Goal: Information Seeking & Learning: Learn about a topic

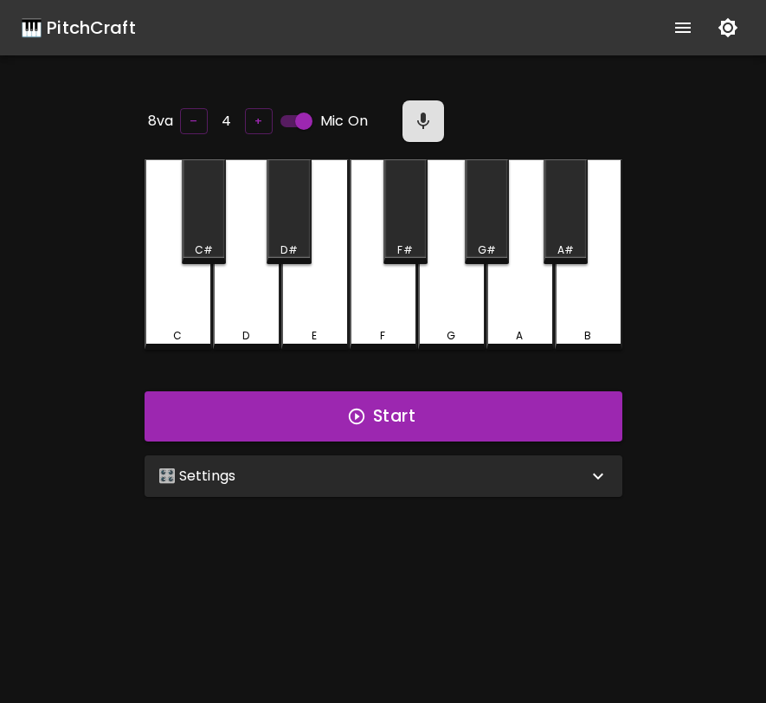
click at [306, 116] on input "Mic On" at bounding box center [304, 121] width 99 height 33
click at [306, 116] on input "Mic Off" at bounding box center [286, 121] width 99 height 33
checkbox input "true"
click at [331, 283] on div "E" at bounding box center [315, 254] width 68 height 191
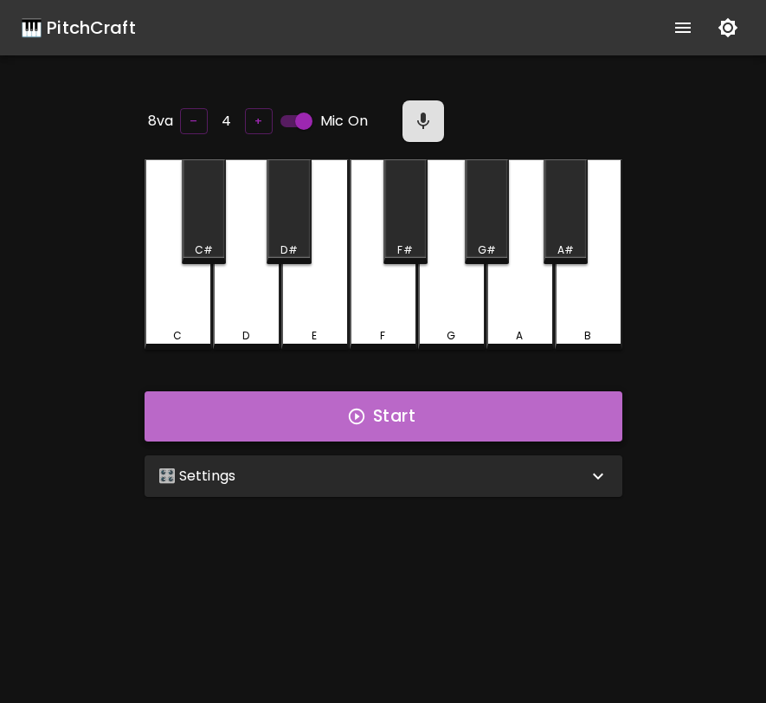
click at [336, 400] on button "Start" at bounding box center [384, 416] width 478 height 50
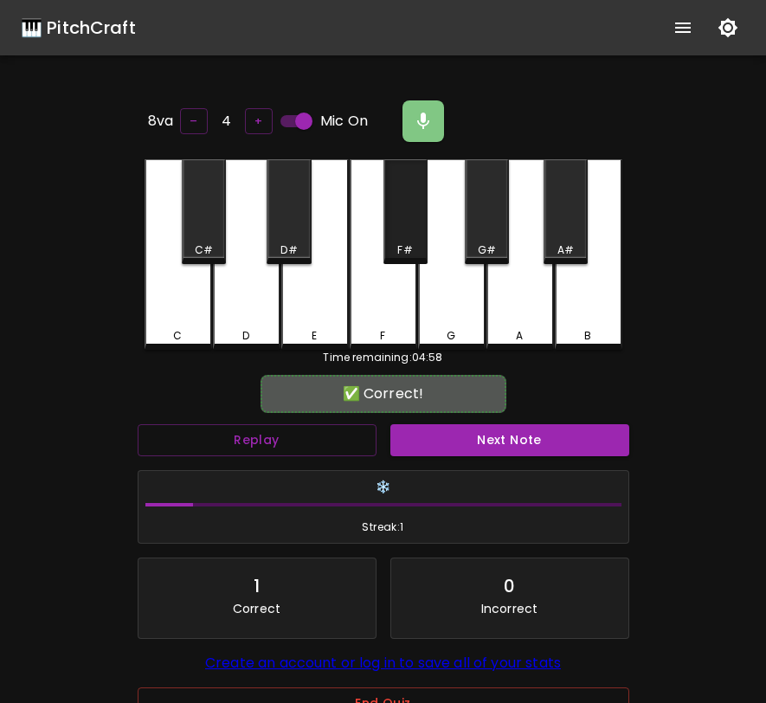
click at [407, 223] on div "F#" at bounding box center [406, 211] width 44 height 105
click at [429, 434] on button "Next Note" at bounding box center [510, 440] width 239 height 32
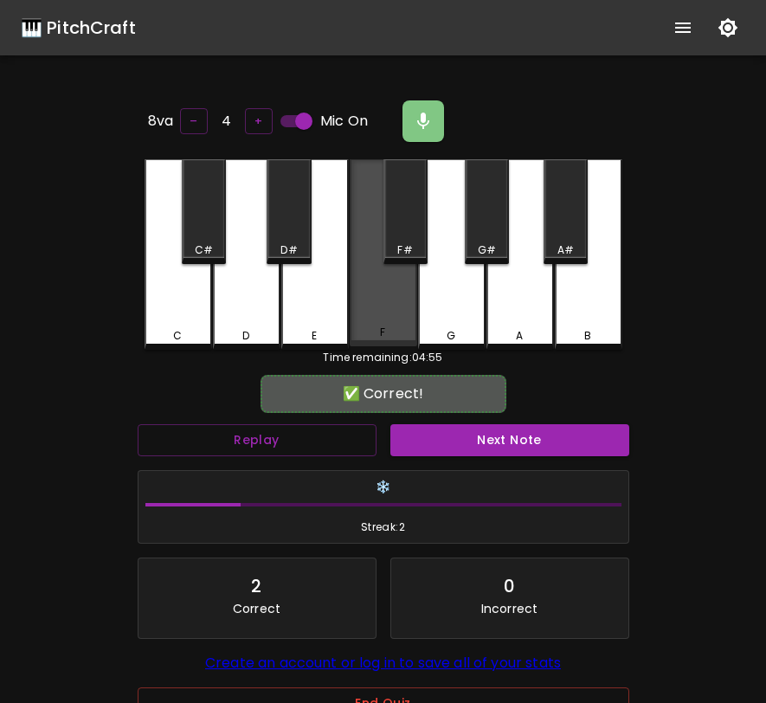
click at [387, 309] on div "F" at bounding box center [384, 252] width 68 height 187
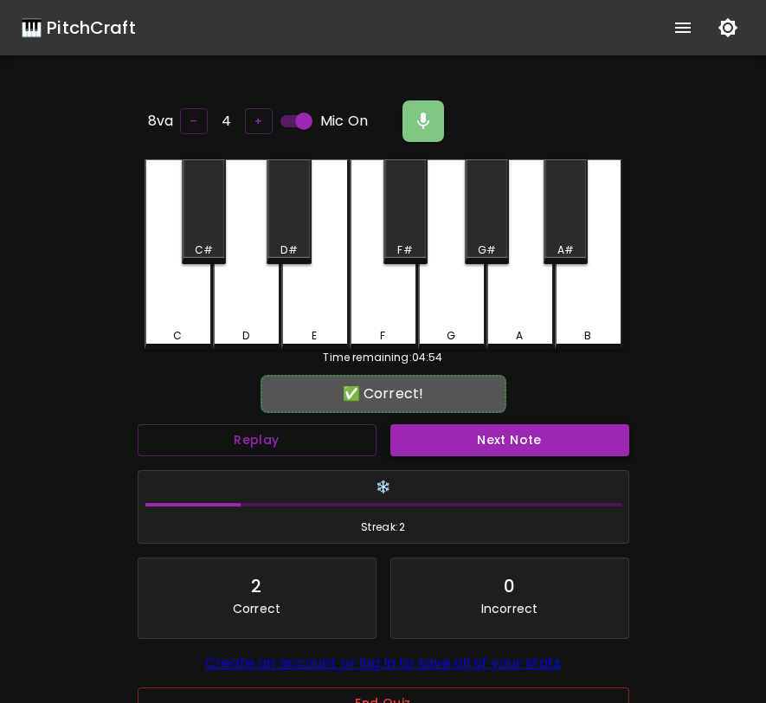
click at [426, 440] on button "Next Note" at bounding box center [510, 440] width 239 height 32
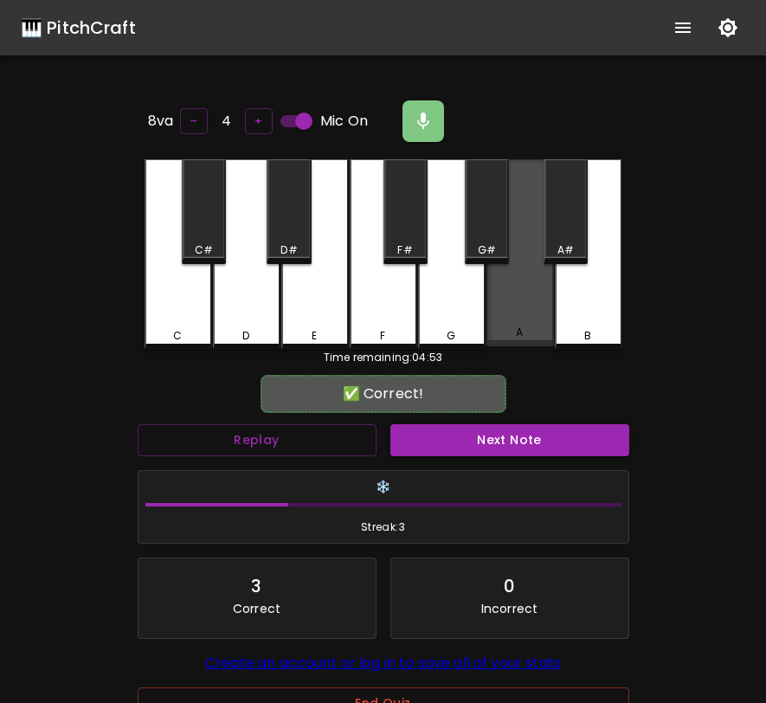
click at [510, 313] on div "A" at bounding box center [521, 252] width 68 height 187
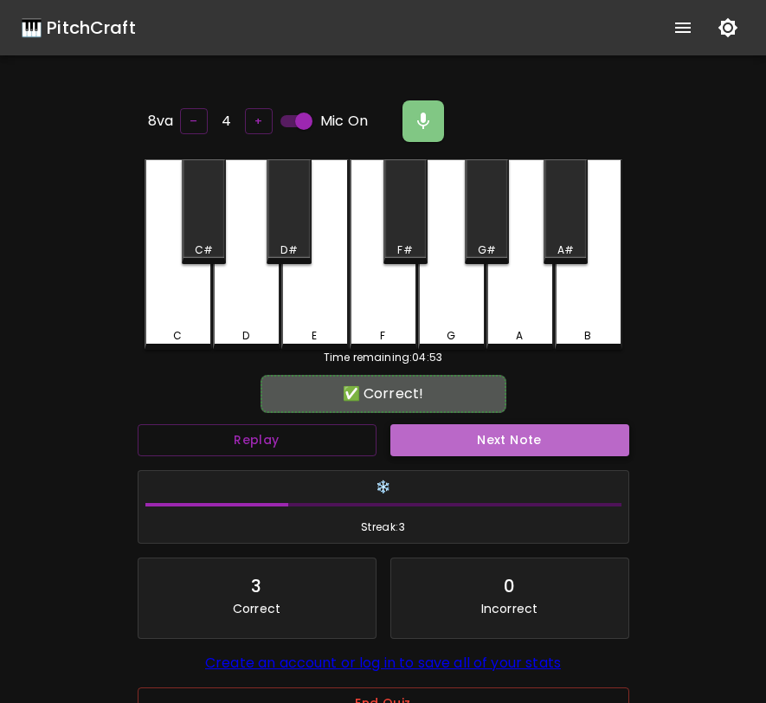
click at [477, 424] on button "Next Note" at bounding box center [510, 440] width 239 height 32
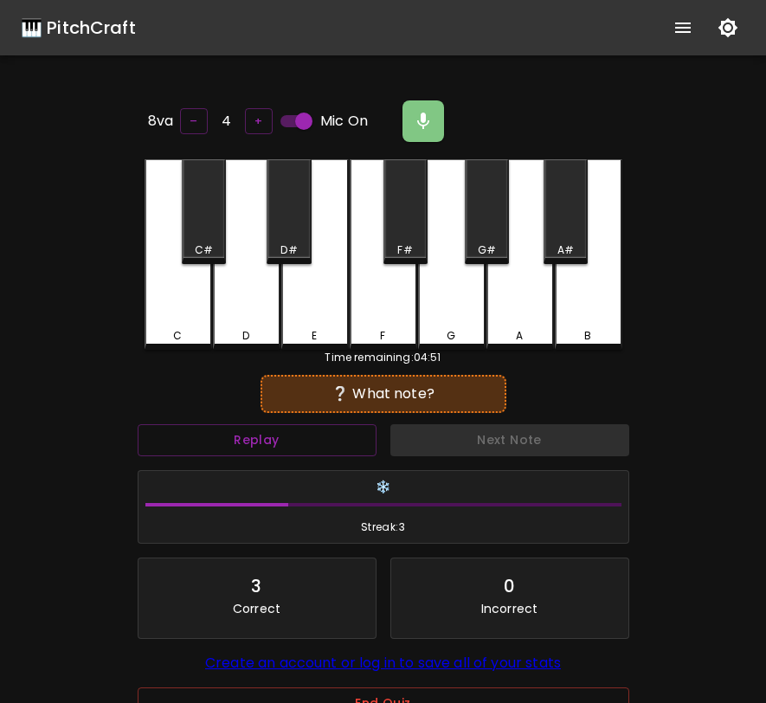
click at [182, 299] on div "C" at bounding box center [179, 254] width 68 height 191
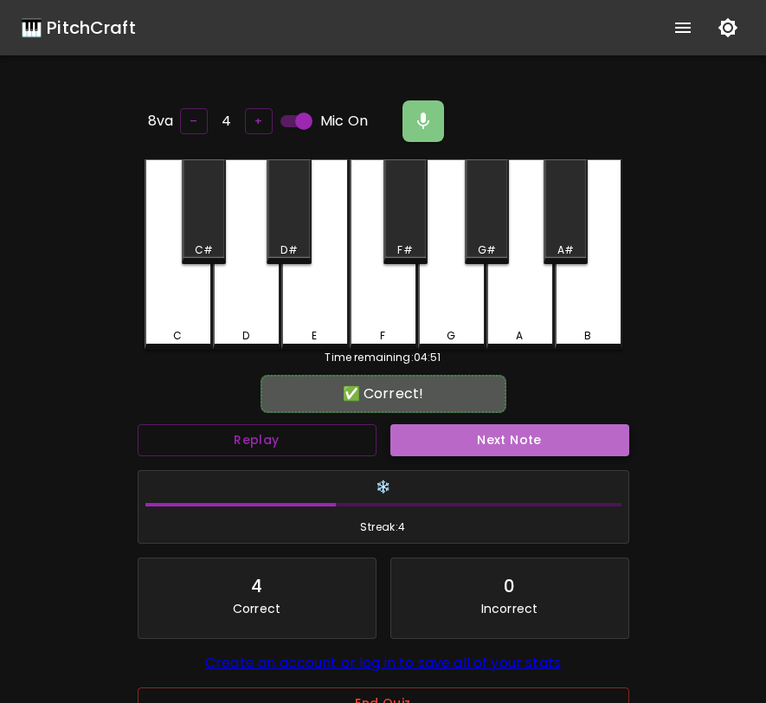
click at [539, 445] on button "Next Note" at bounding box center [510, 440] width 239 height 32
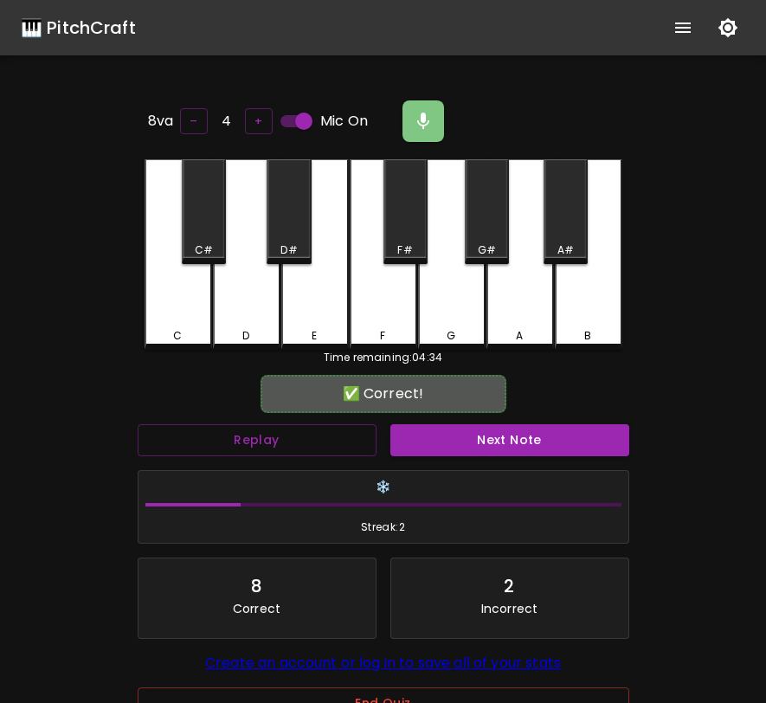
click at [539, 445] on button "Next Note" at bounding box center [510, 440] width 239 height 32
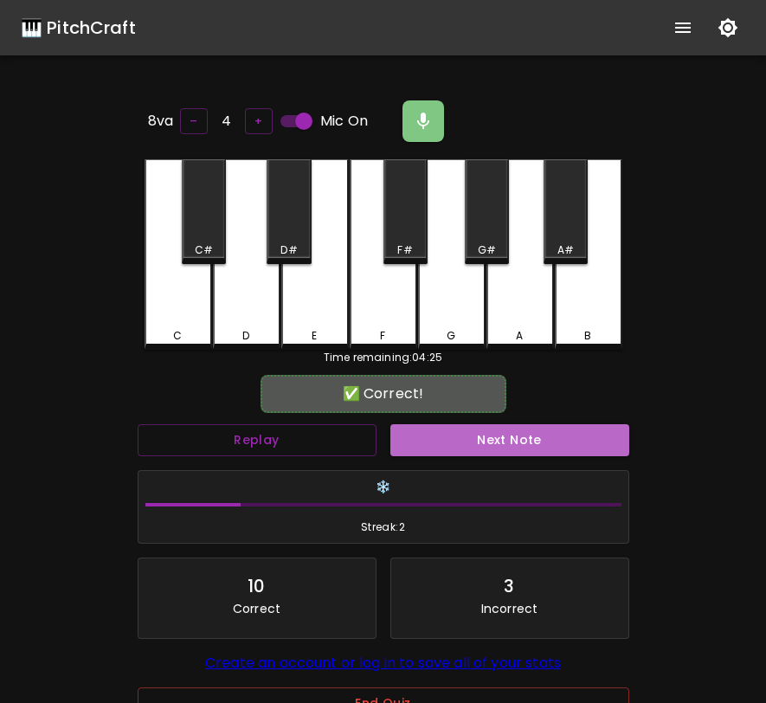
click at [539, 445] on button "Next Note" at bounding box center [510, 440] width 239 height 32
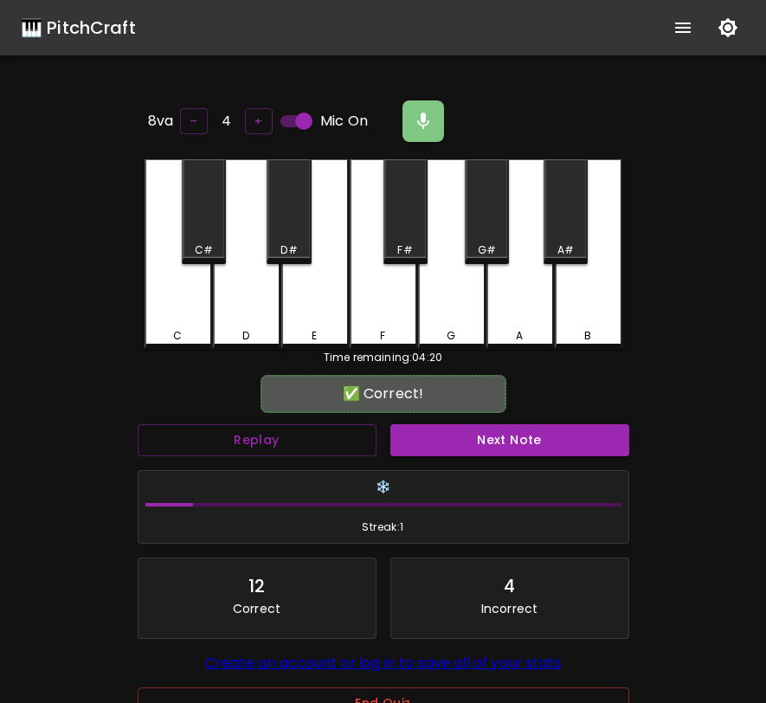
click at [539, 445] on button "Next Note" at bounding box center [510, 440] width 239 height 32
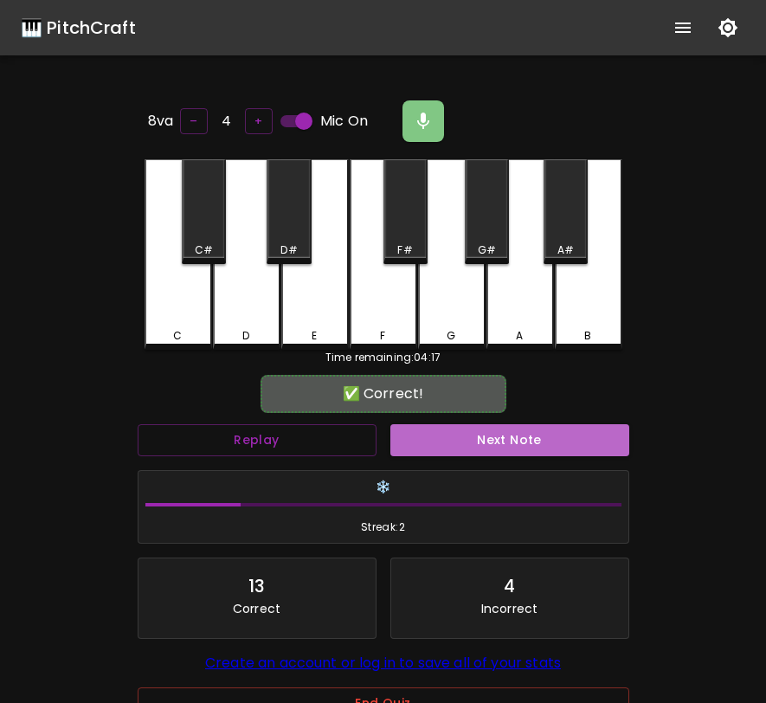
click at [539, 445] on button "Next Note" at bounding box center [510, 440] width 239 height 32
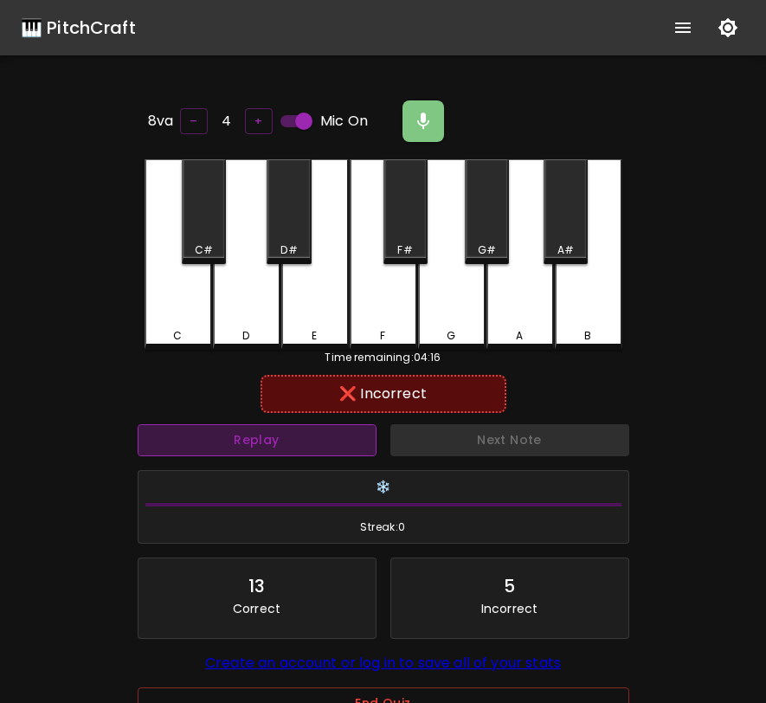
click at [331, 449] on button "Replay" at bounding box center [257, 440] width 239 height 32
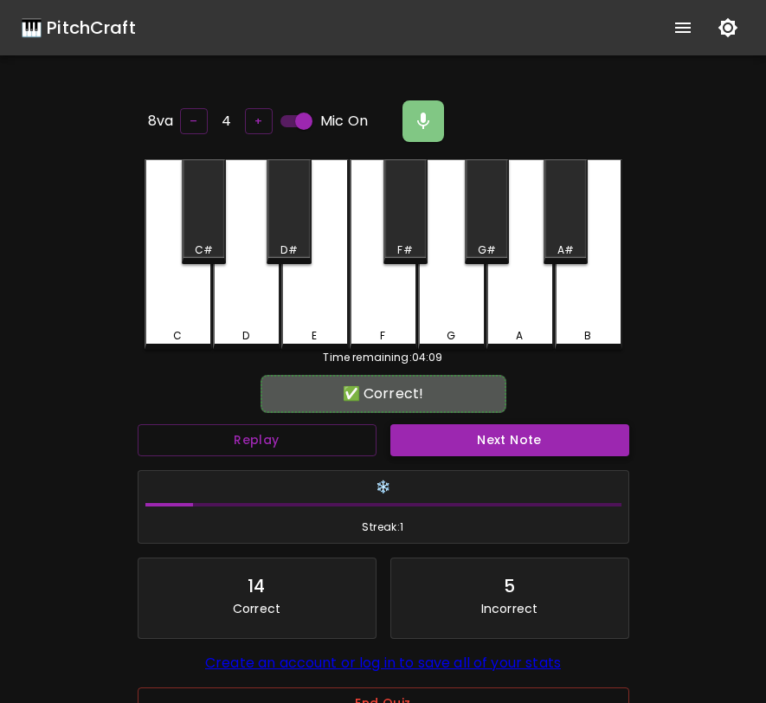
click at [466, 439] on button "Next Note" at bounding box center [510, 440] width 239 height 32
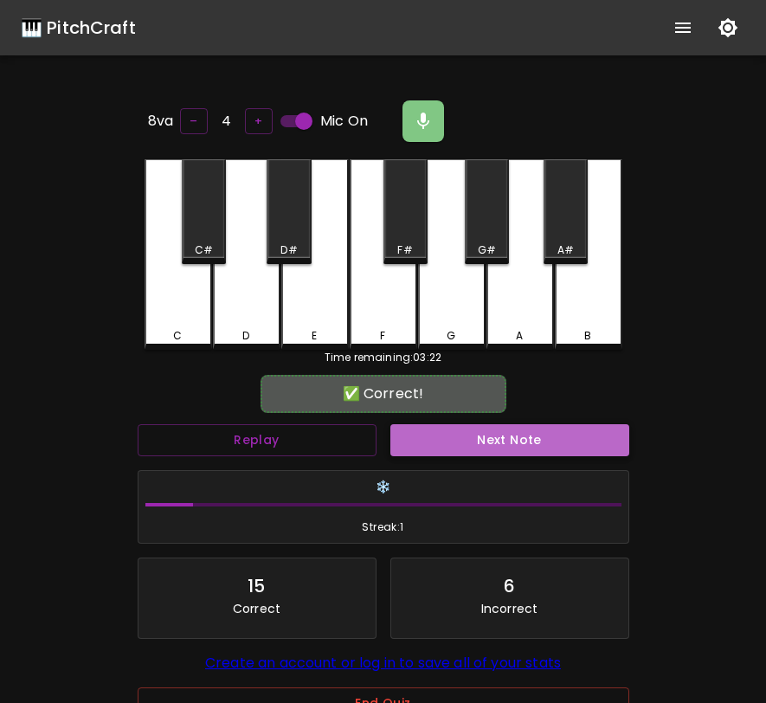
click at [546, 445] on button "Next Note" at bounding box center [510, 440] width 239 height 32
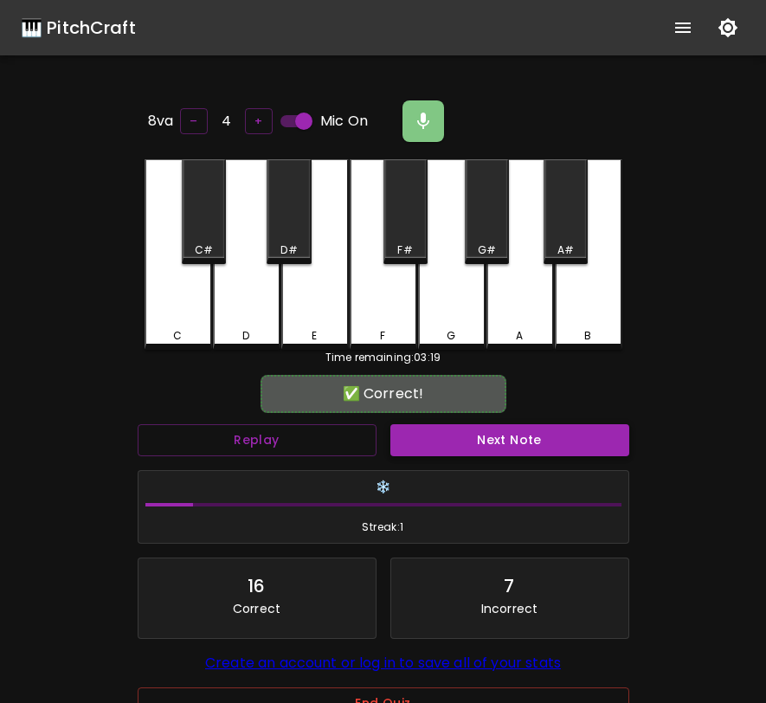
click at [614, 449] on button "Next Note" at bounding box center [510, 440] width 239 height 32
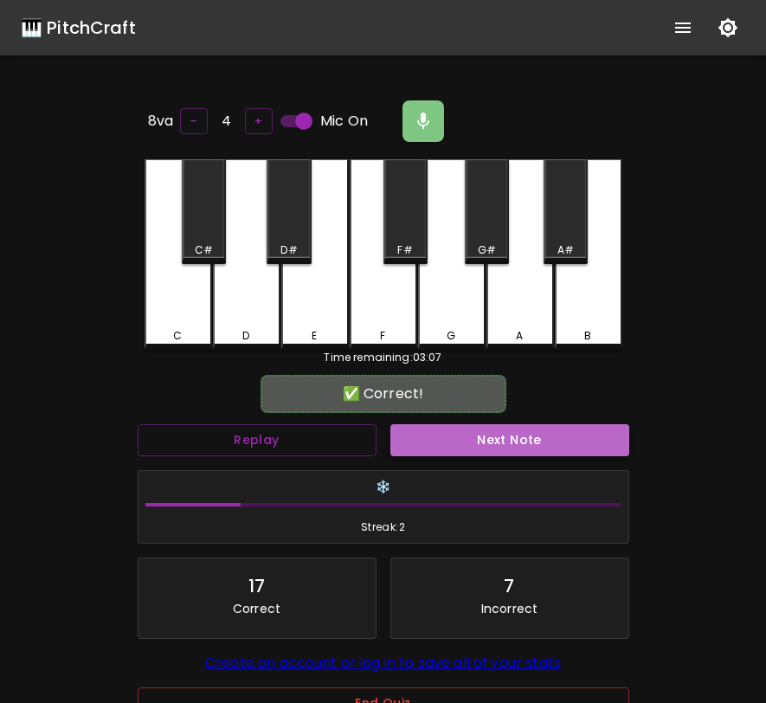
click at [614, 448] on button "Next Note" at bounding box center [510, 440] width 239 height 32
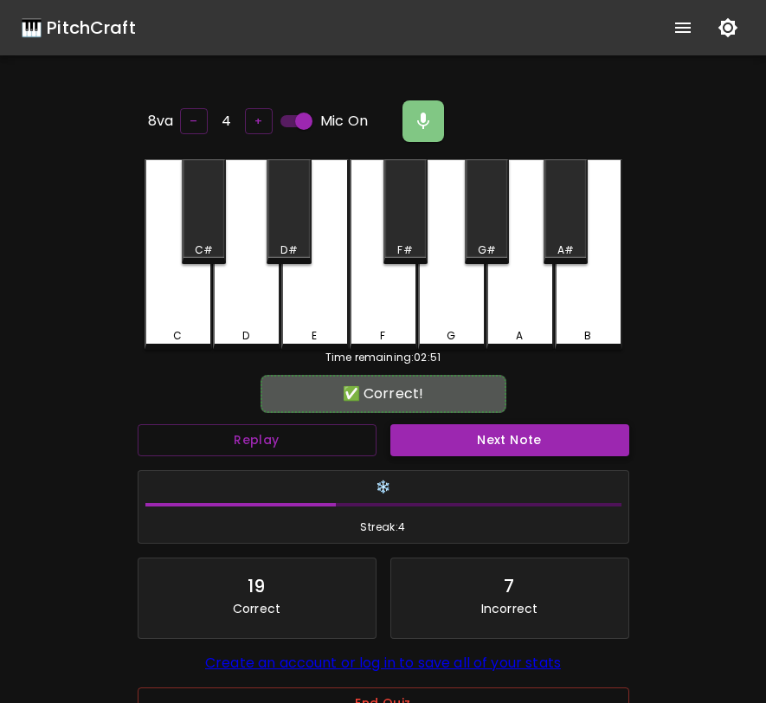
click at [614, 448] on button "Next Note" at bounding box center [510, 440] width 239 height 32
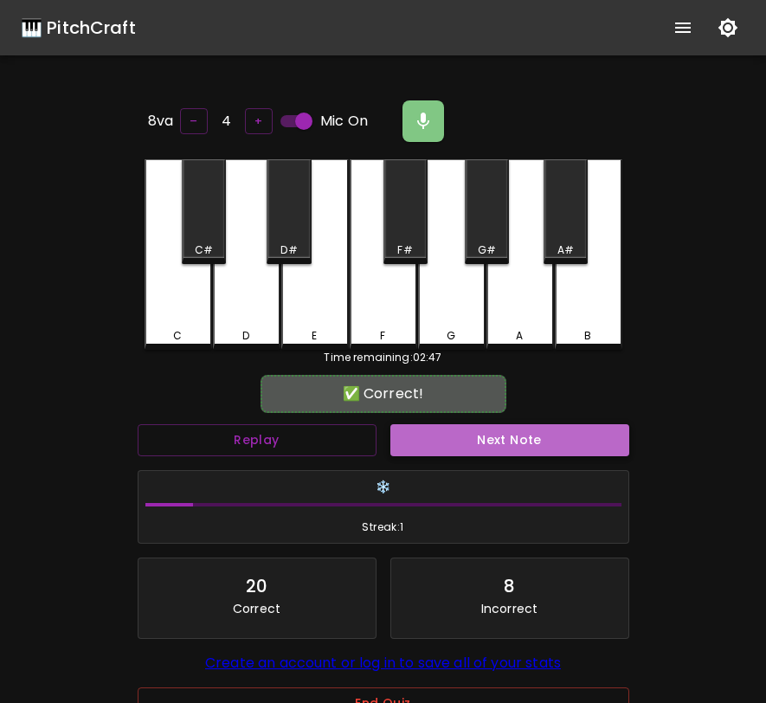
click at [614, 448] on button "Next Note" at bounding box center [510, 440] width 239 height 32
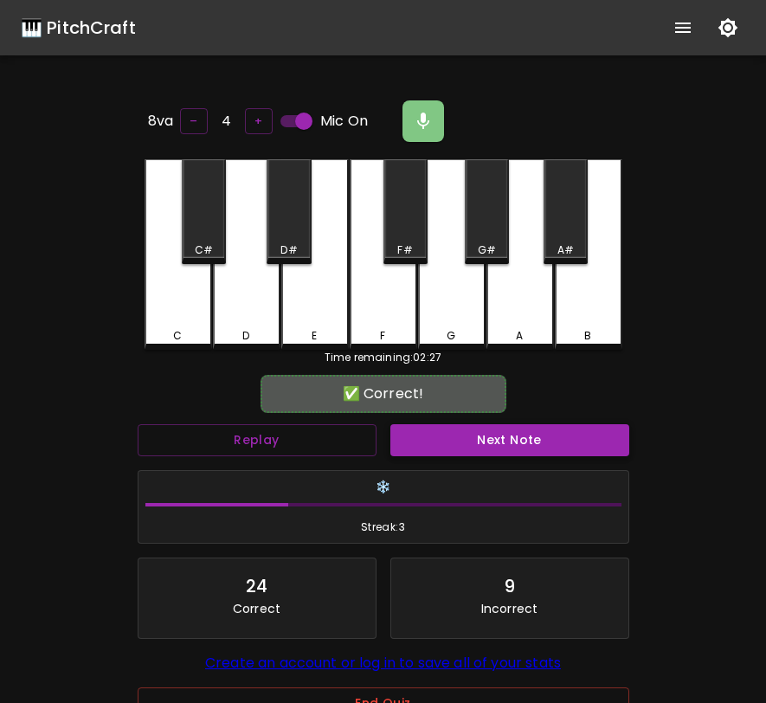
click at [614, 448] on button "Next Note" at bounding box center [510, 440] width 239 height 32
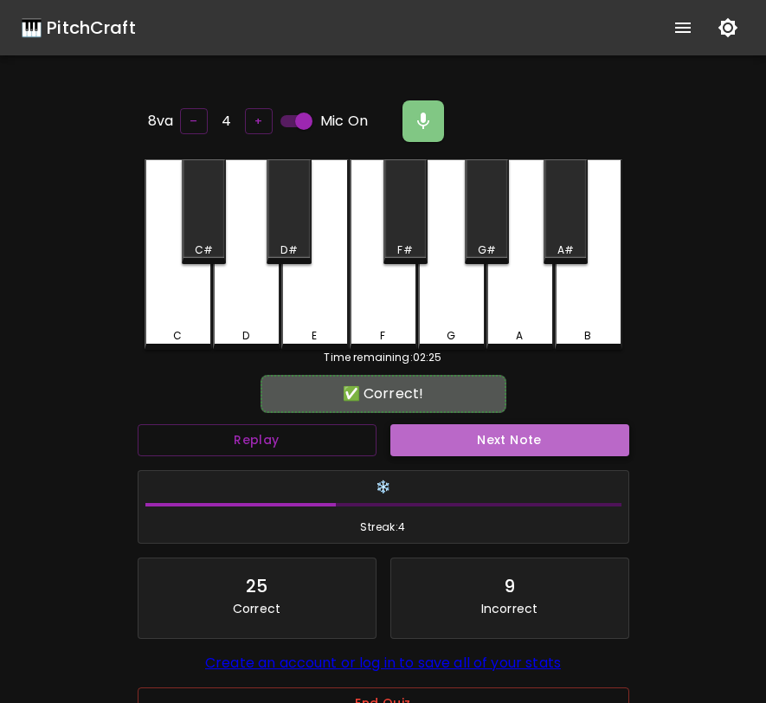
click at [614, 448] on button "Next Note" at bounding box center [510, 440] width 239 height 32
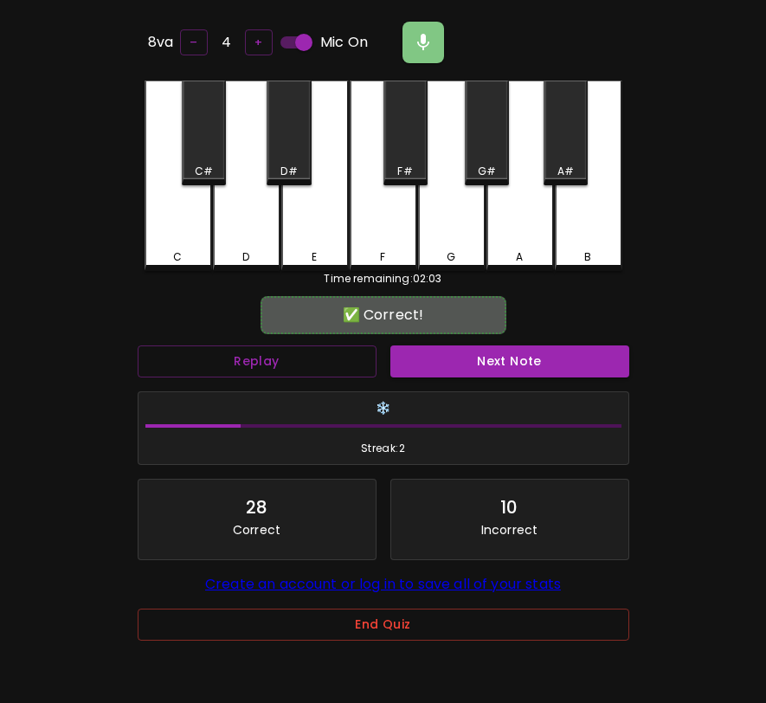
scroll to position [113, 0]
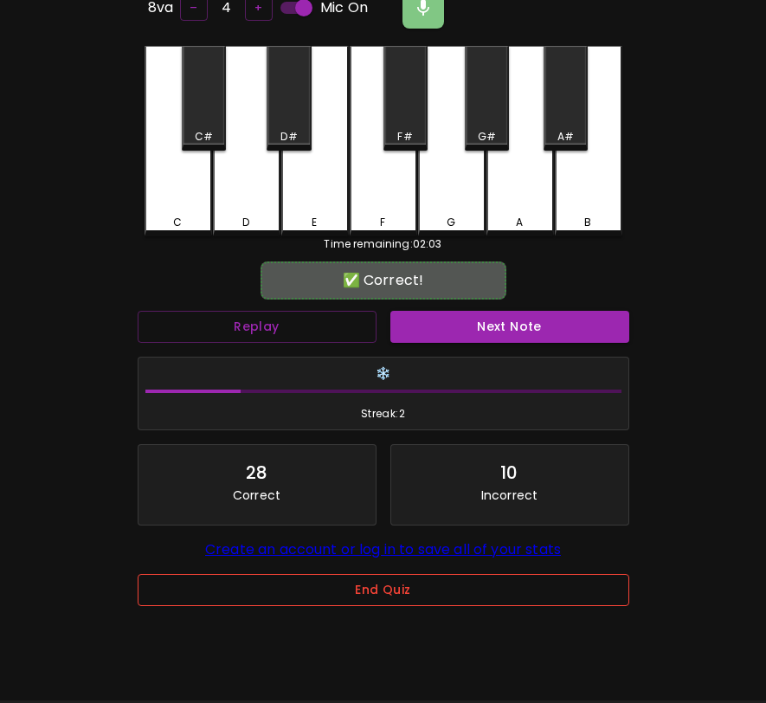
click at [385, 591] on button "End Quiz" at bounding box center [384, 590] width 492 height 32
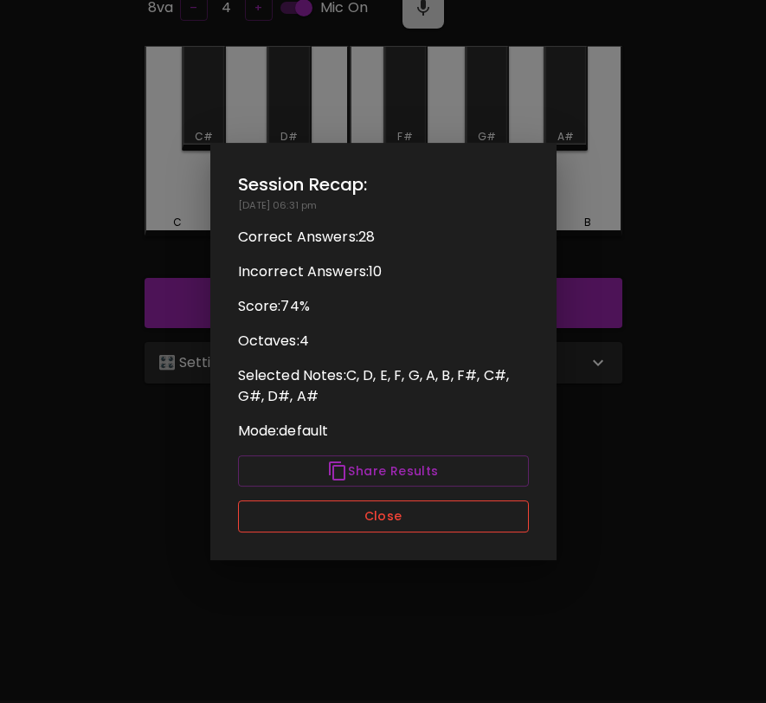
click at [410, 520] on button "Close" at bounding box center [383, 517] width 291 height 32
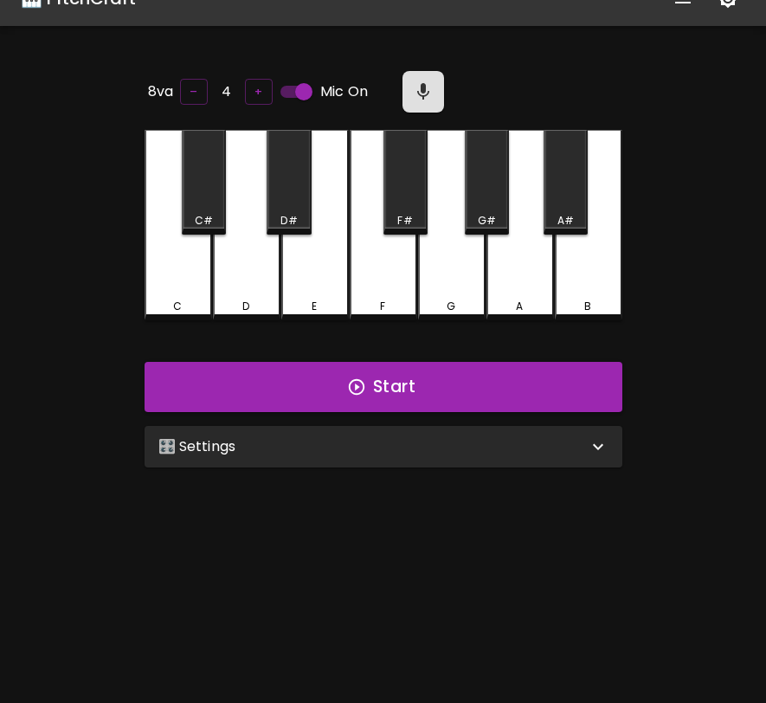
scroll to position [0, 0]
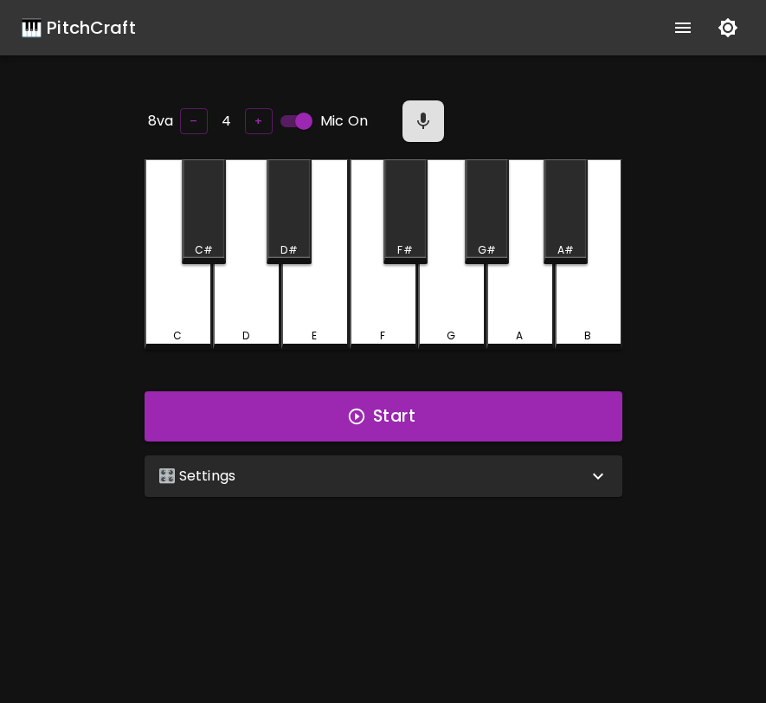
click at [467, 415] on button "Start" at bounding box center [384, 416] width 478 height 50
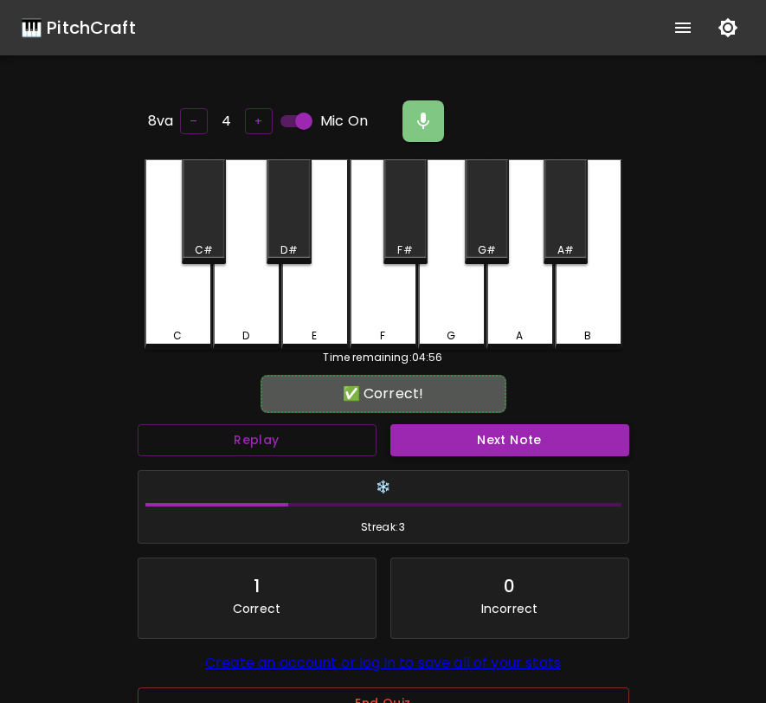
click at [470, 443] on button "Next Note" at bounding box center [510, 440] width 239 height 32
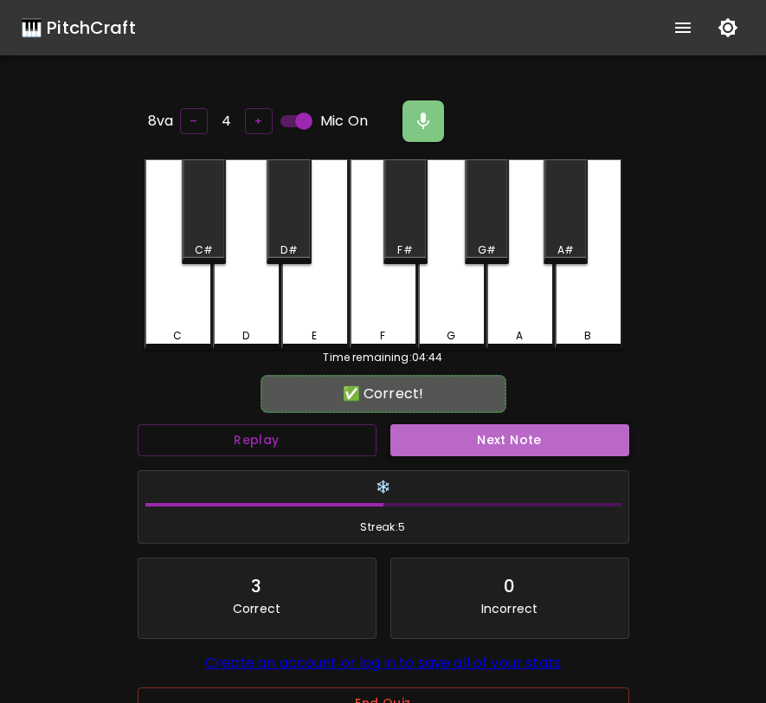
click at [470, 443] on button "Next Note" at bounding box center [510, 440] width 239 height 32
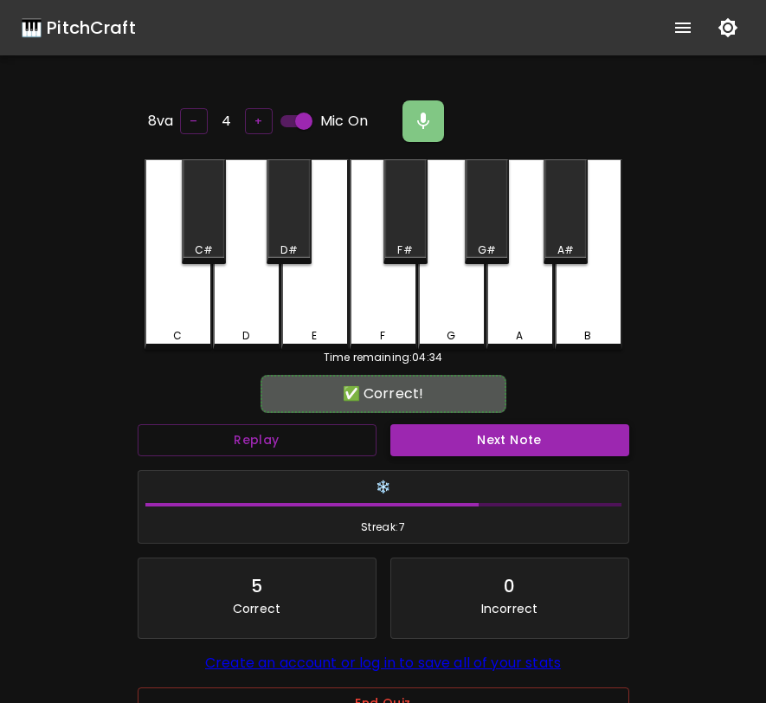
click at [470, 443] on button "Next Note" at bounding box center [510, 440] width 239 height 32
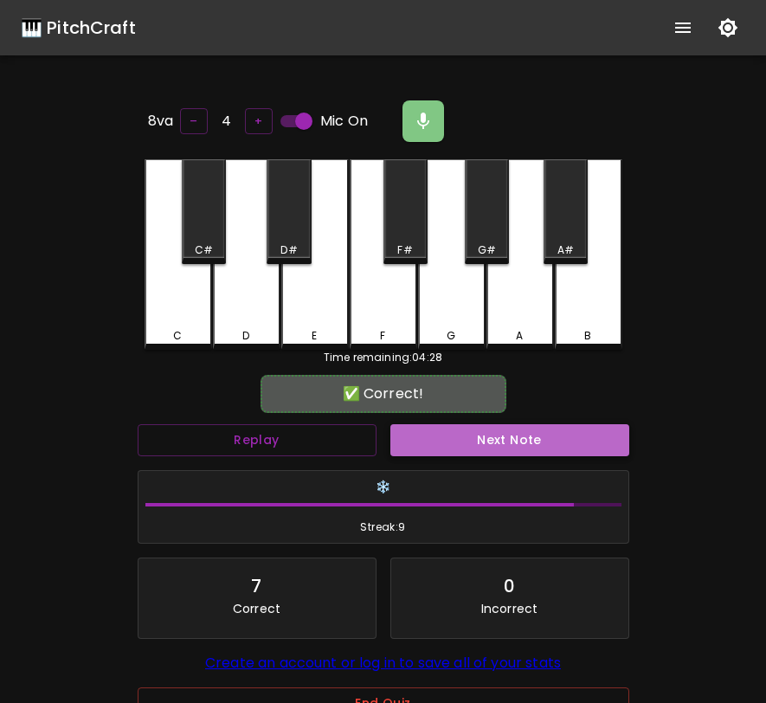
click at [470, 443] on button "Next Note" at bounding box center [510, 440] width 239 height 32
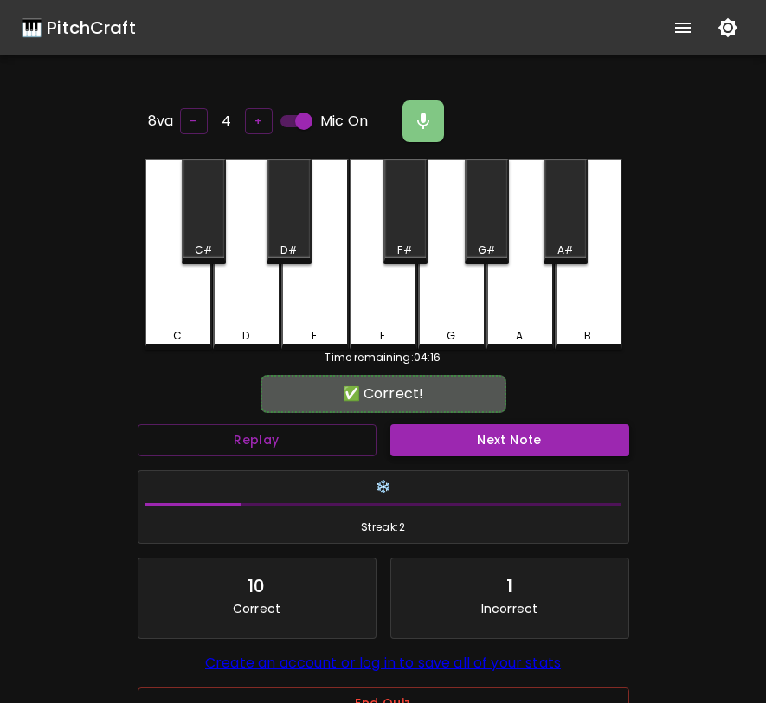
click at [470, 443] on button "Next Note" at bounding box center [510, 440] width 239 height 32
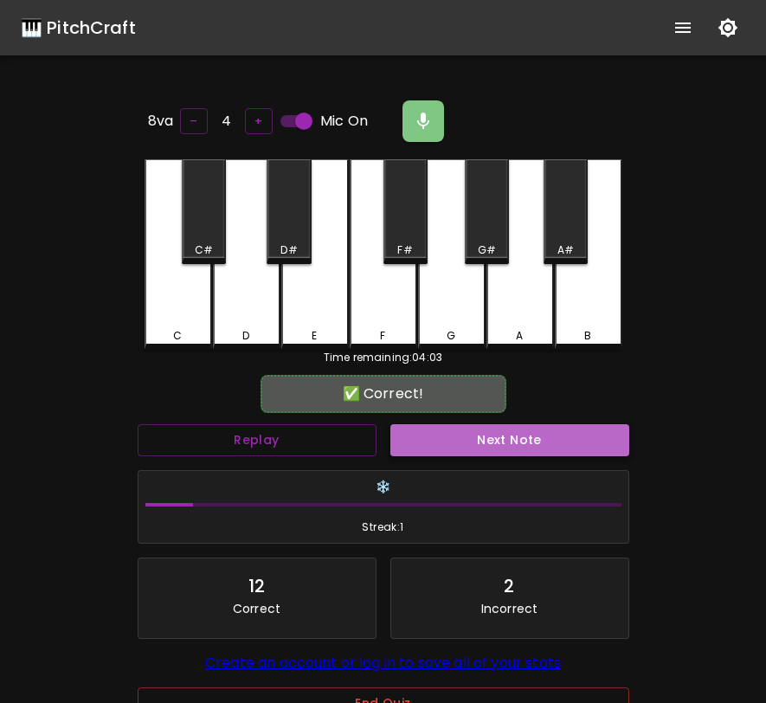
click at [446, 449] on button "Next Note" at bounding box center [510, 440] width 239 height 32
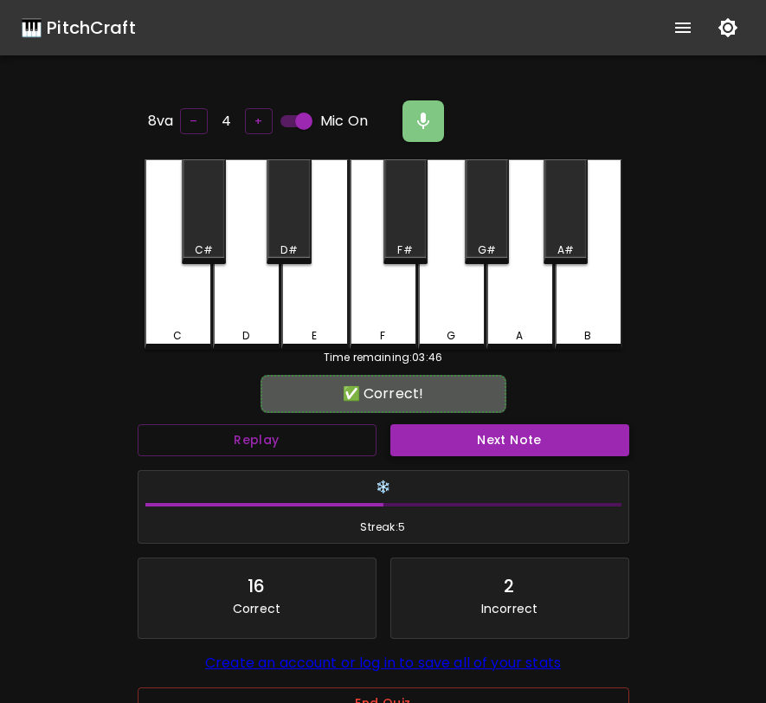
click at [446, 449] on button "Next Note" at bounding box center [510, 440] width 239 height 32
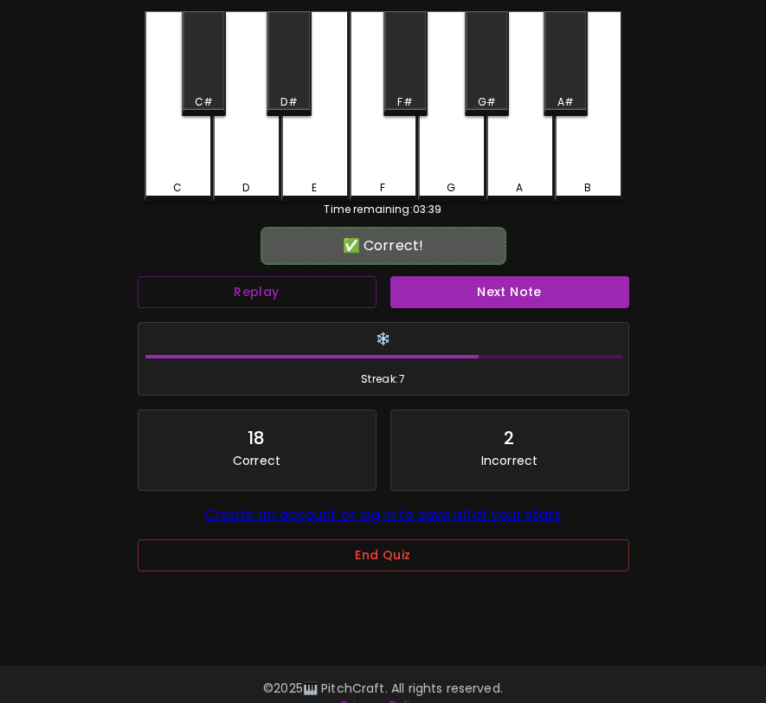
scroll to position [171, 0]
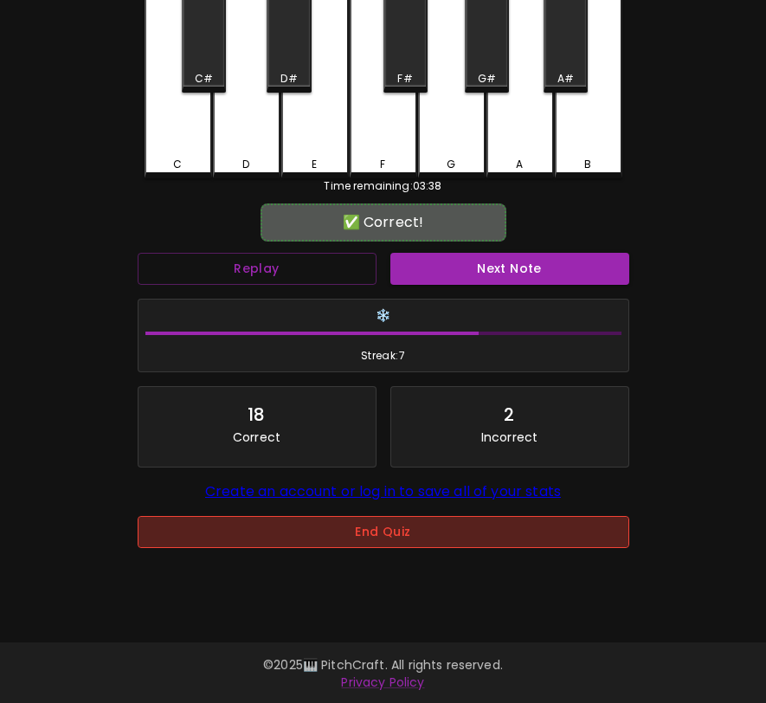
click at [400, 533] on button "End Quiz" at bounding box center [384, 532] width 492 height 32
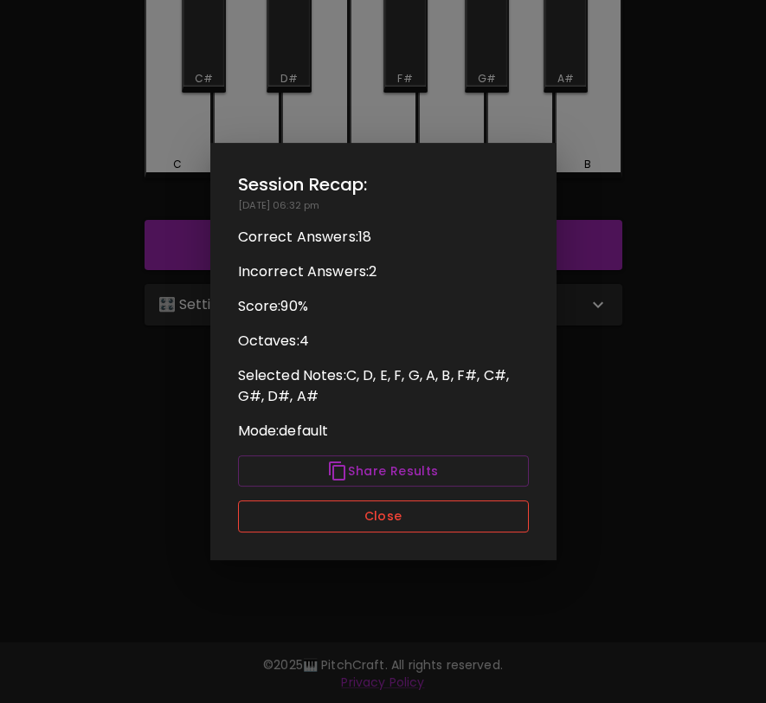
click at [404, 526] on button "Close" at bounding box center [383, 517] width 291 height 32
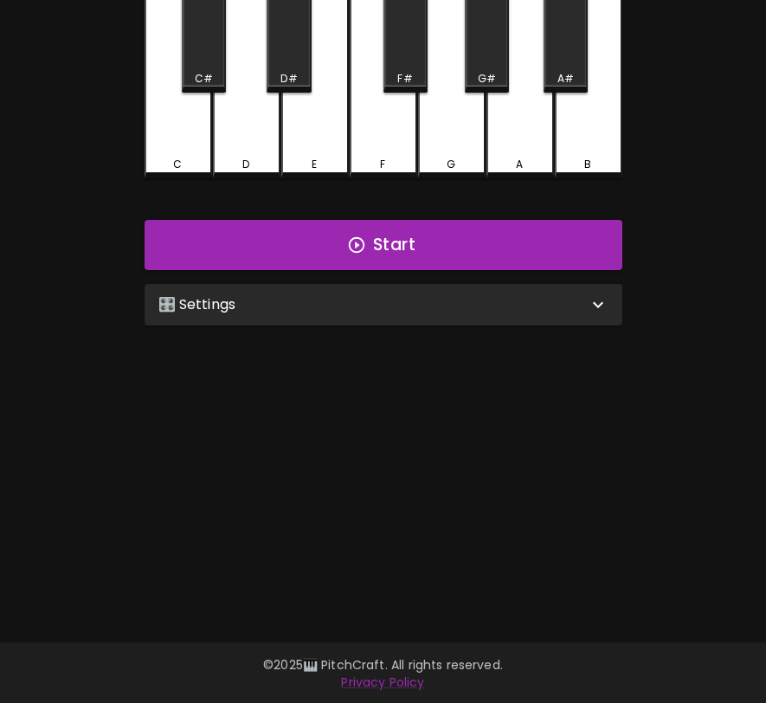
click at [486, 307] on div "🎛️ Settings" at bounding box center [373, 304] width 430 height 21
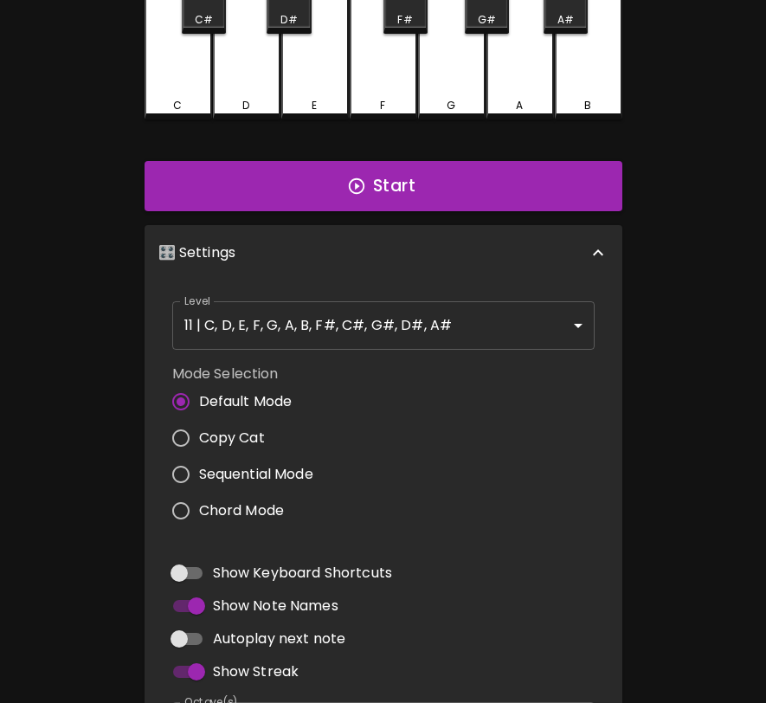
scroll to position [281, 0]
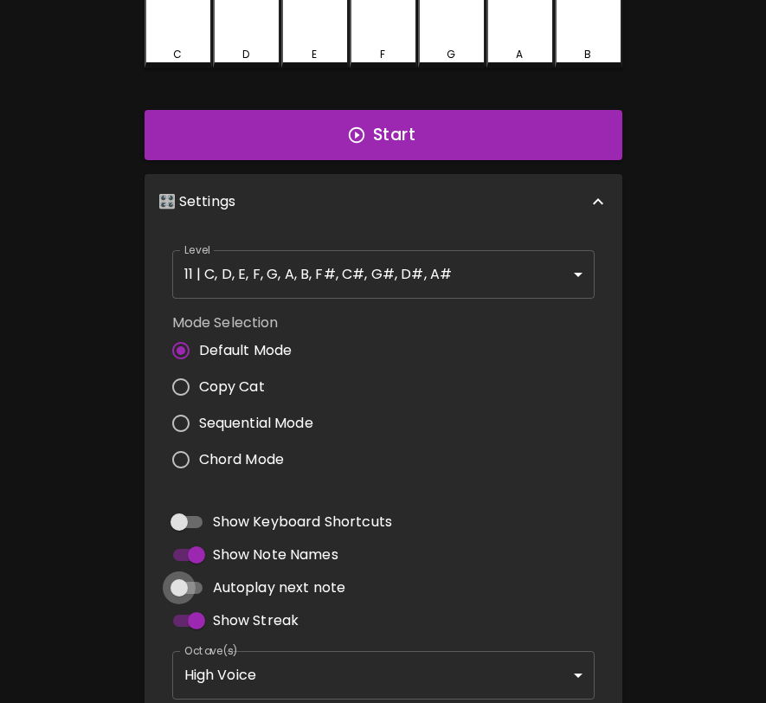
click at [197, 586] on input "Autoplay next note" at bounding box center [179, 588] width 99 height 33
checkbox input "true"
click at [215, 129] on button "Start" at bounding box center [384, 135] width 478 height 50
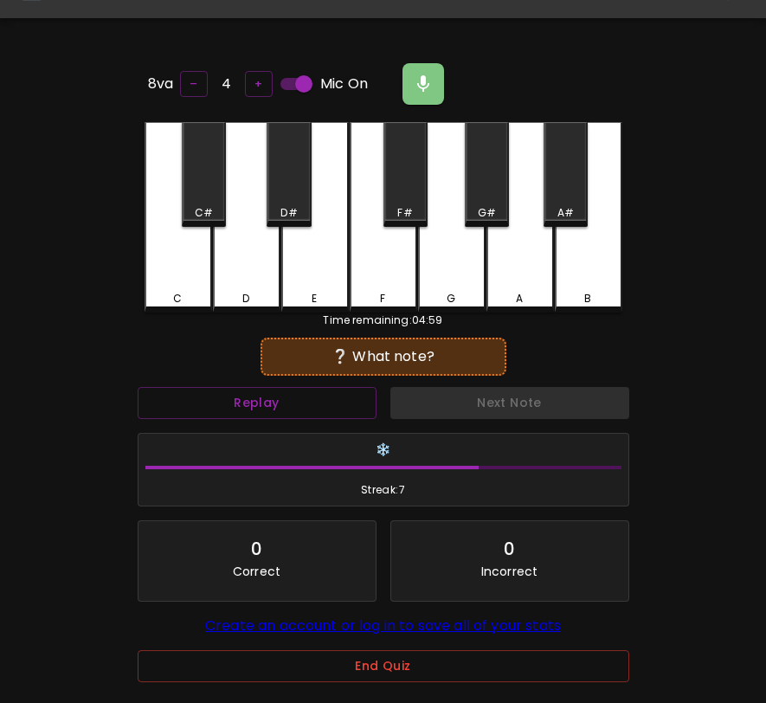
scroll to position [36, 0]
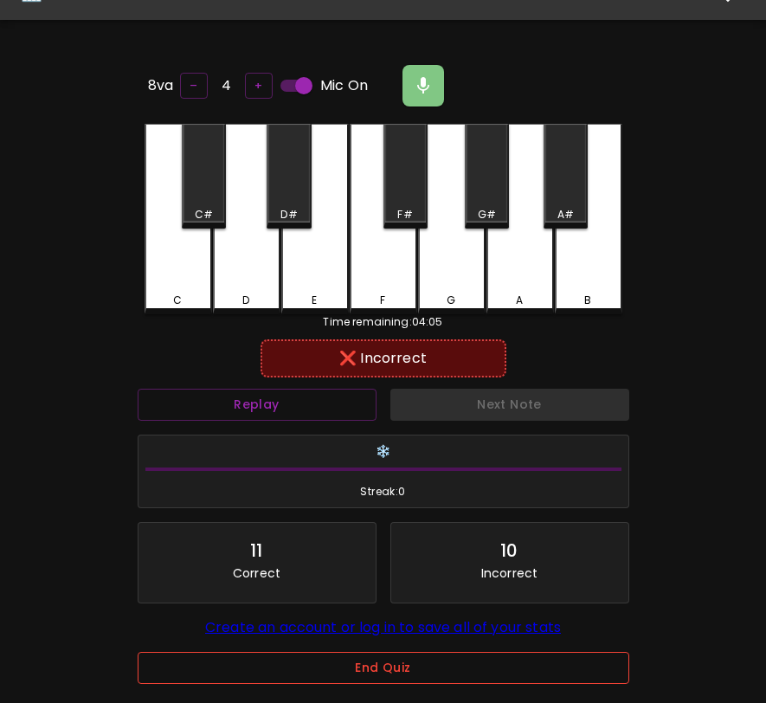
click at [299, 682] on button "End Quiz" at bounding box center [384, 668] width 492 height 32
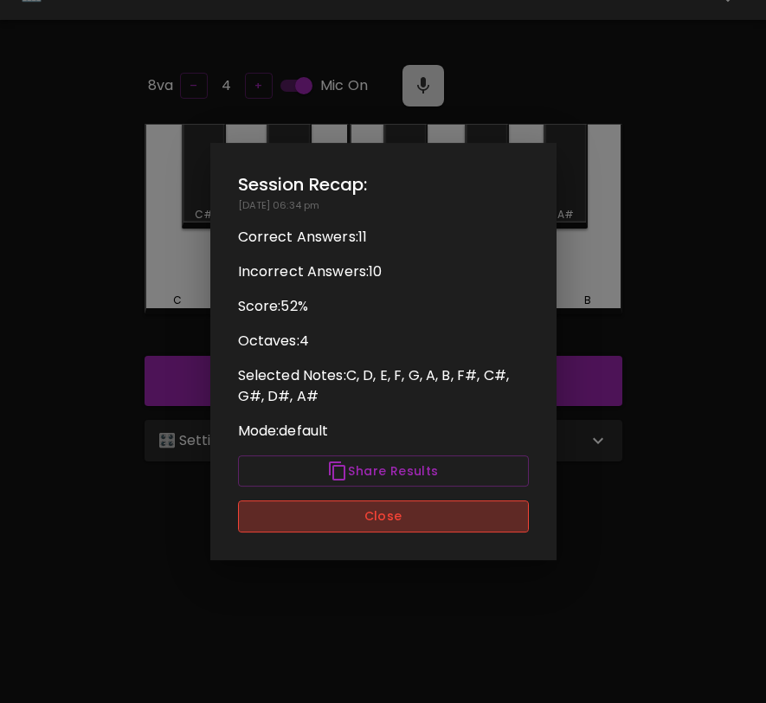
click at [417, 509] on button "Close" at bounding box center [383, 517] width 291 height 32
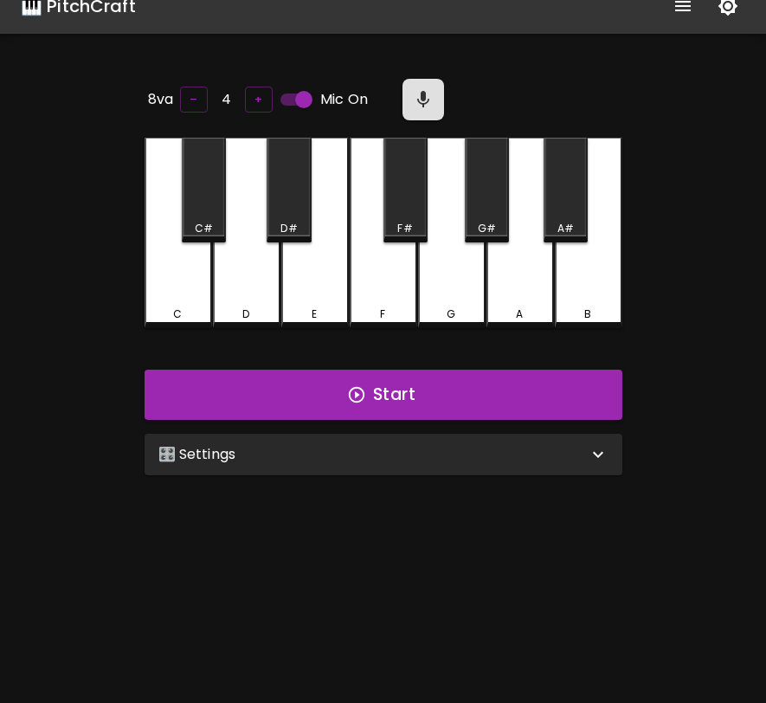
scroll to position [0, 0]
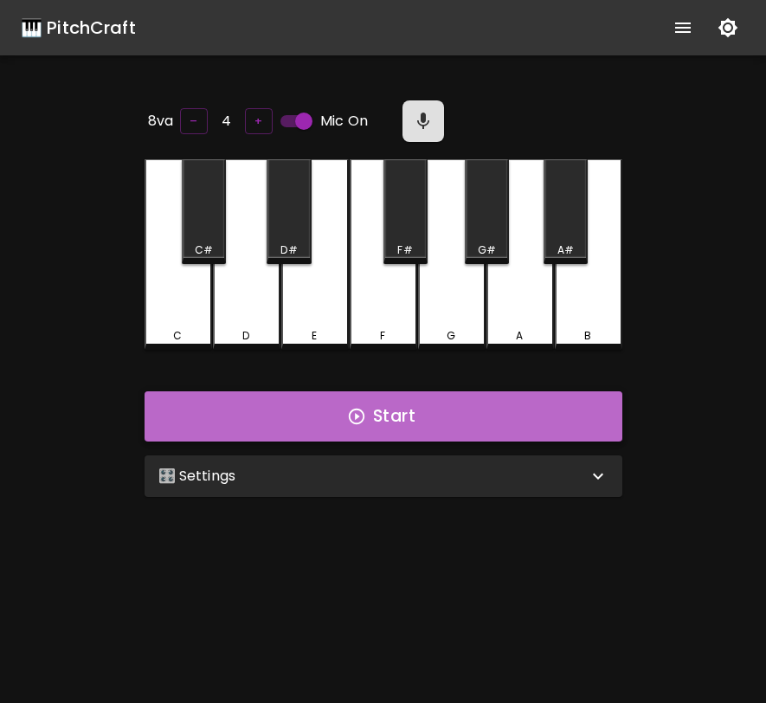
click at [436, 412] on button "Start" at bounding box center [384, 416] width 478 height 50
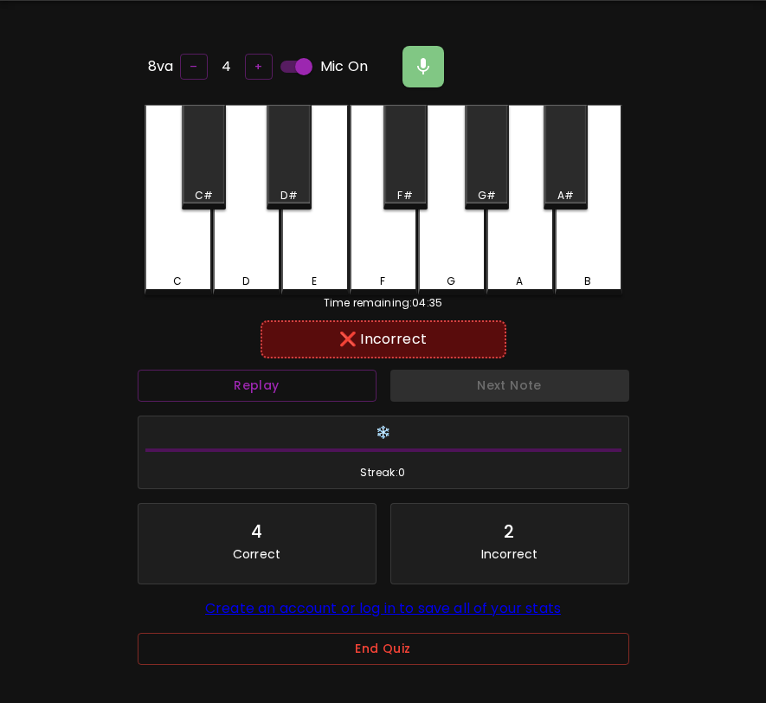
scroll to position [78, 0]
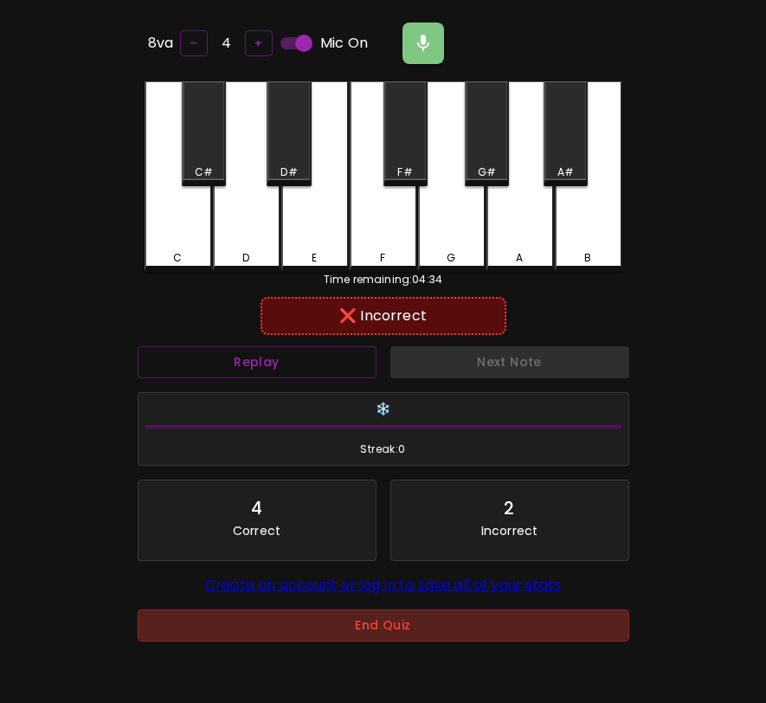
click at [505, 630] on button "End Quiz" at bounding box center [384, 626] width 492 height 32
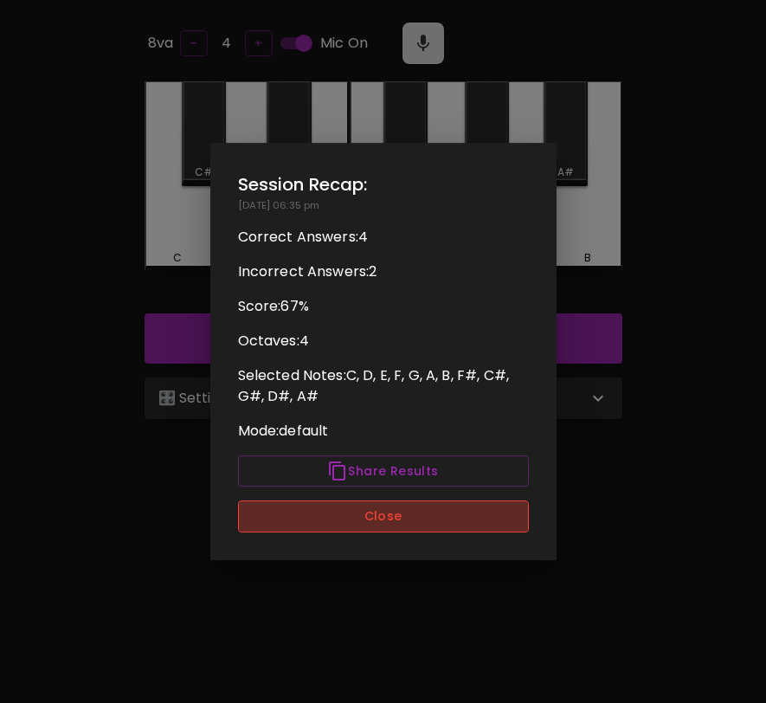
click at [486, 508] on button "Close" at bounding box center [383, 517] width 291 height 32
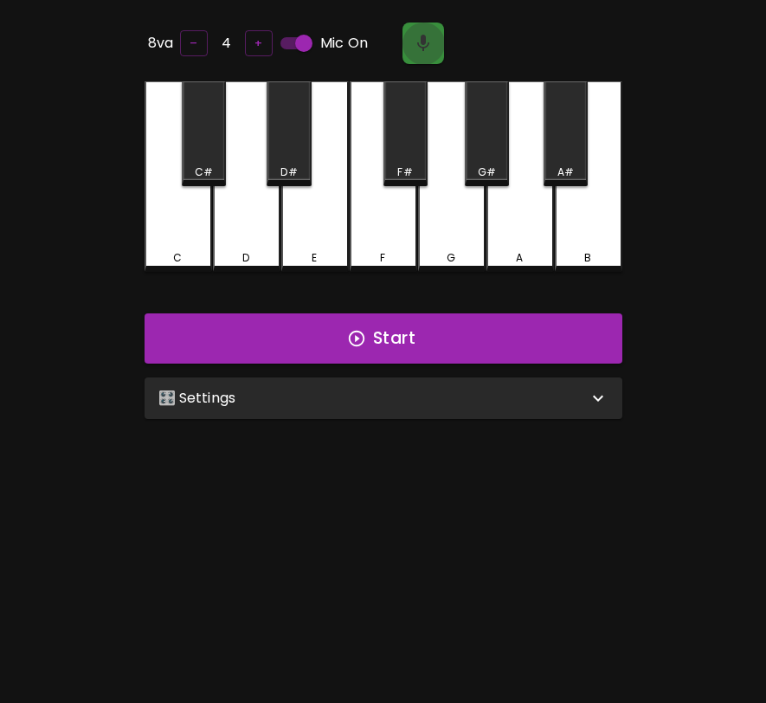
click at [414, 38] on icon "button" at bounding box center [423, 43] width 21 height 21
click at [404, 39] on button "button" at bounding box center [424, 44] width 42 height 42
click at [450, 168] on div "G" at bounding box center [452, 176] width 68 height 191
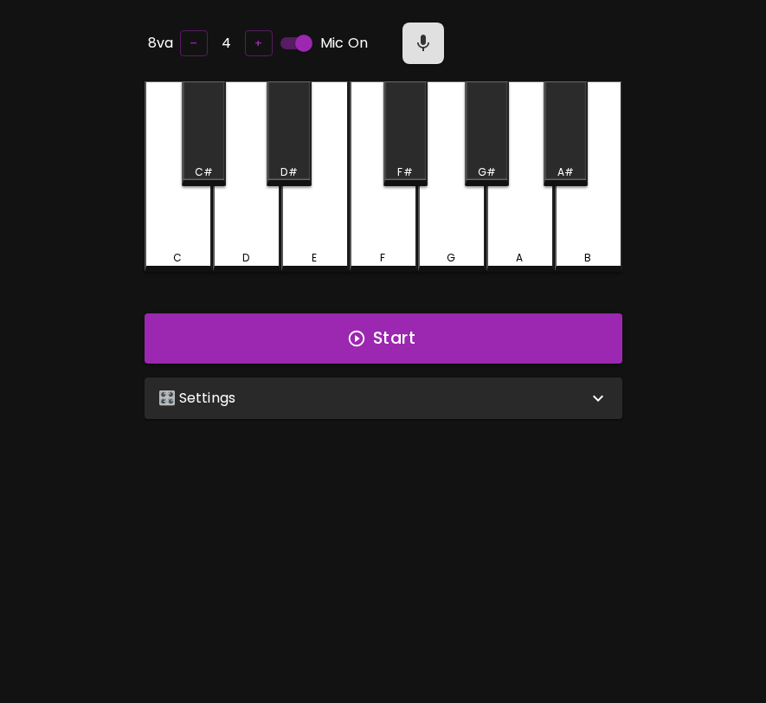
click at [450, 168] on div "G" at bounding box center [452, 176] width 68 height 191
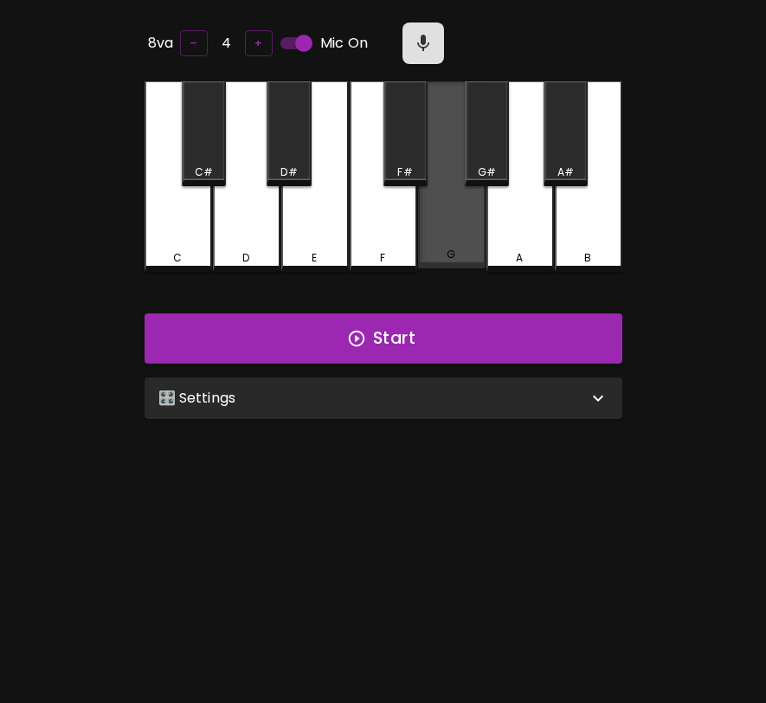
click at [450, 168] on div "G" at bounding box center [452, 174] width 68 height 187
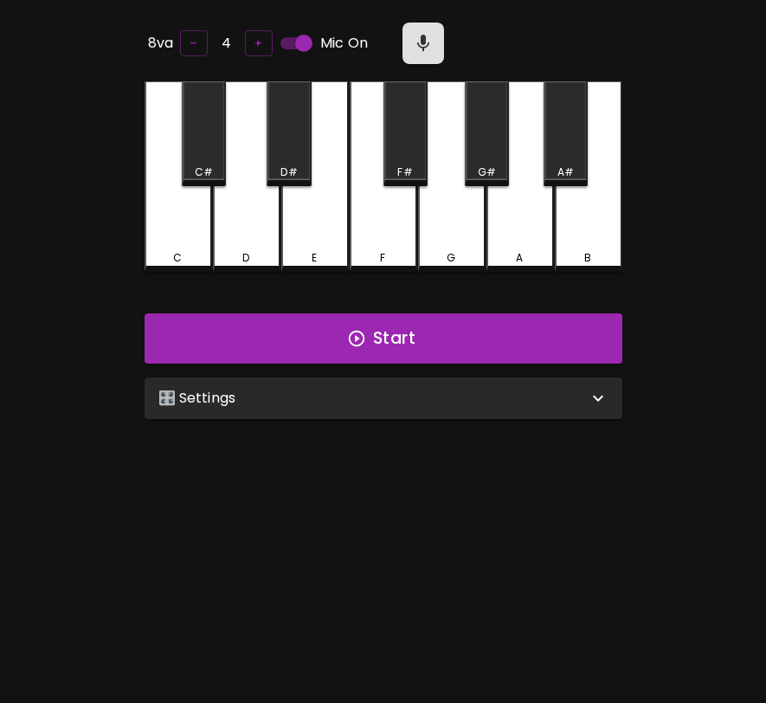
click at [450, 168] on div "G" at bounding box center [452, 176] width 68 height 191
click at [400, 314] on button "Start" at bounding box center [384, 338] width 478 height 50
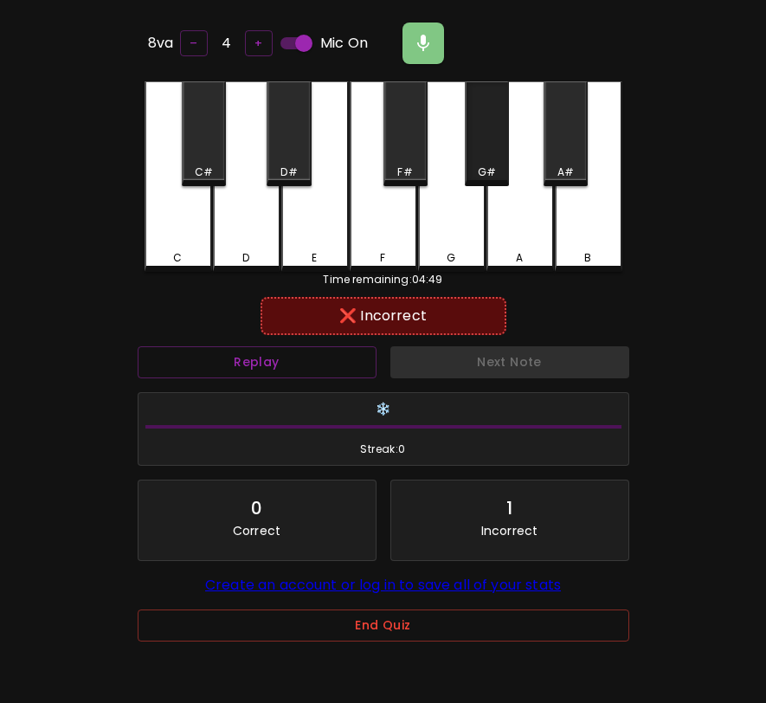
click at [481, 146] on div "G#" at bounding box center [487, 133] width 44 height 105
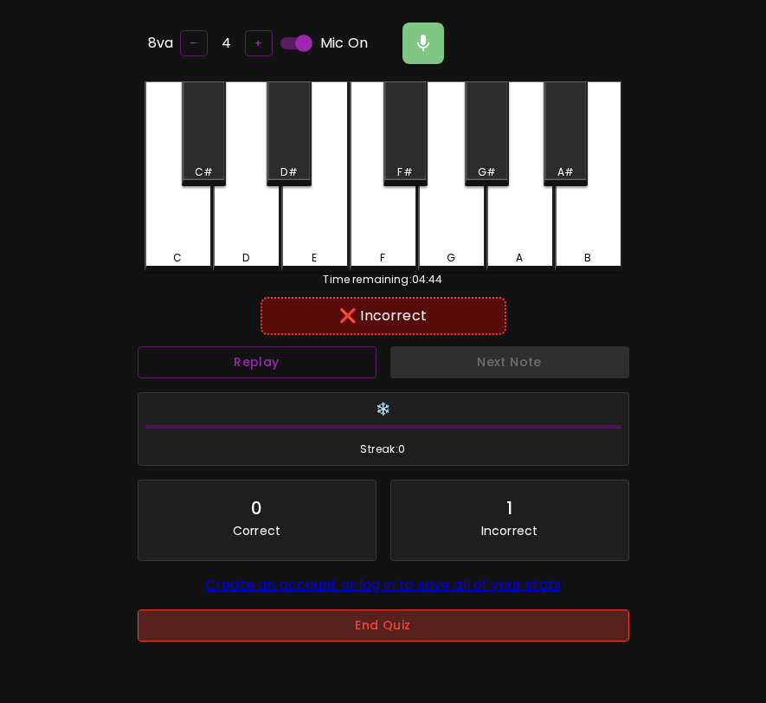
click at [459, 624] on button "End Quiz" at bounding box center [384, 626] width 492 height 32
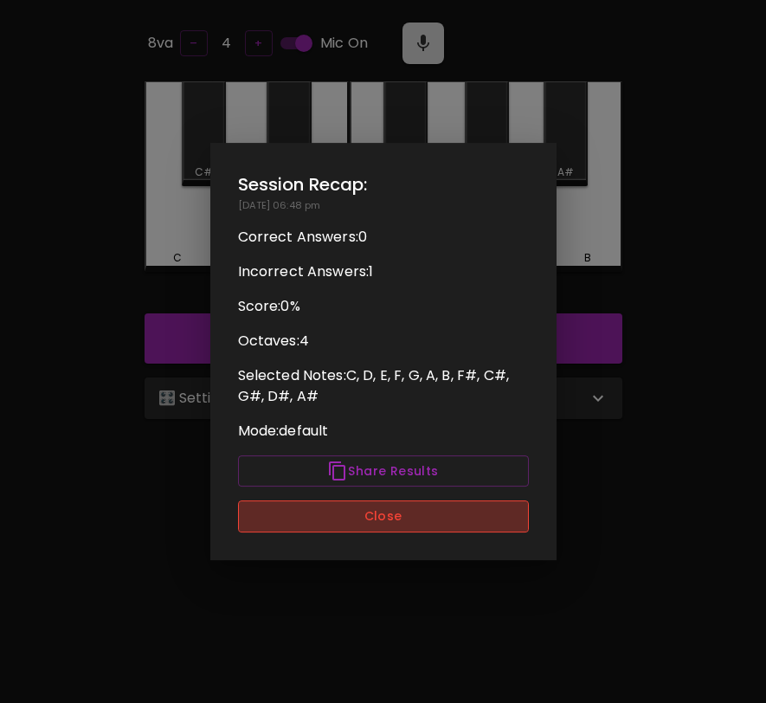
click at [467, 519] on button "Close" at bounding box center [383, 517] width 291 height 32
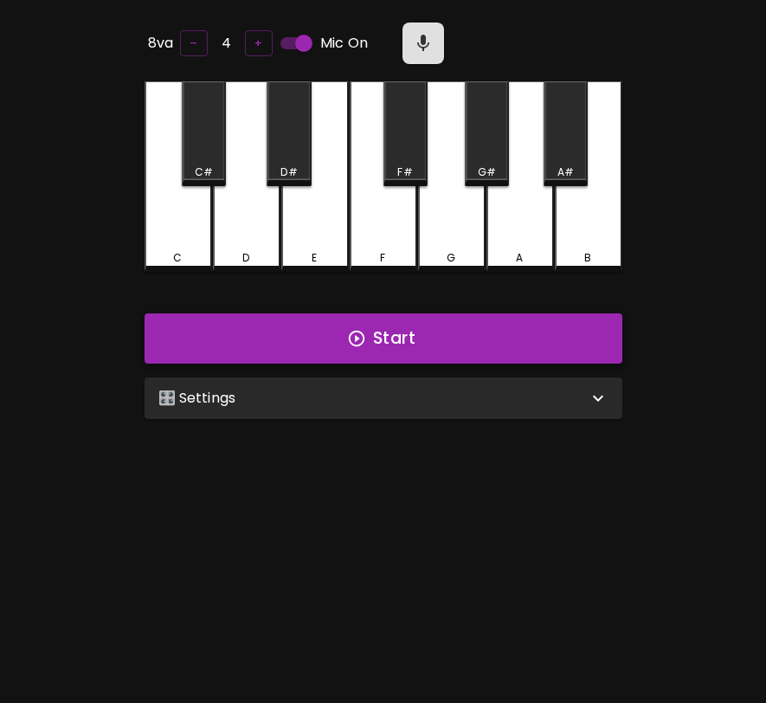
click at [504, 354] on button "Start" at bounding box center [384, 338] width 478 height 50
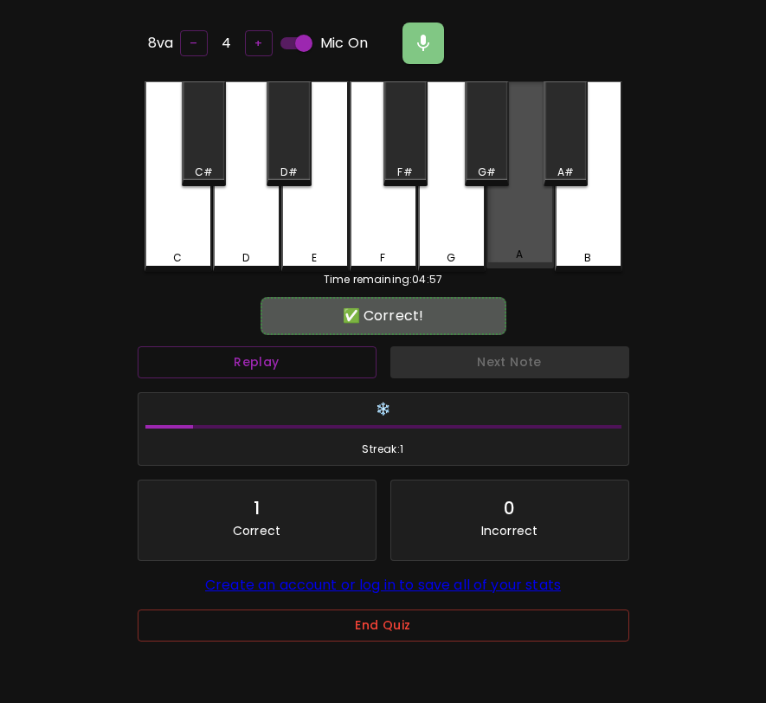
click at [534, 246] on div "A" at bounding box center [521, 174] width 68 height 187
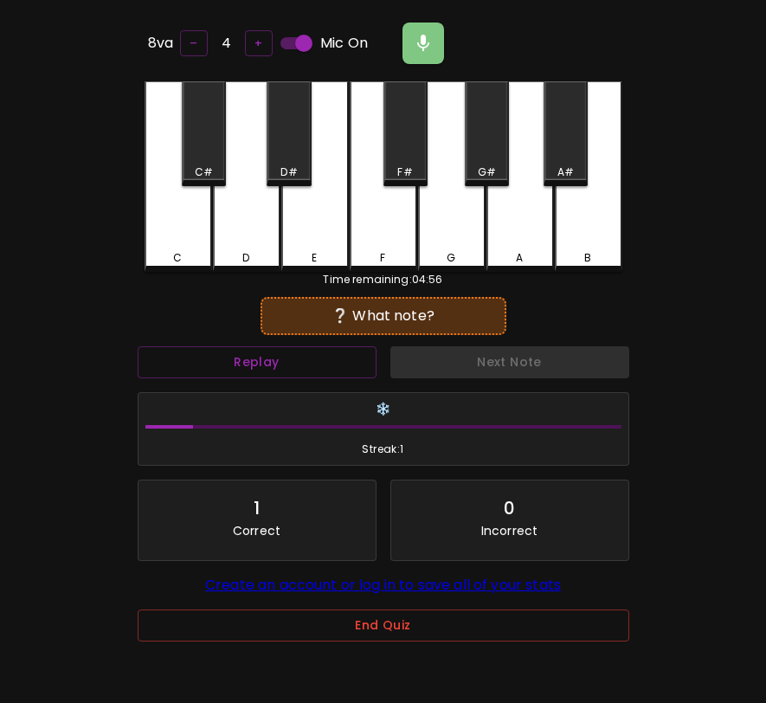
click at [208, 170] on div "C#" at bounding box center [204, 173] width 18 height 16
click at [399, 167] on div "F#" at bounding box center [404, 173] width 15 height 16
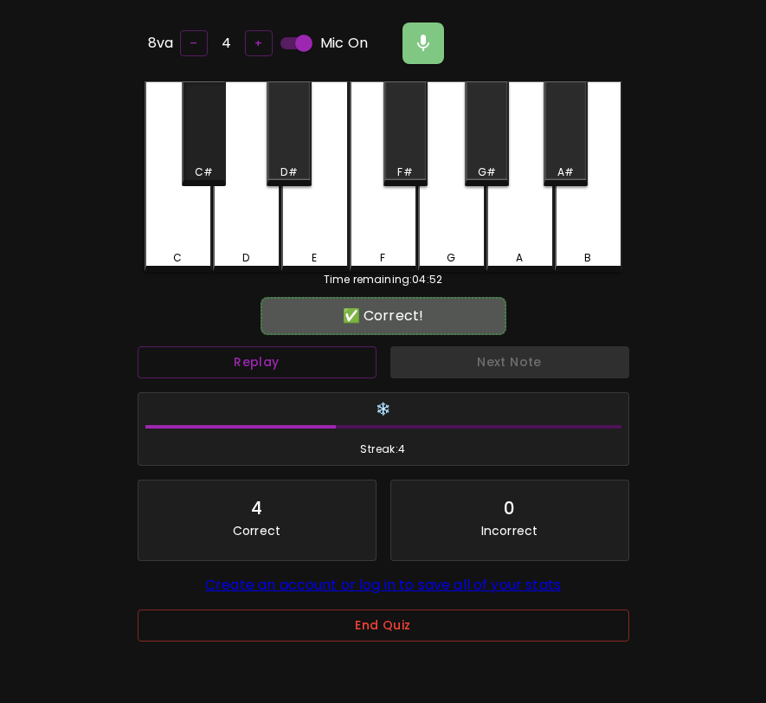
click at [210, 160] on div "C#" at bounding box center [204, 133] width 44 height 105
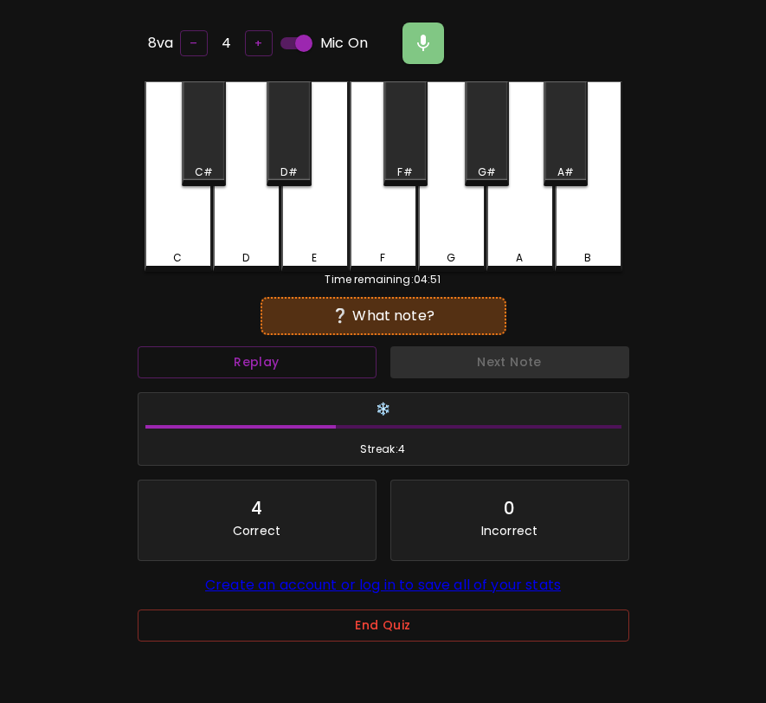
click at [588, 229] on div "B" at bounding box center [589, 176] width 68 height 191
click at [320, 223] on div "E" at bounding box center [315, 176] width 68 height 191
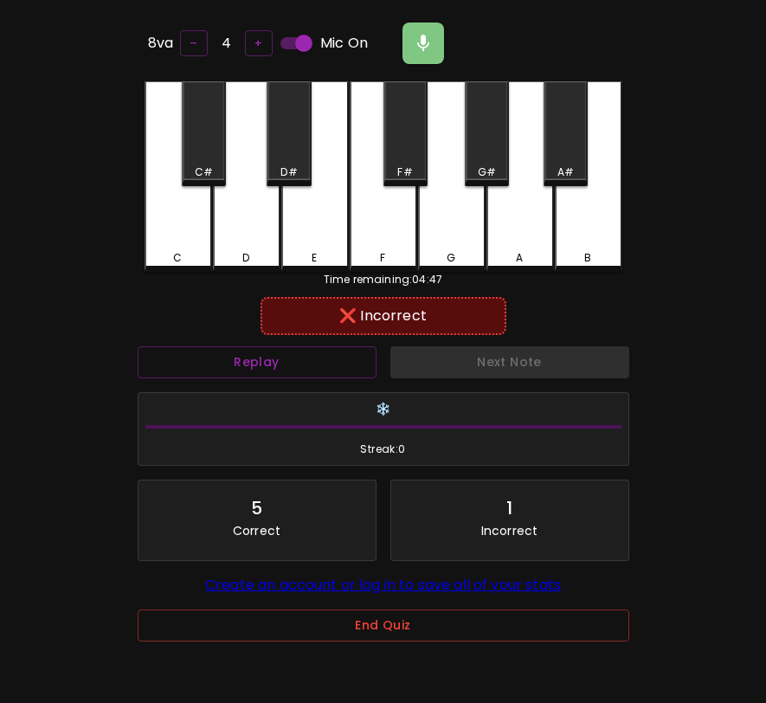
click at [285, 145] on div "D#" at bounding box center [289, 133] width 44 height 105
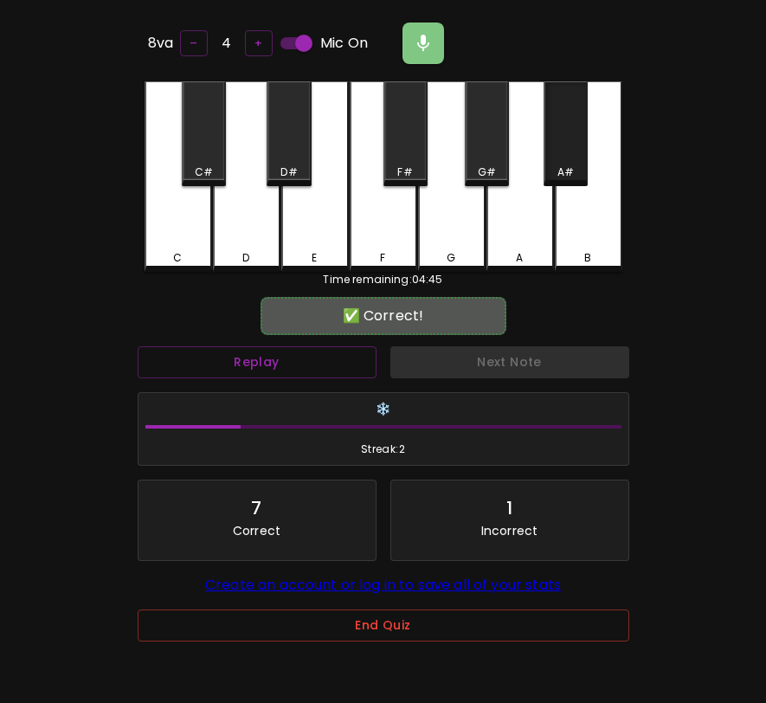
click at [575, 165] on div "A#" at bounding box center [566, 173] width 41 height 16
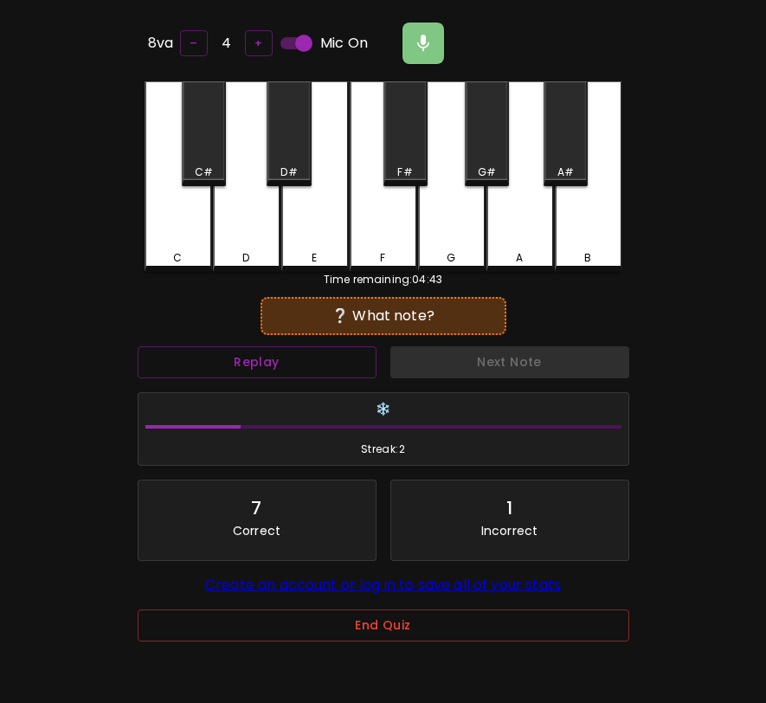
click at [288, 155] on div "D#" at bounding box center [289, 133] width 44 height 105
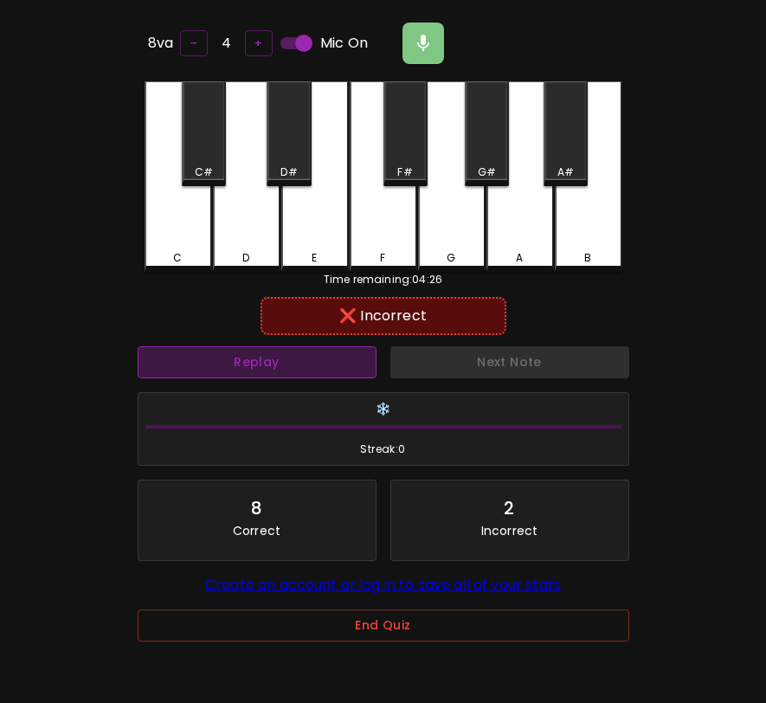
click at [360, 368] on button "Replay" at bounding box center [257, 362] width 239 height 32
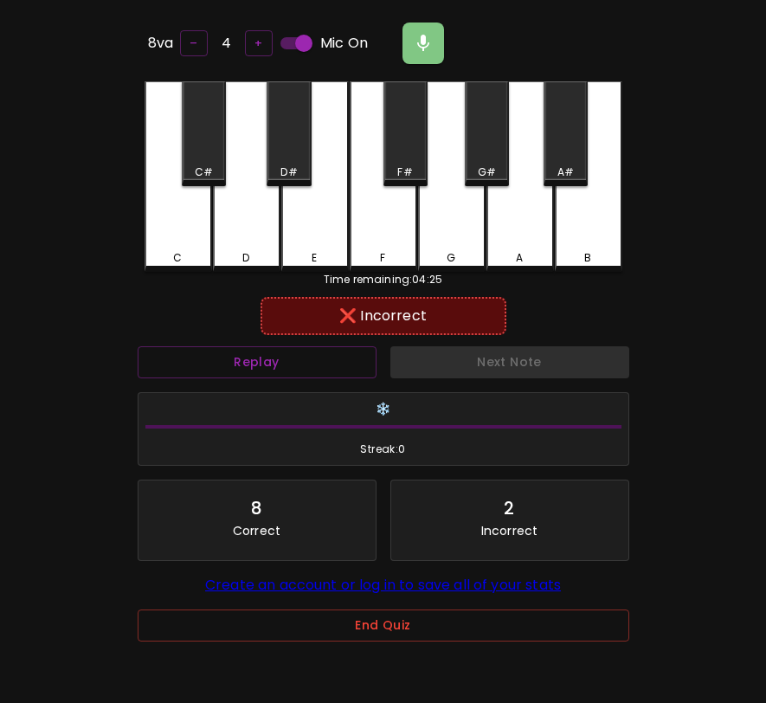
click at [403, 140] on div "F#" at bounding box center [406, 133] width 44 height 105
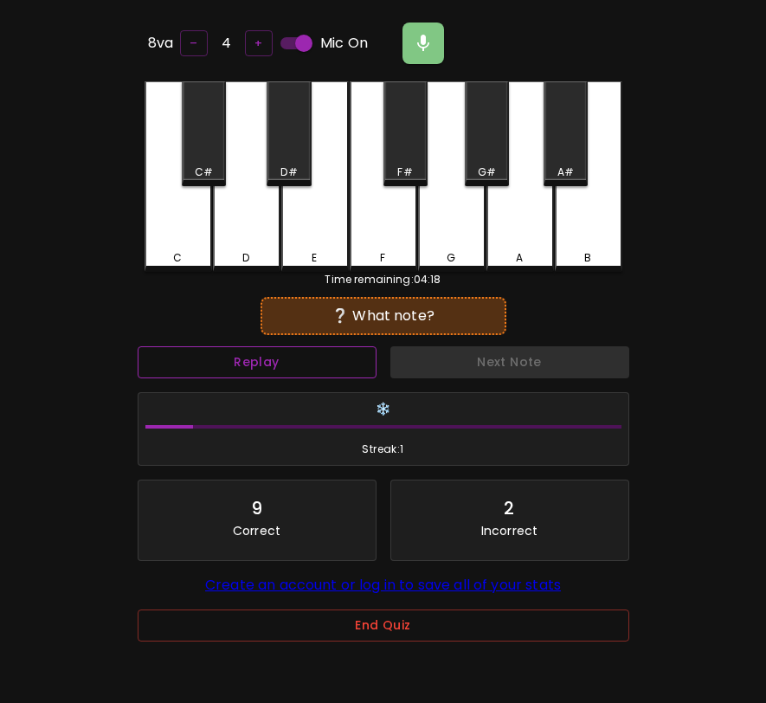
click at [338, 360] on button "Replay" at bounding box center [257, 362] width 239 height 32
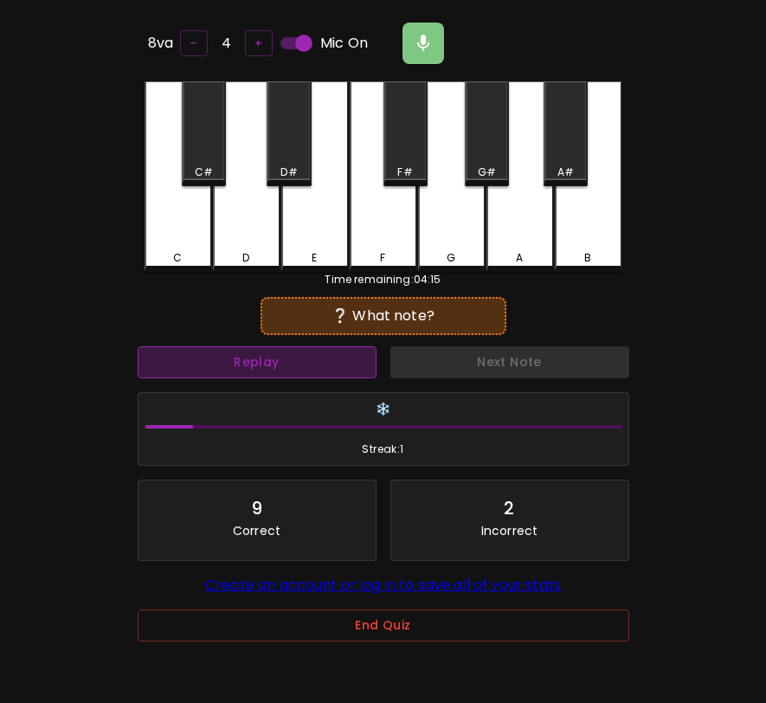
click at [338, 359] on button "Replay" at bounding box center [257, 362] width 239 height 32
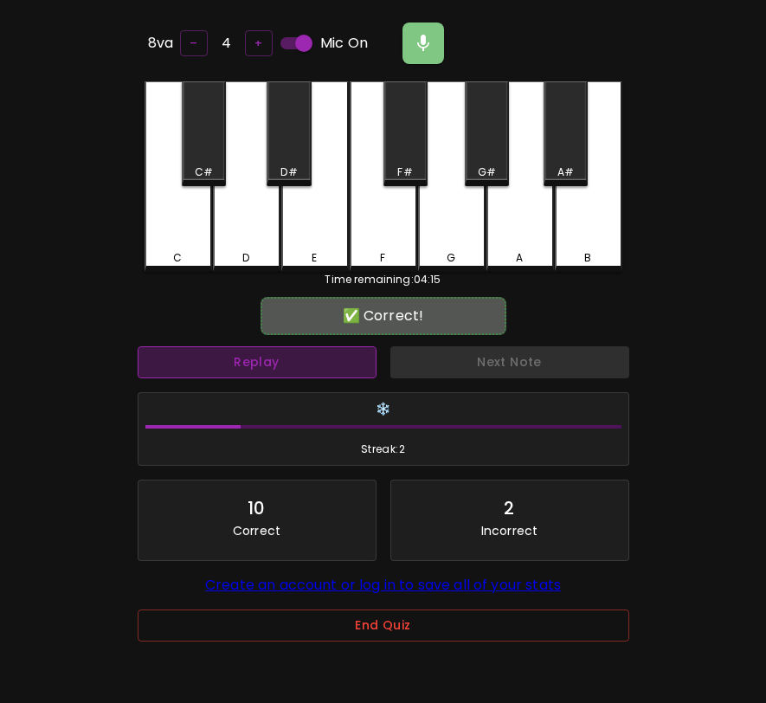
click at [338, 359] on button "Replay" at bounding box center [257, 362] width 239 height 32
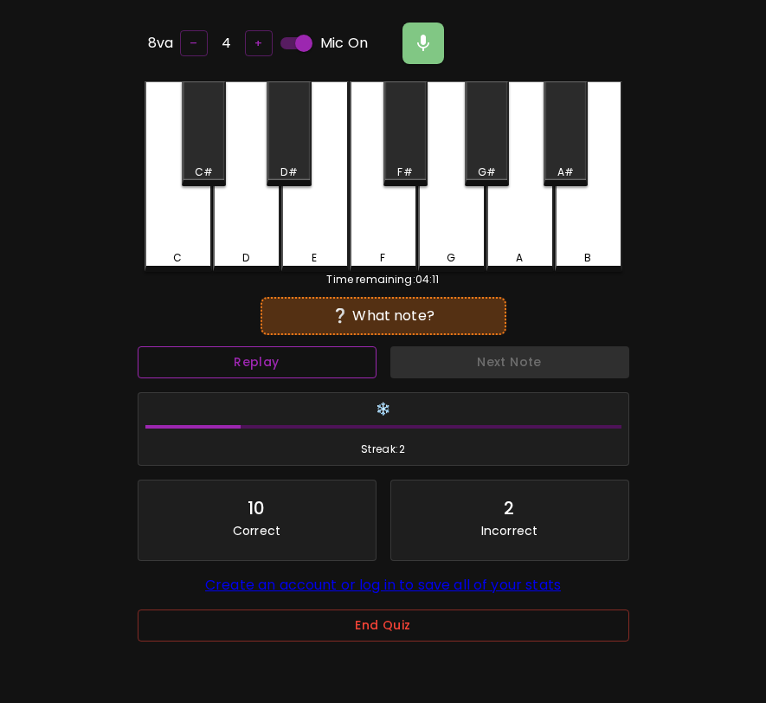
click at [352, 357] on button "Replay" at bounding box center [257, 362] width 239 height 32
click at [352, 357] on div "Replay" at bounding box center [257, 362] width 253 height 46
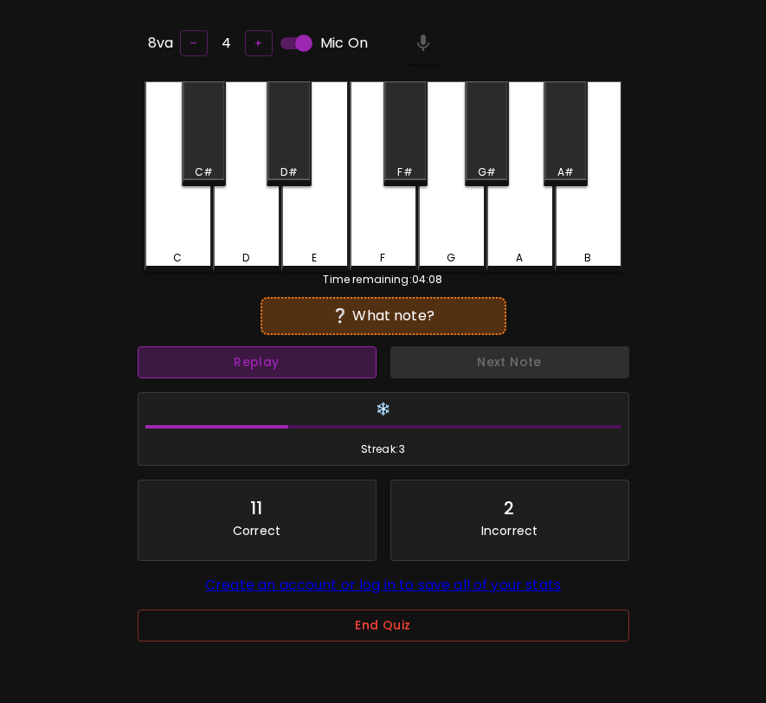
click at [352, 357] on button "Replay" at bounding box center [257, 362] width 239 height 32
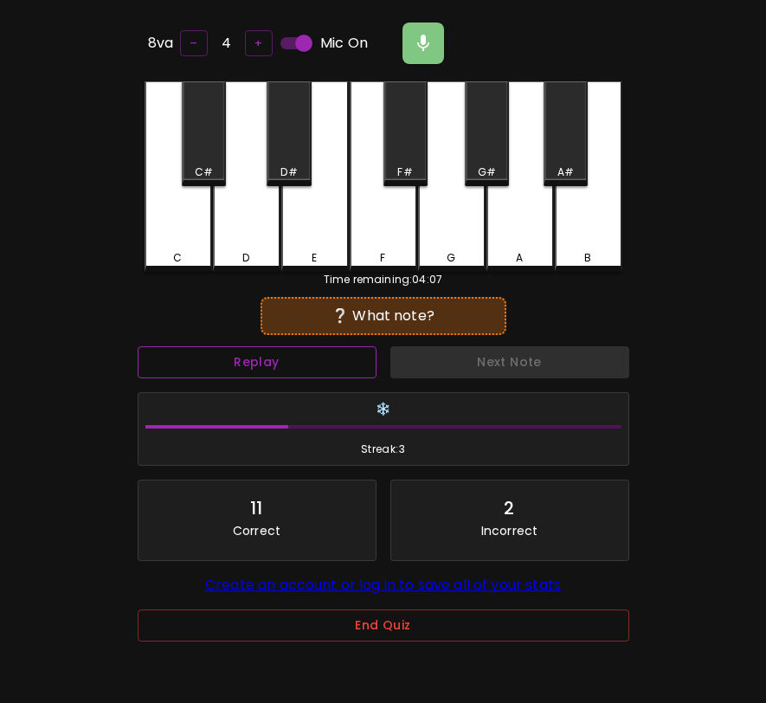
click at [352, 357] on button "Replay" at bounding box center [257, 362] width 239 height 32
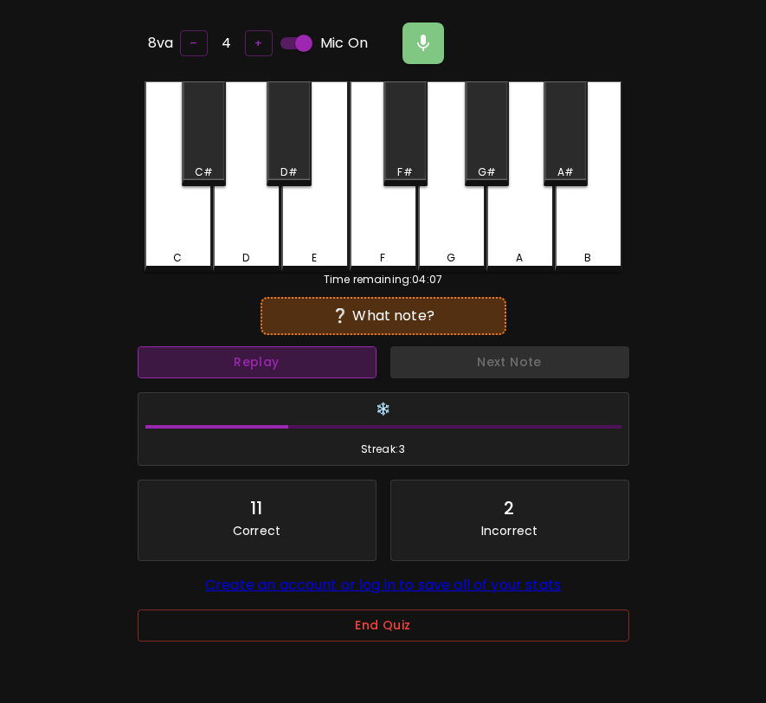
click at [352, 357] on button "Replay" at bounding box center [257, 362] width 239 height 32
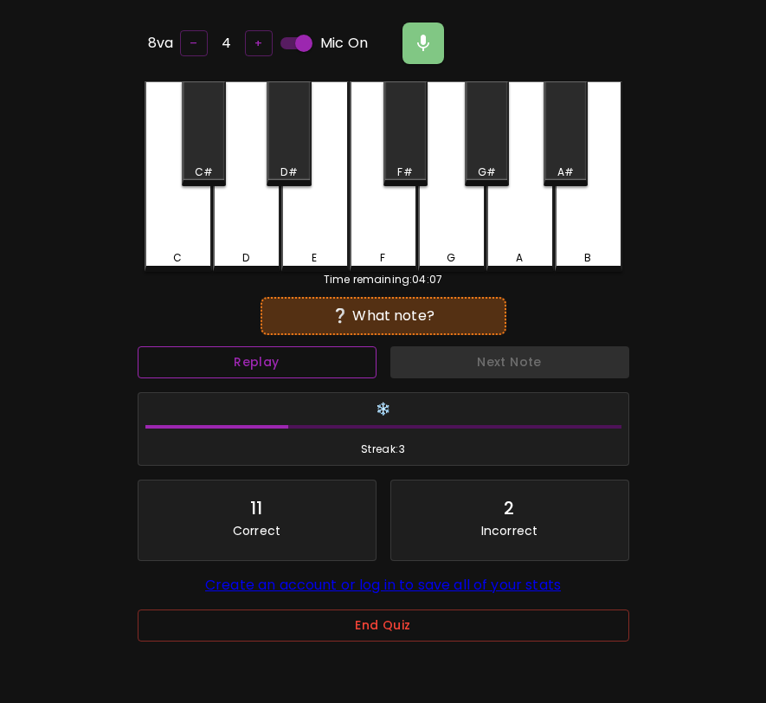
click at [352, 357] on button "Replay" at bounding box center [257, 362] width 239 height 32
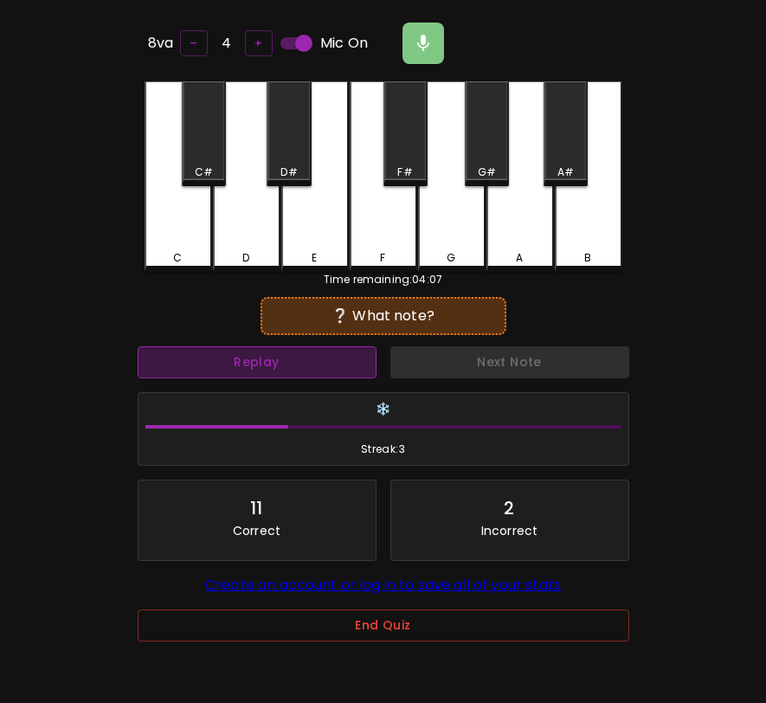
click at [352, 357] on button "Replay" at bounding box center [257, 362] width 239 height 32
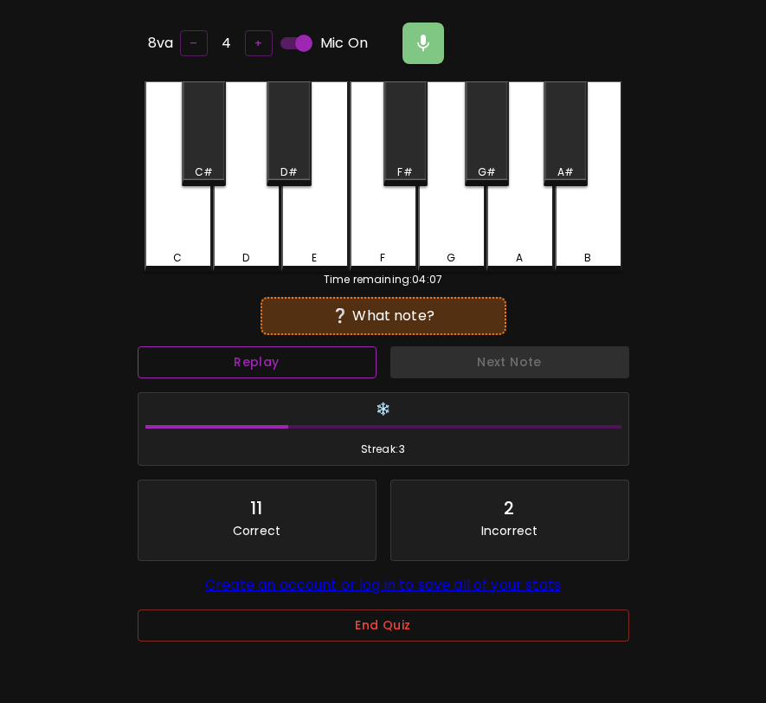
click at [352, 357] on button "Replay" at bounding box center [257, 362] width 239 height 32
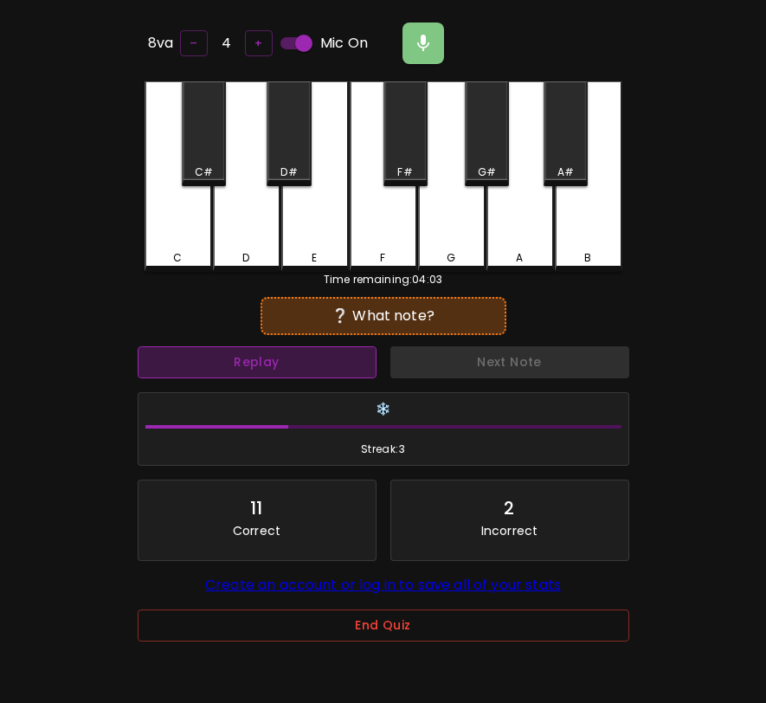
click at [355, 355] on button "Replay" at bounding box center [257, 362] width 239 height 32
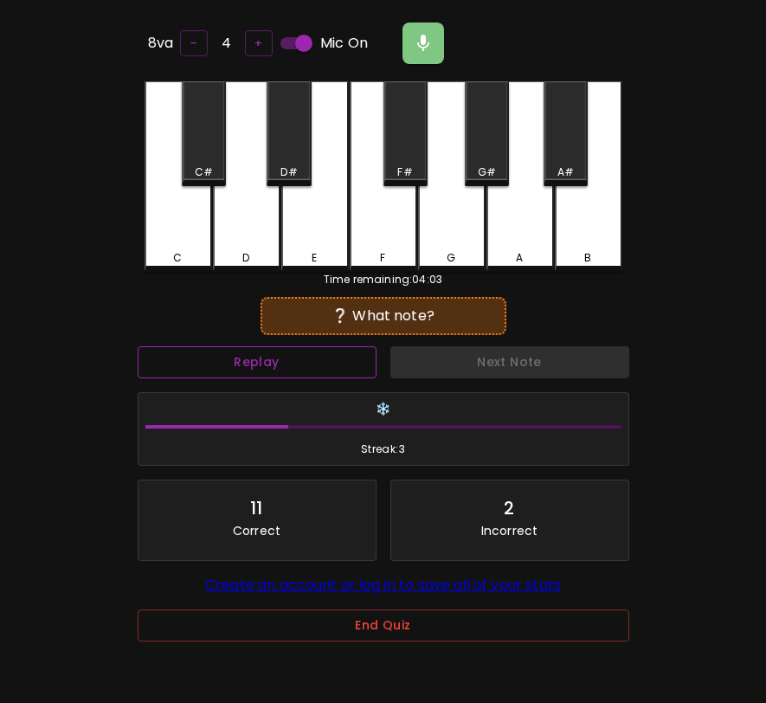
click at [355, 355] on button "Replay" at bounding box center [257, 362] width 239 height 32
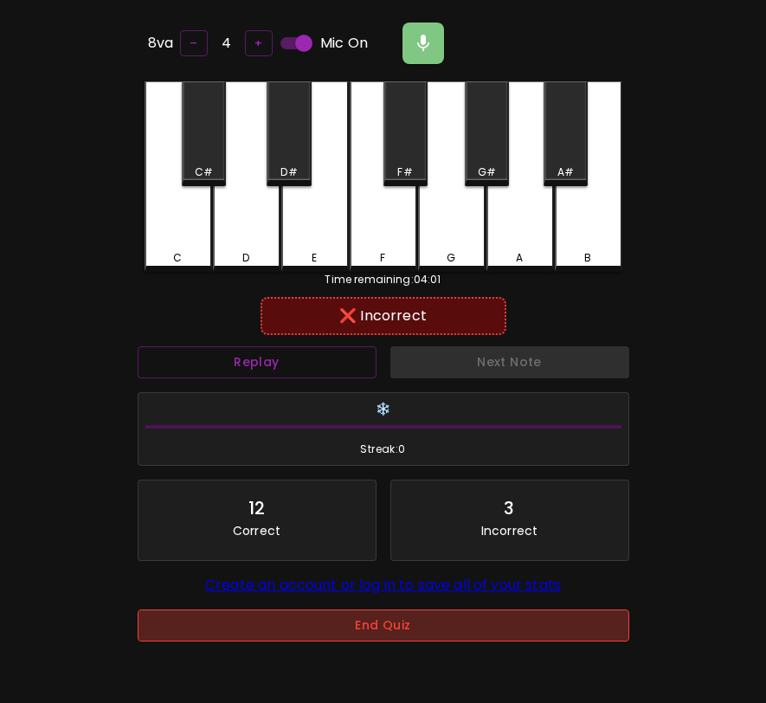
click at [372, 630] on button "End Quiz" at bounding box center [384, 626] width 492 height 32
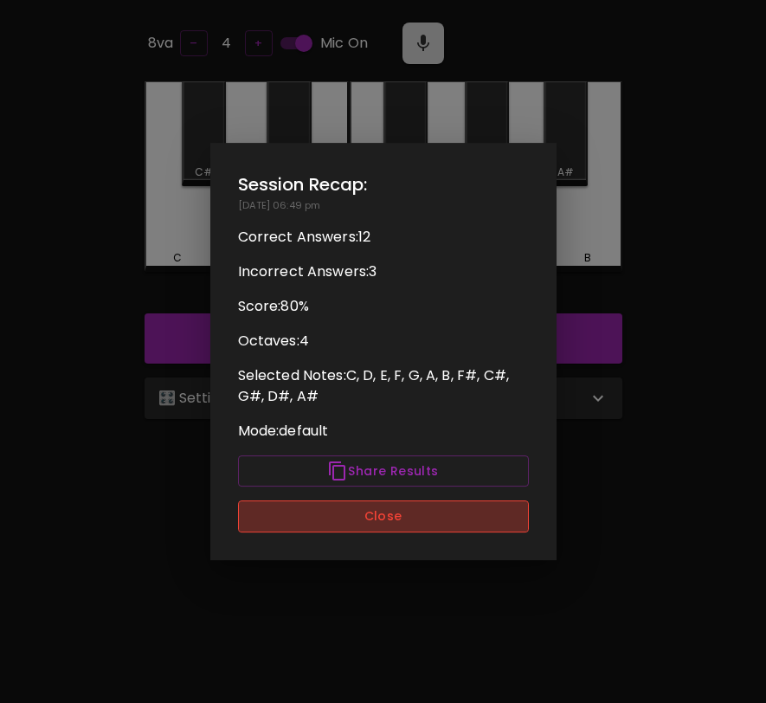
click at [418, 527] on button "Close" at bounding box center [383, 517] width 291 height 32
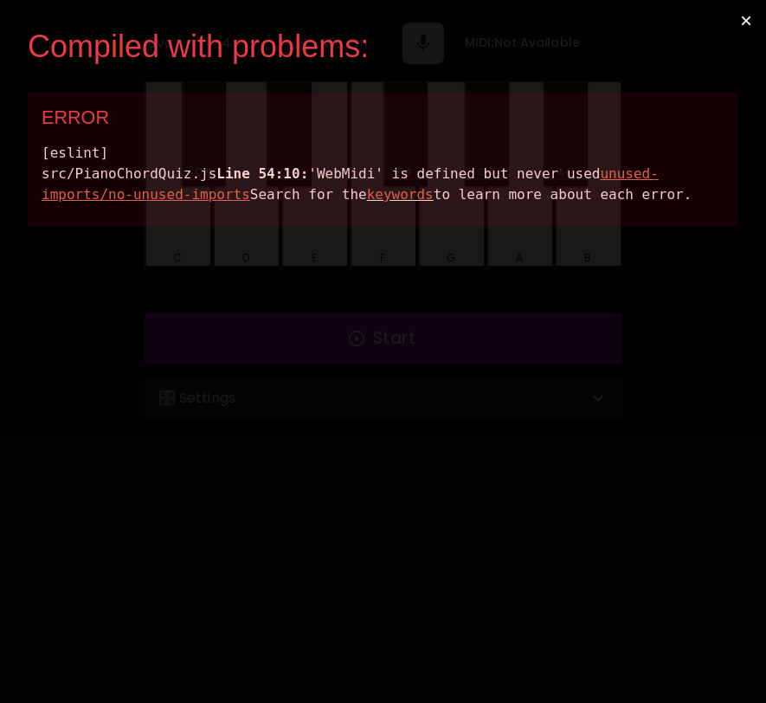
drag, startPoint x: 523, startPoint y: 261, endPoint x: 34, endPoint y: 157, distance: 500.2
click at [33, 156] on div "ERROR [eslint] src/PianoChordQuiz.js Line 54:10: 'WebMidi' is defined but never…" at bounding box center [383, 159] width 711 height 133
copy div "[eslint] src/PianoChordQuiz.js Line 54:10: 'WebMidi' is defined but never used …"
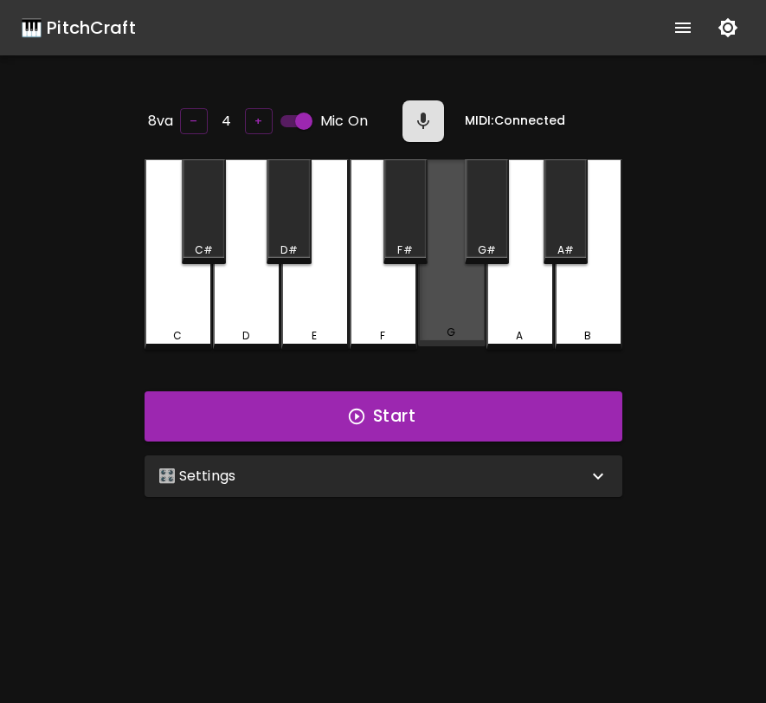
click at [461, 315] on div "G" at bounding box center [452, 252] width 68 height 187
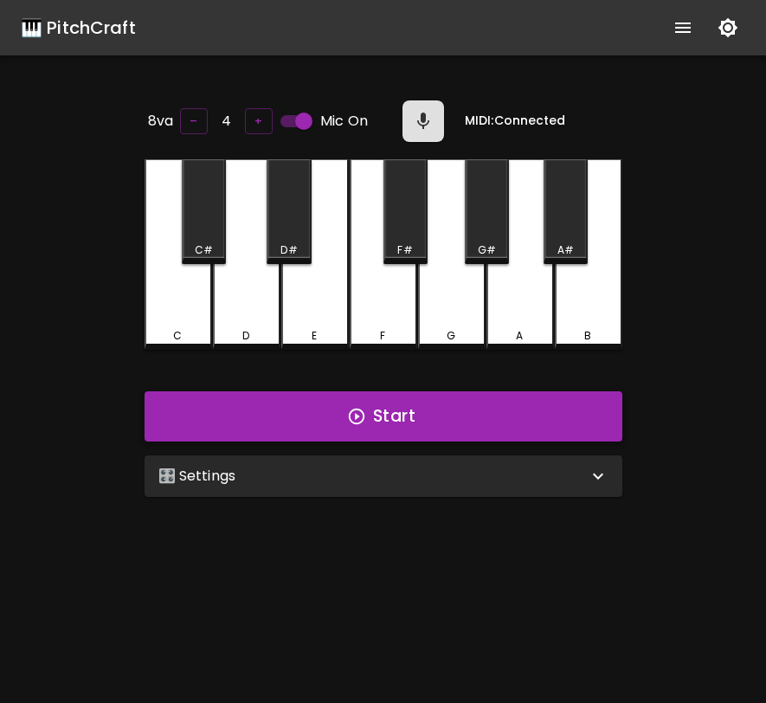
click at [436, 417] on button "Start" at bounding box center [384, 416] width 478 height 50
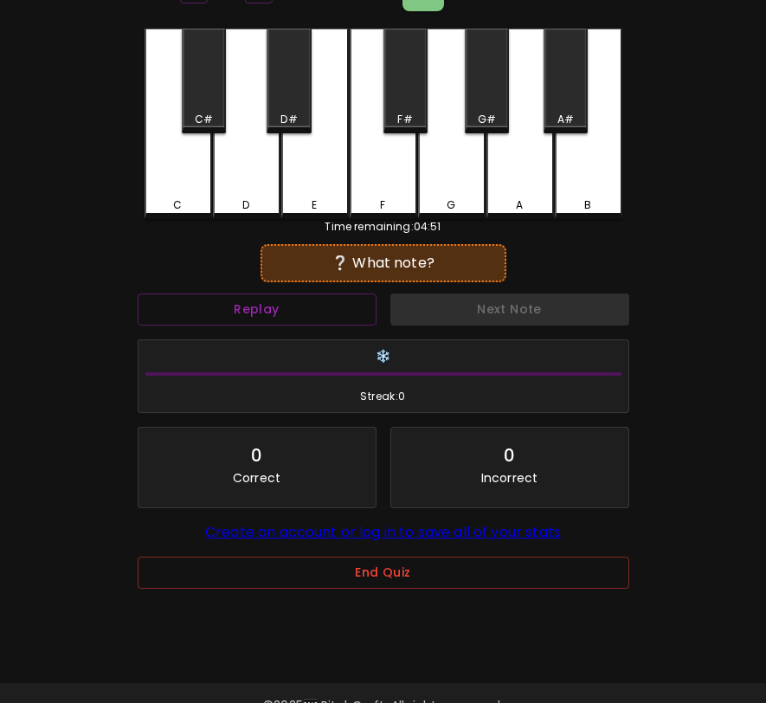
scroll to position [136, 0]
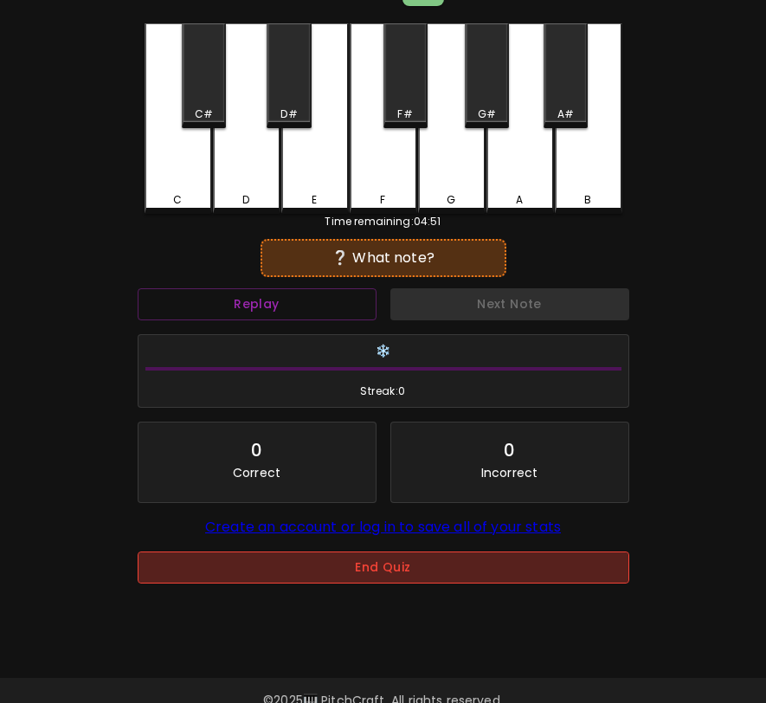
click at [339, 575] on button "End Quiz" at bounding box center [384, 568] width 492 height 32
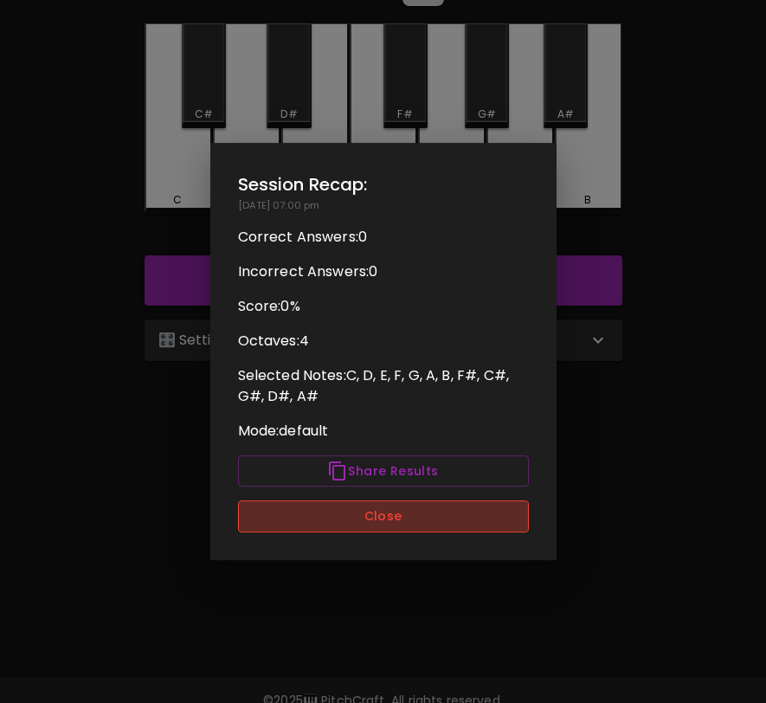
click at [365, 513] on button "Close" at bounding box center [383, 517] width 291 height 32
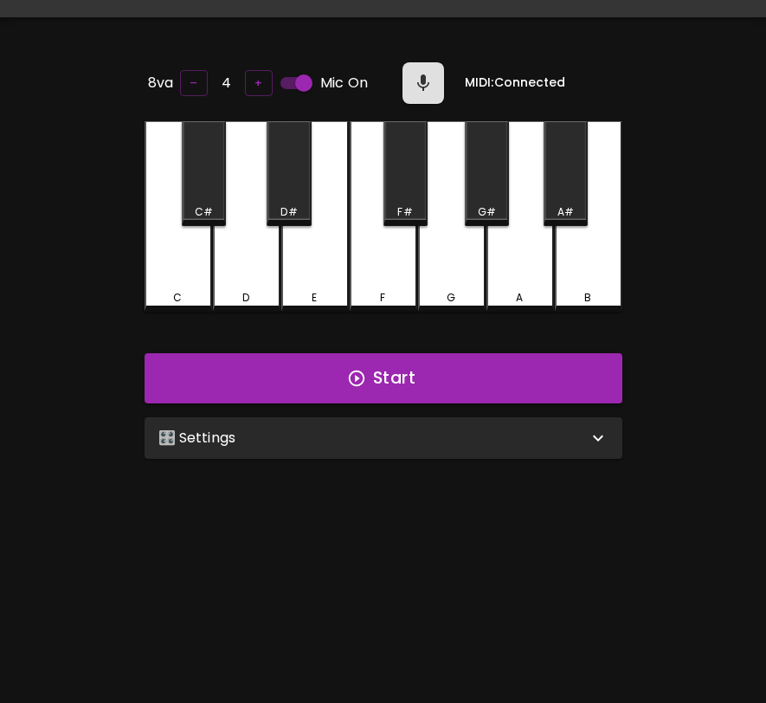
scroll to position [0, 0]
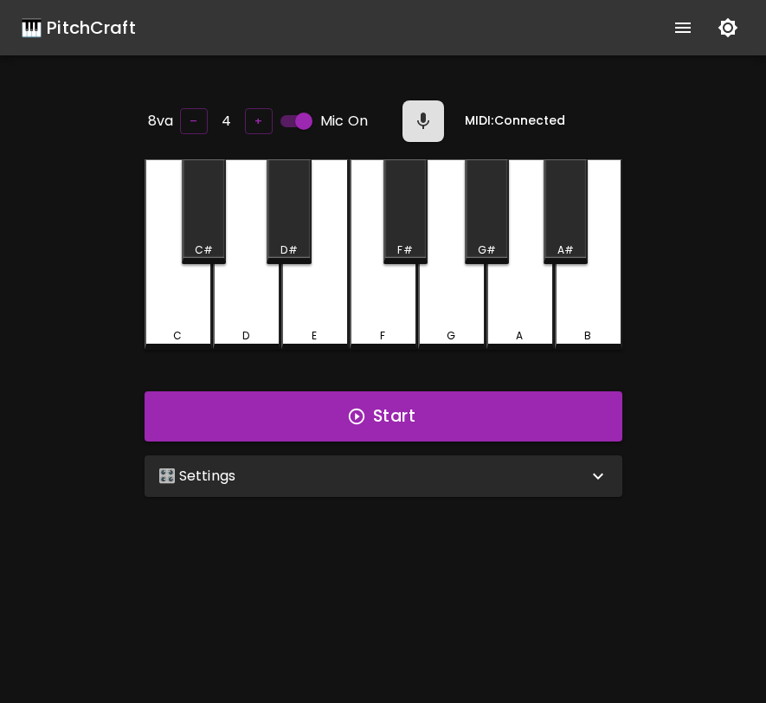
click at [484, 219] on div "G#" at bounding box center [487, 211] width 44 height 105
click at [429, 411] on button "Start" at bounding box center [384, 416] width 478 height 50
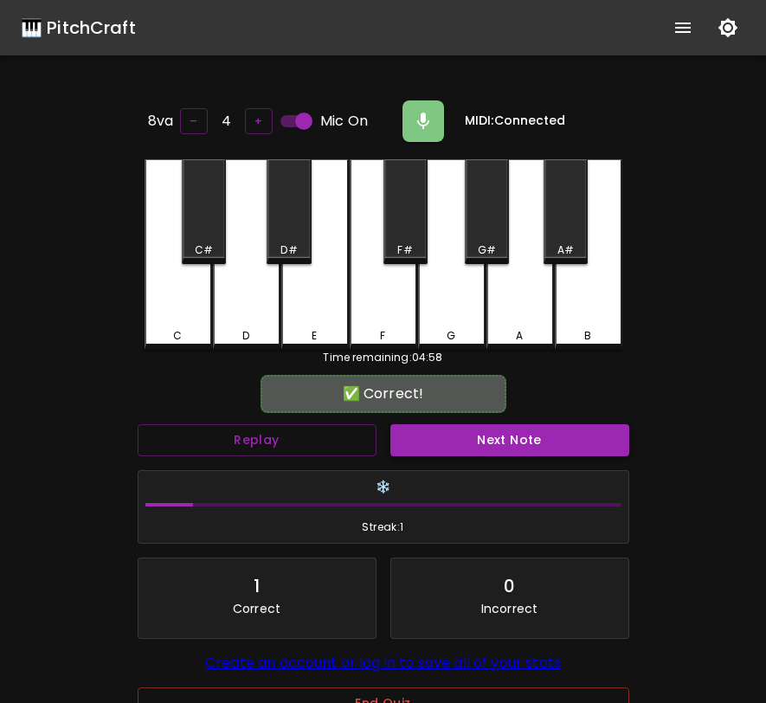
click at [436, 449] on button "Next Note" at bounding box center [510, 440] width 239 height 32
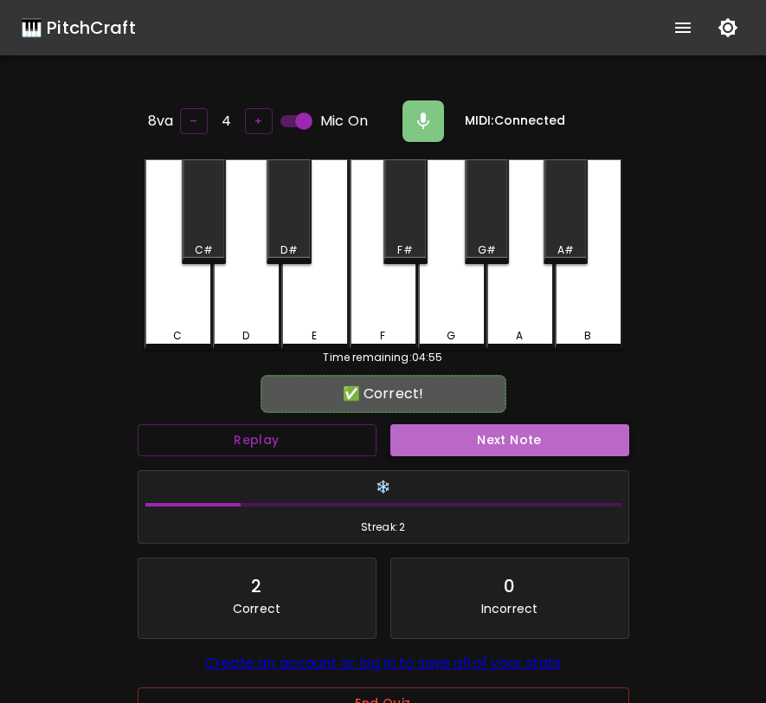
click at [436, 449] on button "Next Note" at bounding box center [510, 440] width 239 height 32
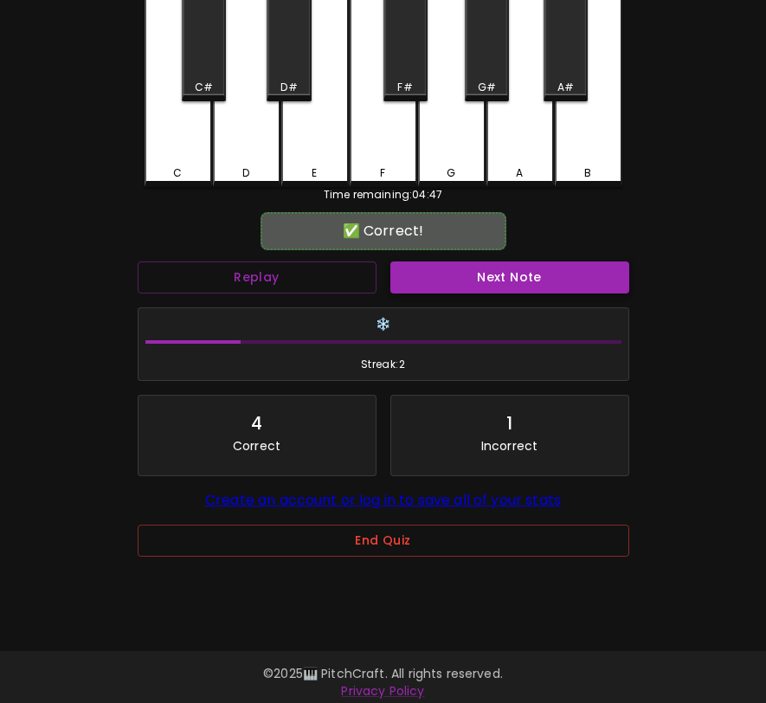
scroll to position [173, 0]
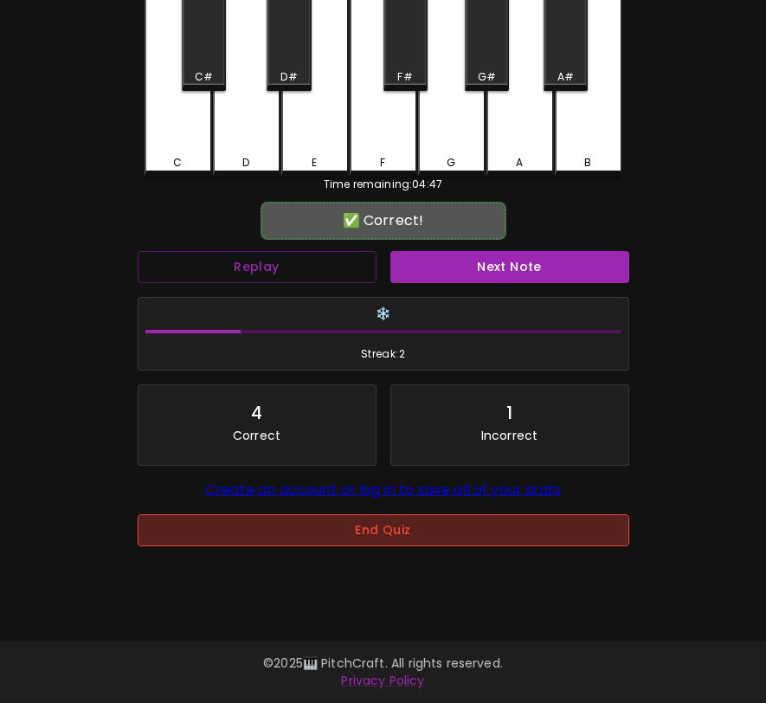
click at [410, 530] on button "End Quiz" at bounding box center [384, 530] width 492 height 32
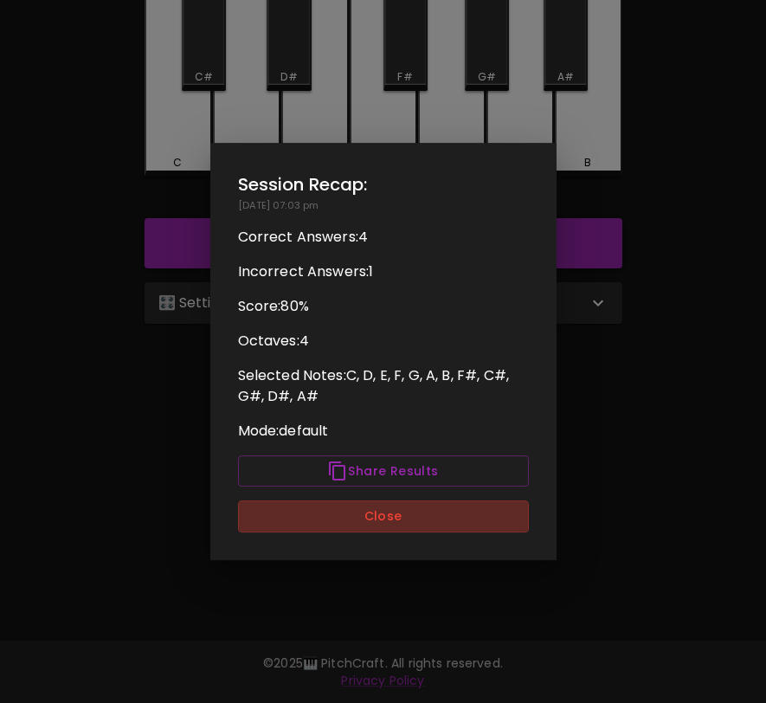
click at [410, 530] on button "Close" at bounding box center [383, 517] width 291 height 32
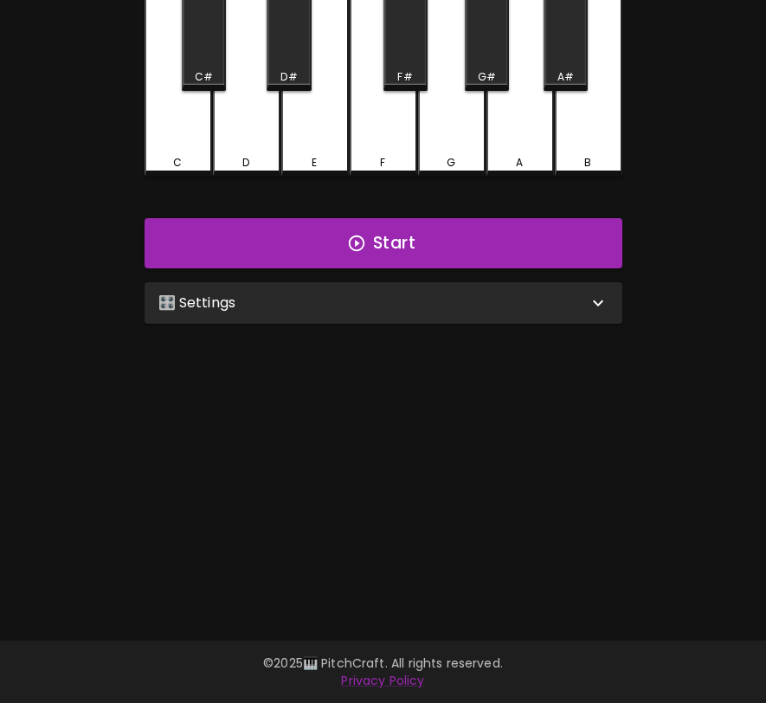
click at [452, 297] on div "🎛️ Settings" at bounding box center [373, 303] width 430 height 21
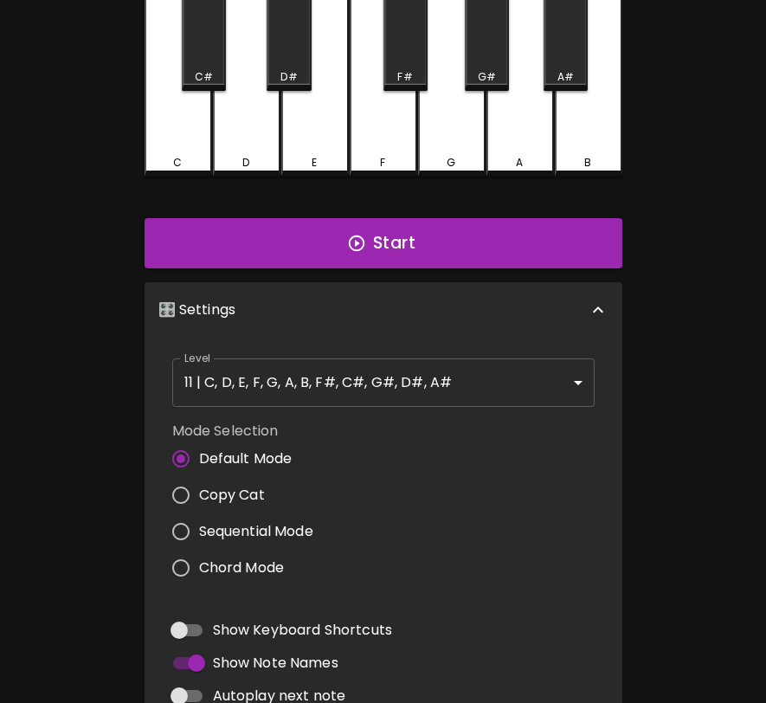
scroll to position [7, 0]
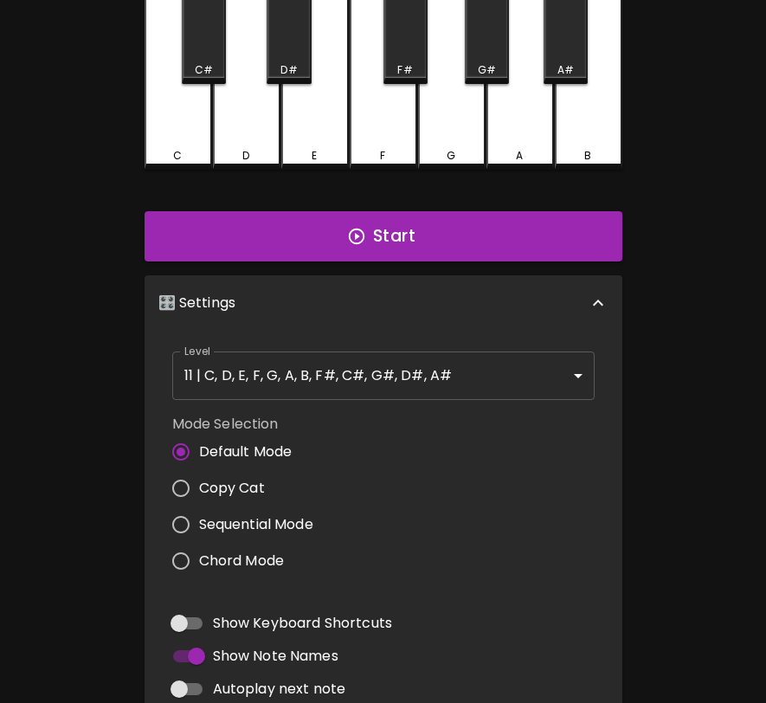
click at [188, 685] on input "Autoplay next note" at bounding box center [179, 689] width 99 height 33
checkbox input "true"
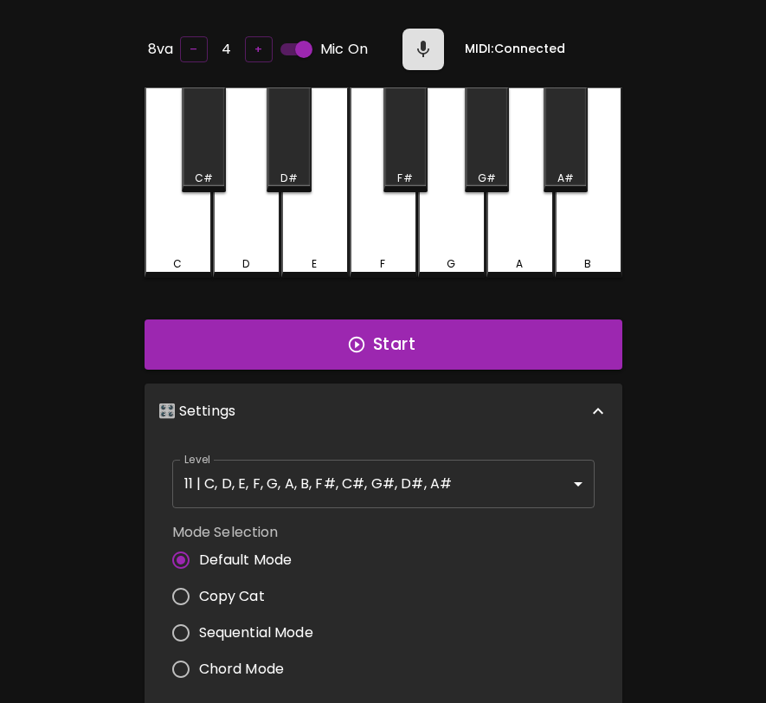
scroll to position [0, 0]
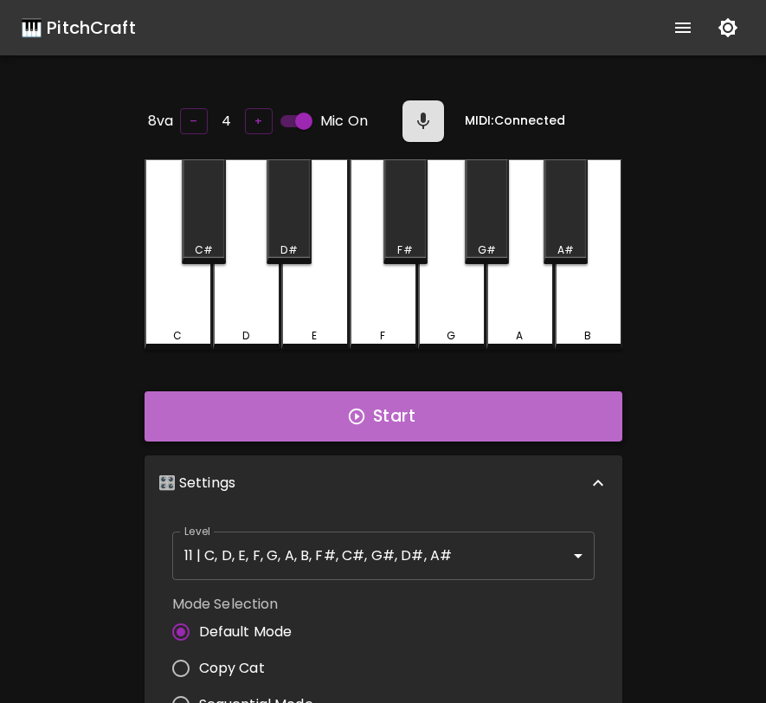
click at [509, 420] on button "Start" at bounding box center [384, 416] width 478 height 50
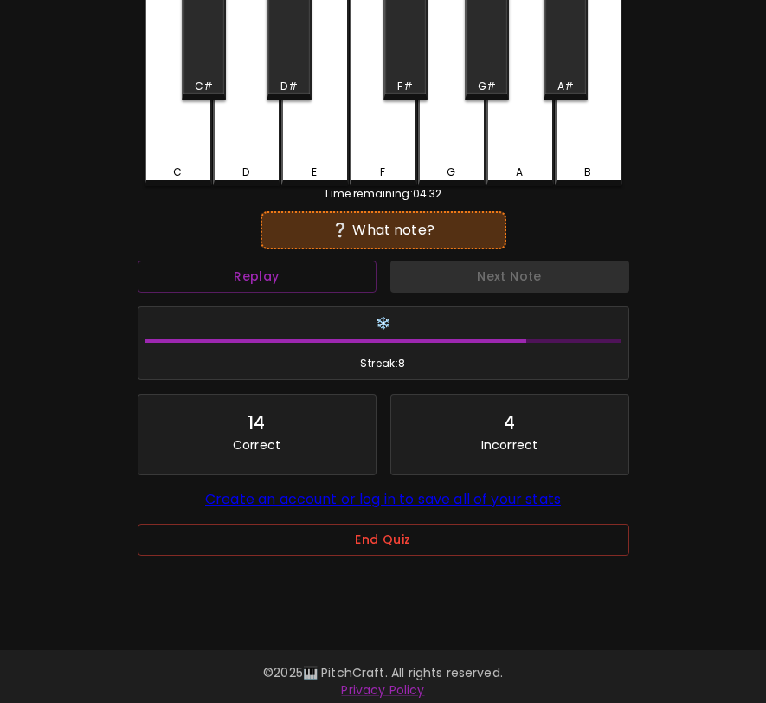
scroll to position [173, 0]
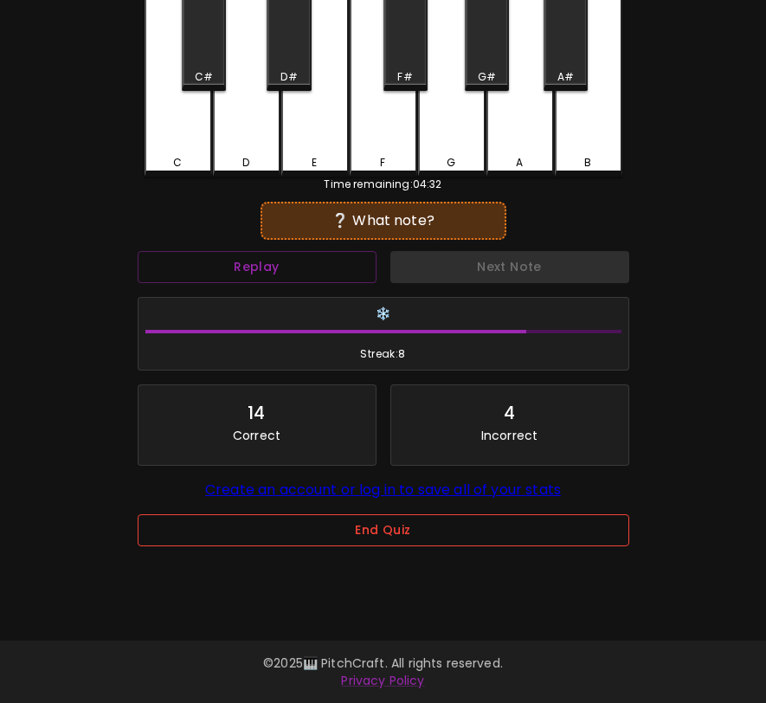
click at [431, 539] on button "End Quiz" at bounding box center [384, 530] width 492 height 32
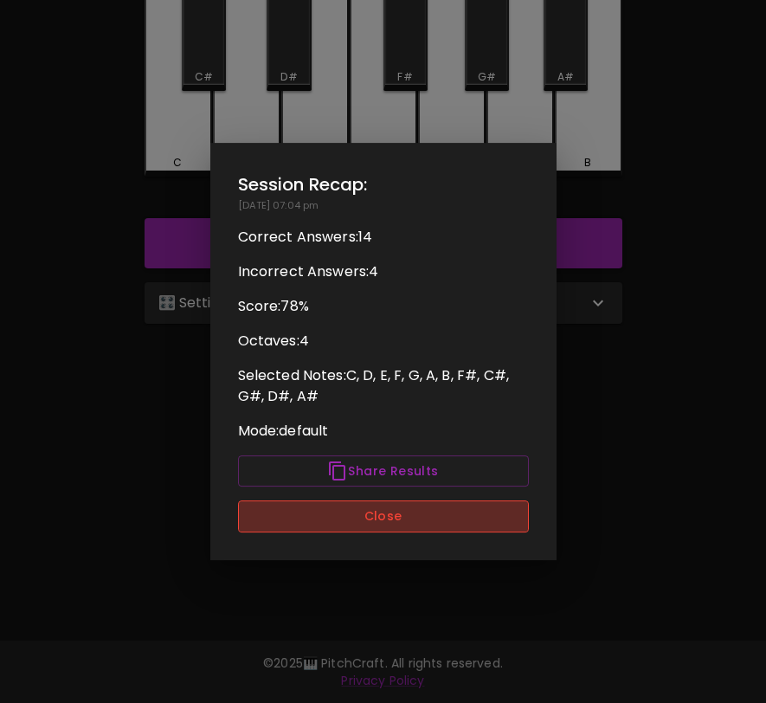
click at [430, 509] on button "Close" at bounding box center [383, 517] width 291 height 32
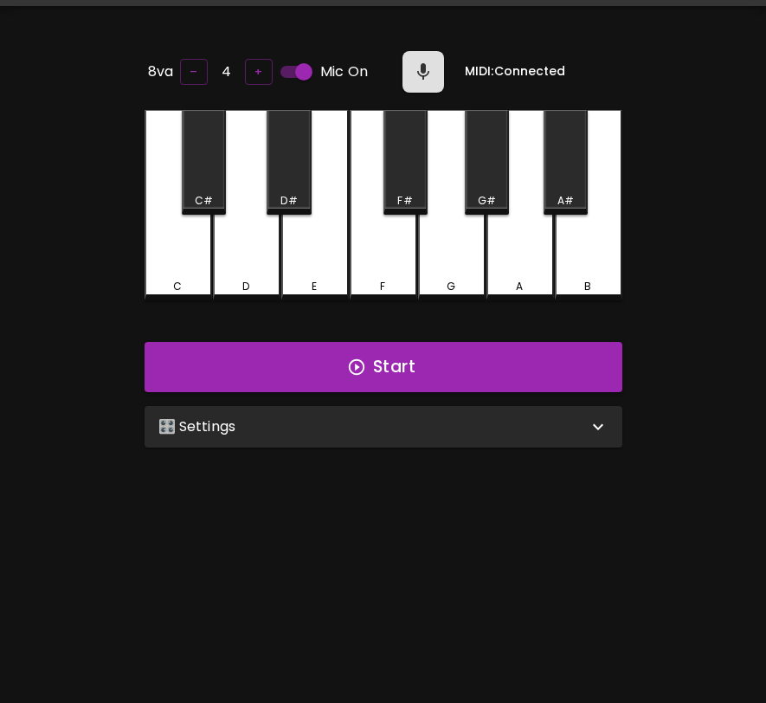
scroll to position [46, 0]
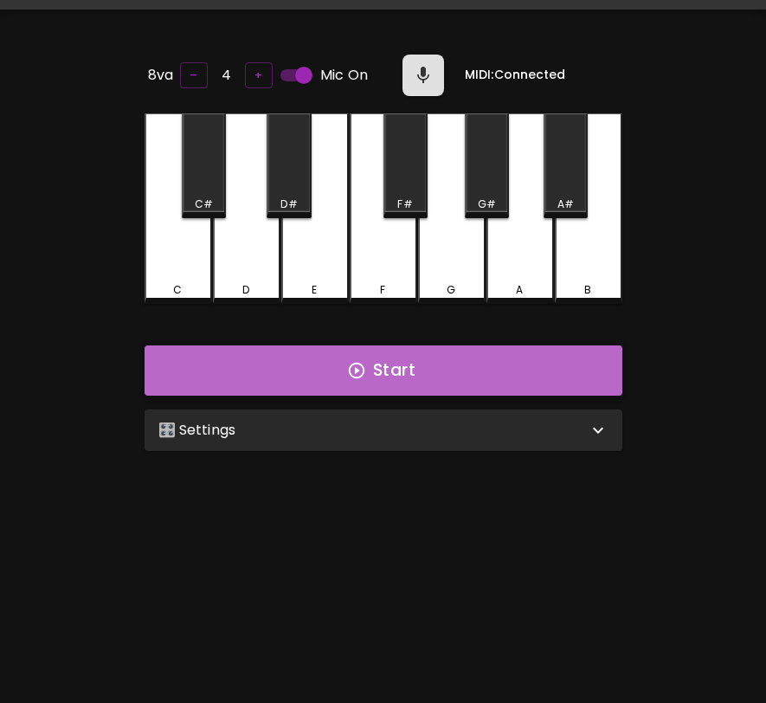
click at [427, 386] on button "Start" at bounding box center [384, 371] width 478 height 50
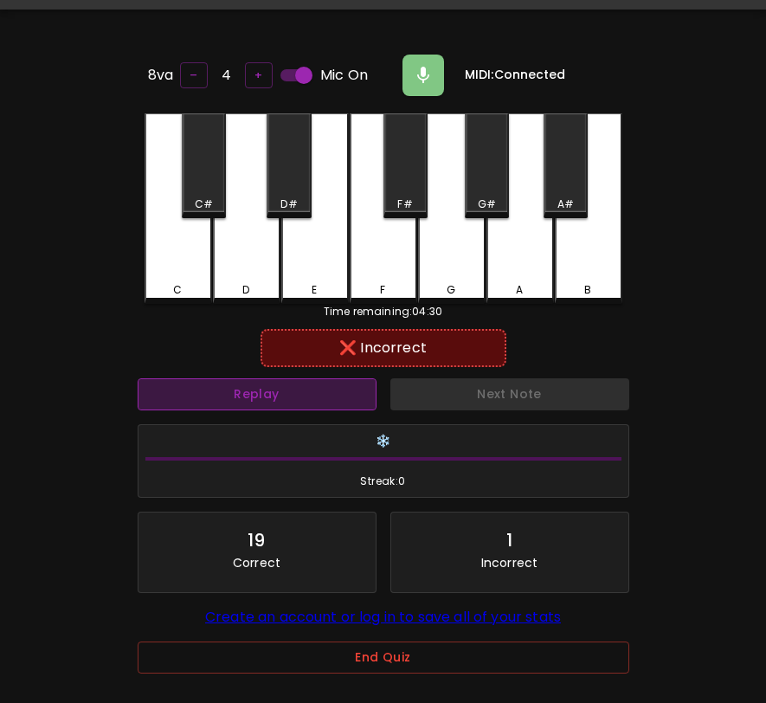
click at [201, 398] on button "Replay" at bounding box center [257, 394] width 239 height 32
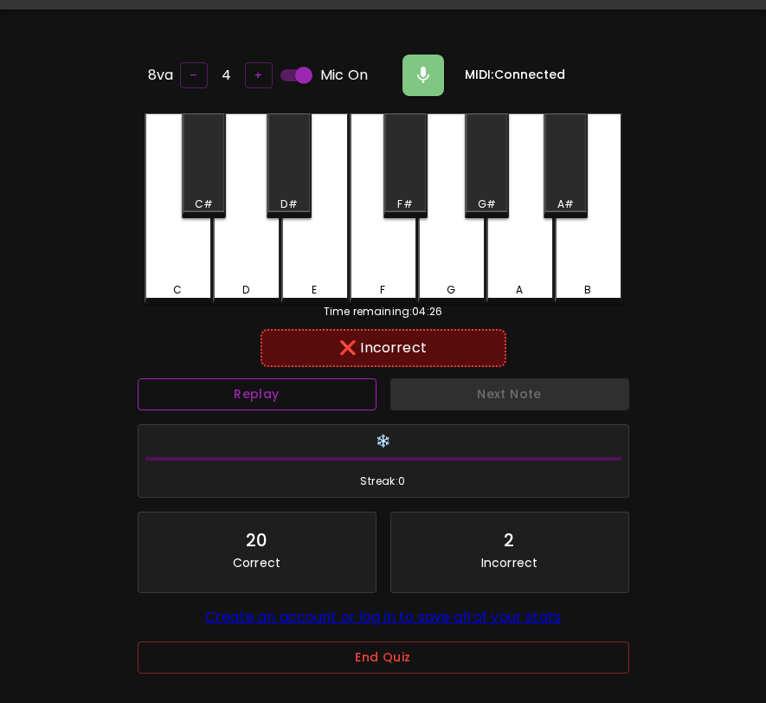
click at [201, 398] on button "Replay" at bounding box center [257, 394] width 239 height 32
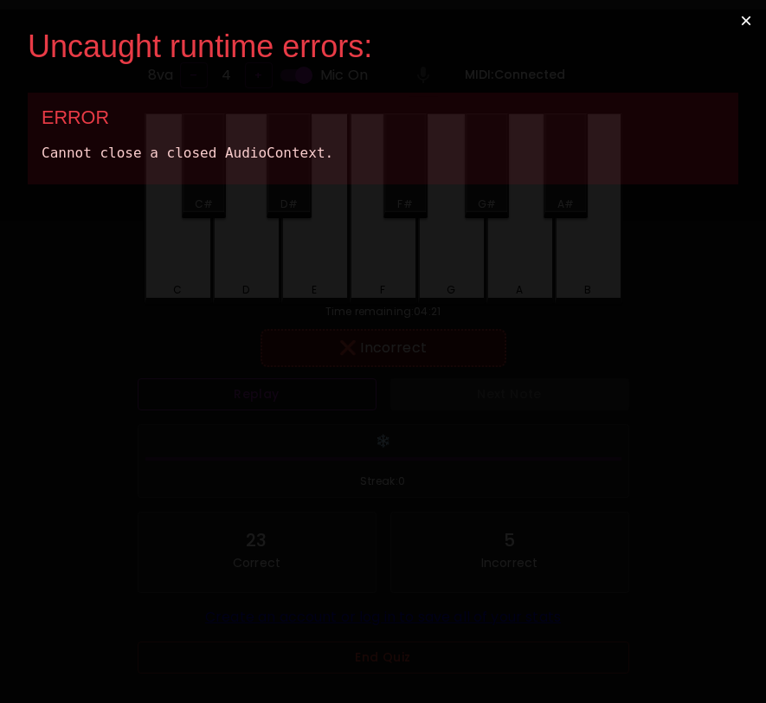
scroll to position [0, 0]
click at [750, 18] on button "×" at bounding box center [747, 21] width 40 height 42
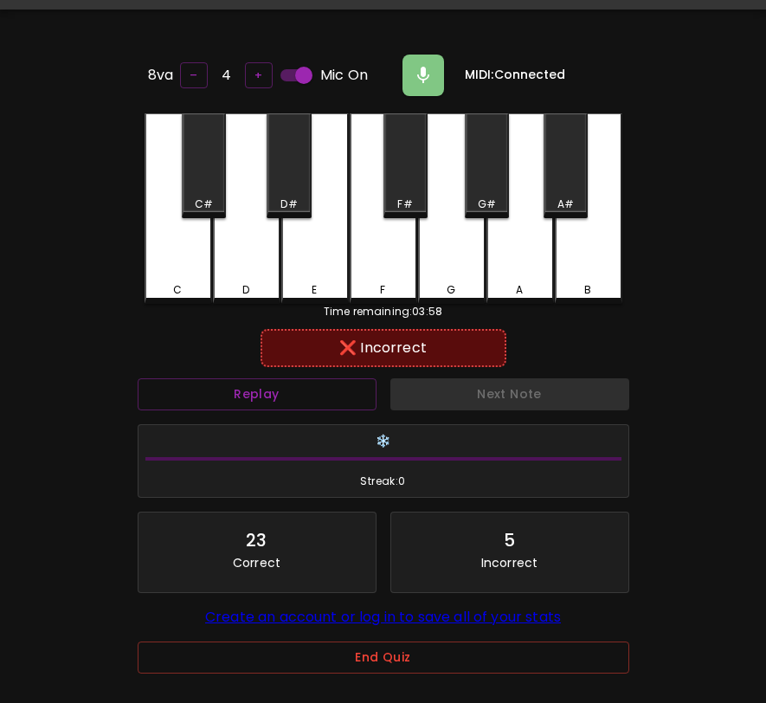
click at [308, 70] on input "Mic On" at bounding box center [304, 75] width 99 height 33
checkbox input "false"
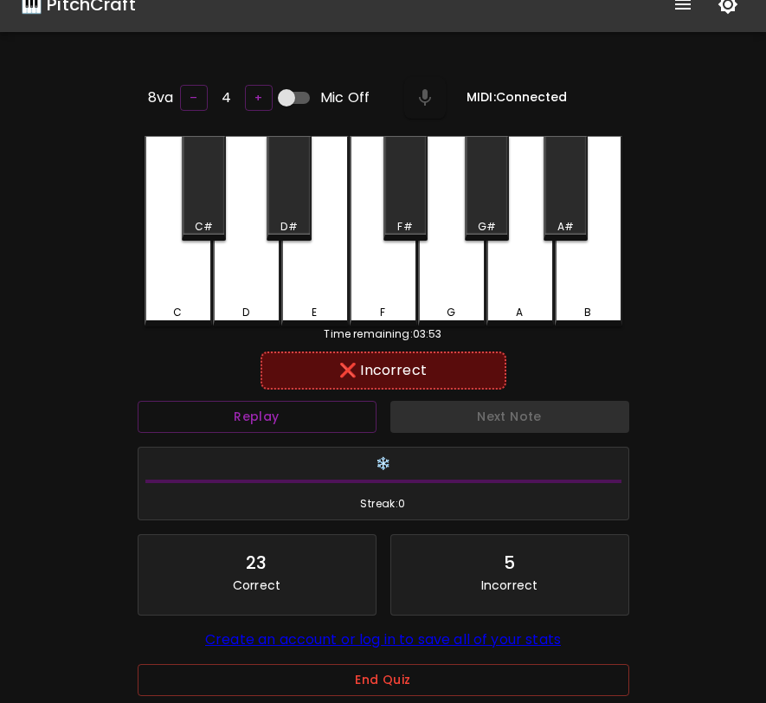
scroll to position [69, 0]
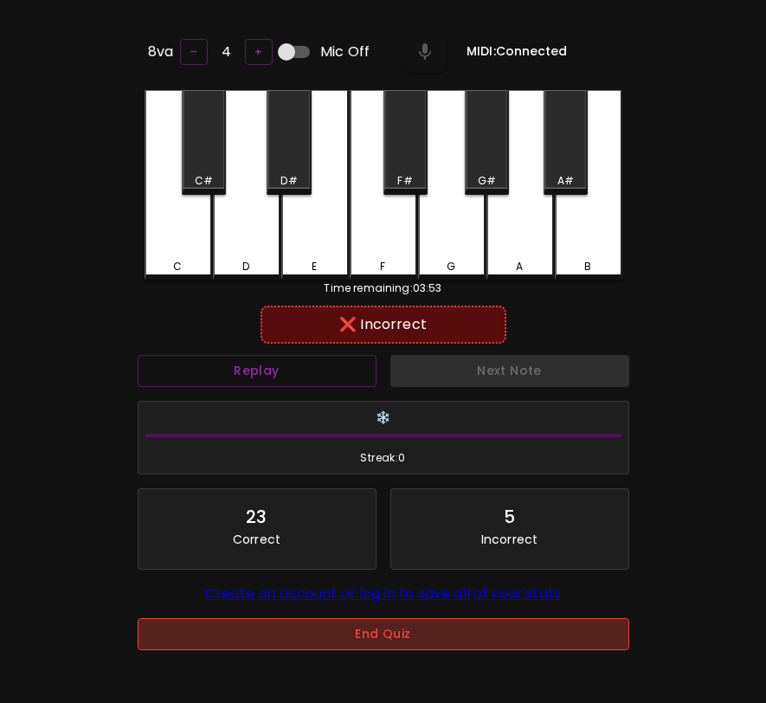
click at [432, 632] on button "End Quiz" at bounding box center [384, 634] width 492 height 32
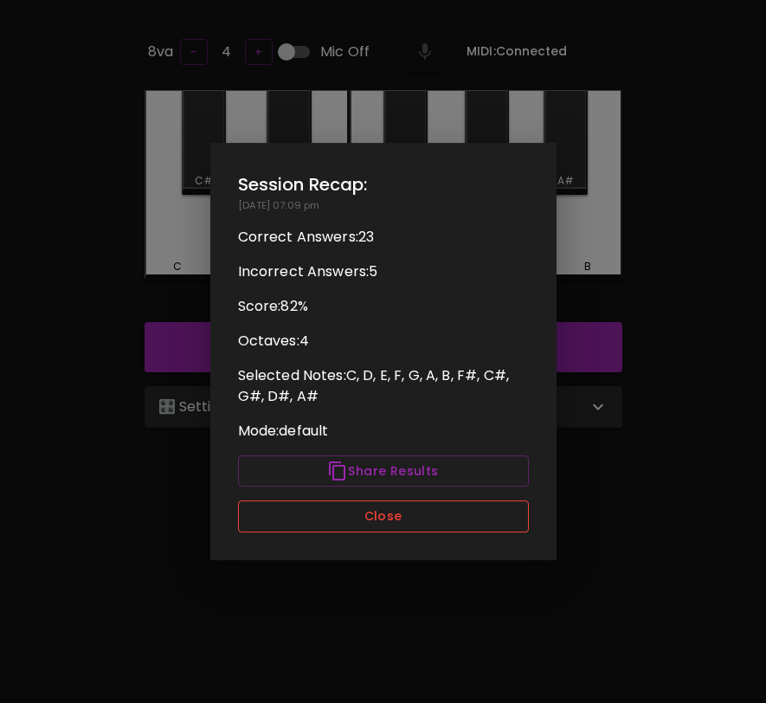
click at [449, 529] on button "Close" at bounding box center [383, 517] width 291 height 32
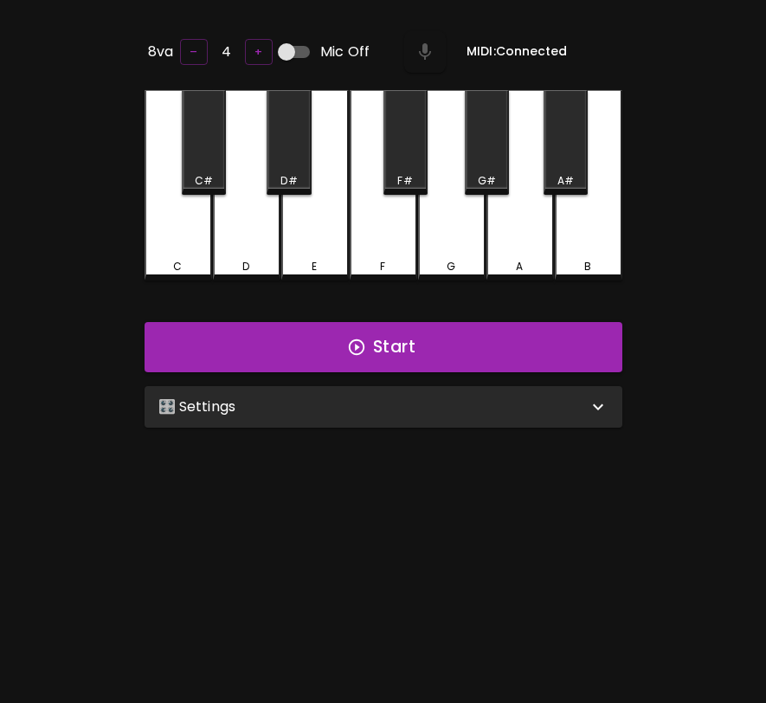
scroll to position [0, 0]
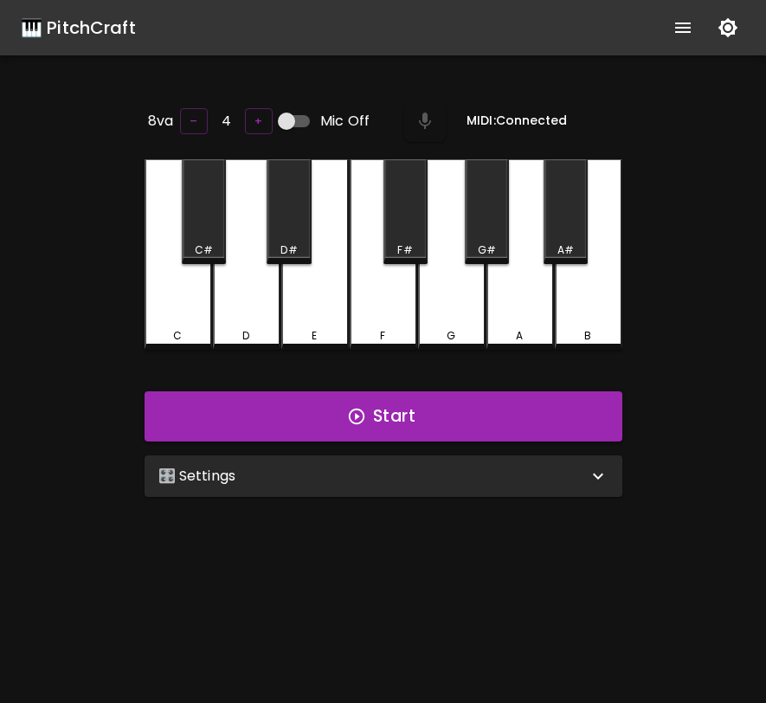
click at [357, 475] on div "🎛️ Settings" at bounding box center [373, 476] width 430 height 21
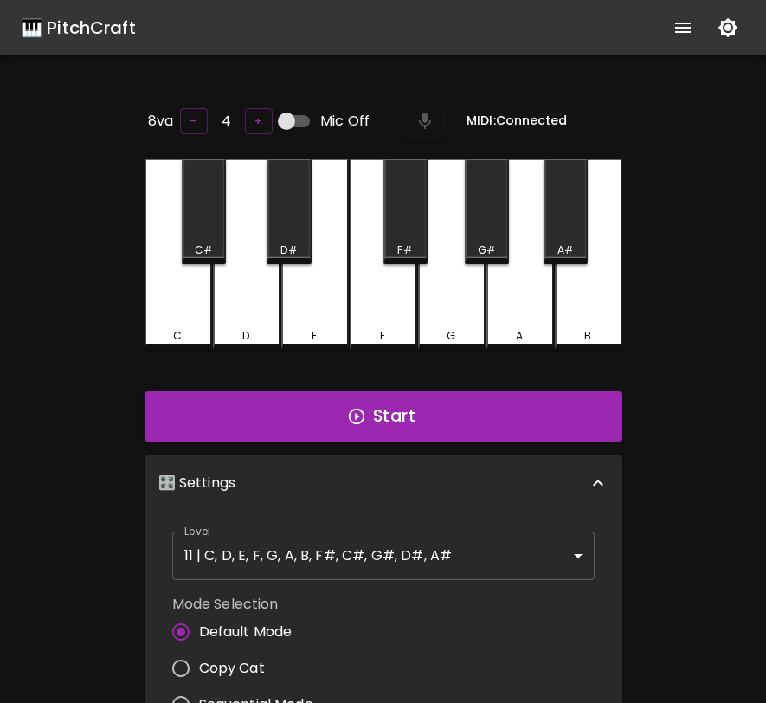
scroll to position [7, 0]
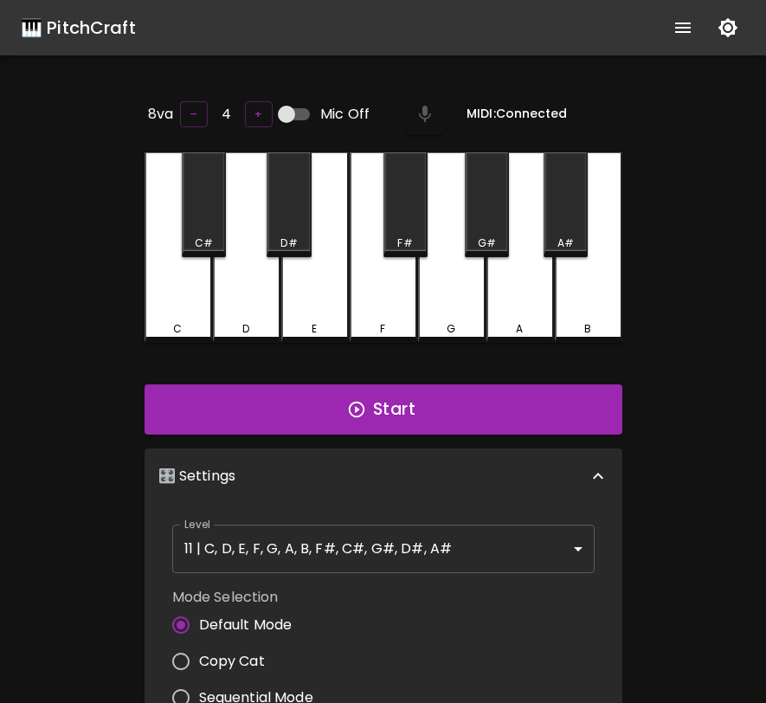
click at [249, 659] on span "Copy Cat" at bounding box center [232, 661] width 66 height 21
click at [199, 659] on input "Copy Cat" at bounding box center [181, 661] width 36 height 36
radio input "true"
click at [381, 399] on button "Start" at bounding box center [384, 410] width 478 height 50
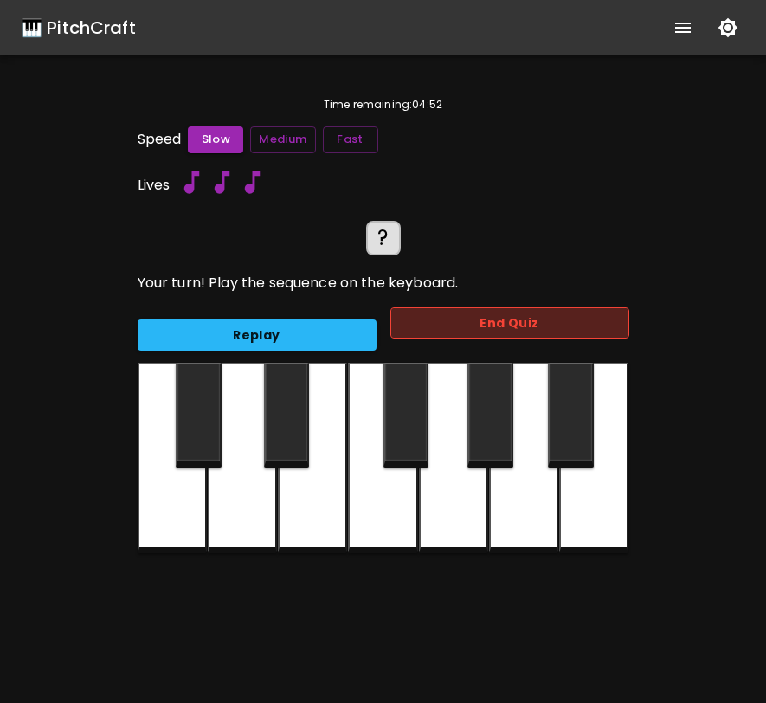
click at [455, 318] on button "End Quiz" at bounding box center [510, 323] width 239 height 32
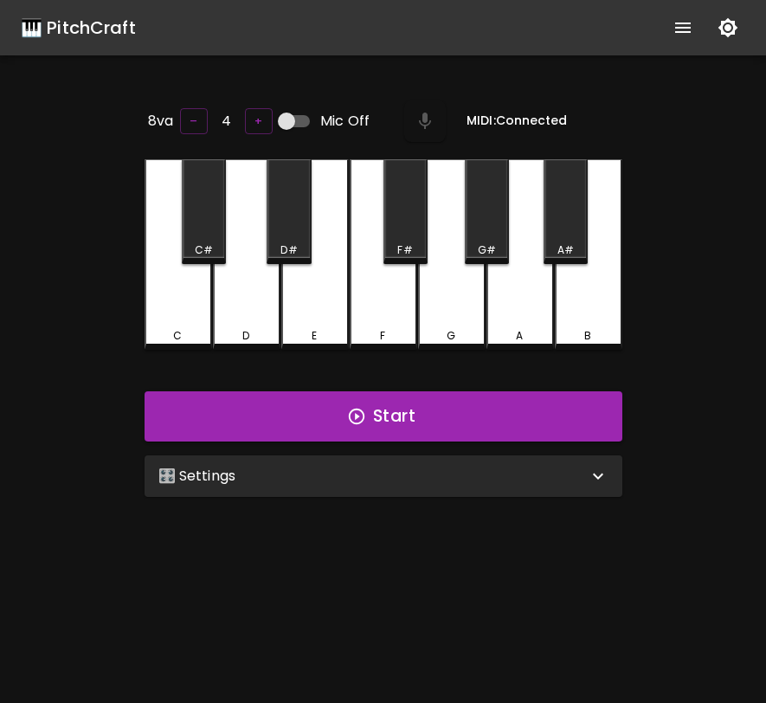
click at [385, 475] on div "🎛️ Settings" at bounding box center [373, 476] width 430 height 21
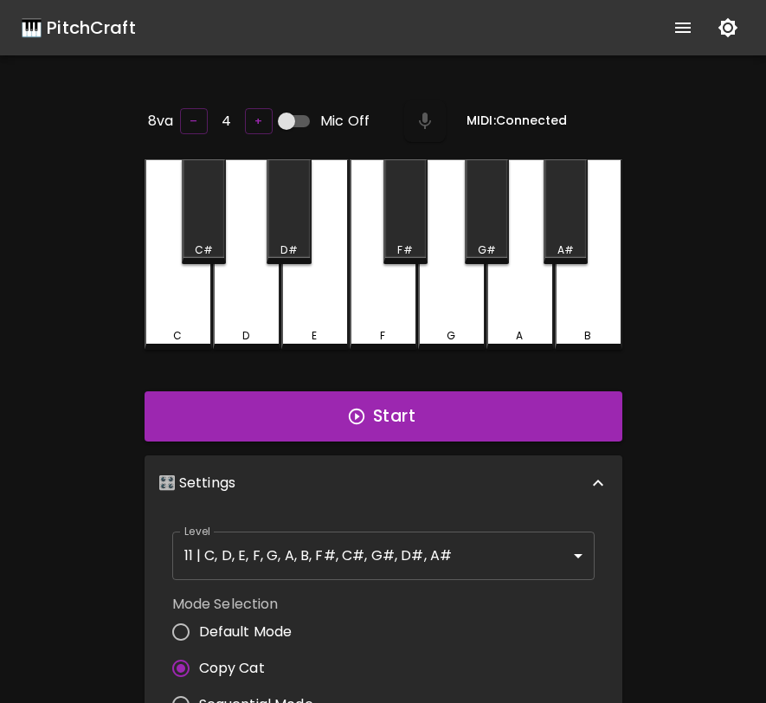
scroll to position [7, 0]
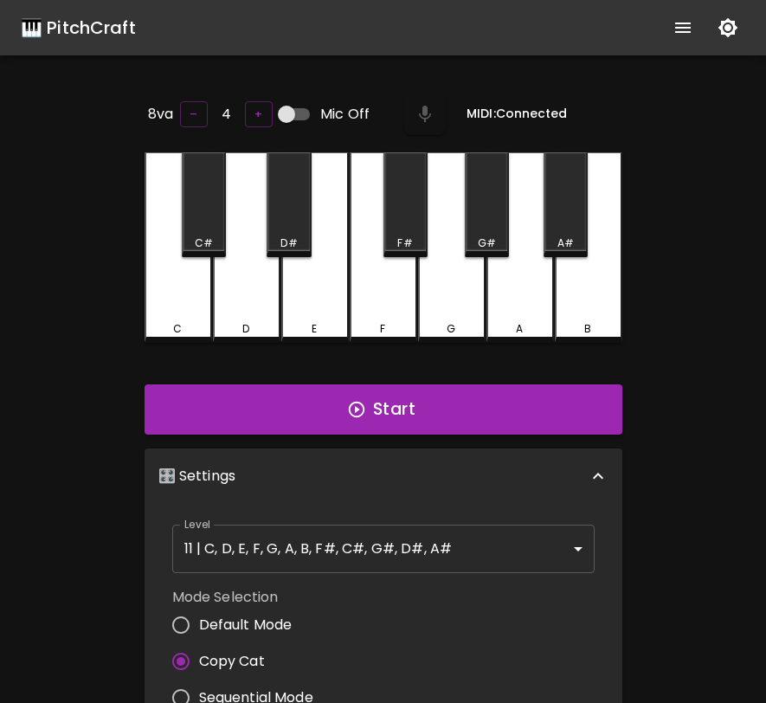
click at [286, 689] on span "Sequential Mode" at bounding box center [256, 698] width 114 height 21
click at [199, 689] on input "Sequential Mode" at bounding box center [181, 698] width 36 height 36
radio input "true"
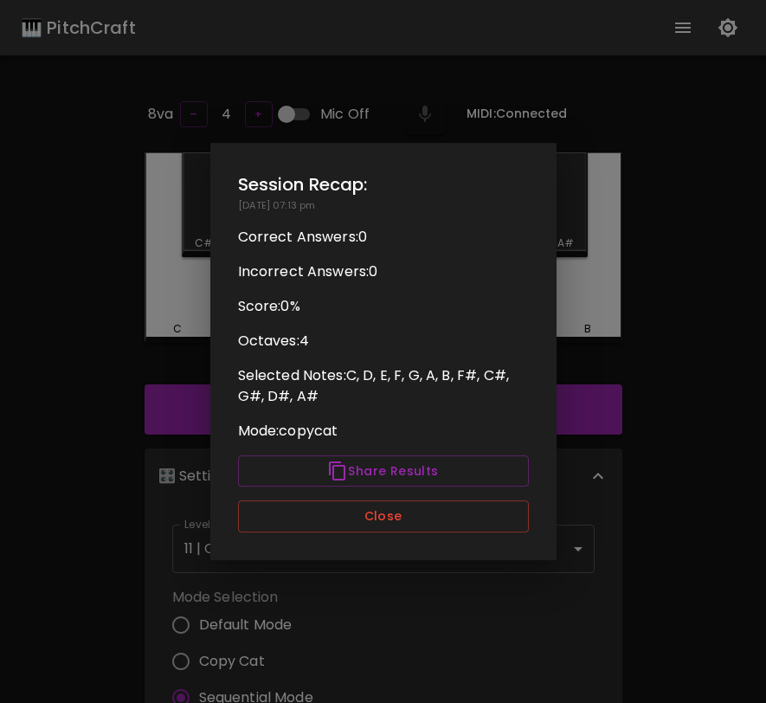
scroll to position [9, 0]
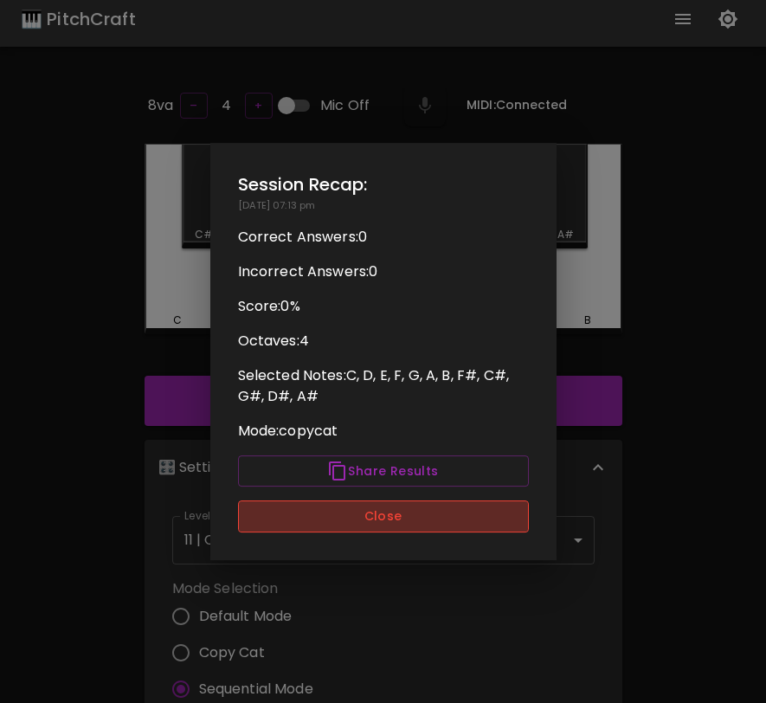
click at [397, 510] on button "Close" at bounding box center [383, 517] width 291 height 32
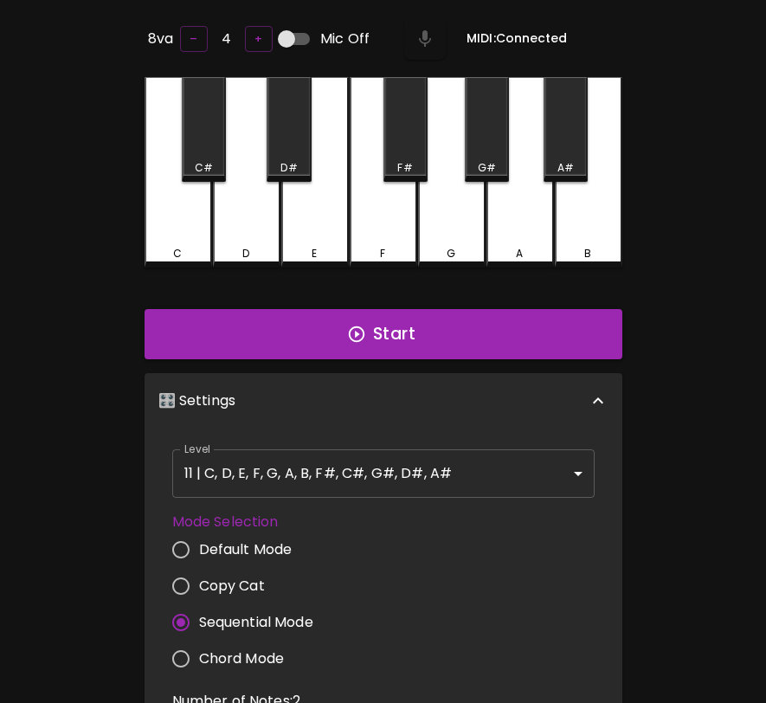
scroll to position [2, 0]
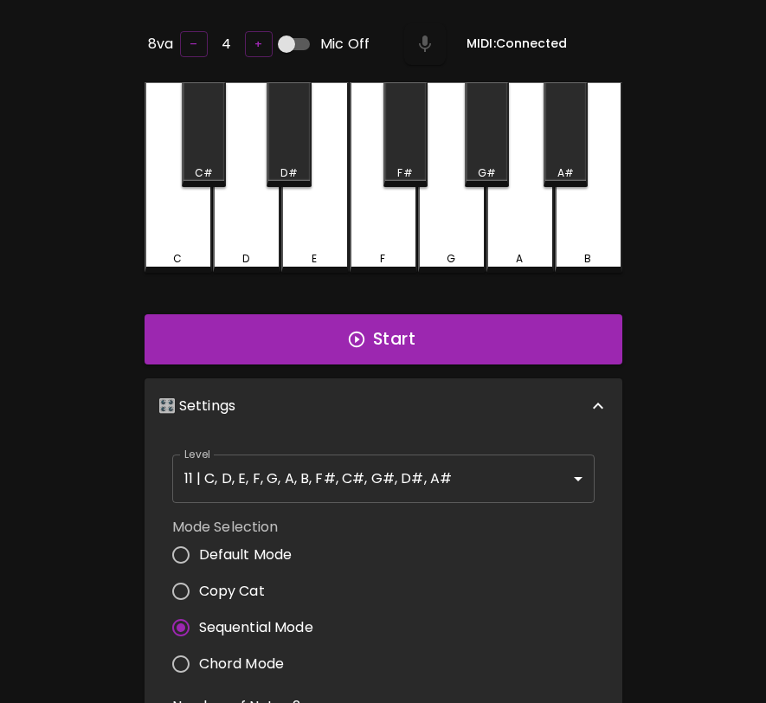
click at [222, 668] on span "Chord Mode" at bounding box center [242, 664] width 86 height 21
click at [199, 668] on input "Chord Mode" at bounding box center [181, 664] width 36 height 36
radio input "true"
click at [222, 621] on span "Sequential Mode" at bounding box center [256, 627] width 114 height 21
click at [199, 621] on input "Sequential Mode" at bounding box center [181, 628] width 36 height 36
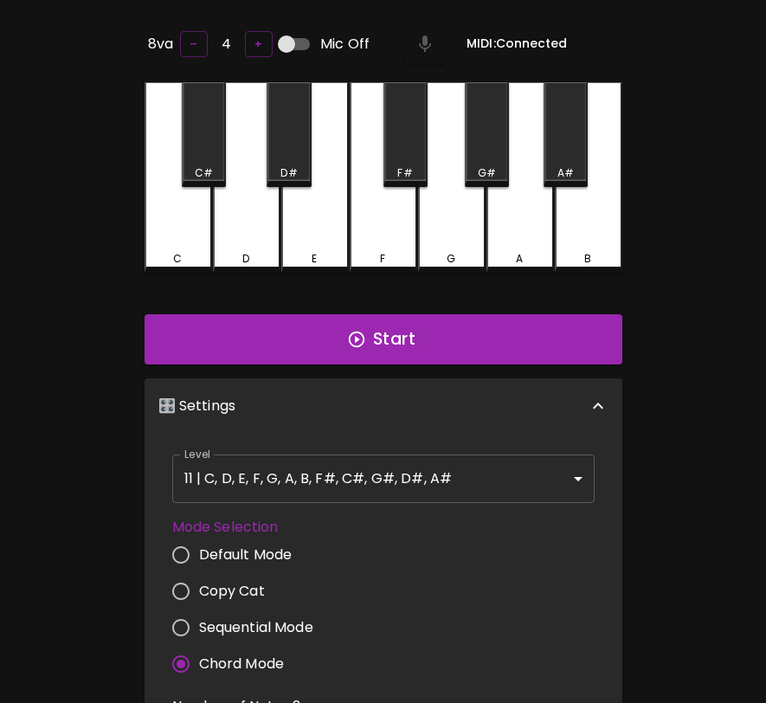
radio input "true"
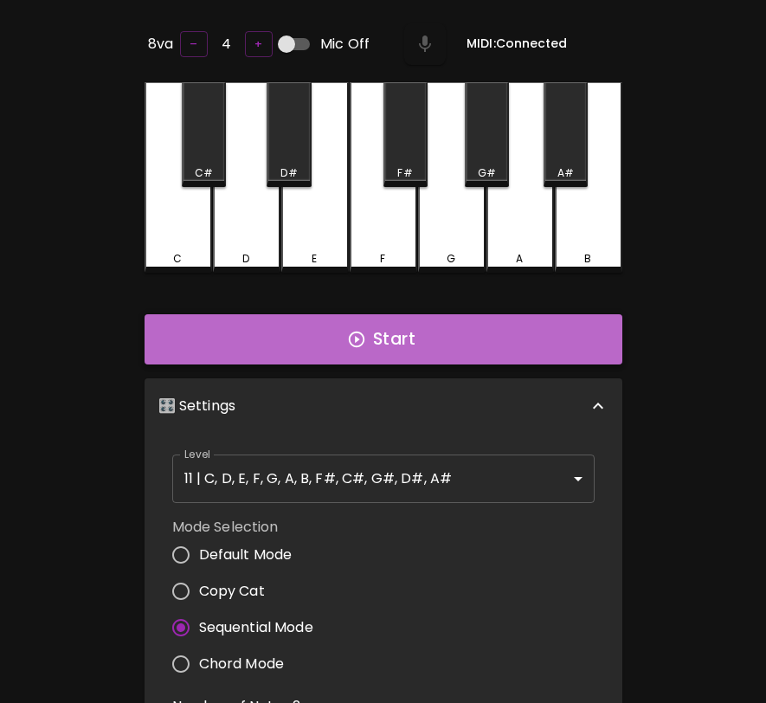
click at [436, 335] on button "Start" at bounding box center [384, 339] width 478 height 50
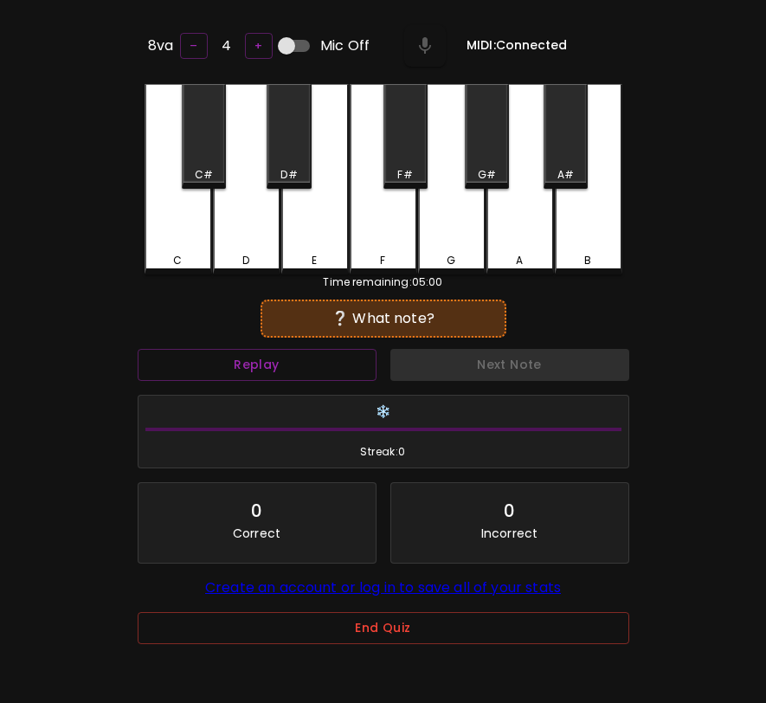
scroll to position [0, 0]
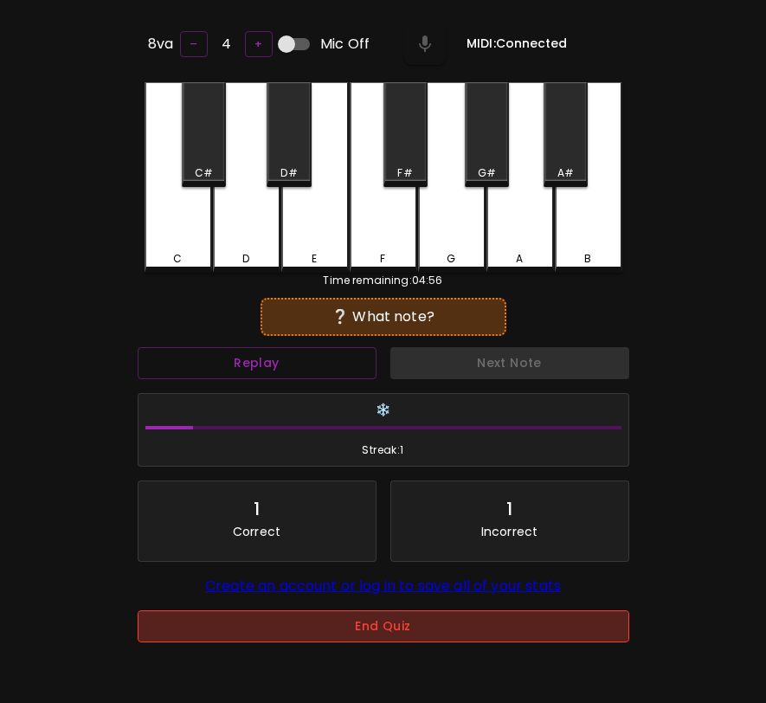
click at [383, 619] on button "End Quiz" at bounding box center [384, 627] width 492 height 32
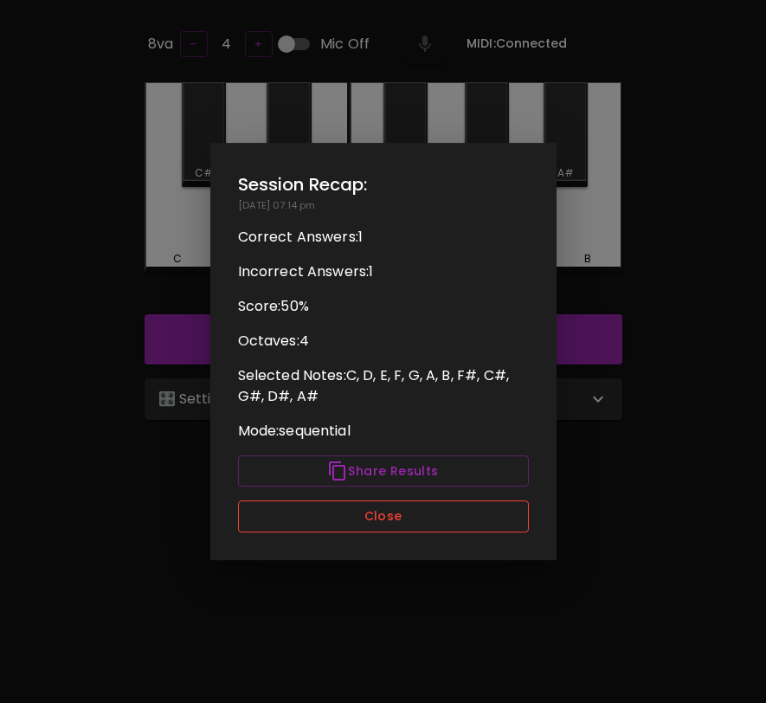
click at [388, 515] on button "Close" at bounding box center [383, 517] width 291 height 32
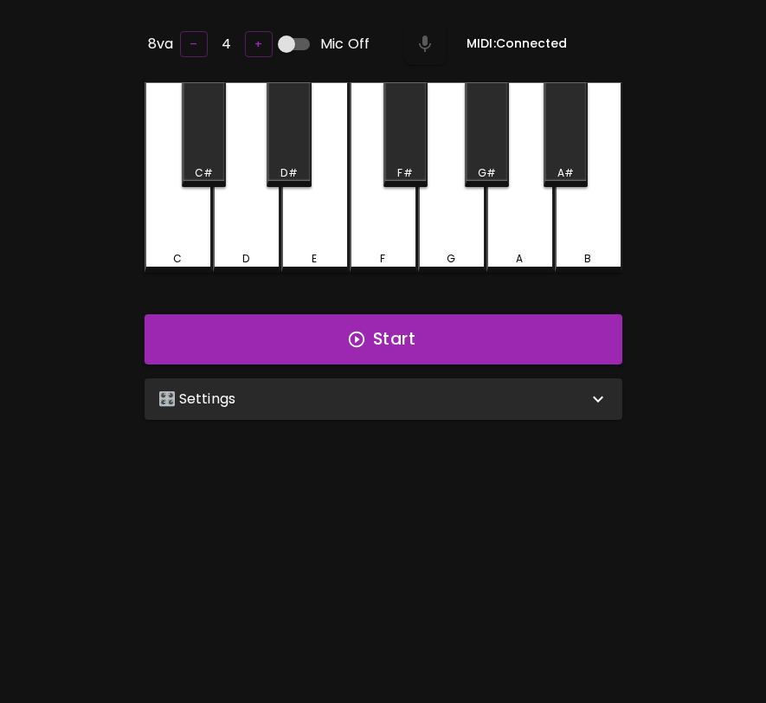
click at [414, 399] on div "🎛️ Settings" at bounding box center [373, 399] width 430 height 21
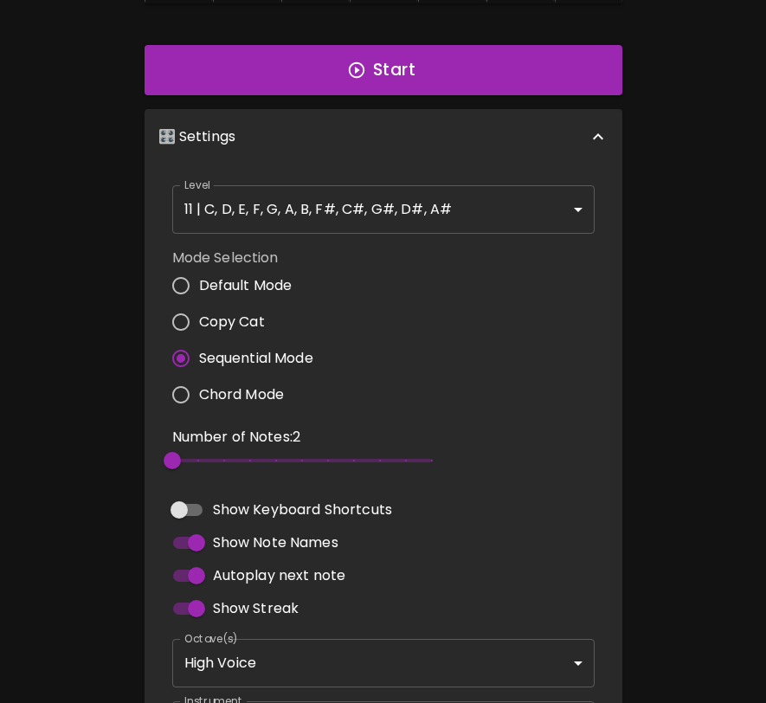
scroll to position [397, 0]
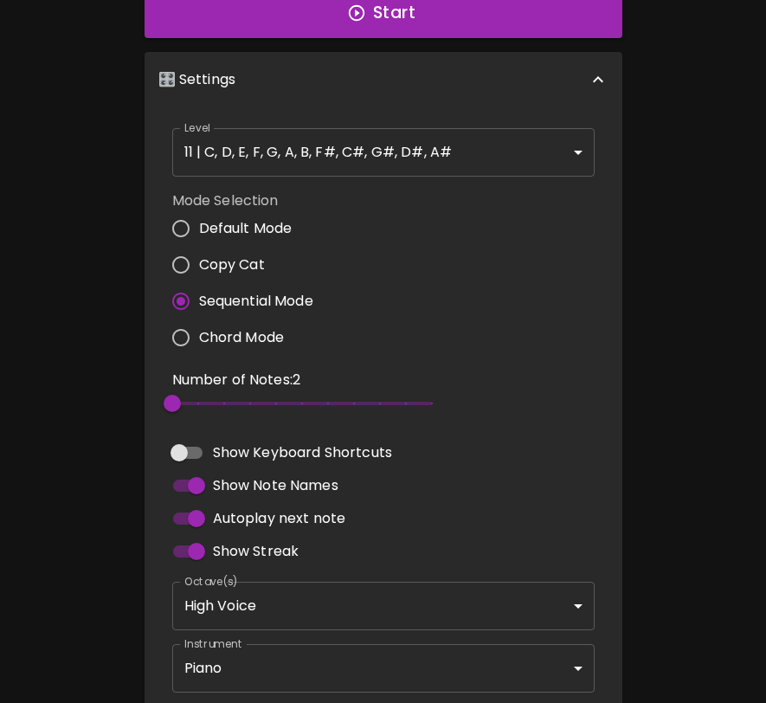
type input "4"
click at [216, 402] on span "4" at bounding box center [302, 404] width 260 height 26
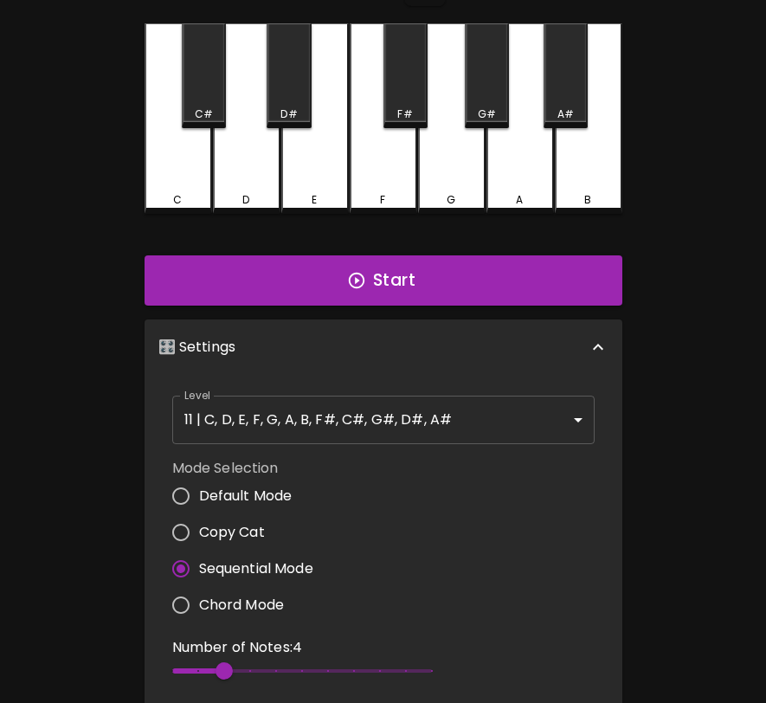
scroll to position [74, 0]
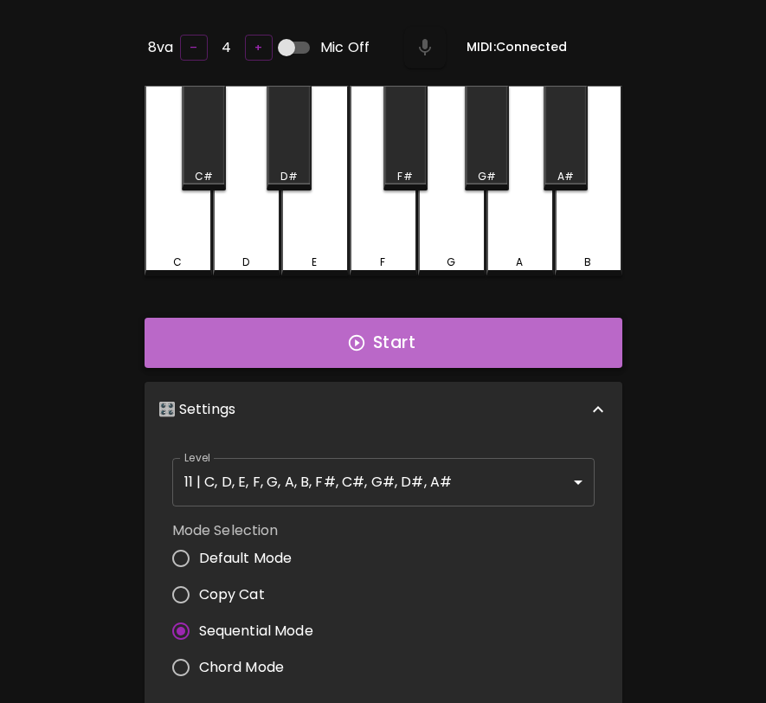
click at [461, 330] on button "Start" at bounding box center [384, 343] width 478 height 50
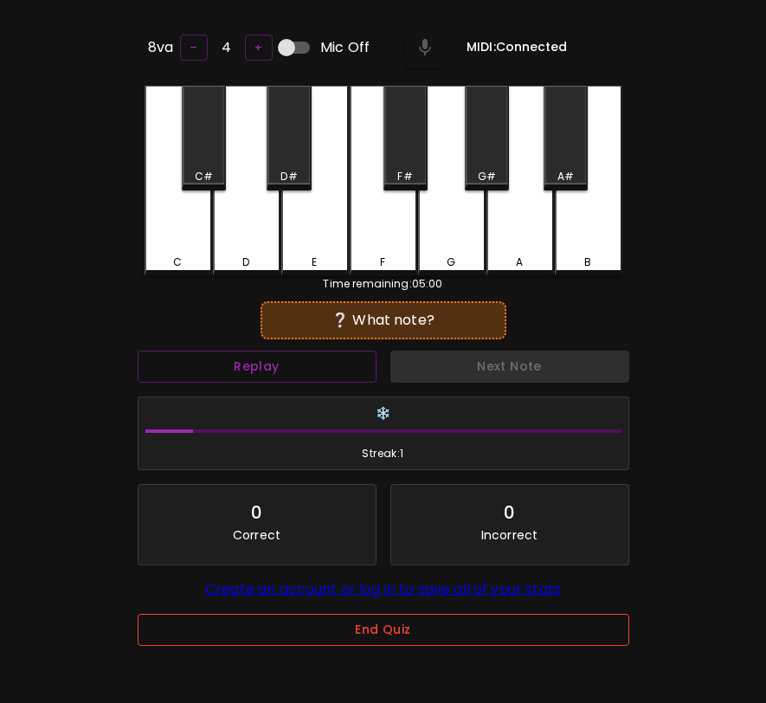
click at [386, 639] on button "End Quiz" at bounding box center [384, 630] width 492 height 32
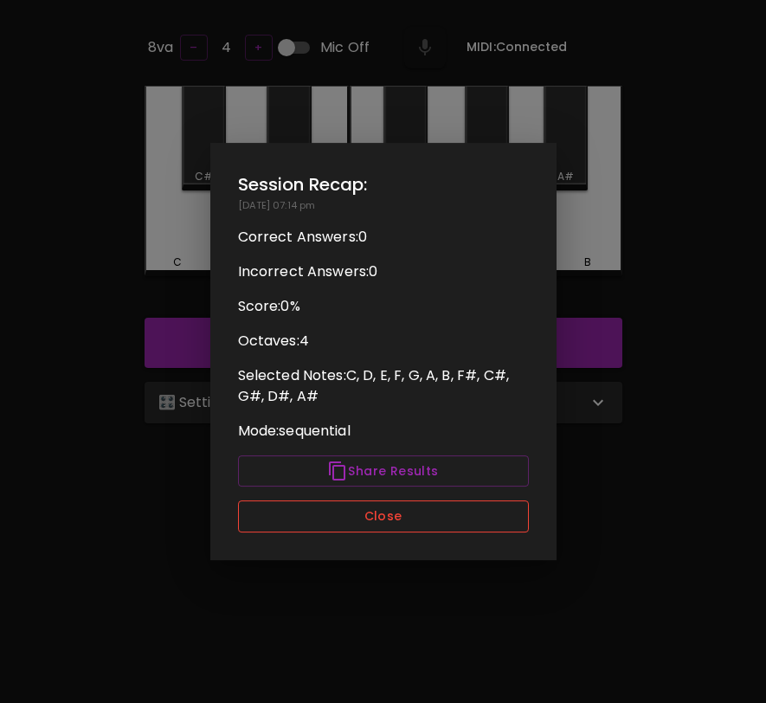
click at [394, 506] on button "Close" at bounding box center [383, 517] width 291 height 32
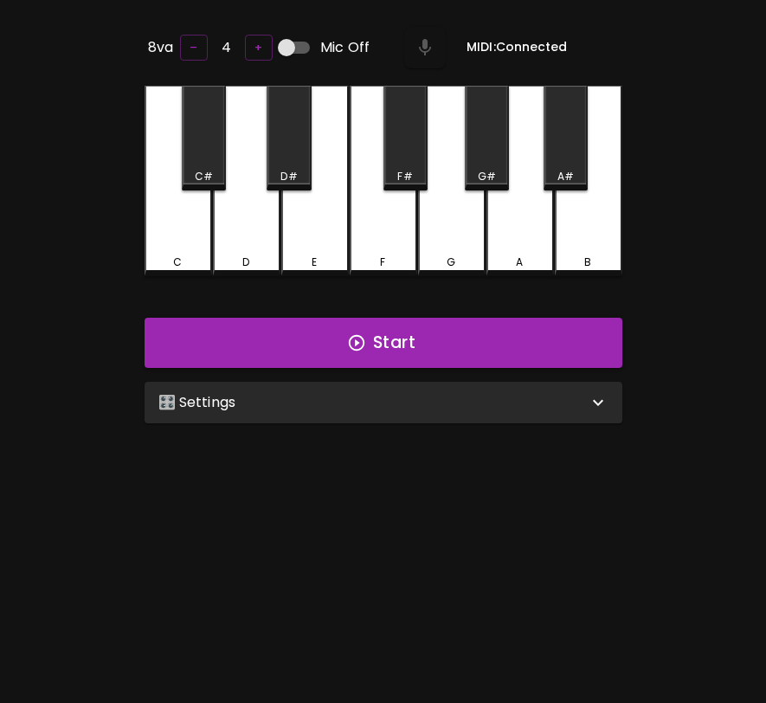
click at [381, 392] on div "🎛️ Settings" at bounding box center [373, 402] width 430 height 21
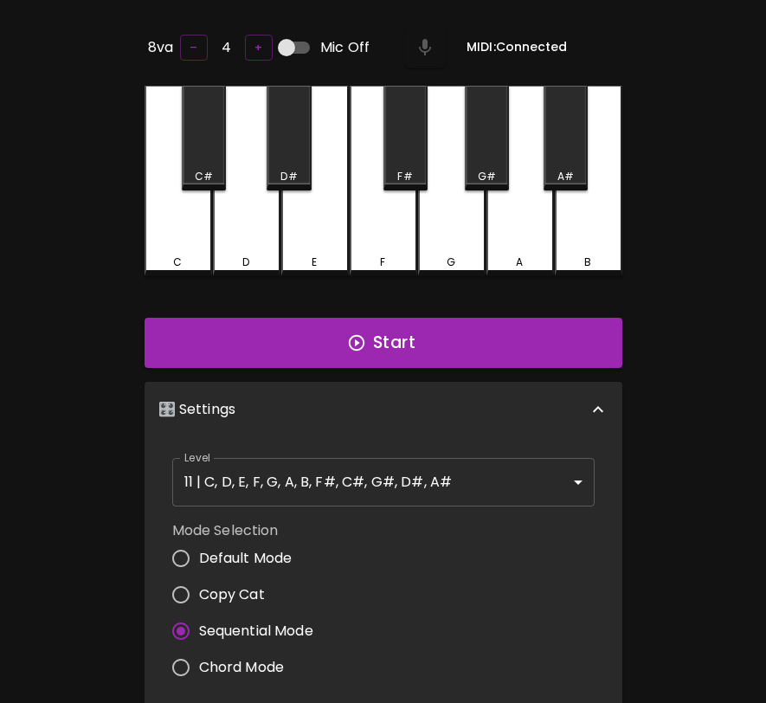
click at [181, 659] on input "Chord Mode" at bounding box center [181, 668] width 36 height 36
radio input "true"
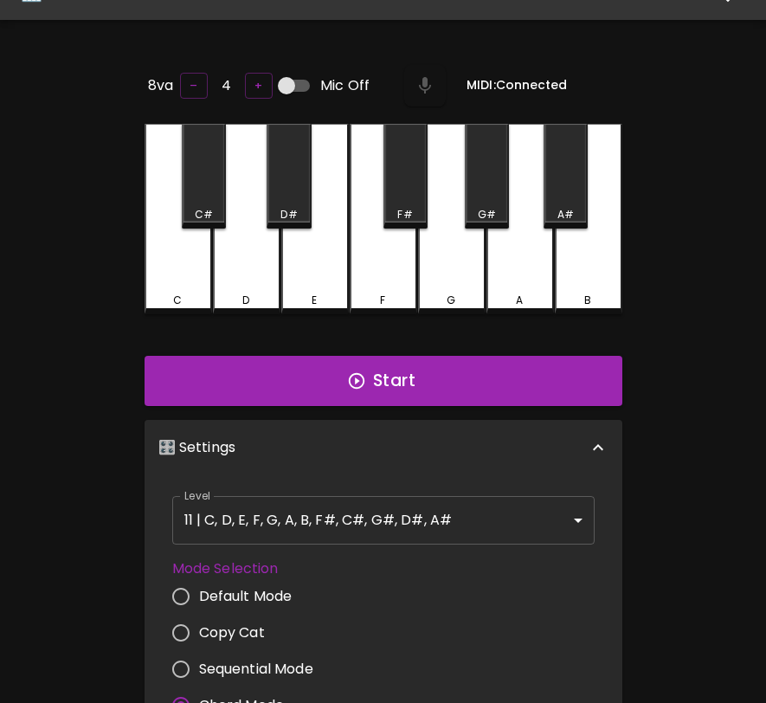
scroll to position [0, 0]
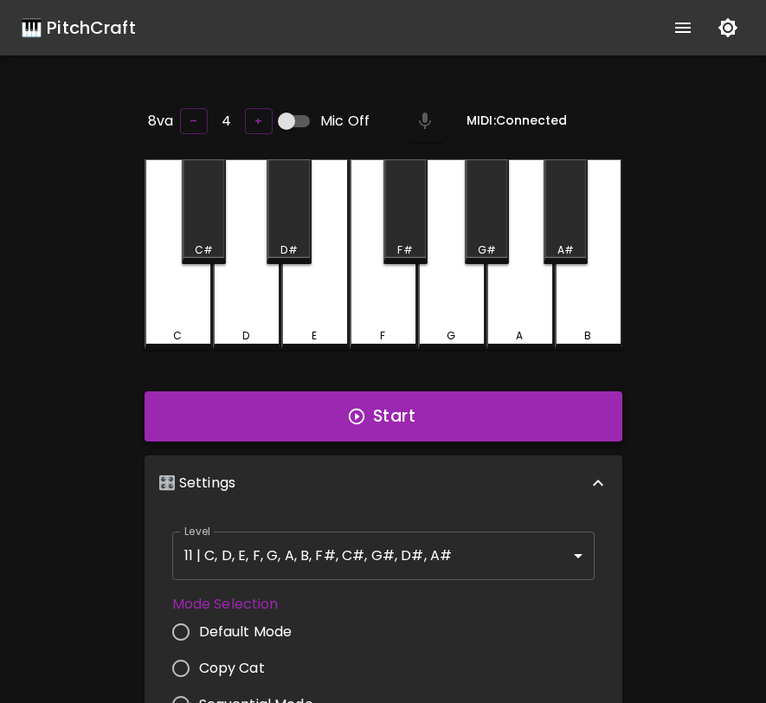
click at [451, 431] on button "Start" at bounding box center [384, 416] width 478 height 50
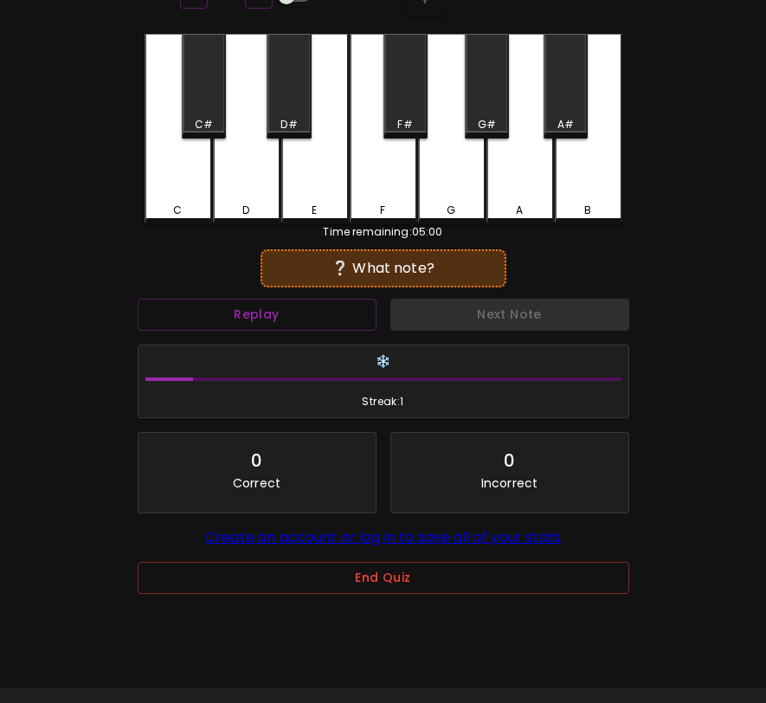
scroll to position [173, 0]
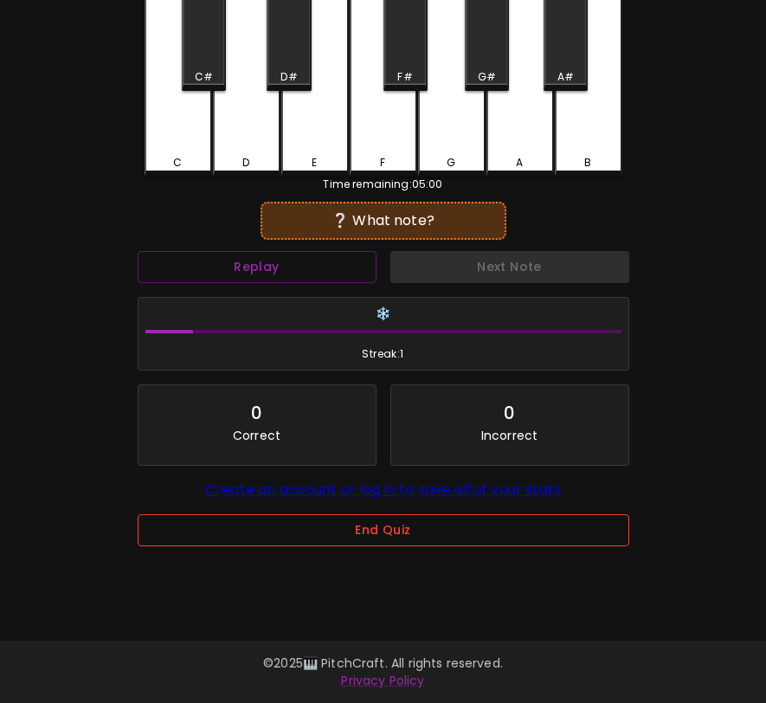
click at [427, 535] on button "End Quiz" at bounding box center [384, 530] width 492 height 32
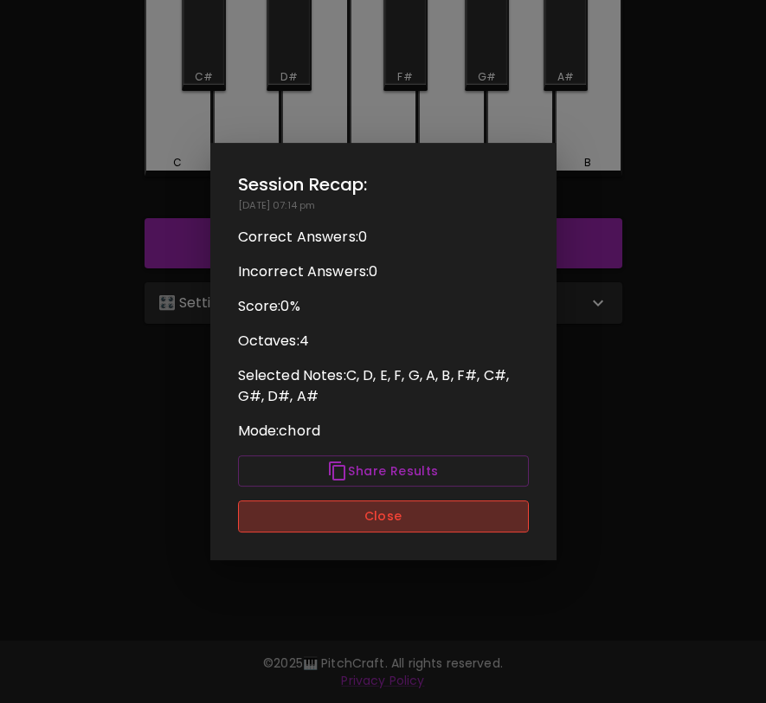
click at [429, 516] on button "Close" at bounding box center [383, 517] width 291 height 32
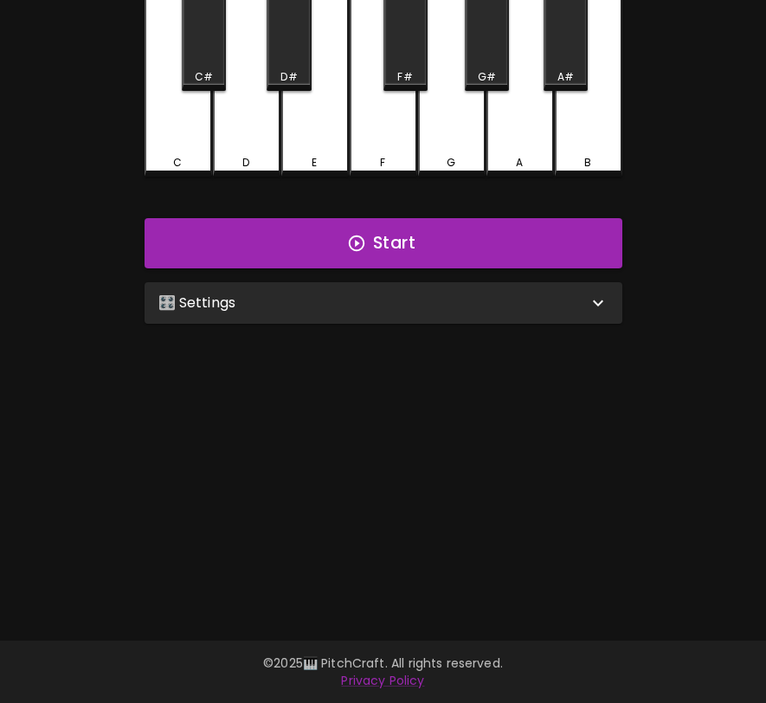
click at [361, 313] on div "🎛️ Settings" at bounding box center [384, 303] width 478 height 42
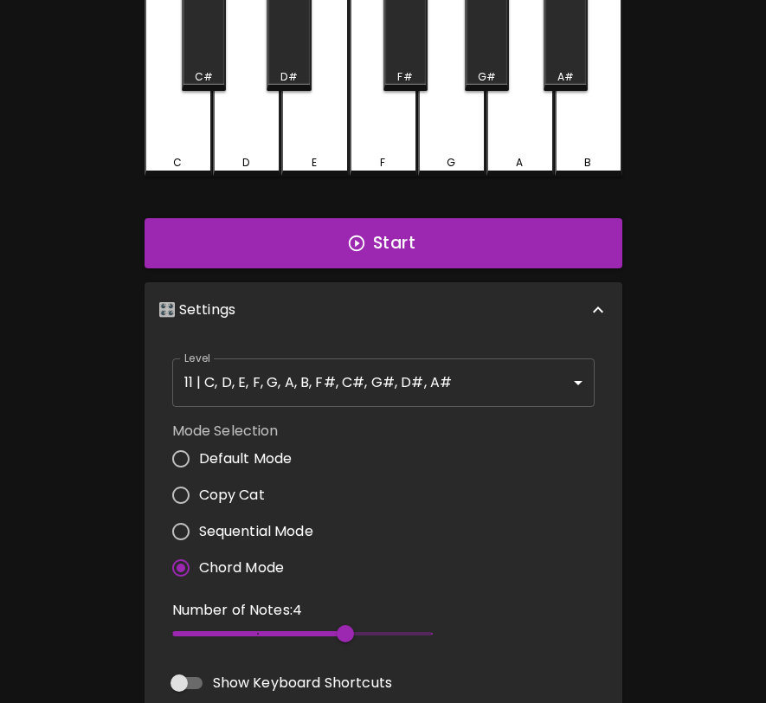
click at [274, 460] on span "Default Mode" at bounding box center [246, 459] width 94 height 21
click at [199, 460] on input "Default Mode" at bounding box center [181, 459] width 36 height 36
radio input "true"
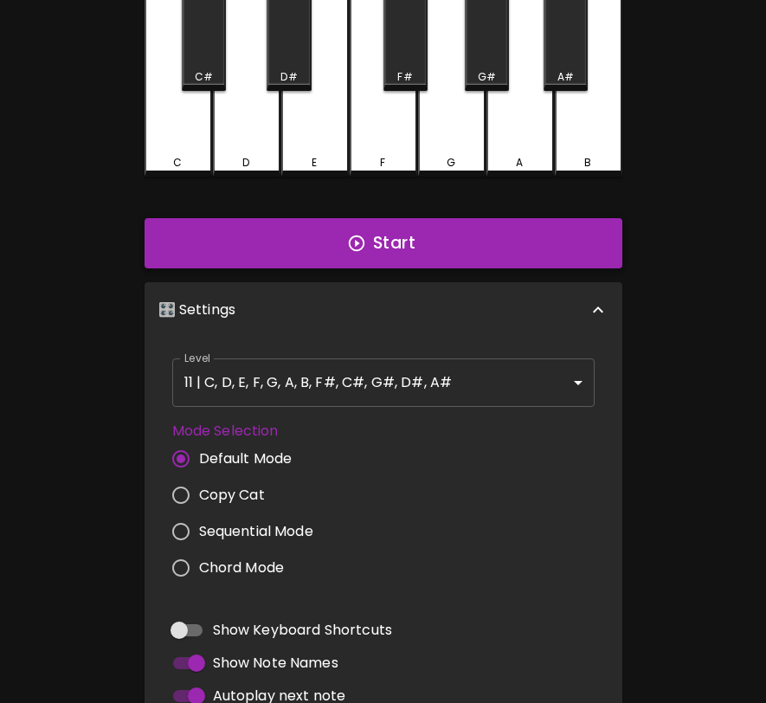
click at [395, 253] on button "Start" at bounding box center [384, 243] width 478 height 50
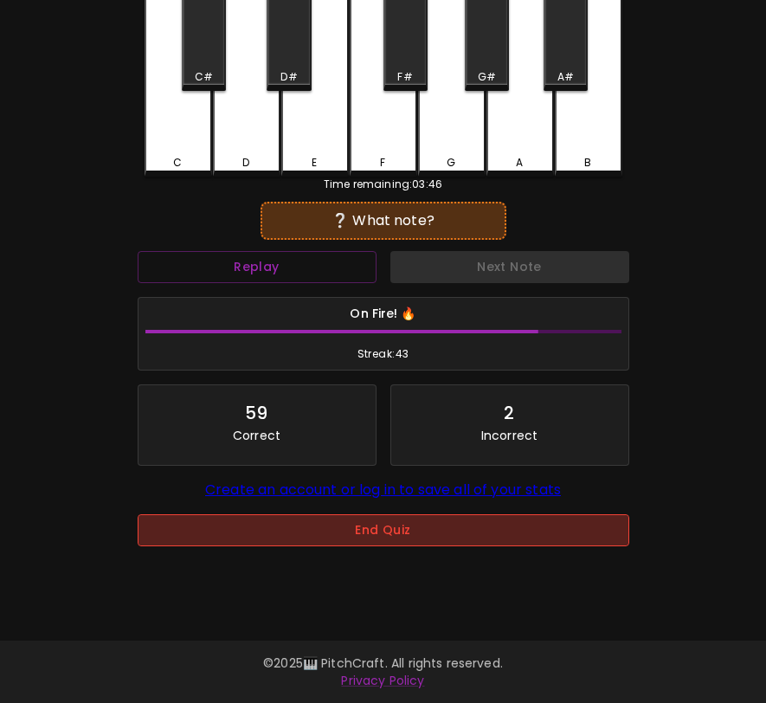
click at [313, 541] on button "End Quiz" at bounding box center [384, 530] width 492 height 32
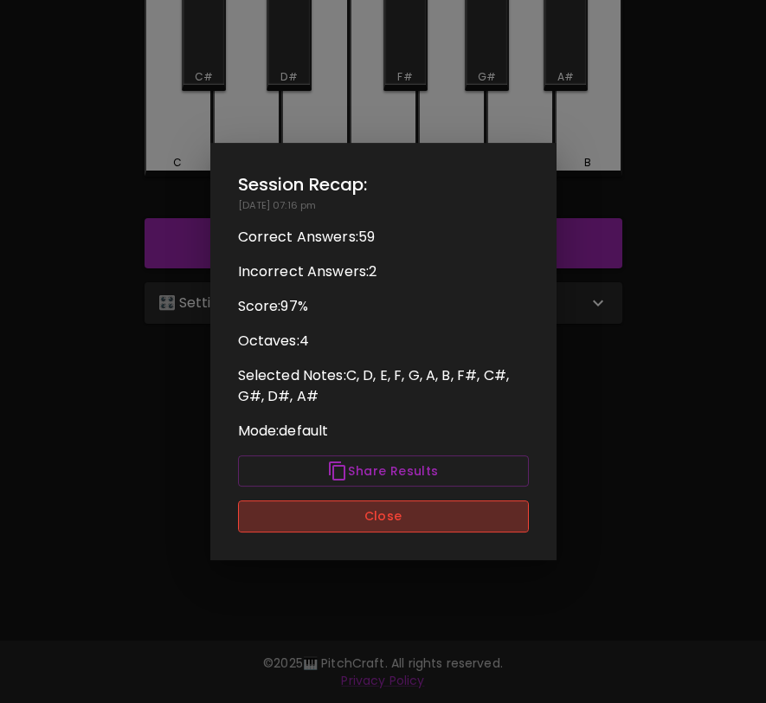
click at [325, 527] on button "Close" at bounding box center [383, 517] width 291 height 32
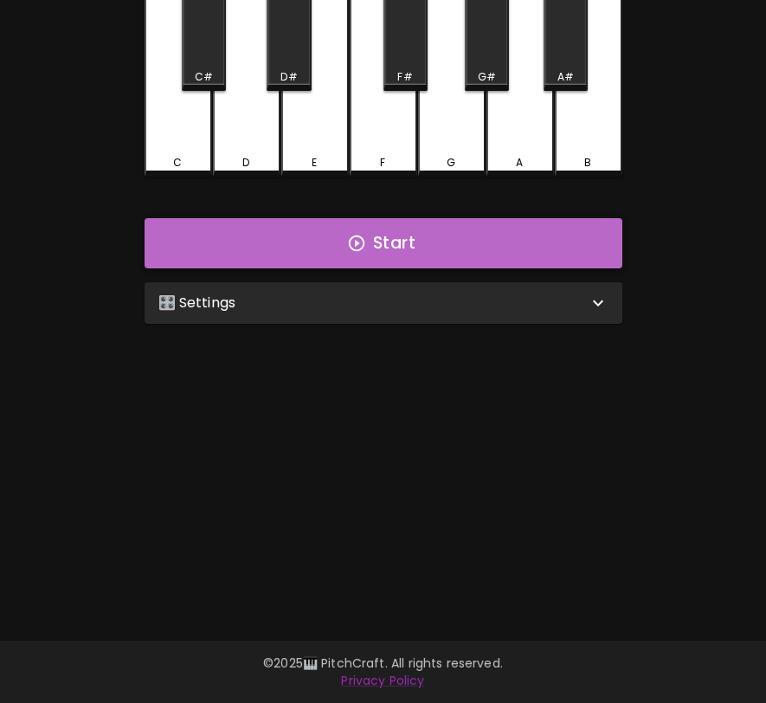
click at [539, 228] on button "Start" at bounding box center [384, 243] width 478 height 50
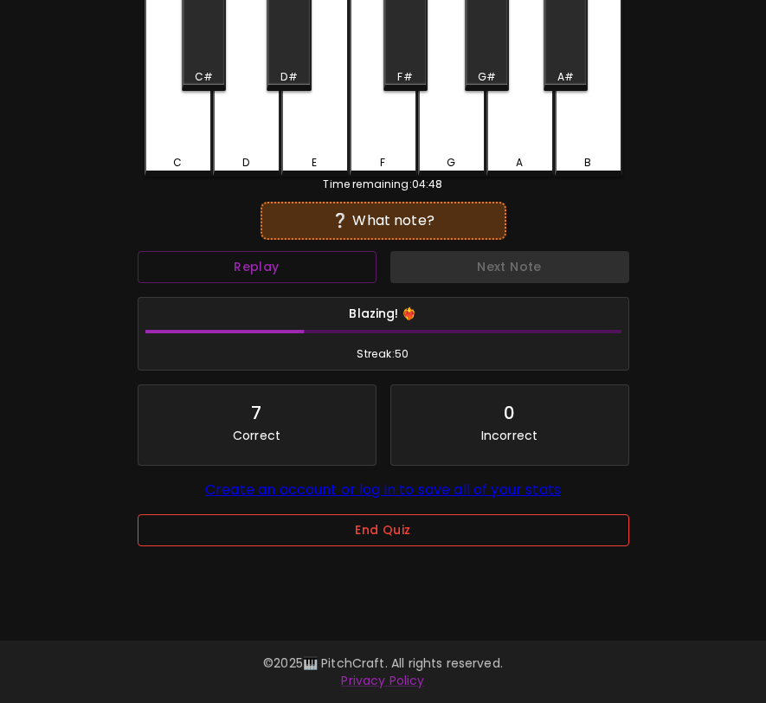
click at [419, 544] on button "End Quiz" at bounding box center [384, 530] width 492 height 32
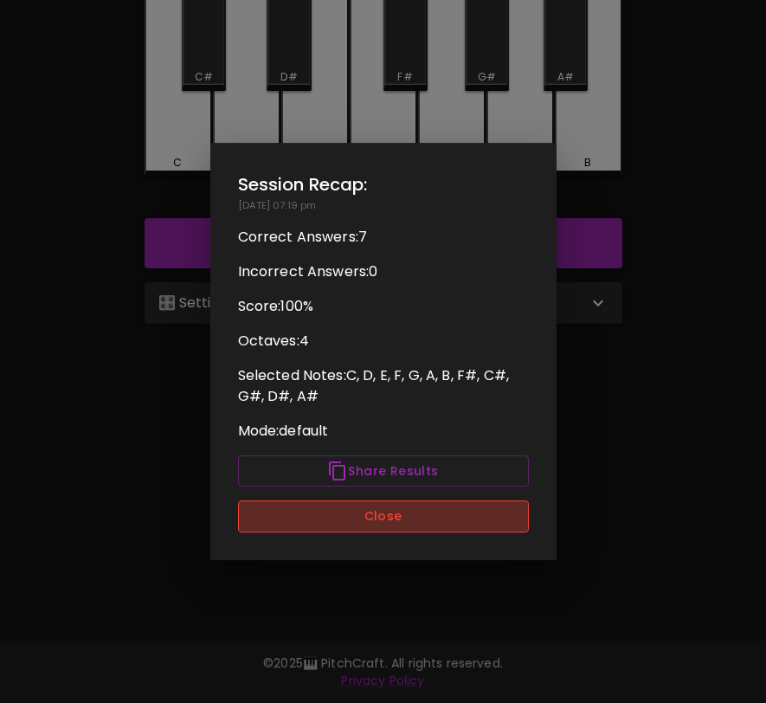
click at [426, 508] on button "Close" at bounding box center [383, 517] width 291 height 32
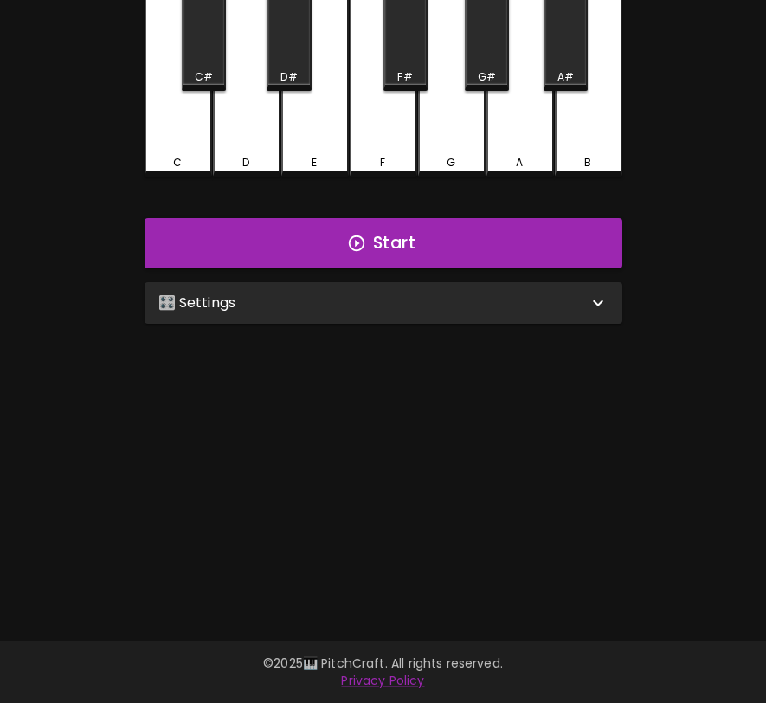
click at [327, 318] on div "🎛️ Settings" at bounding box center [384, 303] width 478 height 42
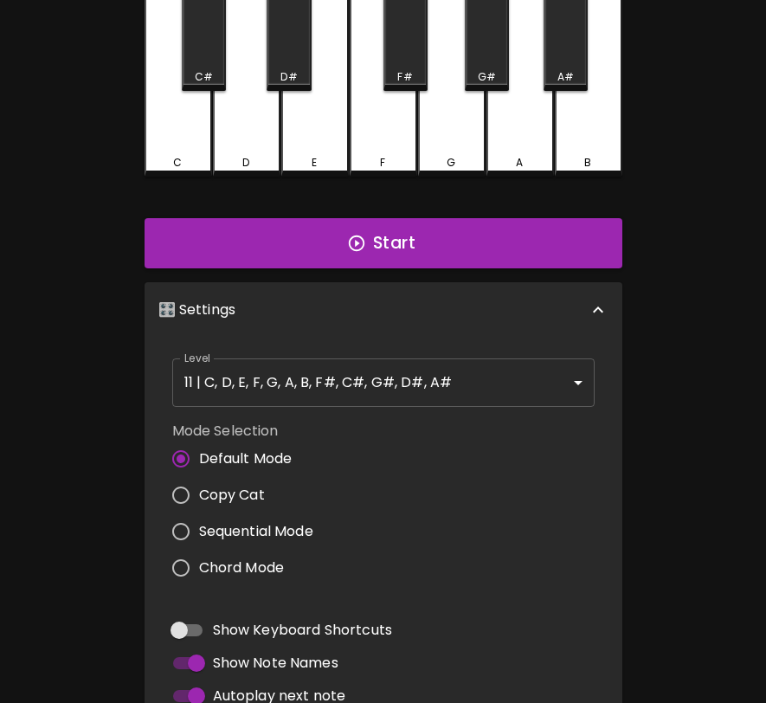
click at [231, 492] on span "Copy Cat" at bounding box center [232, 495] width 66 height 21
click at [199, 492] on input "Copy Cat" at bounding box center [181, 495] width 36 height 36
radio input "true"
click at [378, 236] on button "Start" at bounding box center [384, 243] width 478 height 50
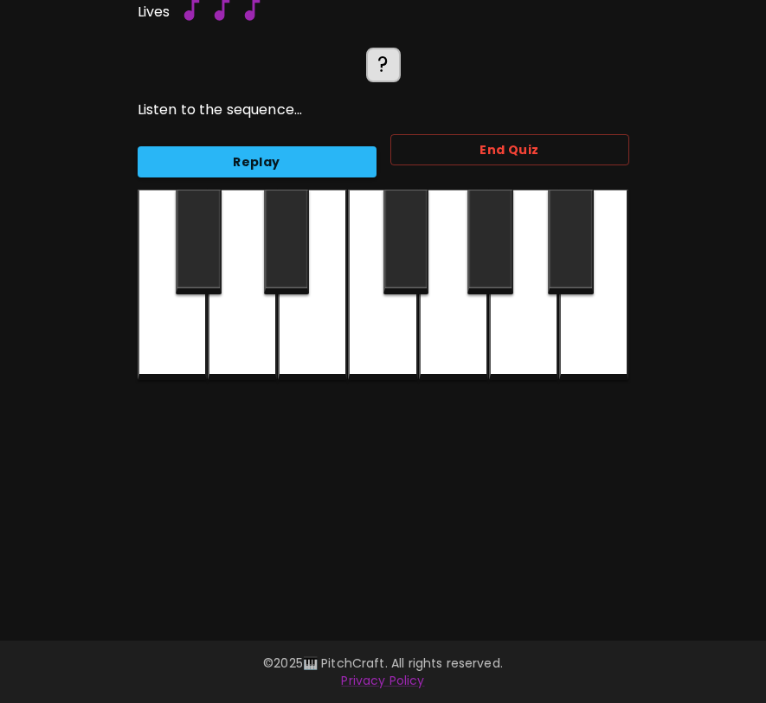
scroll to position [0, 0]
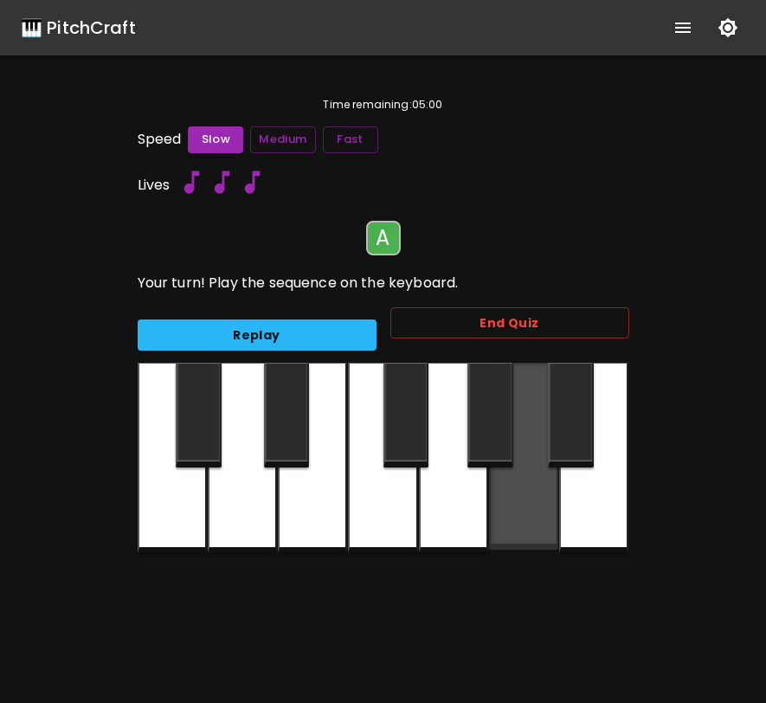
click at [520, 520] on div at bounding box center [523, 456] width 69 height 187
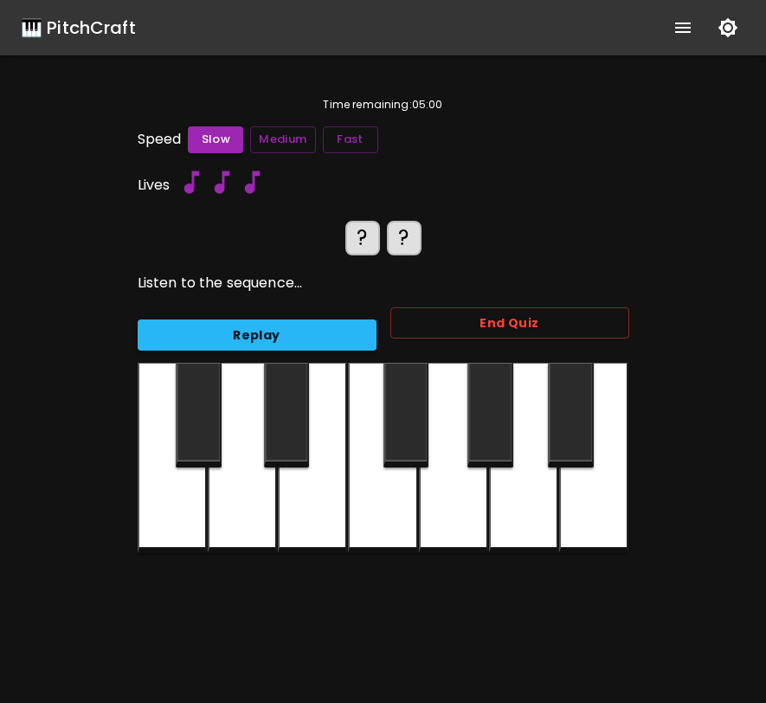
click at [520, 512] on div at bounding box center [523, 458] width 69 height 191
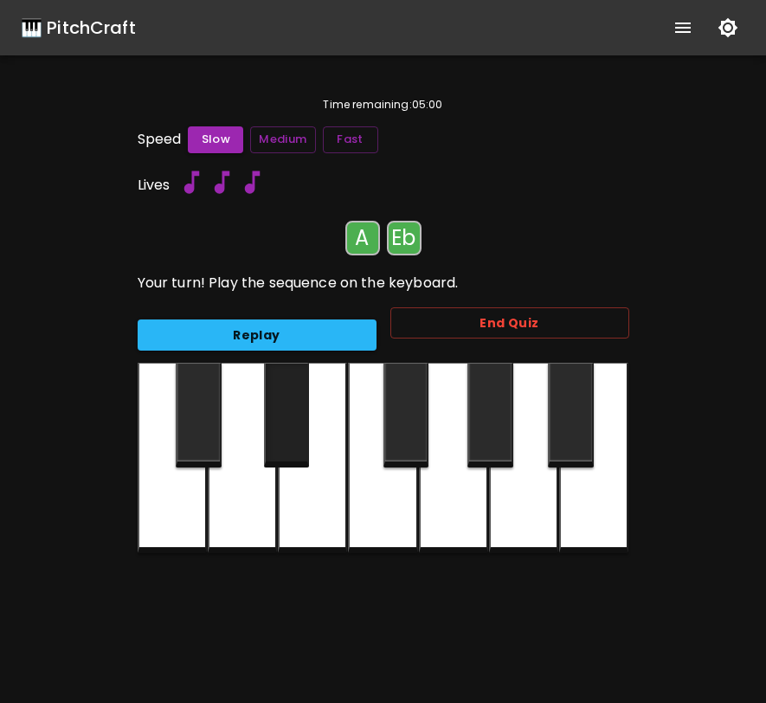
click at [299, 429] on div at bounding box center [287, 415] width 46 height 105
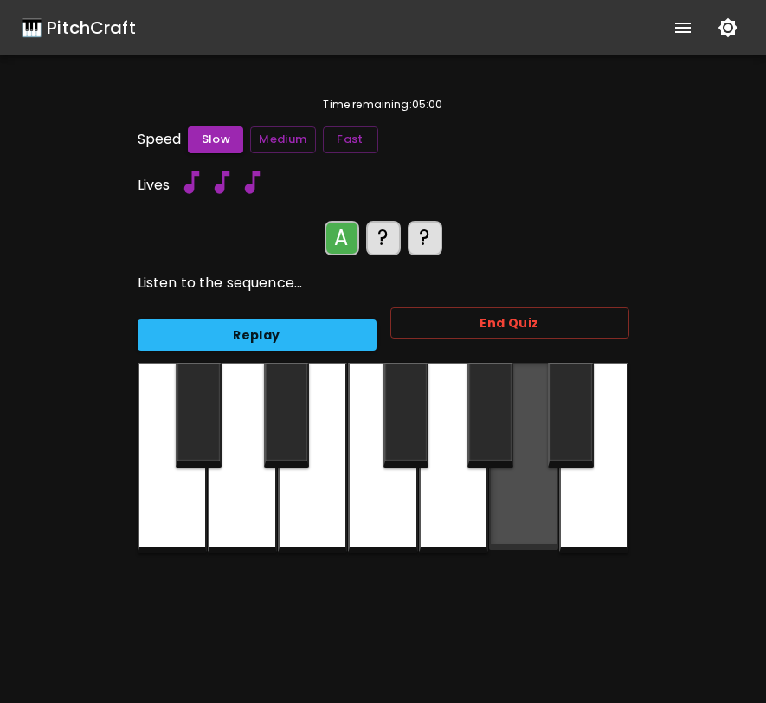
click at [522, 505] on div at bounding box center [523, 456] width 69 height 187
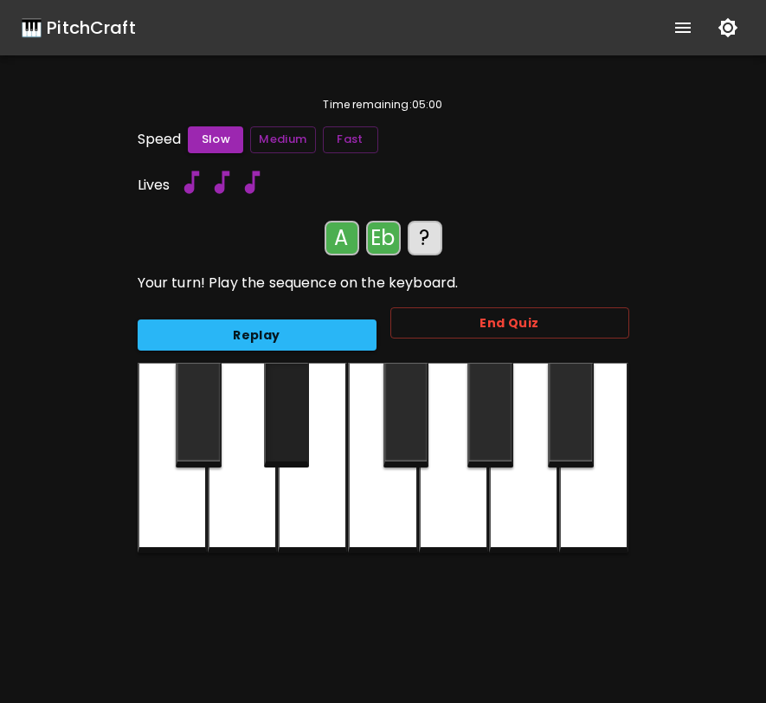
click at [287, 431] on div at bounding box center [287, 415] width 46 height 105
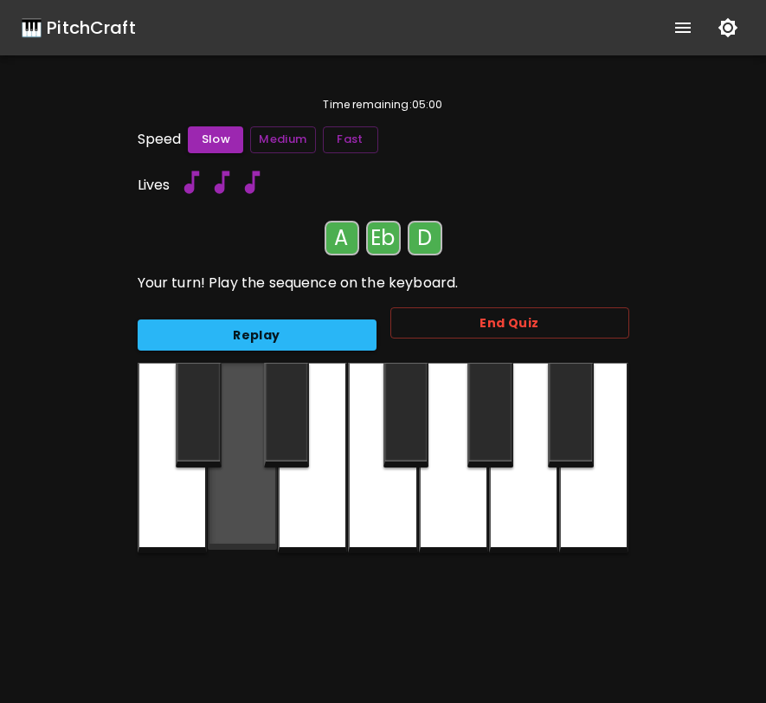
click at [249, 496] on div at bounding box center [242, 456] width 69 height 187
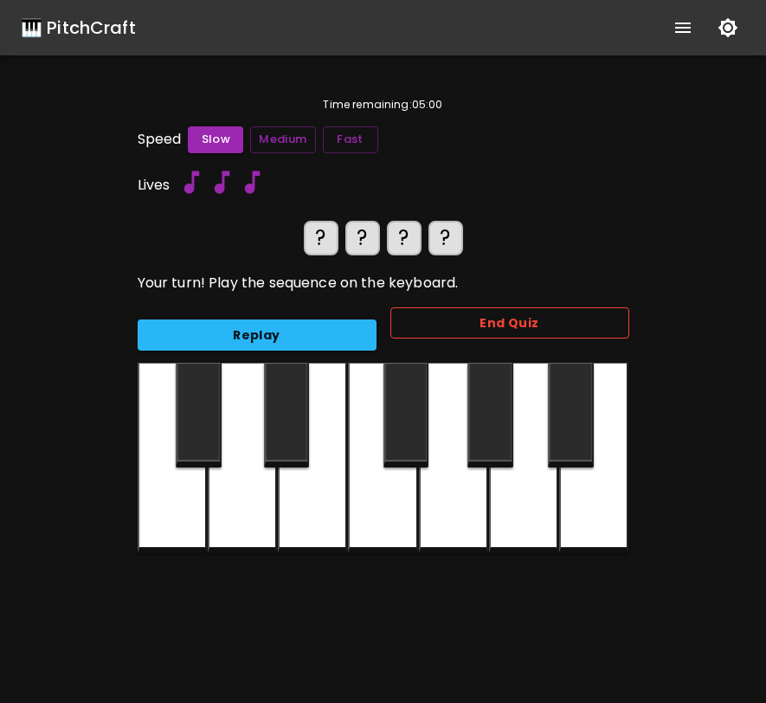
click at [485, 320] on button "End Quiz" at bounding box center [510, 323] width 239 height 32
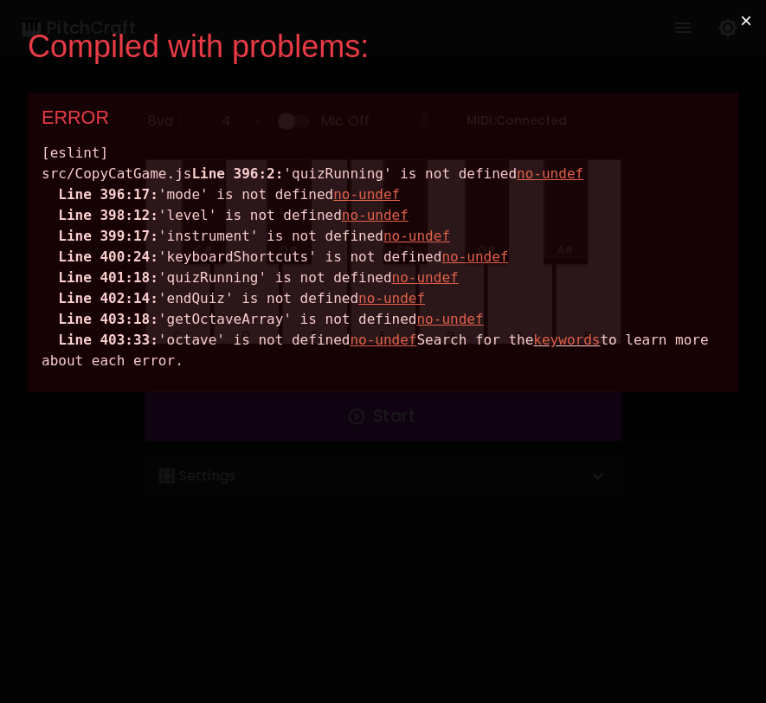
drag, startPoint x: 593, startPoint y: 398, endPoint x: 34, endPoint y: 171, distance: 604.0
click at [34, 171] on div "ERROR [eslint] src/CopyCatGame.js Line 396:2: 'quizRunning' is not defined no-u…" at bounding box center [383, 243] width 711 height 300
copy div "src/CopyCatGame.js Line 396:2: 'quizRunning' is not defined no-undef Line 396:1…"
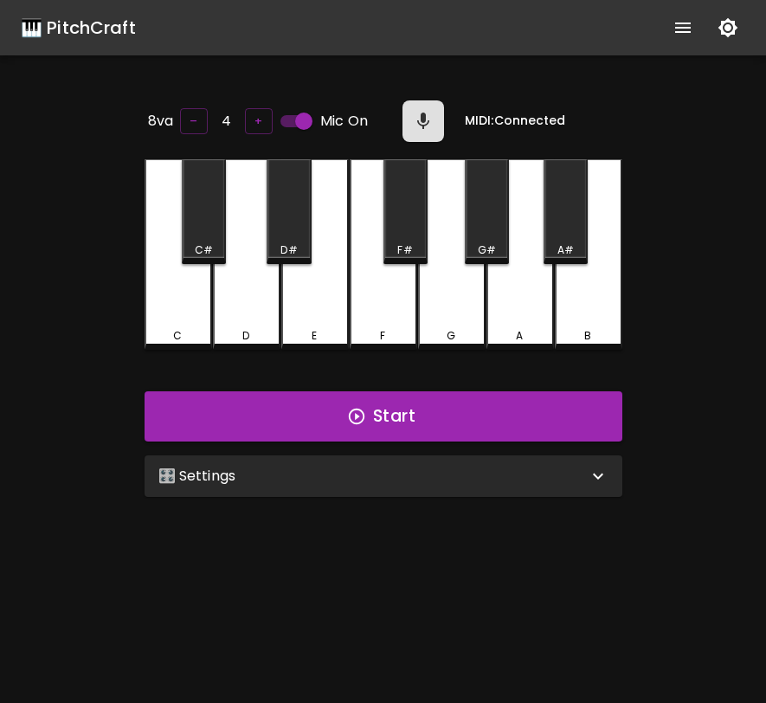
click at [533, 469] on div "🎛️ Settings" at bounding box center [373, 476] width 430 height 21
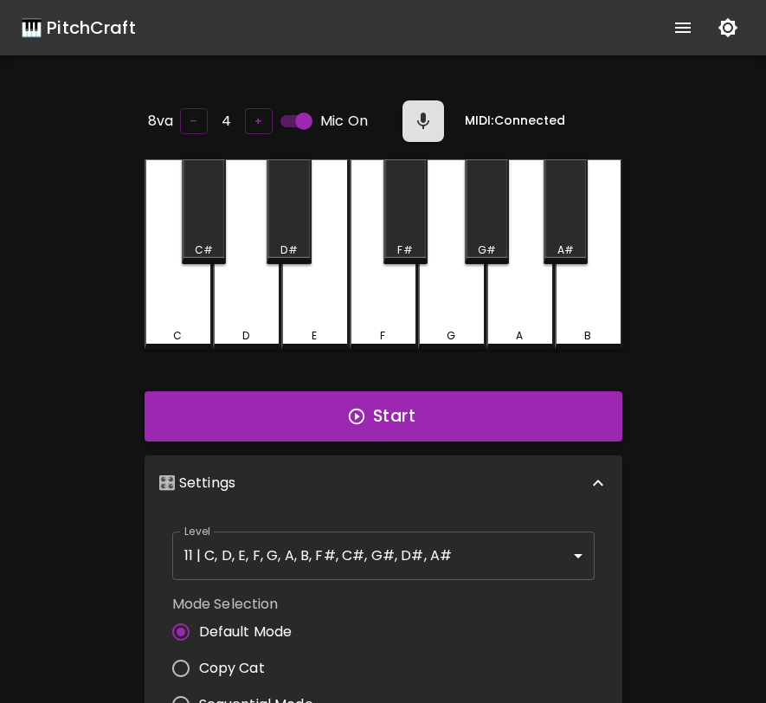
click at [238, 675] on span "Copy Cat" at bounding box center [232, 668] width 66 height 21
click at [199, 675] on input "Copy Cat" at bounding box center [181, 668] width 36 height 36
radio input "true"
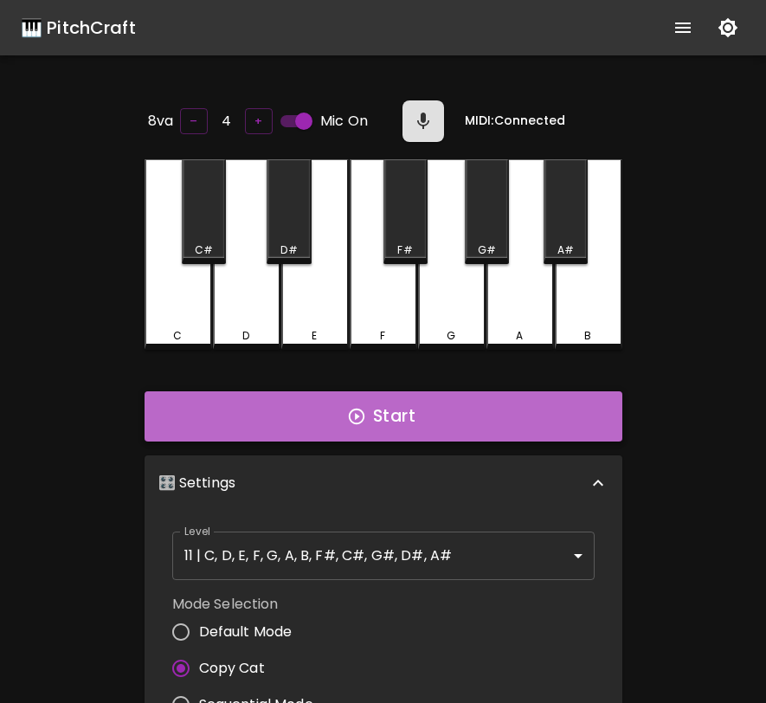
click at [411, 414] on button "Start" at bounding box center [384, 416] width 478 height 50
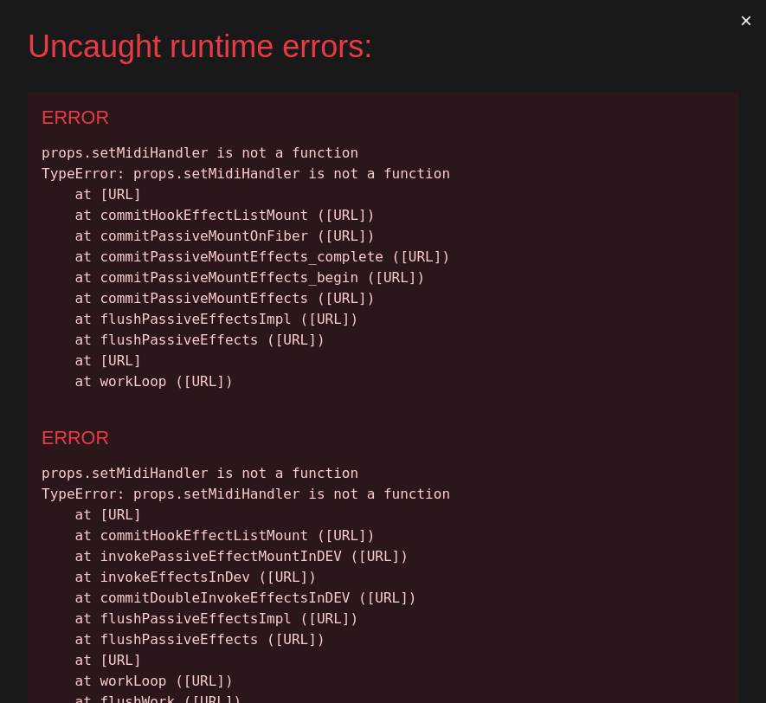
drag, startPoint x: 623, startPoint y: 507, endPoint x: 36, endPoint y: 150, distance: 687.5
click at [36, 150] on div "ERROR props.setMidiHandler is not a function TypeError: props.setMidiHandler is…" at bounding box center [383, 253] width 711 height 320
copy div "props.setMidiHandler is not a function TypeError: props.setMidiHandler is not a…"
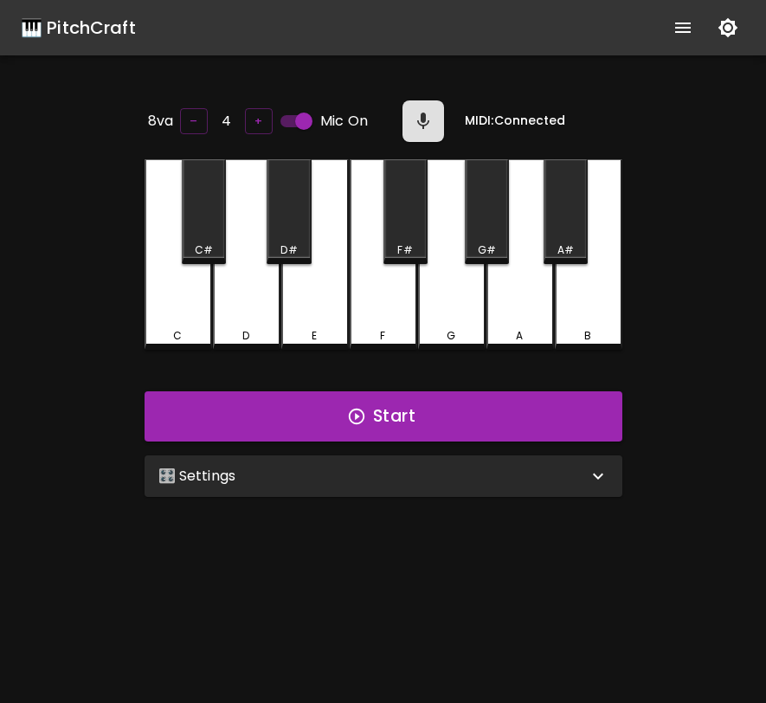
click at [453, 310] on div "G" at bounding box center [452, 254] width 68 height 191
click at [469, 456] on div "🎛️ Settings" at bounding box center [384, 477] width 478 height 42
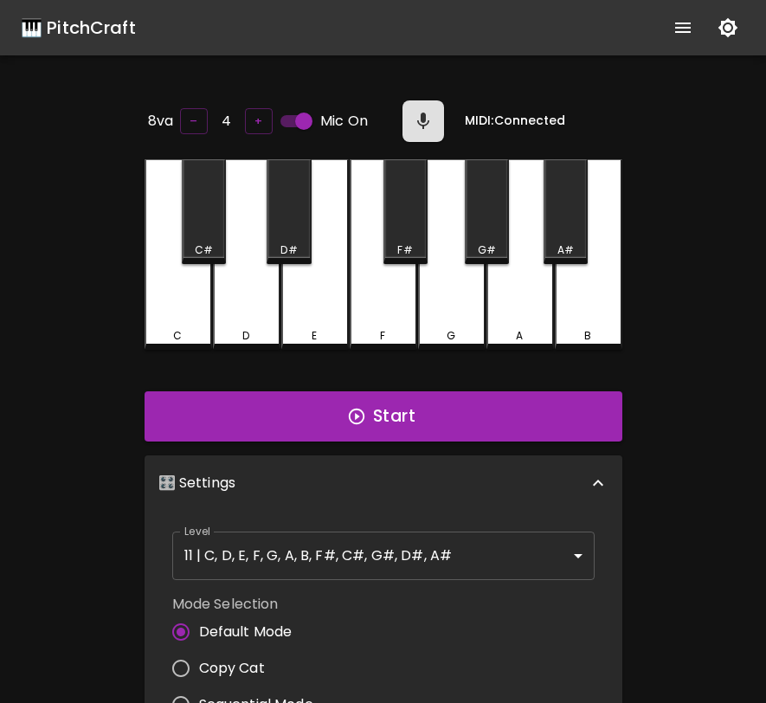
scroll to position [7, 0]
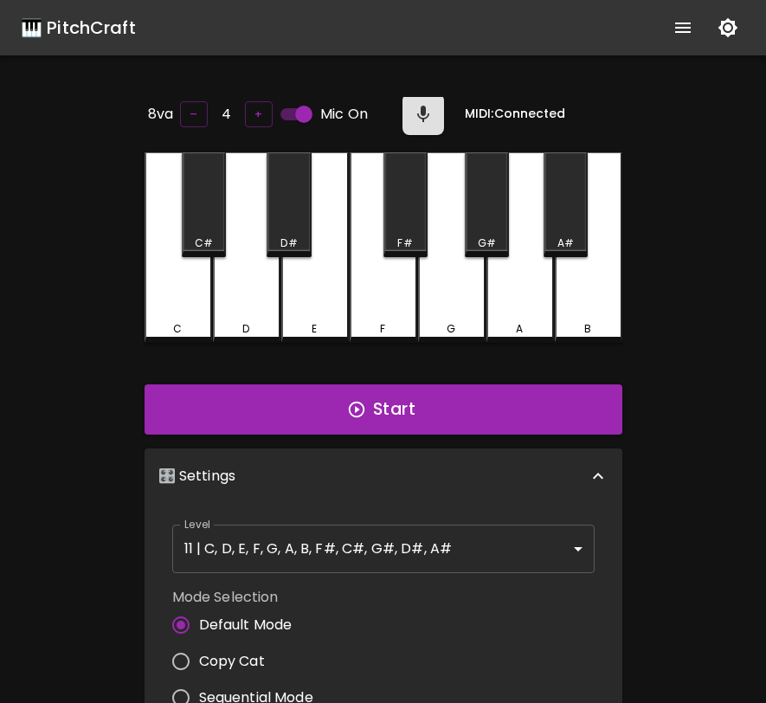
click at [255, 652] on span "Copy Cat" at bounding box center [232, 661] width 66 height 21
click at [199, 652] on input "Copy Cat" at bounding box center [181, 661] width 36 height 36
radio input "true"
click at [420, 420] on button "Start" at bounding box center [384, 410] width 478 height 50
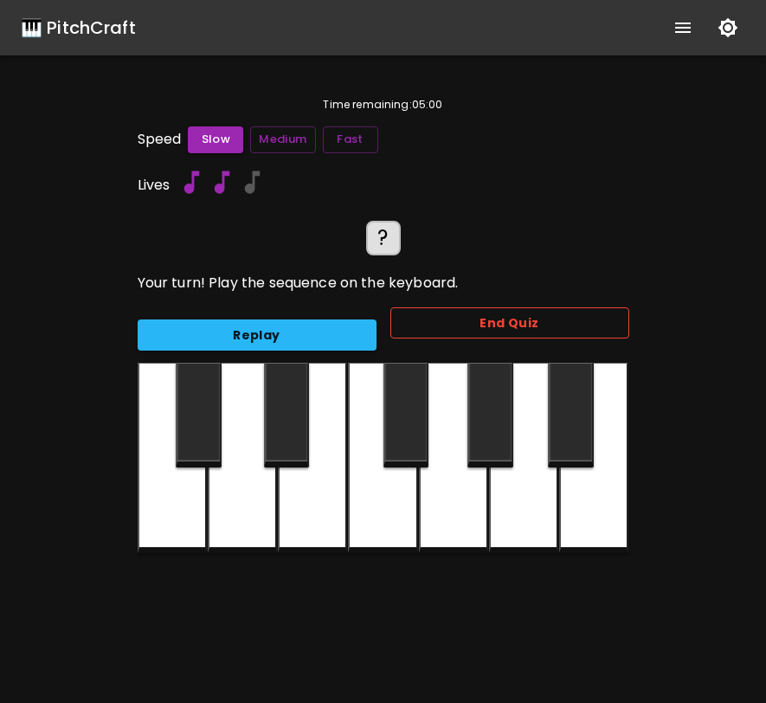
click at [497, 321] on button "End Quiz" at bounding box center [510, 323] width 239 height 32
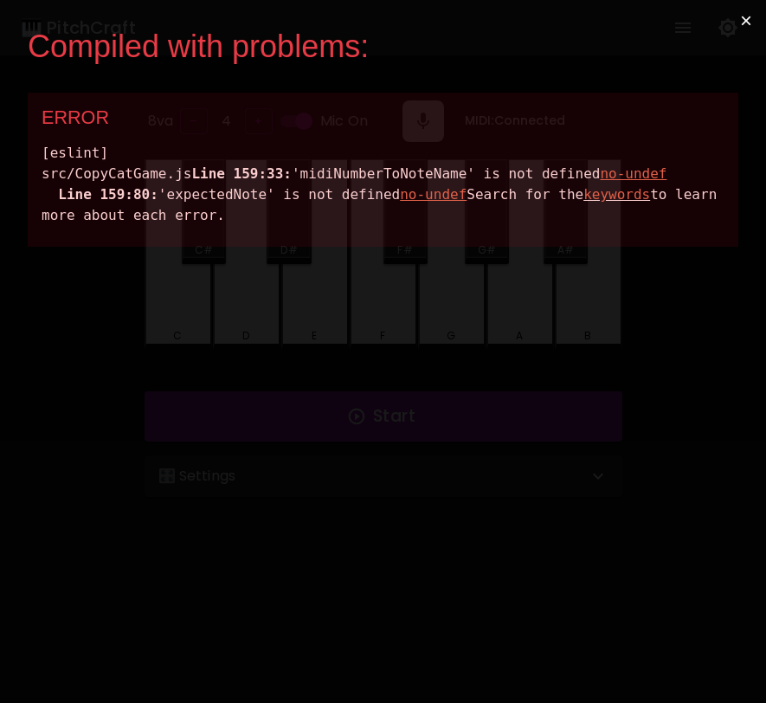
drag, startPoint x: 543, startPoint y: 256, endPoint x: 45, endPoint y: 176, distance: 504.4
click at [43, 176] on div "[eslint] src/CopyCatGame.js Line 159:33: 'midiNumberToNoteName' is not defined …" at bounding box center [383, 184] width 683 height 83
copy div "src/CopyCatGame.js Line 159:33: 'midiNumberToNoteName' is not defined no-undef …"
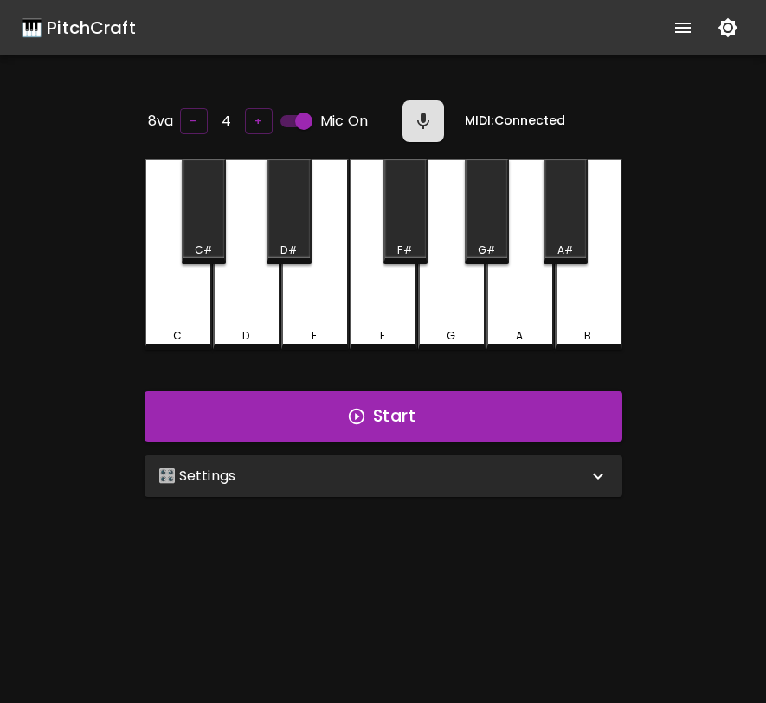
click at [539, 466] on div "🎛️ Settings" at bounding box center [373, 476] width 430 height 21
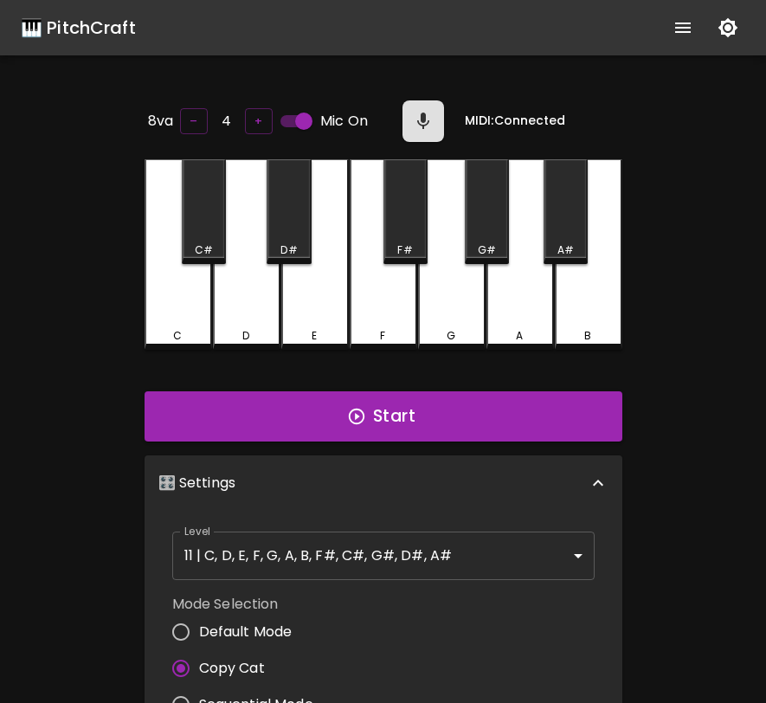
click at [229, 622] on span "Default Mode" at bounding box center [246, 632] width 94 height 21
click at [199, 620] on input "Default Mode" at bounding box center [181, 632] width 36 height 36
radio input "true"
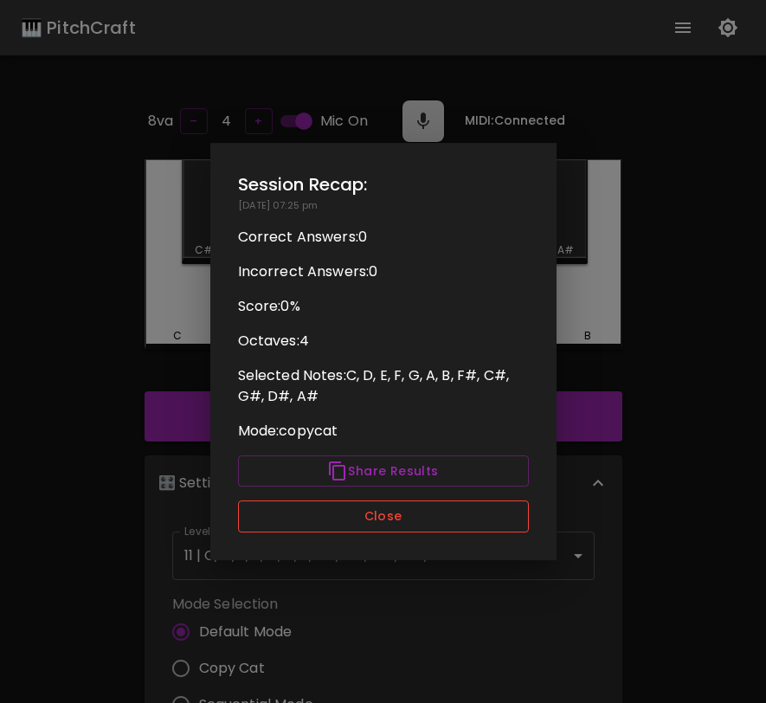
click at [423, 511] on button "Close" at bounding box center [383, 517] width 291 height 32
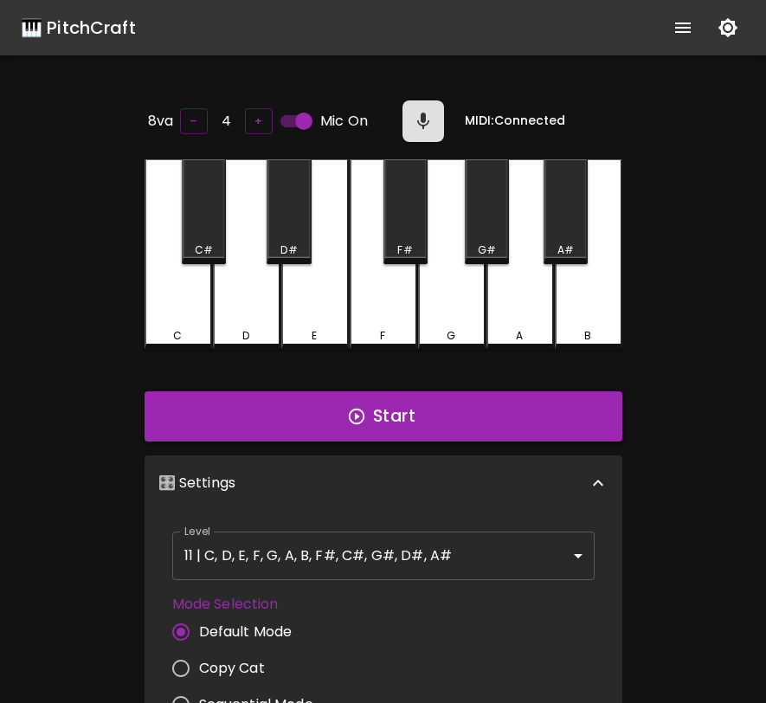
click at [459, 407] on button "Start" at bounding box center [384, 416] width 478 height 50
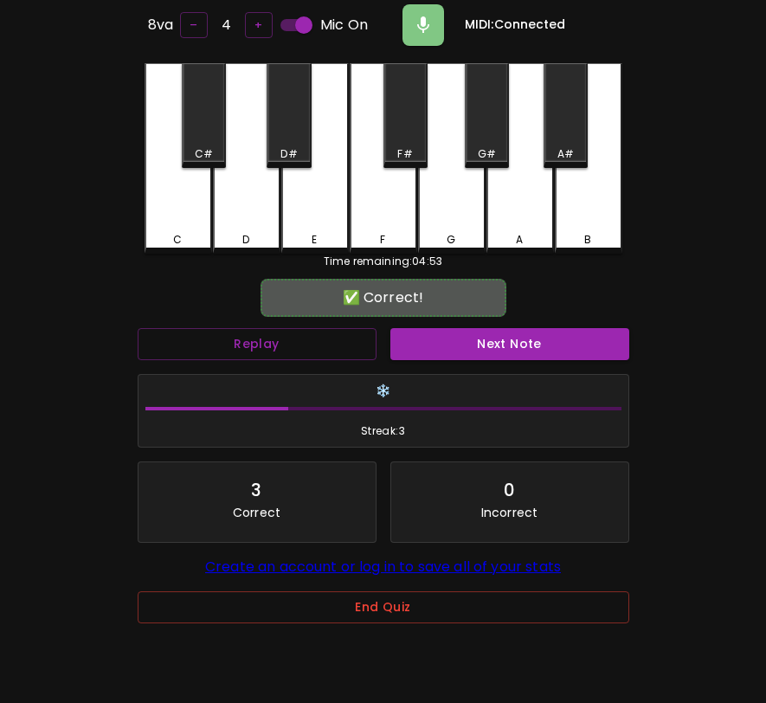
scroll to position [173, 0]
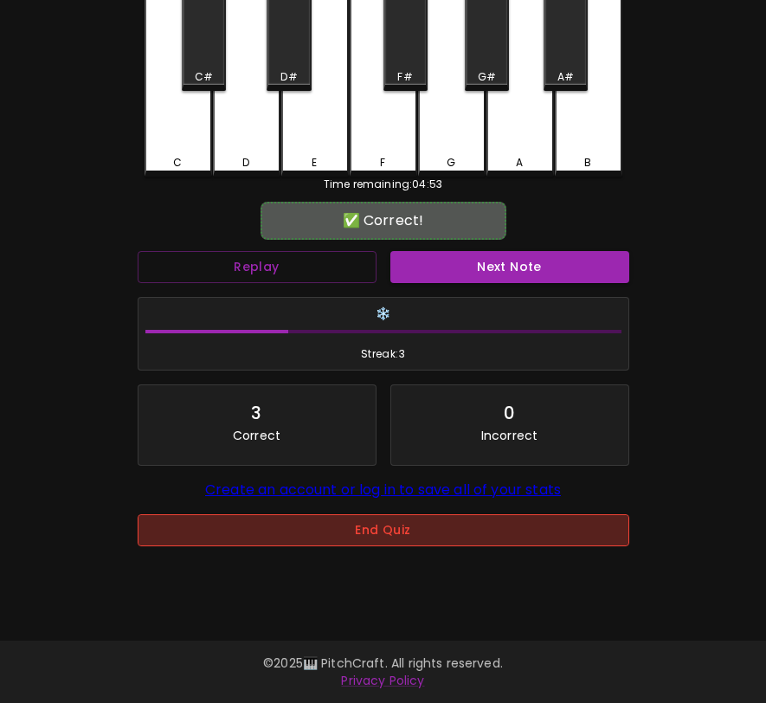
click at [449, 543] on button "End Quiz" at bounding box center [384, 530] width 492 height 32
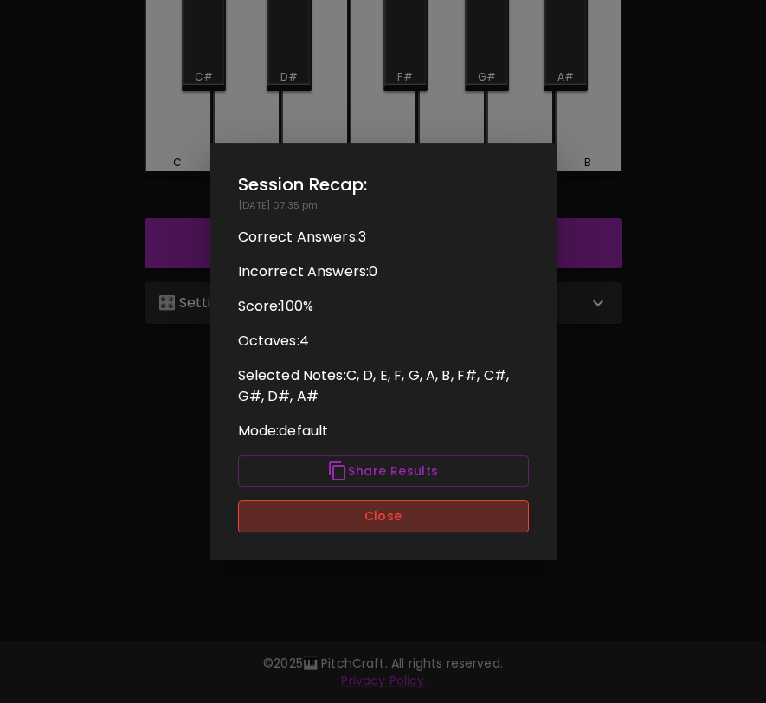
click at [417, 515] on button "Close" at bounding box center [383, 517] width 291 height 32
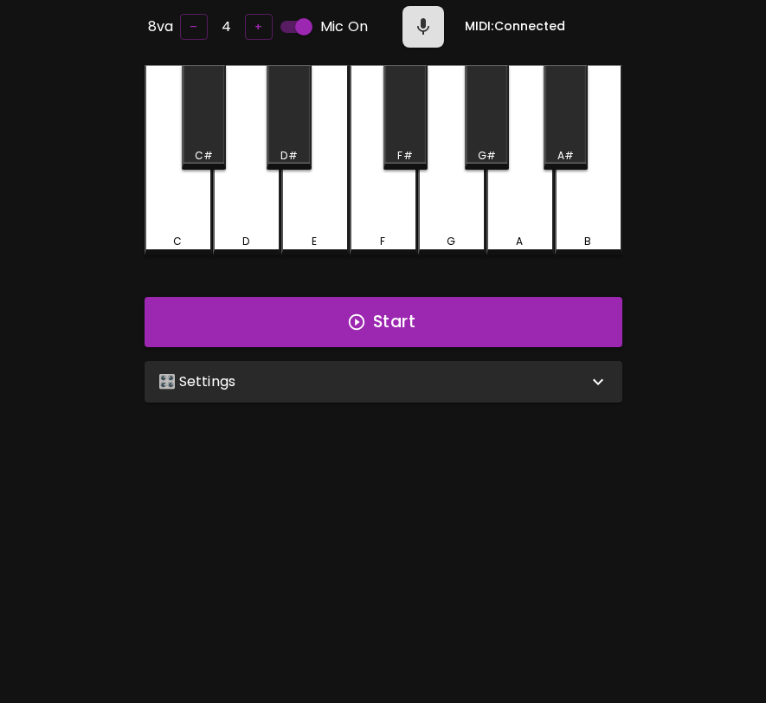
scroll to position [0, 0]
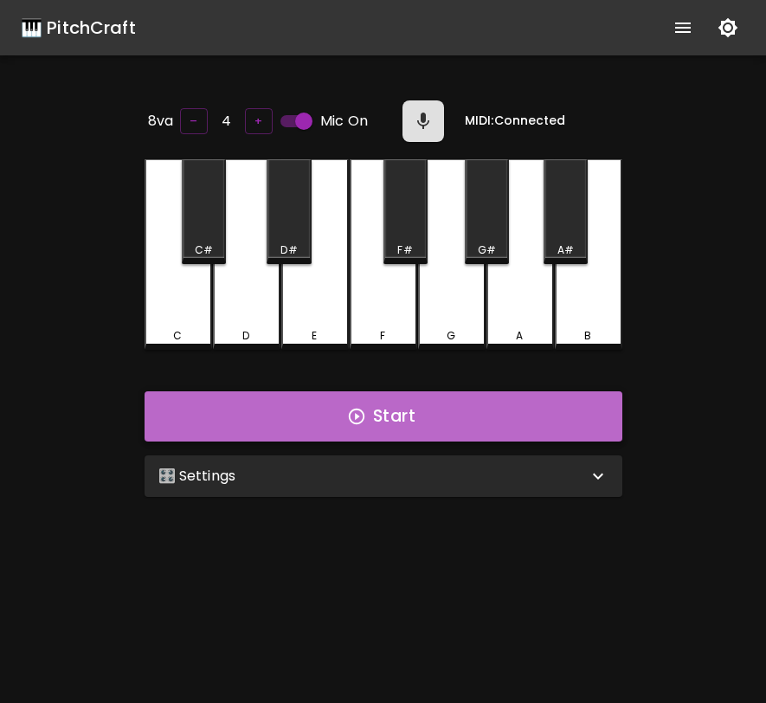
click at [420, 427] on button "Start" at bounding box center [384, 416] width 478 height 50
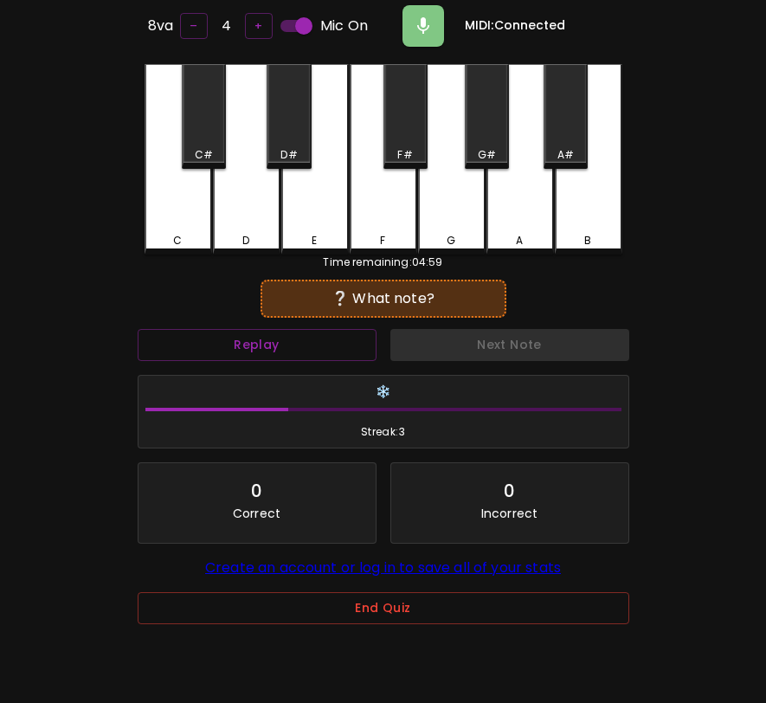
scroll to position [173, 0]
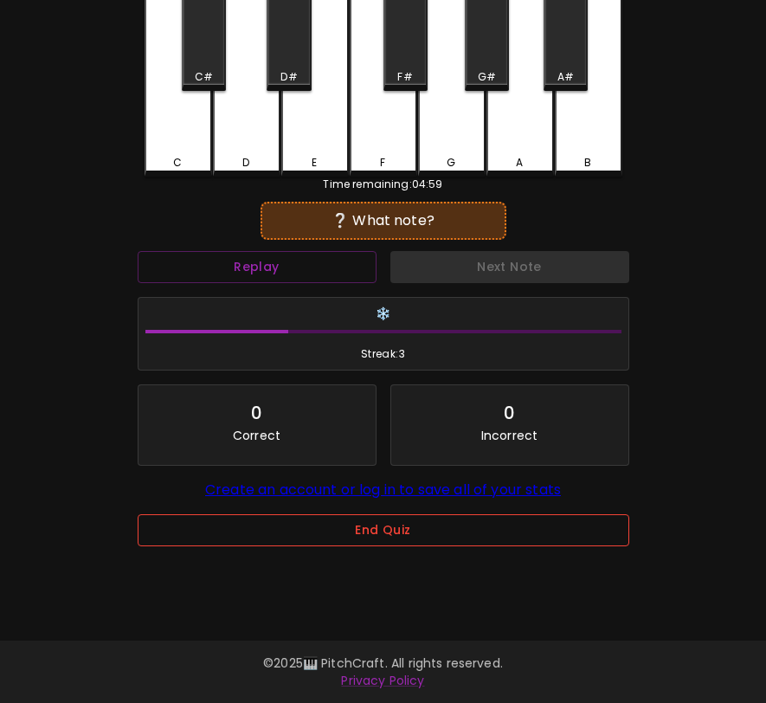
click at [391, 539] on button "End Quiz" at bounding box center [384, 530] width 492 height 32
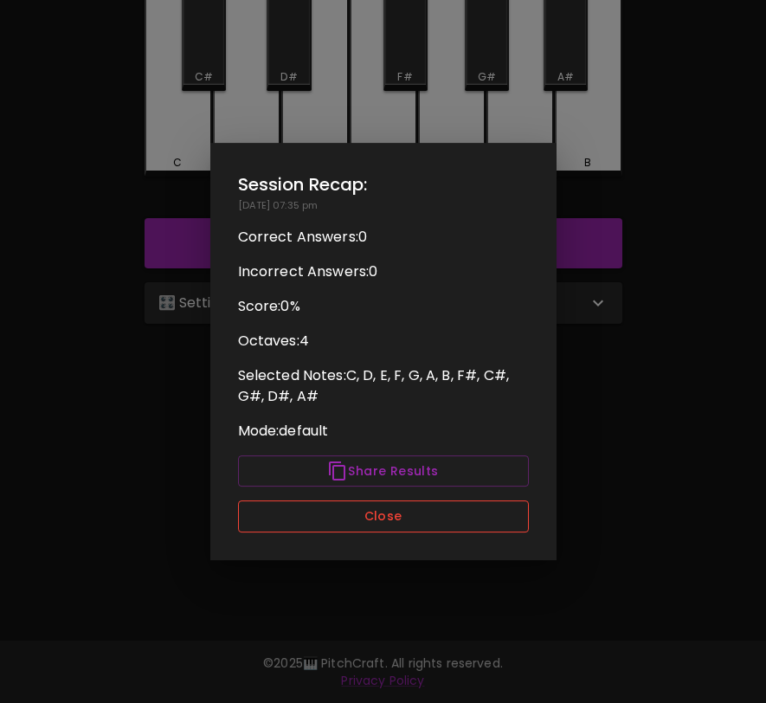
click at [400, 510] on button "Close" at bounding box center [383, 517] width 291 height 32
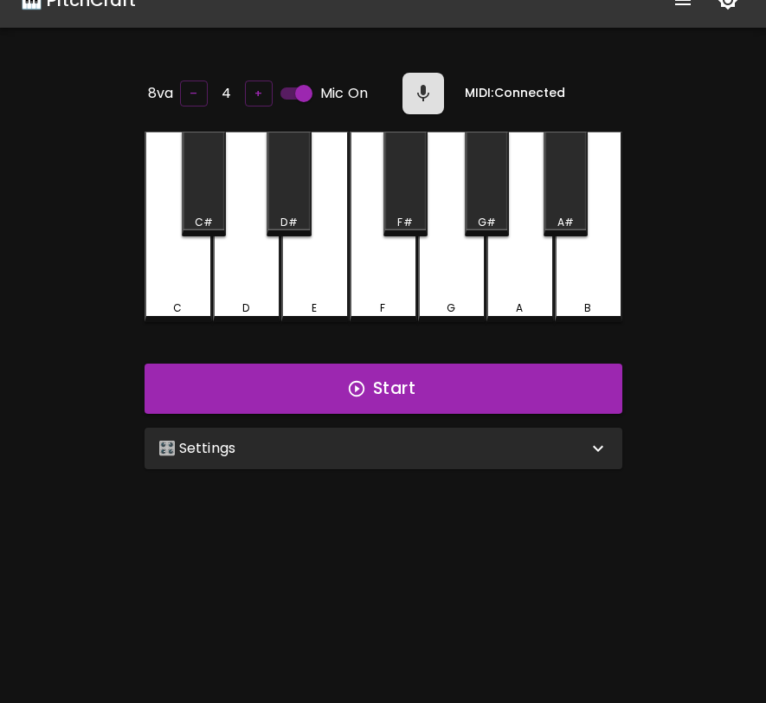
scroll to position [0, 0]
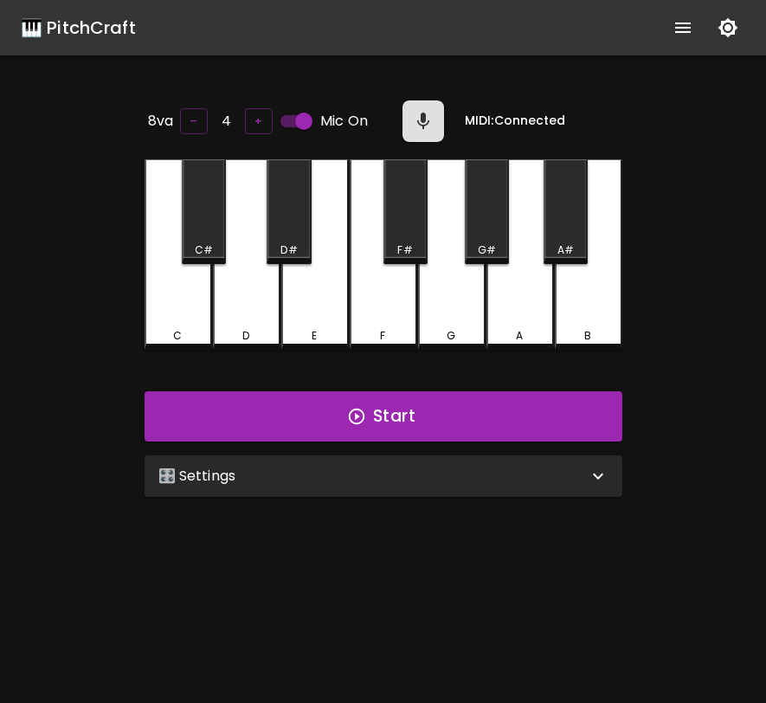
click at [358, 480] on div "🎛️ Settings" at bounding box center [373, 476] width 430 height 21
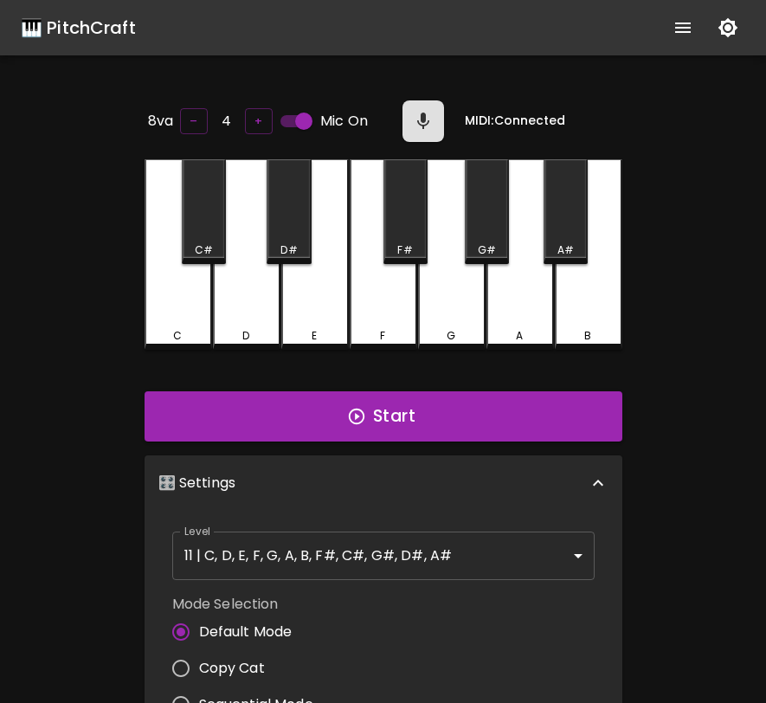
click at [246, 658] on span "Copy Cat" at bounding box center [232, 668] width 66 height 21
click at [199, 656] on input "Copy Cat" at bounding box center [181, 668] width 36 height 36
radio input "true"
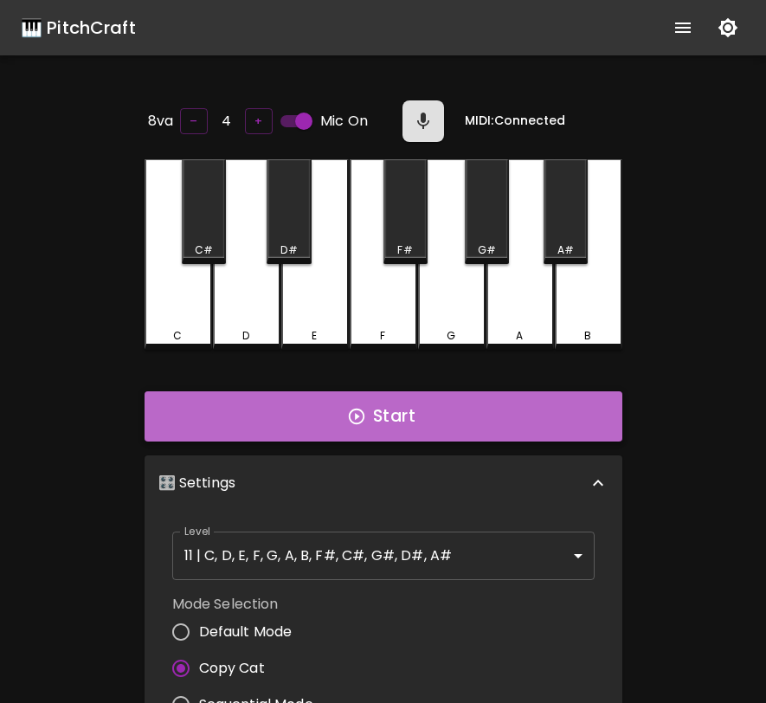
click at [428, 400] on button "Start" at bounding box center [384, 416] width 478 height 50
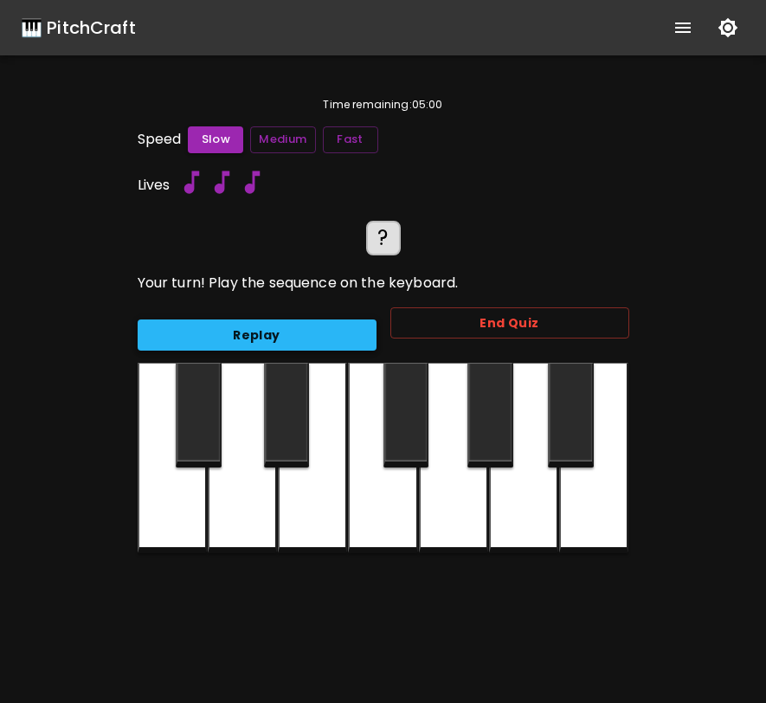
click at [306, 326] on button "Replay" at bounding box center [257, 336] width 239 height 32
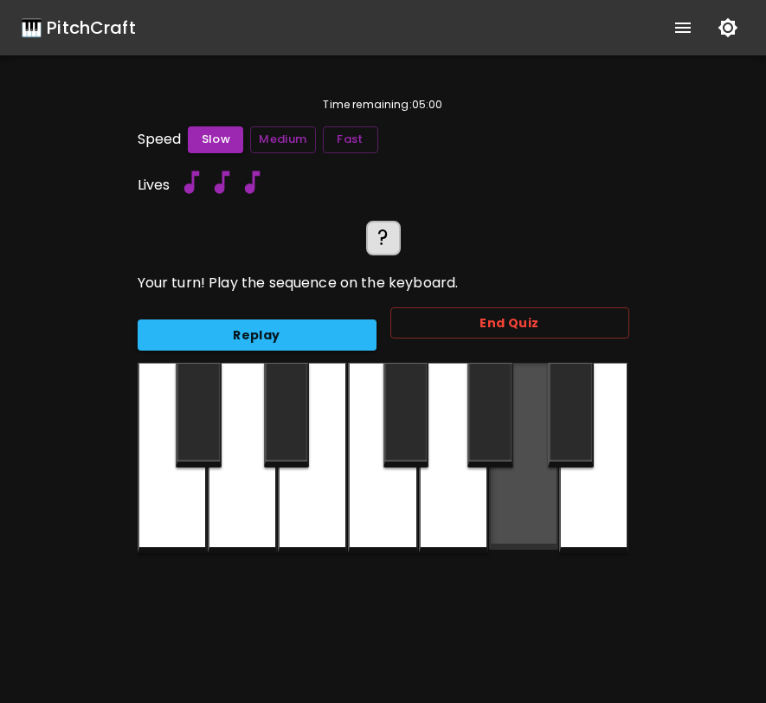
click at [521, 499] on div at bounding box center [523, 456] width 69 height 187
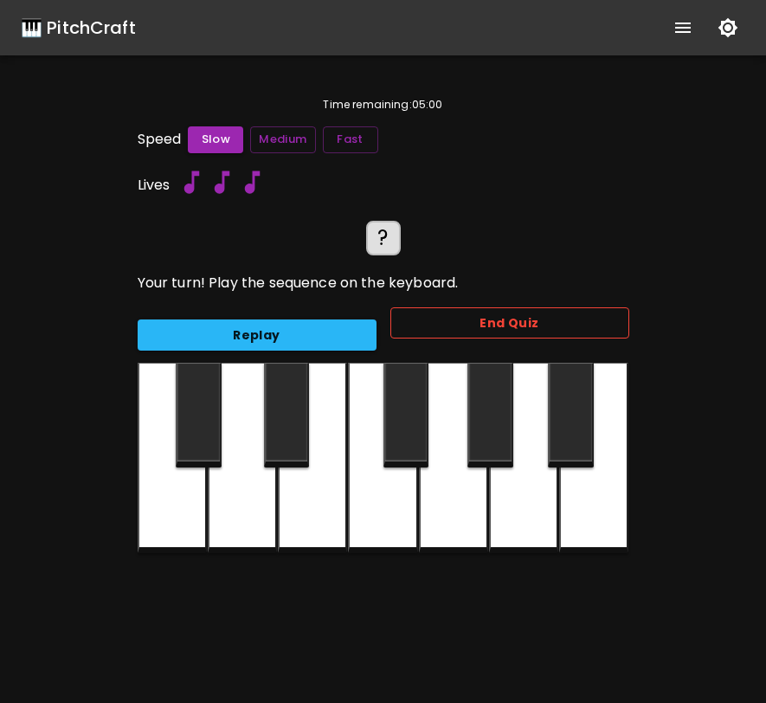
click at [569, 320] on button "End Quiz" at bounding box center [510, 323] width 239 height 32
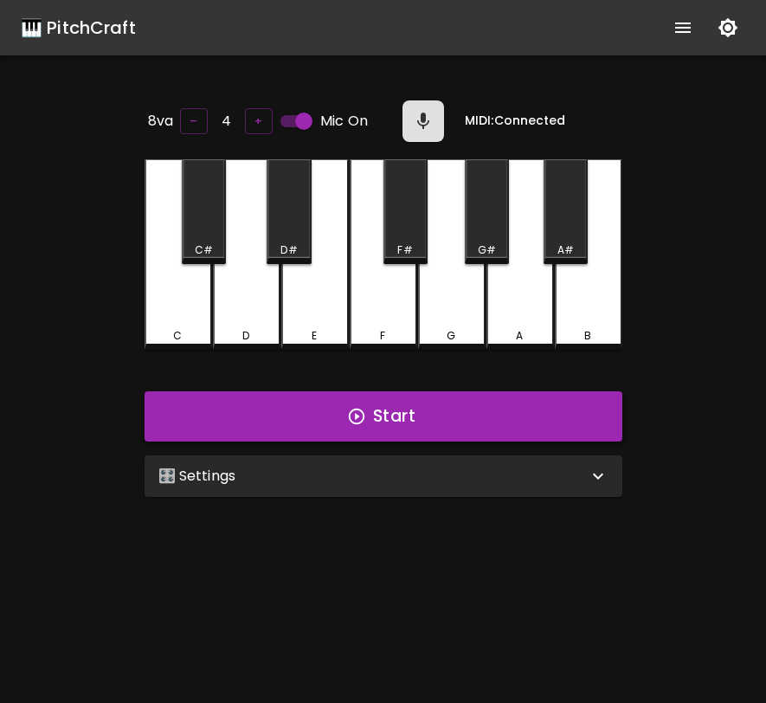
click at [317, 425] on button "Start" at bounding box center [384, 416] width 478 height 50
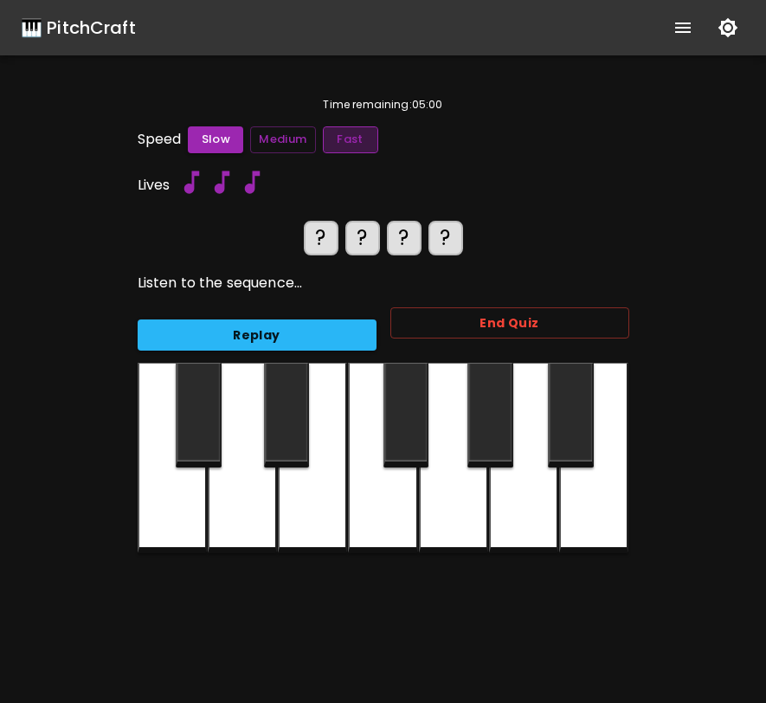
click at [346, 141] on button "Fast" at bounding box center [350, 139] width 55 height 27
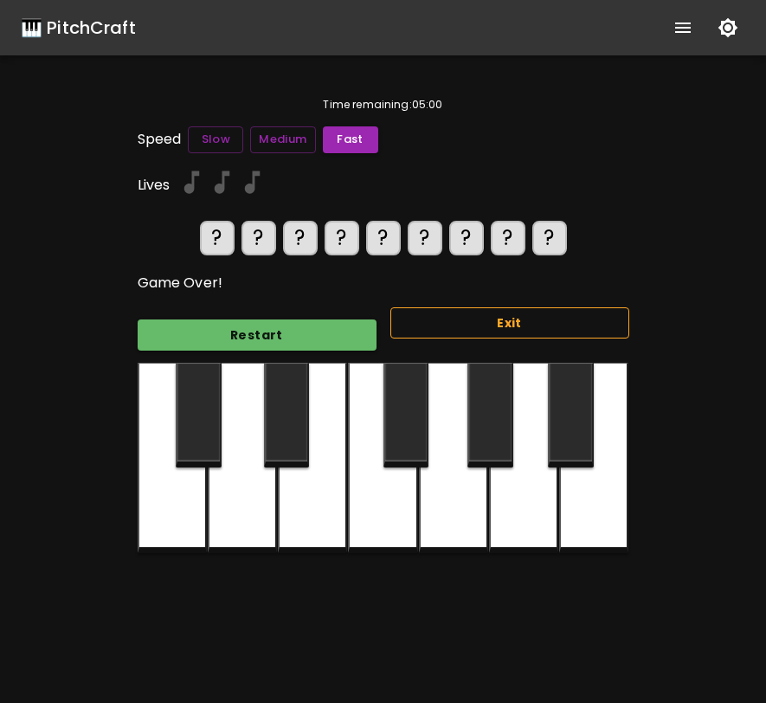
click at [457, 330] on button "Exit" at bounding box center [510, 323] width 239 height 32
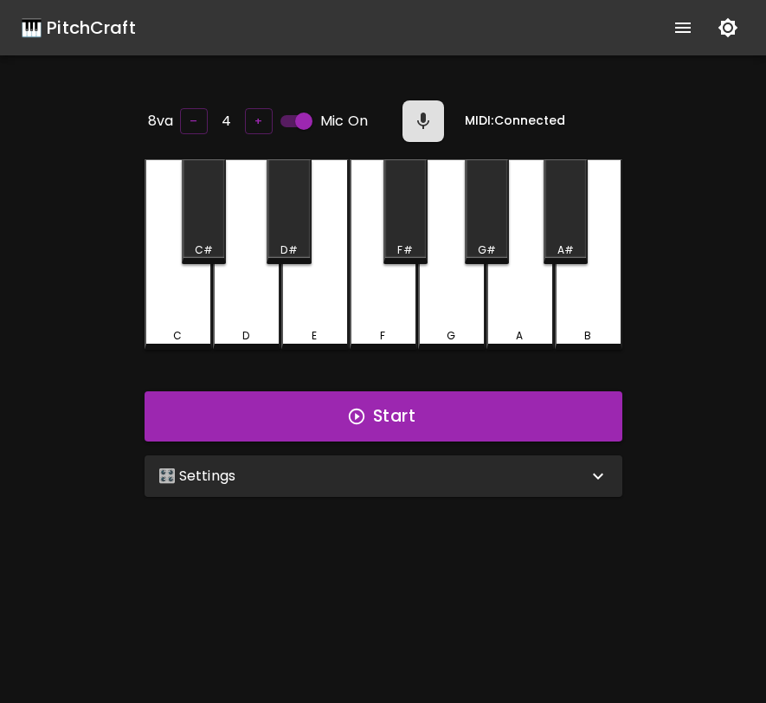
click at [383, 473] on div "🎛️ Settings" at bounding box center [373, 476] width 430 height 21
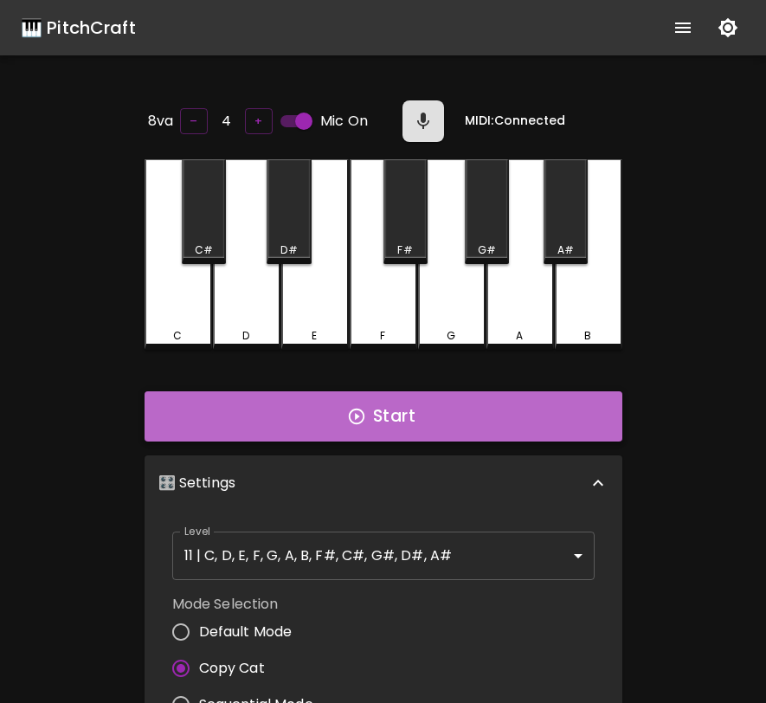
click at [387, 421] on button "Start" at bounding box center [384, 416] width 478 height 50
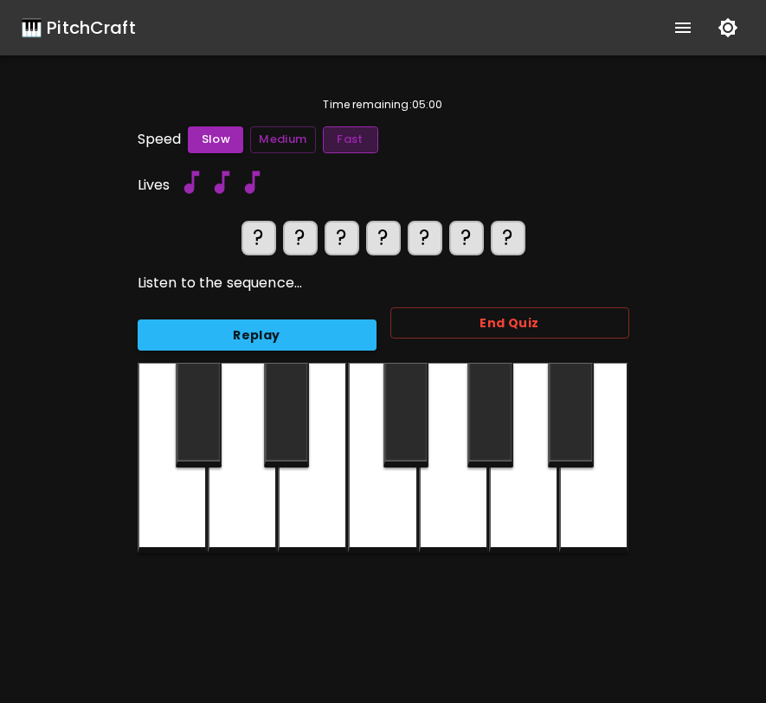
click at [358, 145] on button "Fast" at bounding box center [350, 139] width 55 height 27
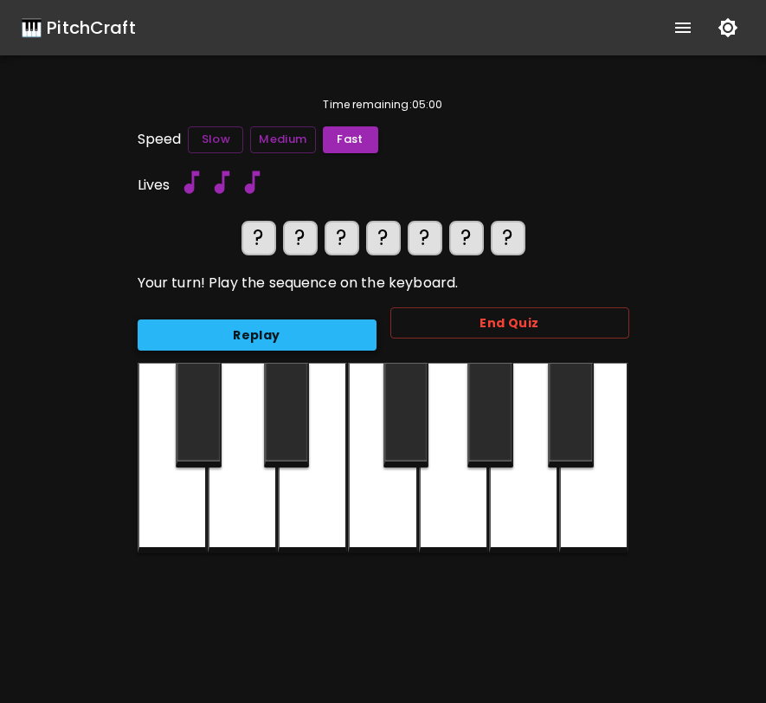
click at [288, 337] on button "Replay" at bounding box center [257, 336] width 239 height 32
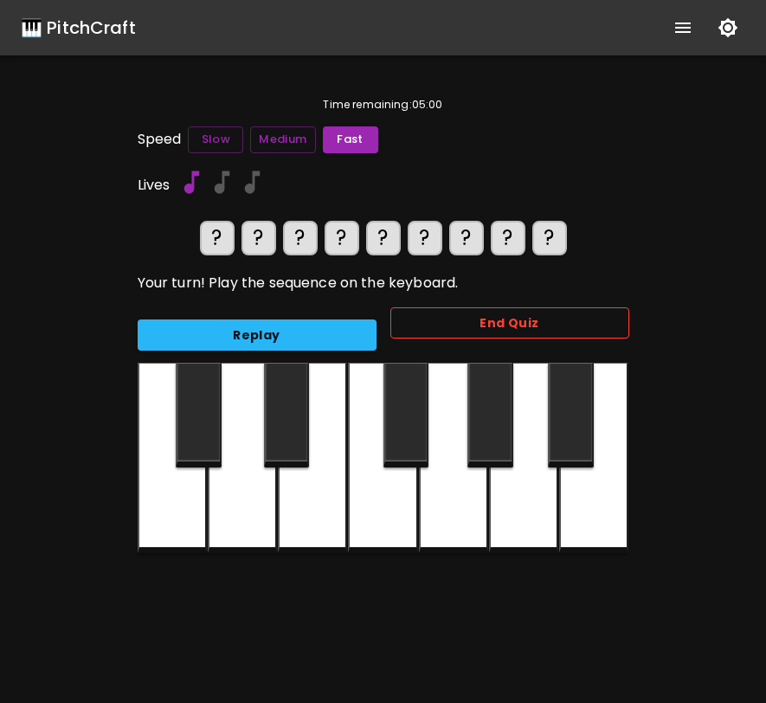
click at [461, 326] on button "End Quiz" at bounding box center [510, 323] width 239 height 32
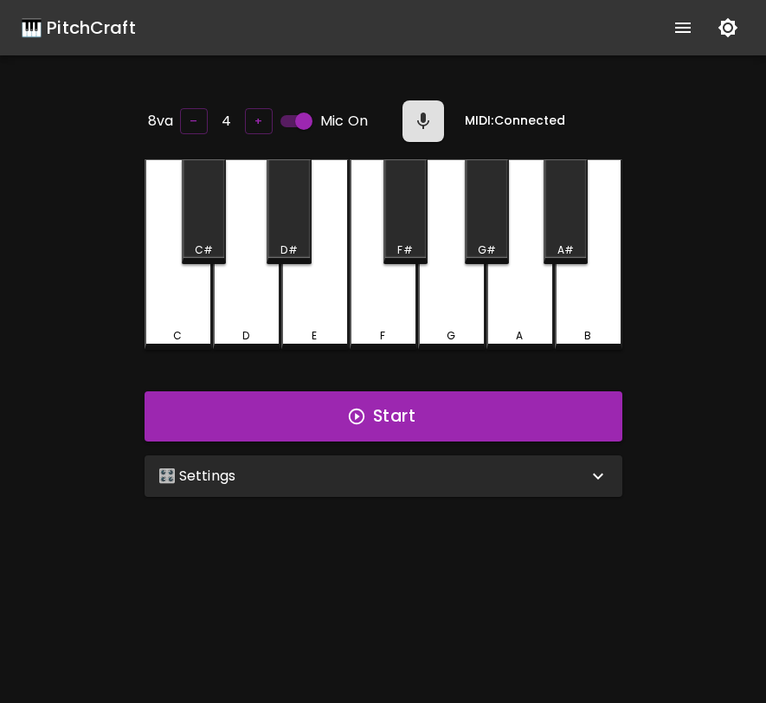
click at [428, 479] on div "🎛️ Settings" at bounding box center [373, 476] width 430 height 21
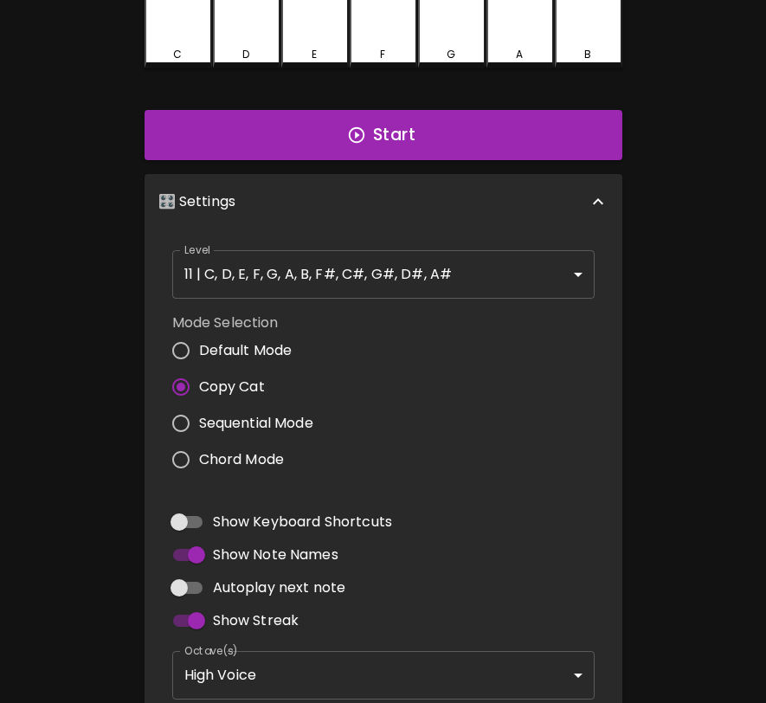
scroll to position [291, 0]
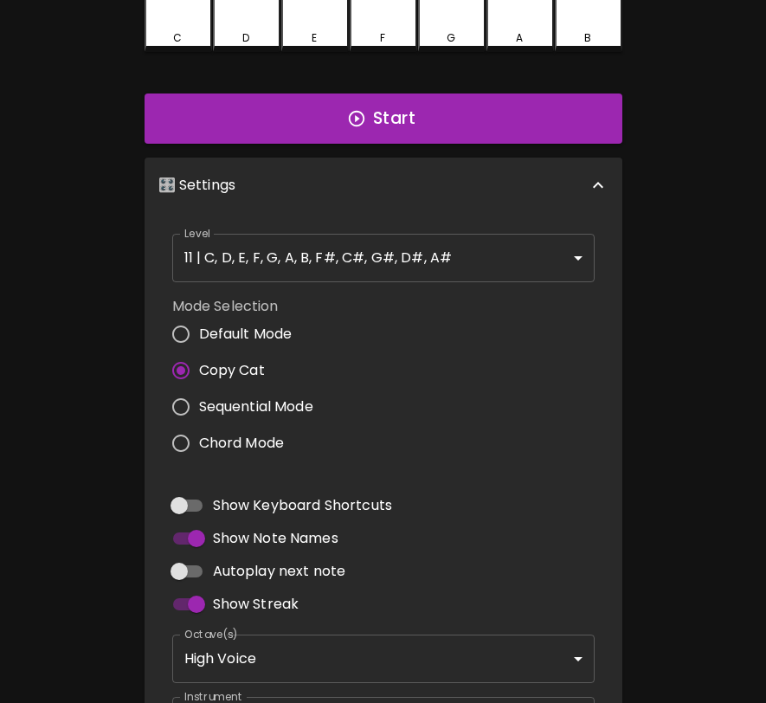
click at [266, 397] on span "Sequential Mode" at bounding box center [256, 407] width 114 height 21
click at [199, 396] on input "Sequential Mode" at bounding box center [181, 407] width 36 height 36
radio input "true"
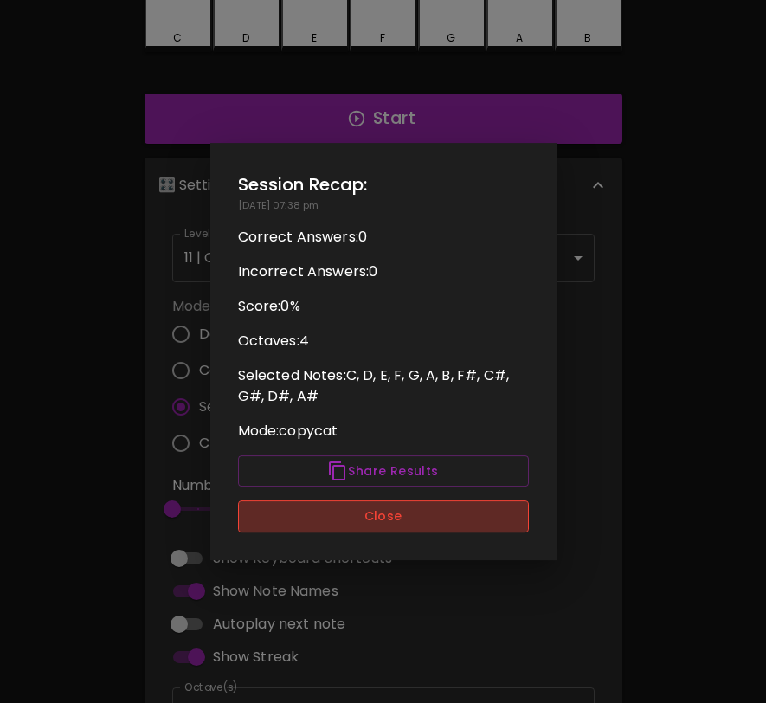
click at [320, 516] on button "Close" at bounding box center [383, 517] width 291 height 32
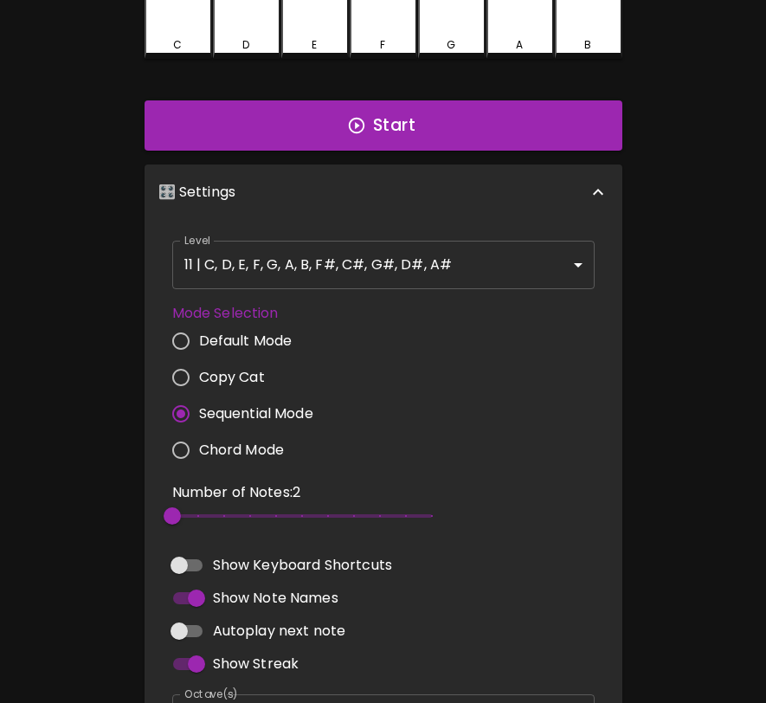
scroll to position [0, 0]
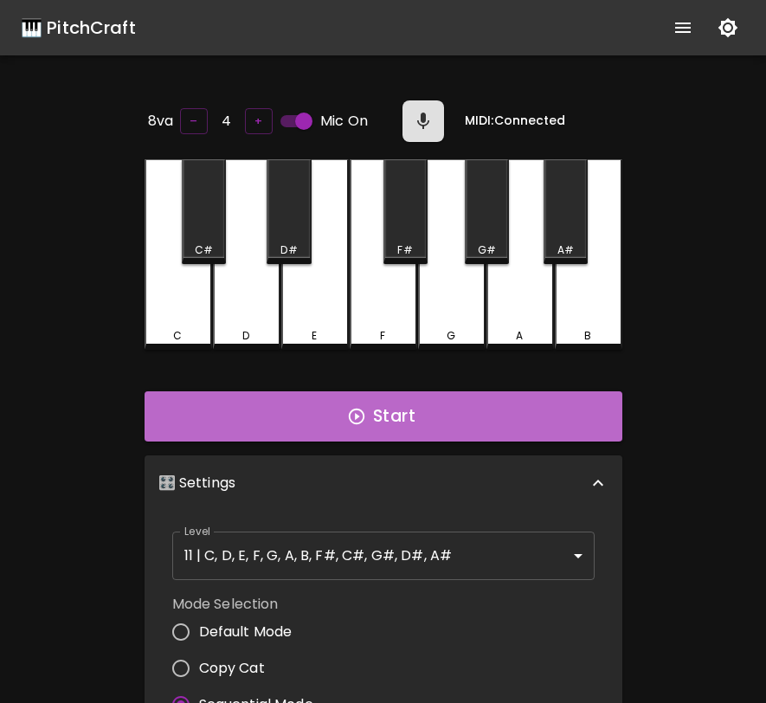
click at [408, 417] on button "Start" at bounding box center [384, 416] width 478 height 50
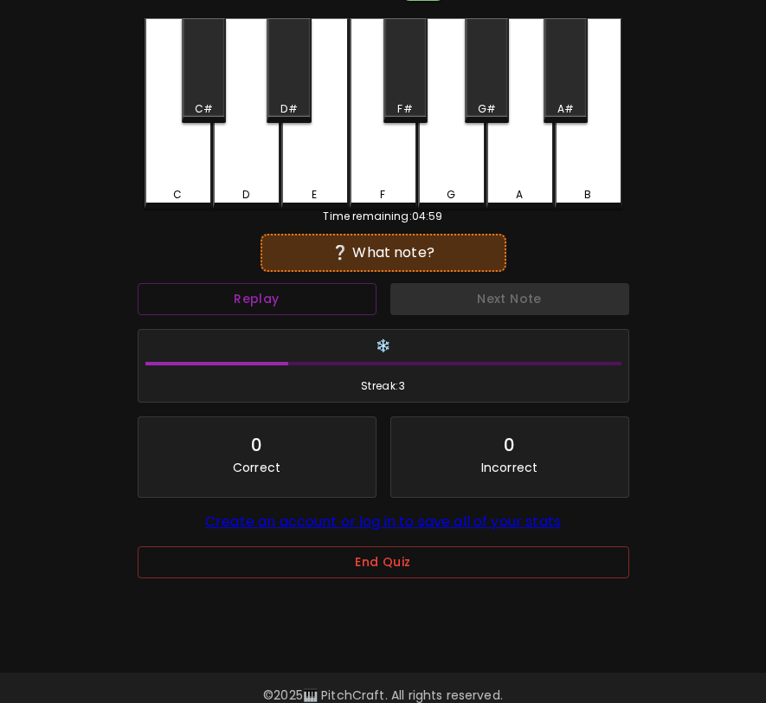
scroll to position [173, 0]
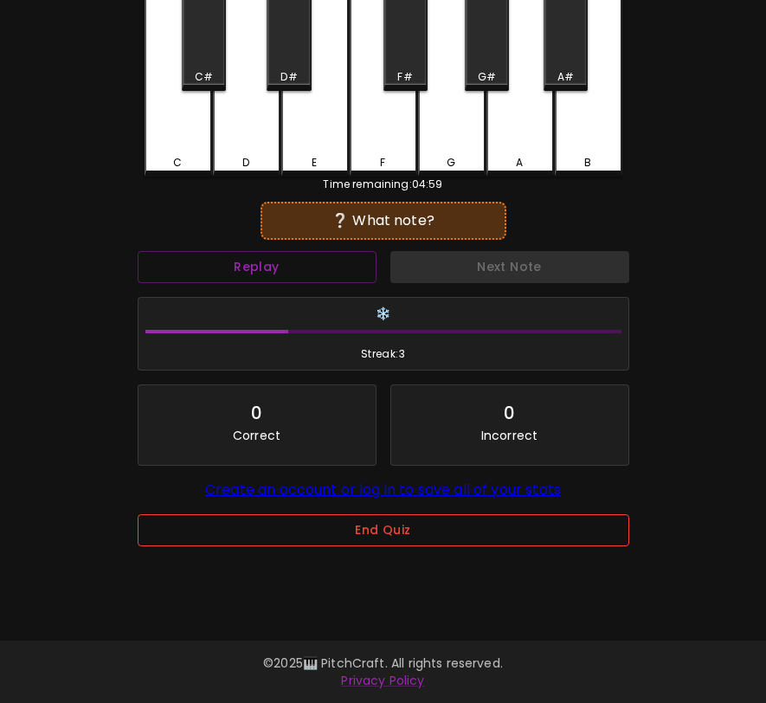
click at [454, 540] on button "End Quiz" at bounding box center [384, 530] width 492 height 32
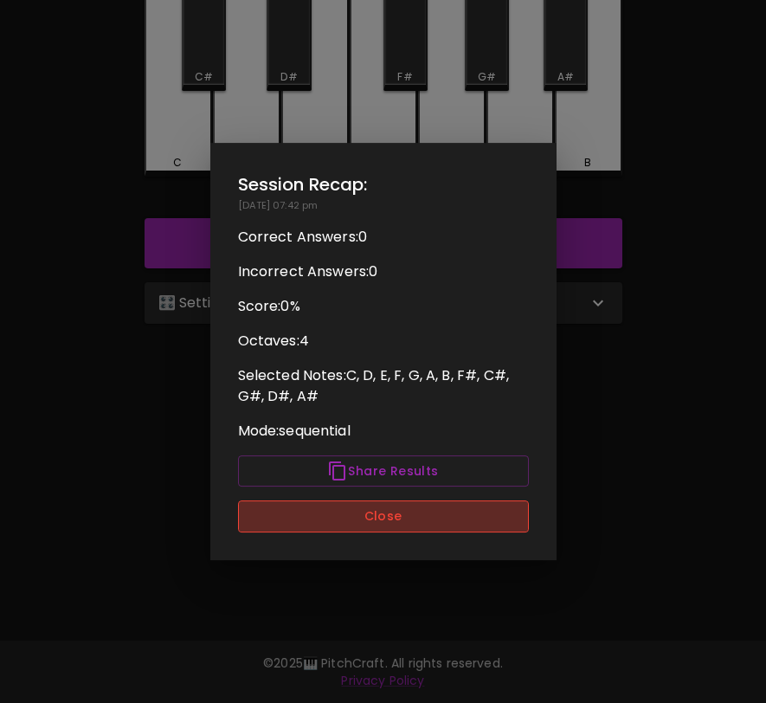
click at [444, 526] on button "Close" at bounding box center [383, 517] width 291 height 32
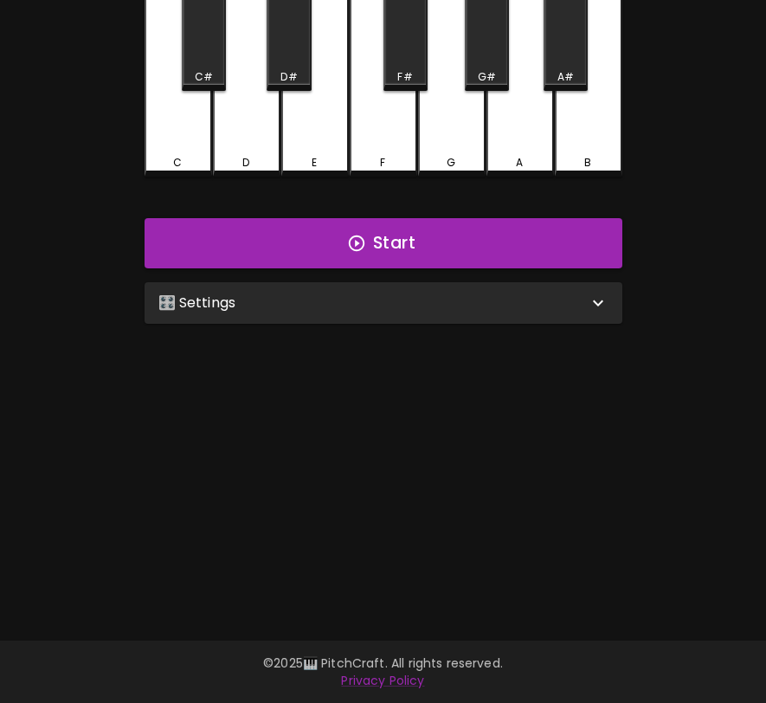
click at [469, 294] on div "🎛️ Settings" at bounding box center [373, 303] width 430 height 21
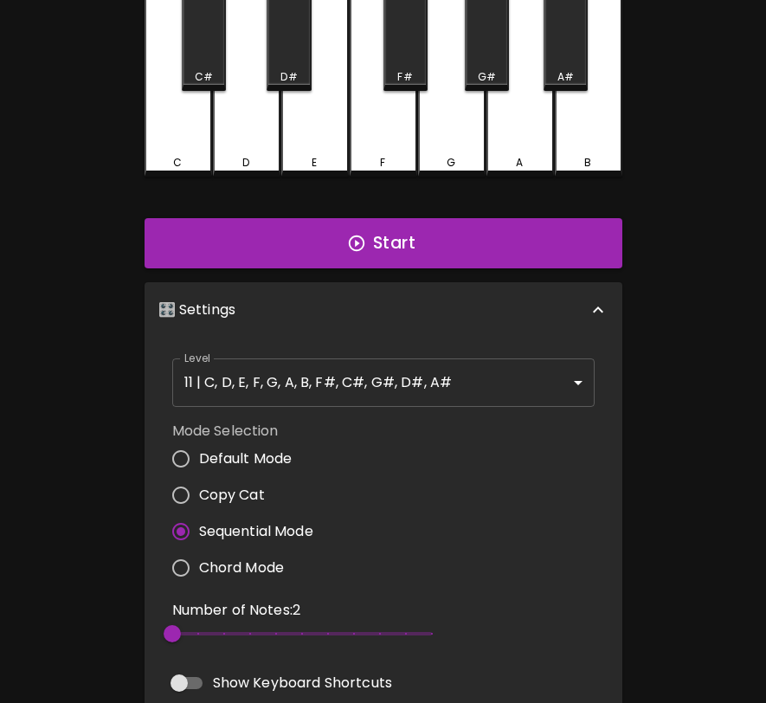
click at [219, 491] on span "Copy Cat" at bounding box center [232, 495] width 66 height 21
click at [199, 491] on input "Copy Cat" at bounding box center [181, 495] width 36 height 36
radio input "true"
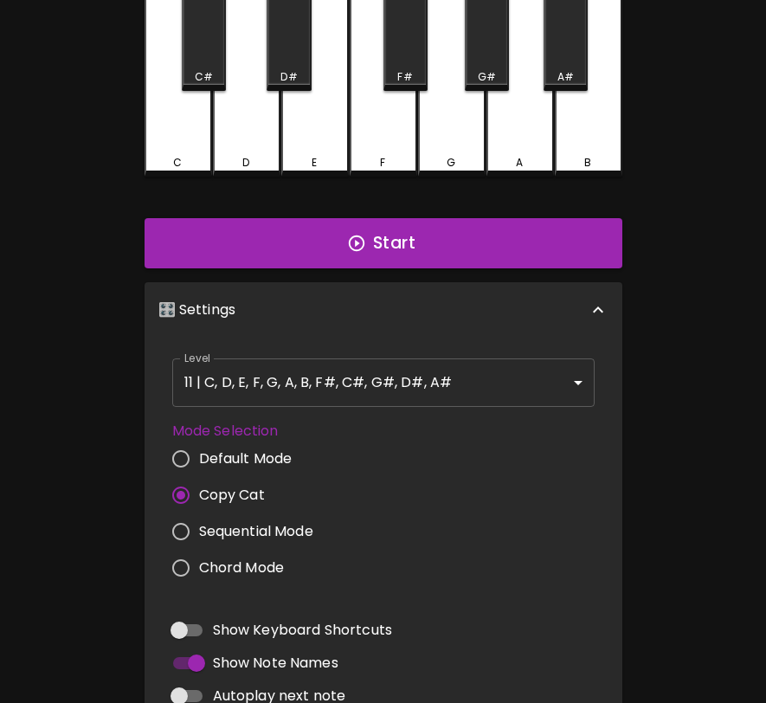
click at [419, 265] on div "Start" at bounding box center [384, 243] width 492 height 64
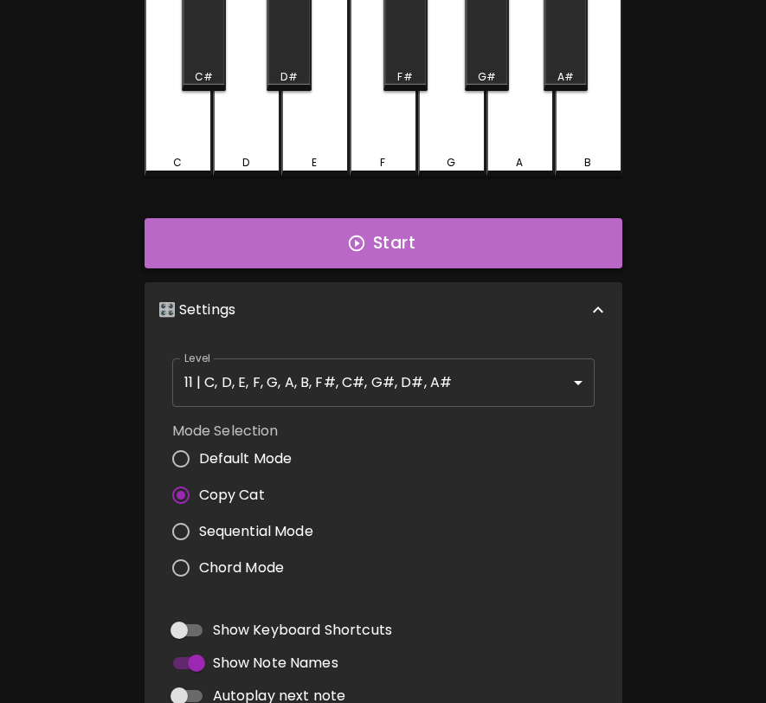
click at [447, 235] on button "Start" at bounding box center [384, 243] width 478 height 50
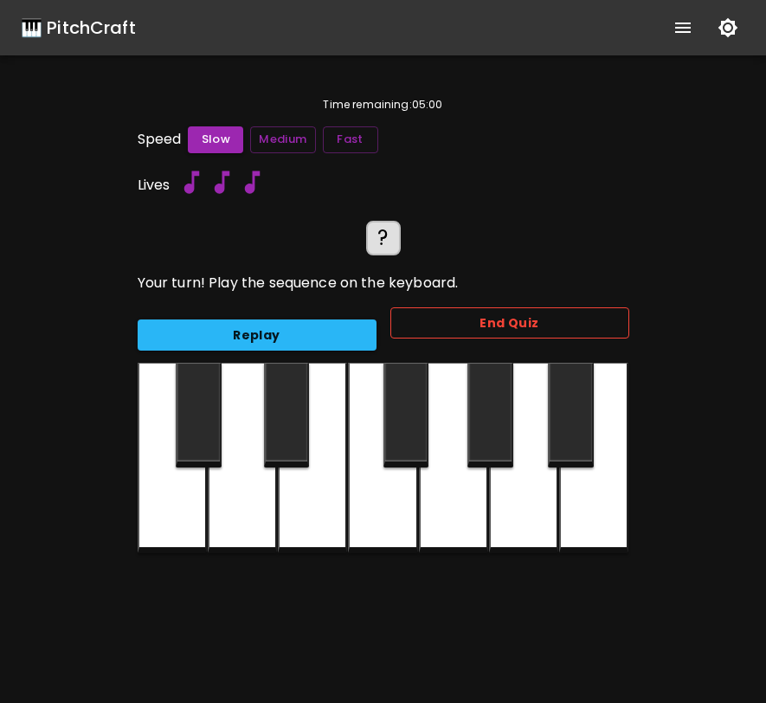
click at [561, 325] on button "End Quiz" at bounding box center [510, 323] width 239 height 32
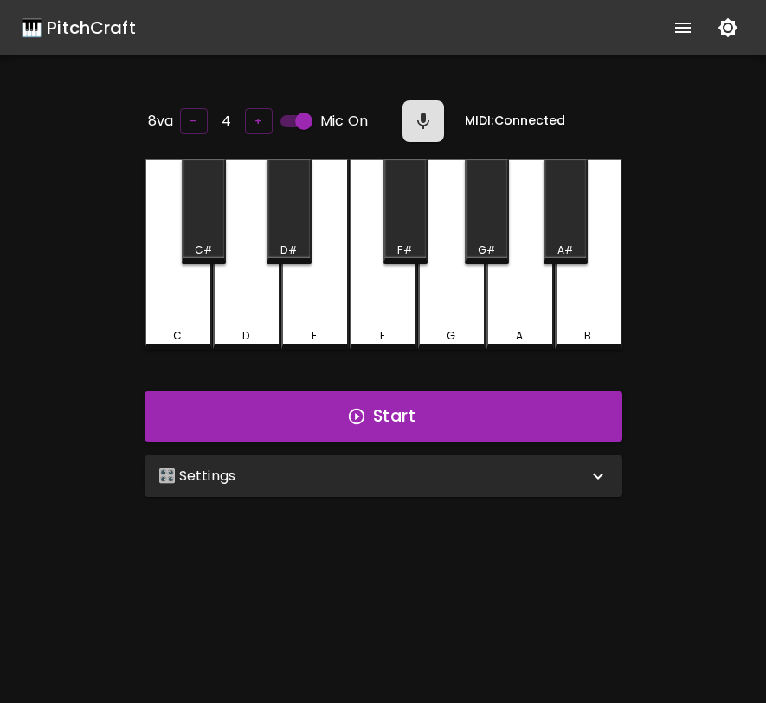
click at [518, 473] on div "🎛️ Settings" at bounding box center [373, 476] width 430 height 21
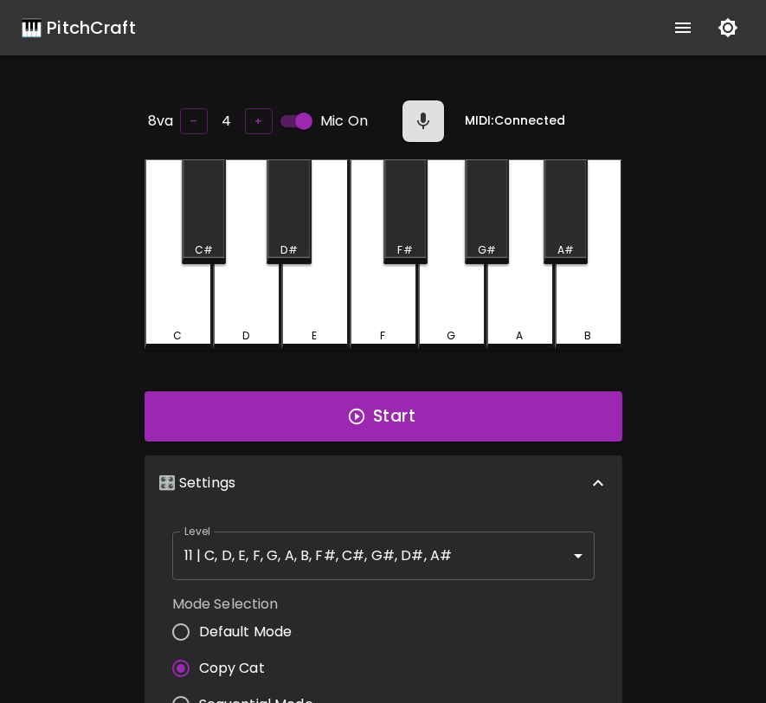
click at [248, 629] on span "Default Mode" at bounding box center [246, 632] width 94 height 21
click at [199, 629] on input "Default Mode" at bounding box center [181, 632] width 36 height 36
radio input "true"
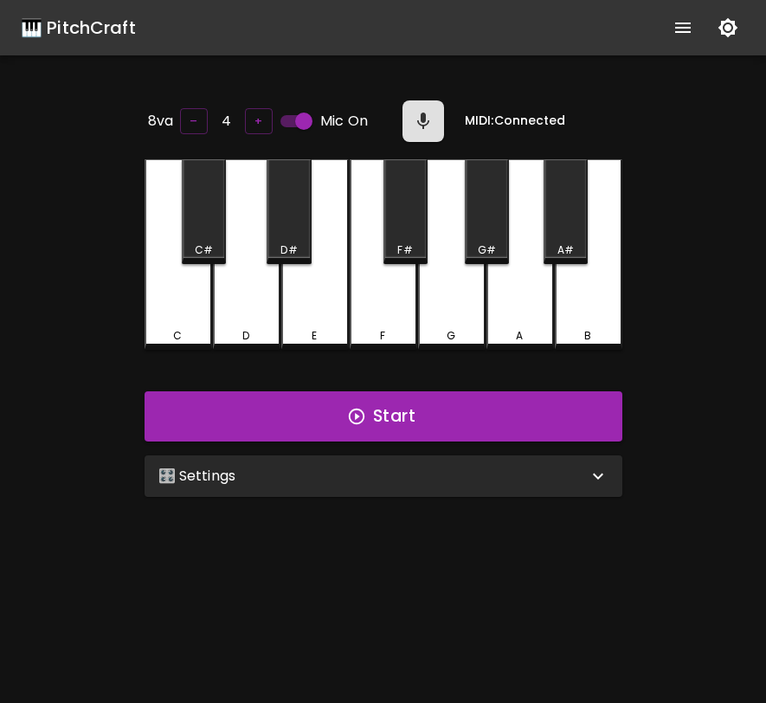
click at [457, 466] on div "🎛️ Settings" at bounding box center [373, 476] width 430 height 21
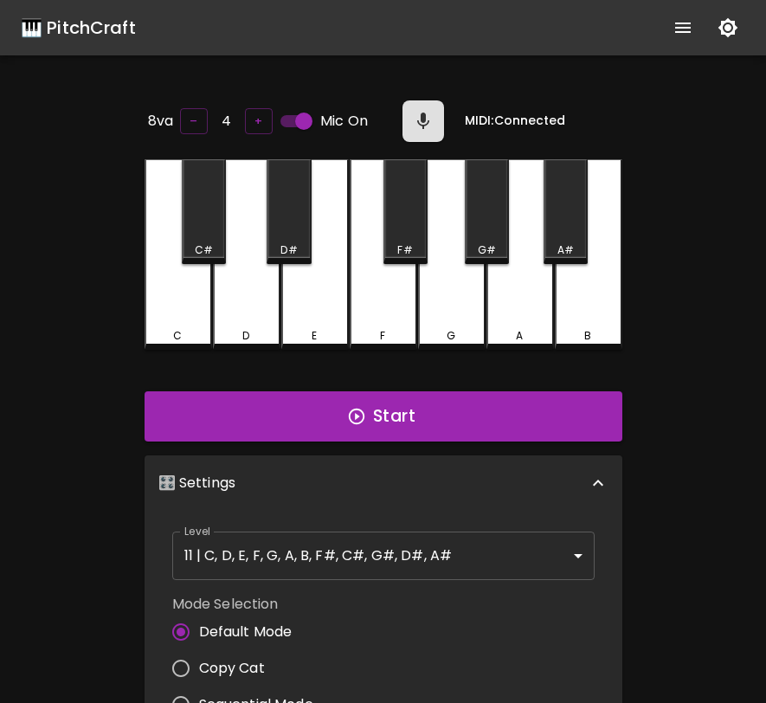
click at [249, 652] on label "Copy Cat" at bounding box center [238, 668] width 151 height 36
click at [199, 652] on input "Copy Cat" at bounding box center [181, 668] width 36 height 36
radio input "true"
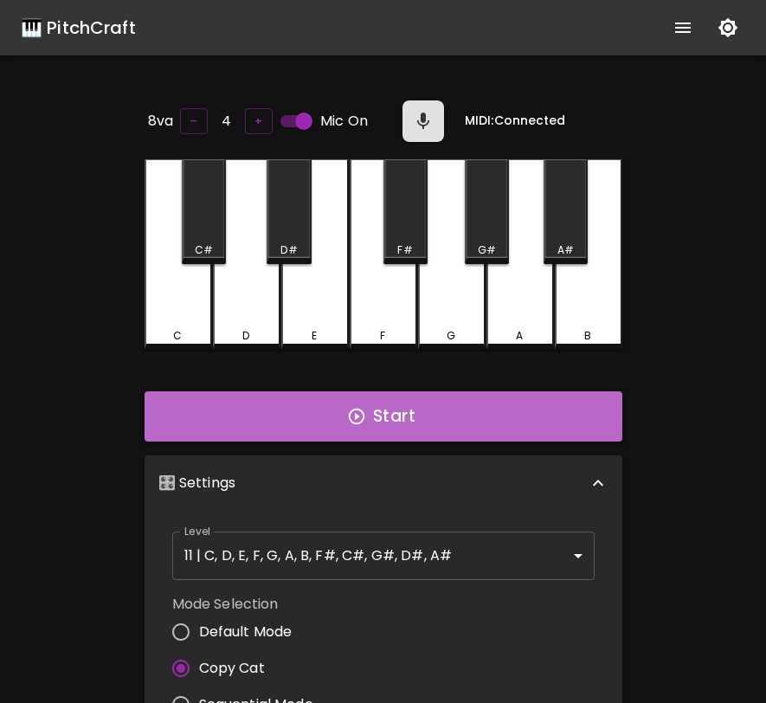
click at [412, 407] on button "Start" at bounding box center [384, 416] width 478 height 50
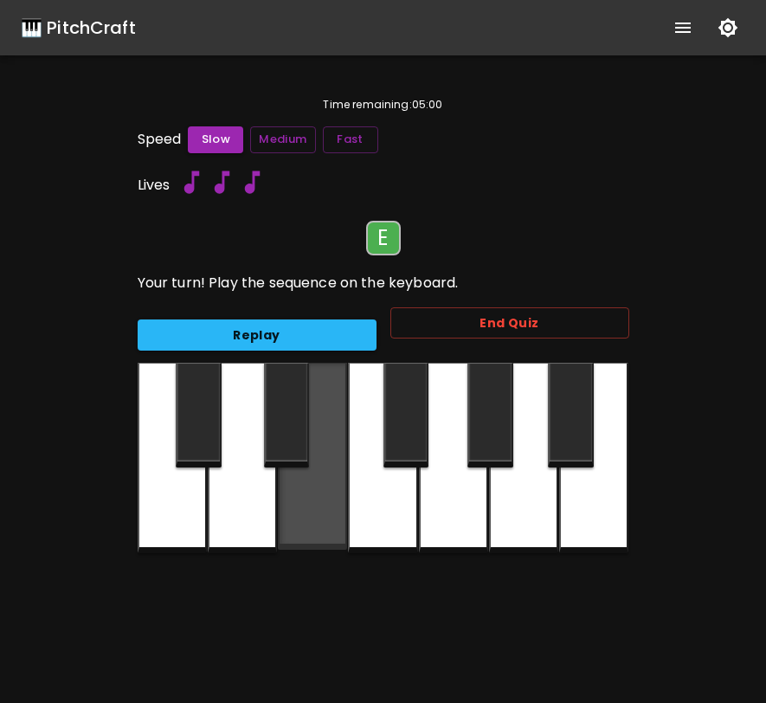
click at [334, 498] on div at bounding box center [312, 456] width 69 height 187
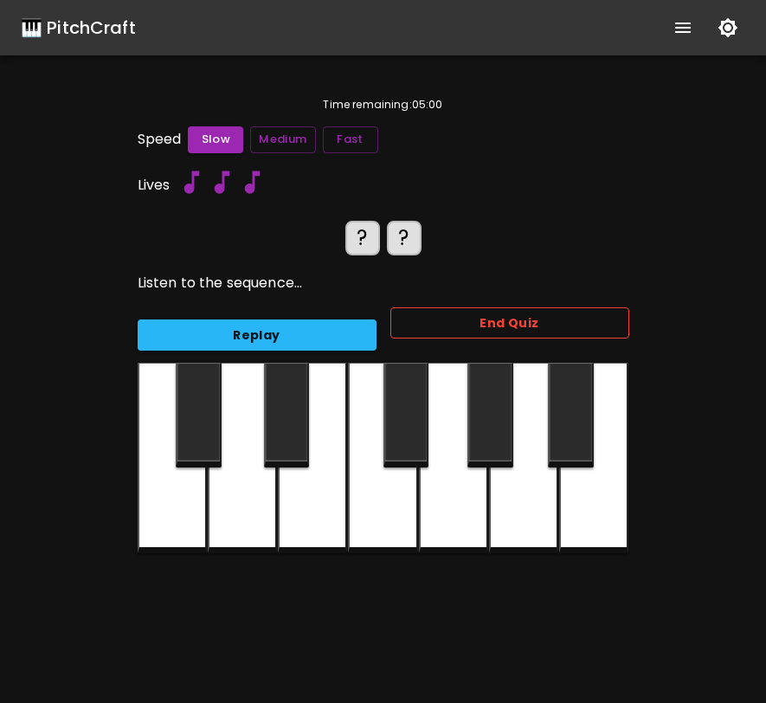
click at [495, 320] on button "End Quiz" at bounding box center [510, 323] width 239 height 32
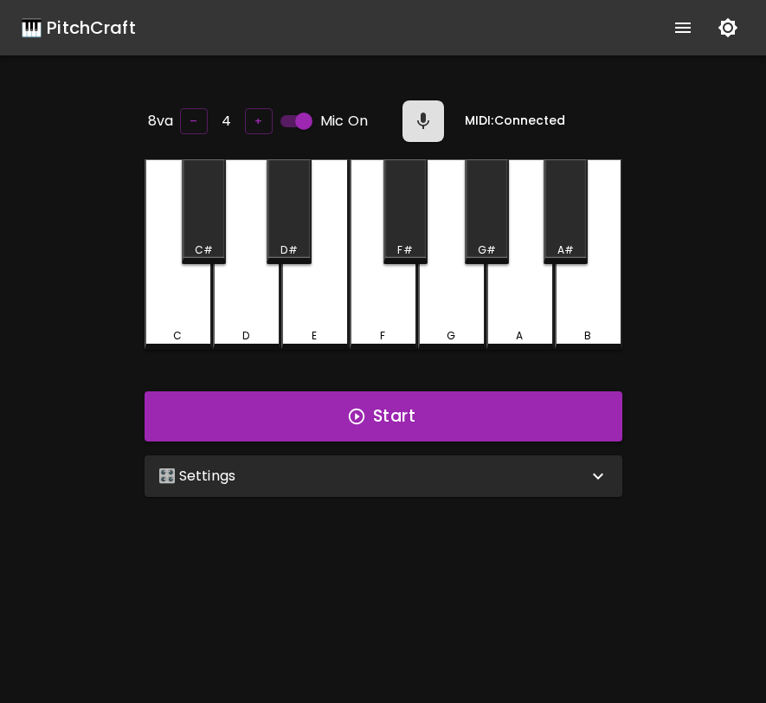
click at [403, 475] on div "🎛️ Settings" at bounding box center [373, 476] width 430 height 21
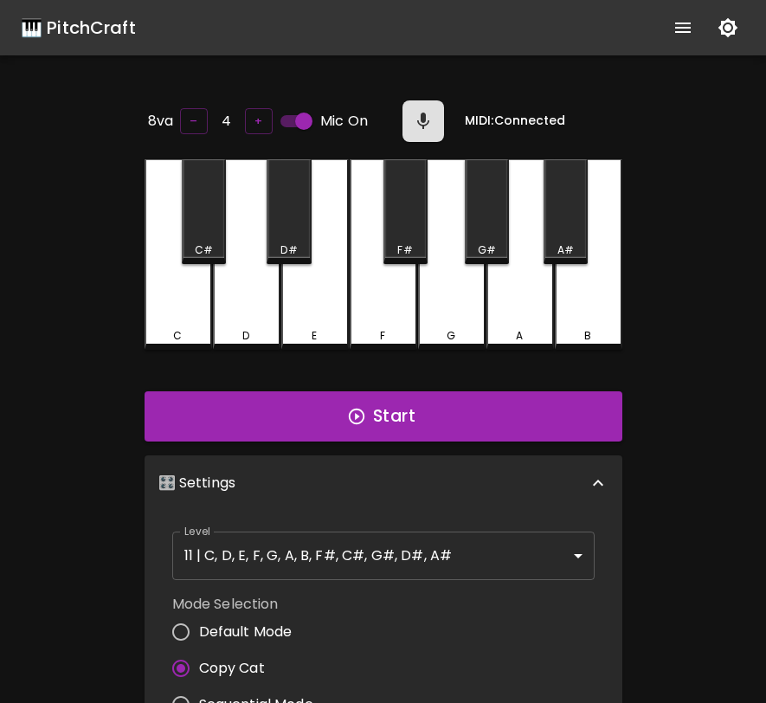
click at [187, 625] on input "Default Mode" at bounding box center [181, 632] width 36 height 36
radio input "true"
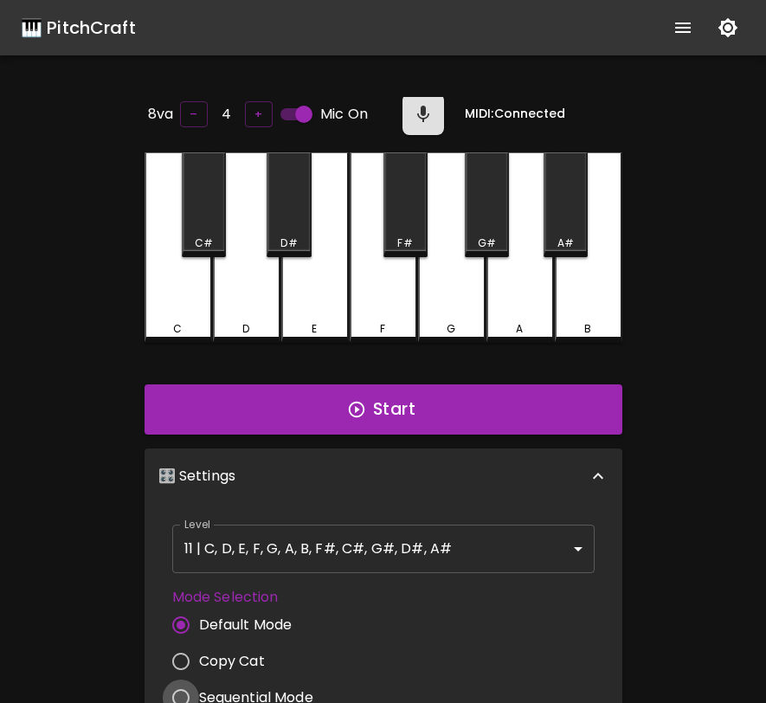
click at [174, 695] on input "Sequential Mode" at bounding box center [181, 698] width 36 height 36
radio input "true"
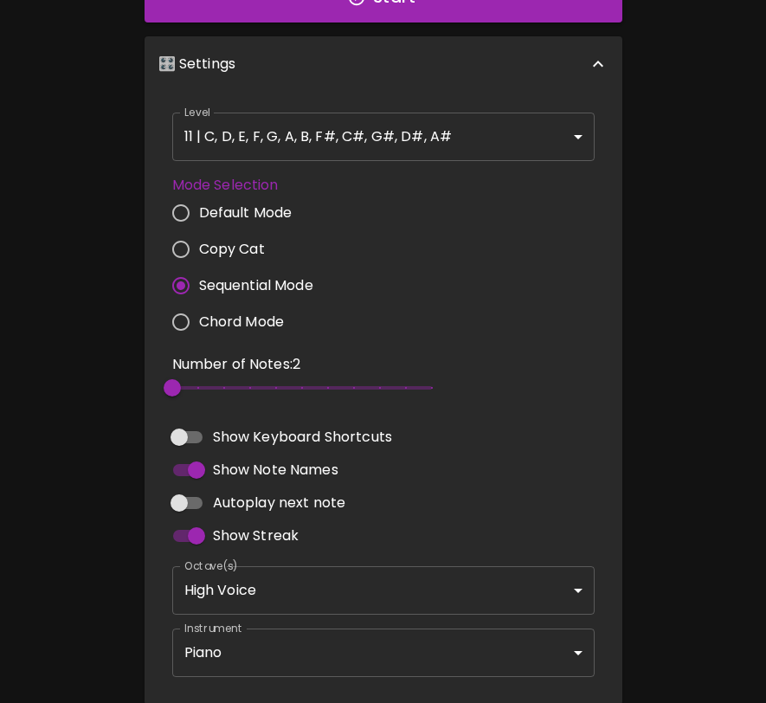
scroll to position [0, 0]
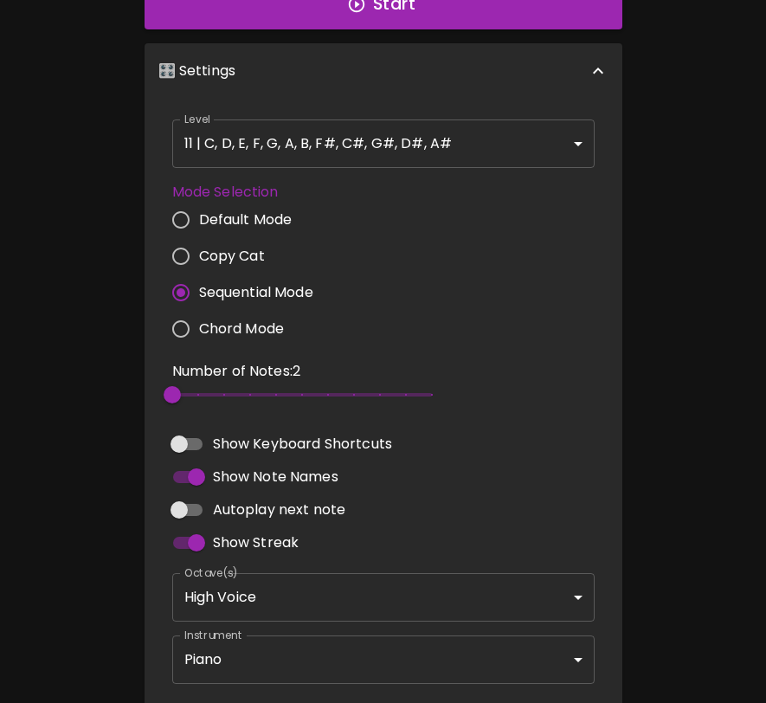
type input "4"
click at [221, 392] on span "2" at bounding box center [302, 395] width 260 height 26
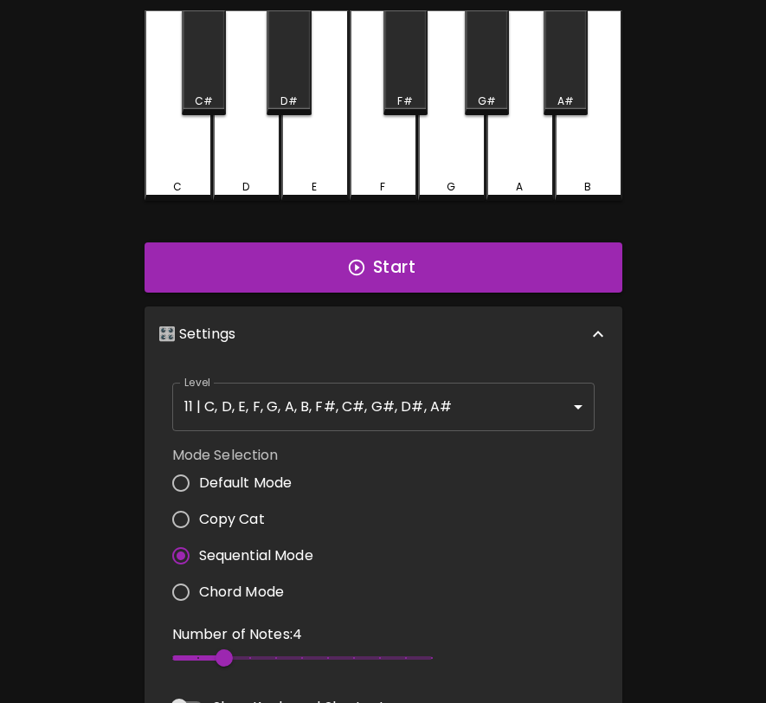
scroll to position [125, 0]
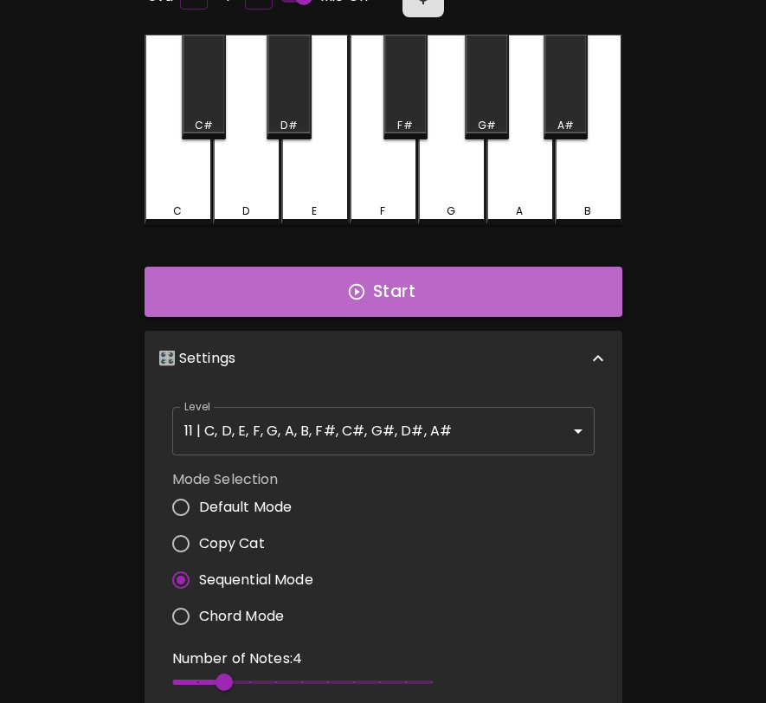
click at [343, 287] on button "Start" at bounding box center [384, 292] width 478 height 50
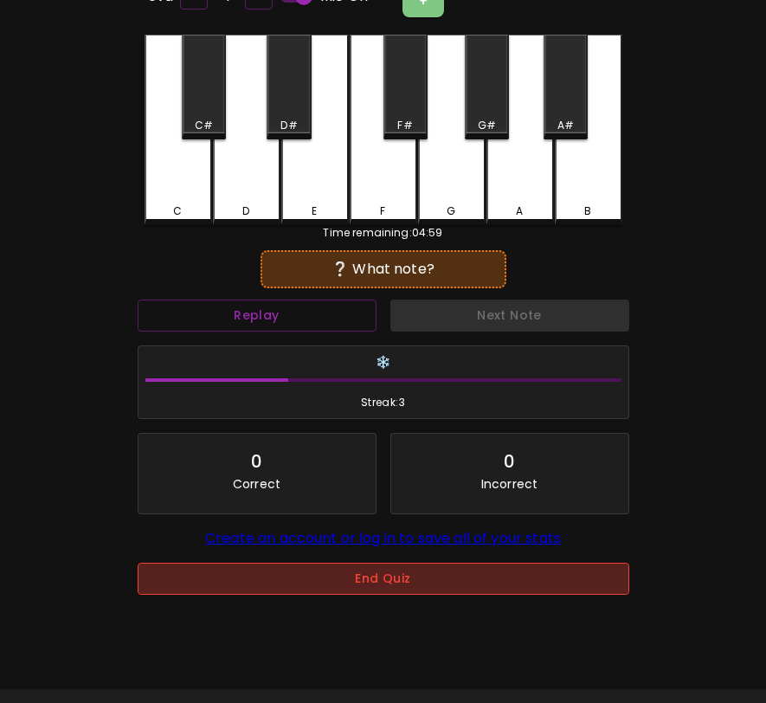
click at [382, 592] on button "End Quiz" at bounding box center [384, 579] width 492 height 32
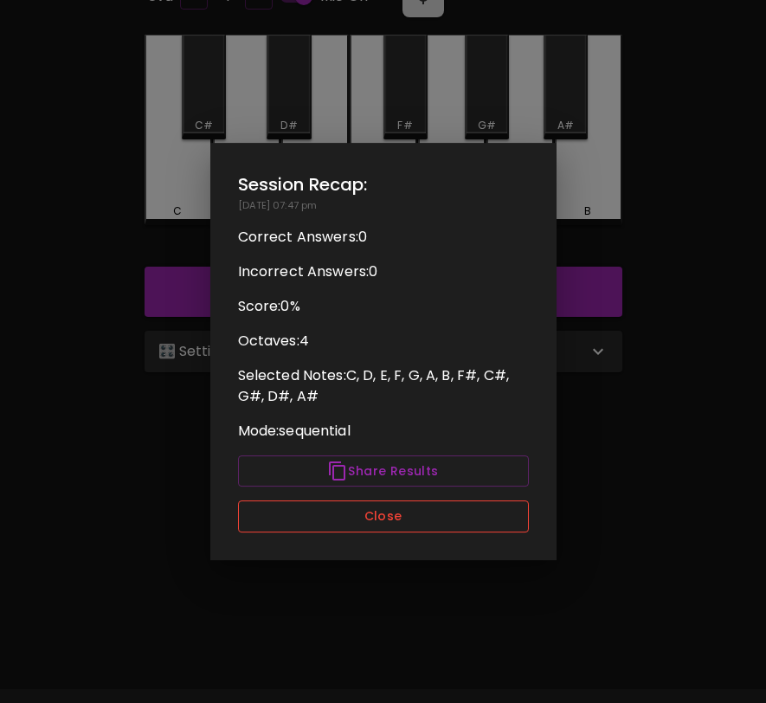
click at [394, 518] on button "Close" at bounding box center [383, 517] width 291 height 32
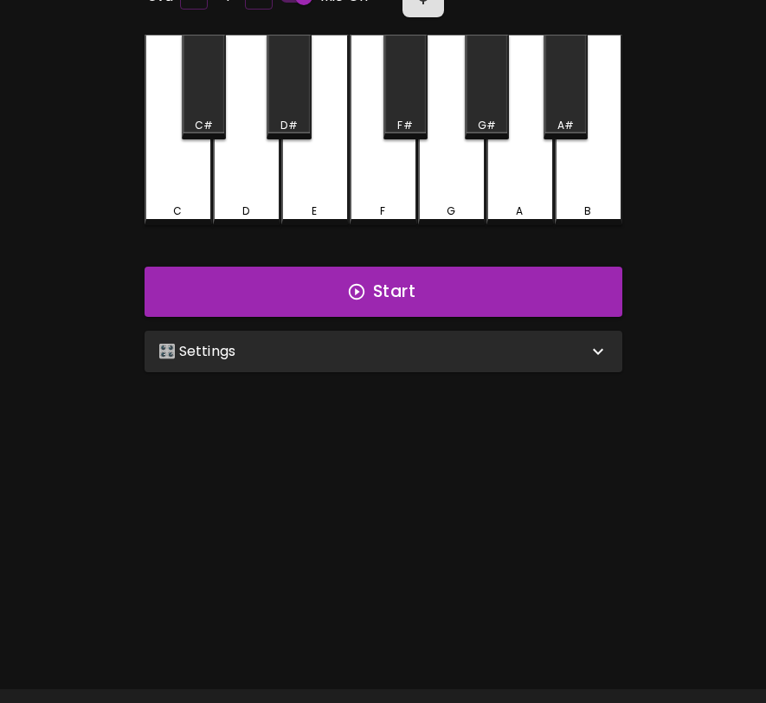
click at [520, 360] on div "🎛️ Settings" at bounding box center [384, 352] width 478 height 42
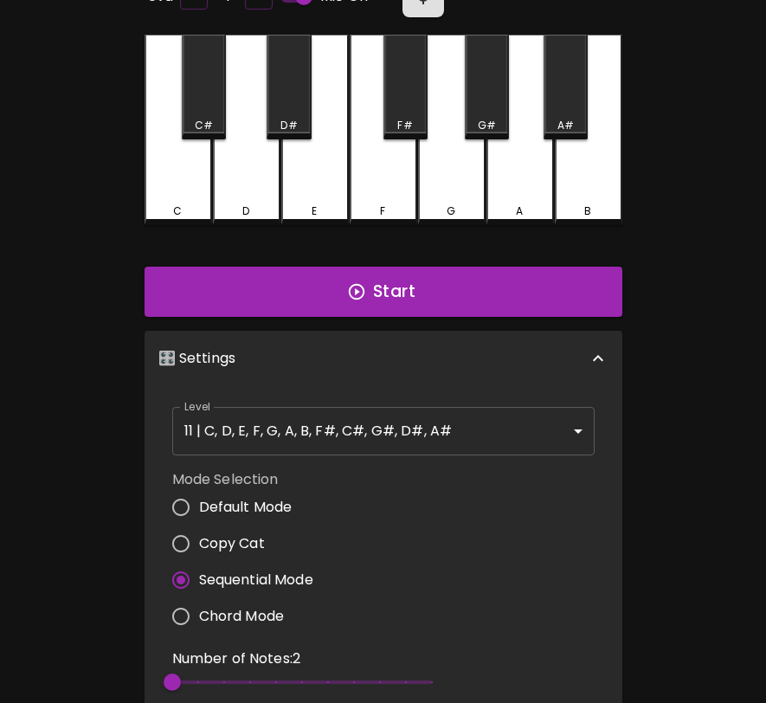
type input "5"
click at [244, 678] on span "2" at bounding box center [302, 682] width 260 height 26
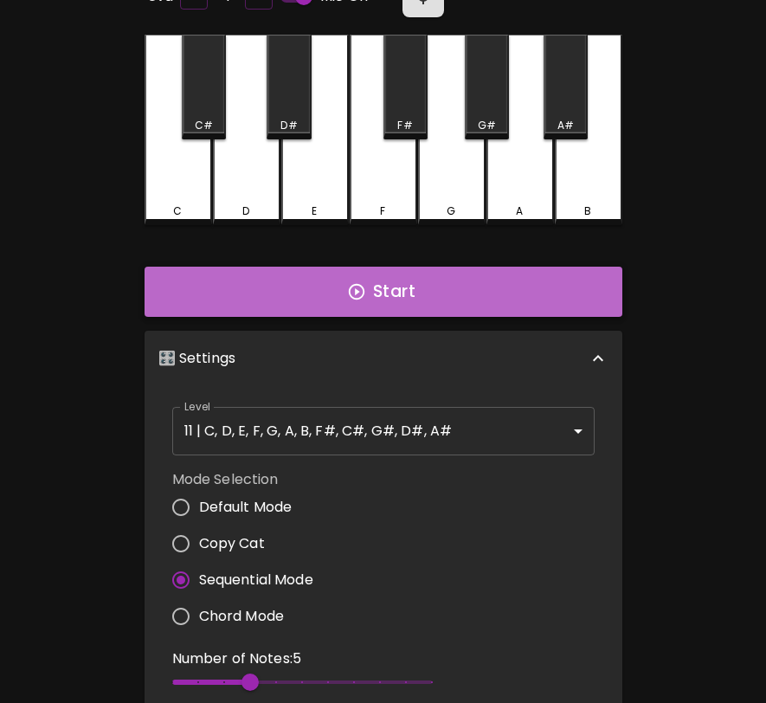
click at [360, 284] on icon "button" at bounding box center [356, 291] width 19 height 19
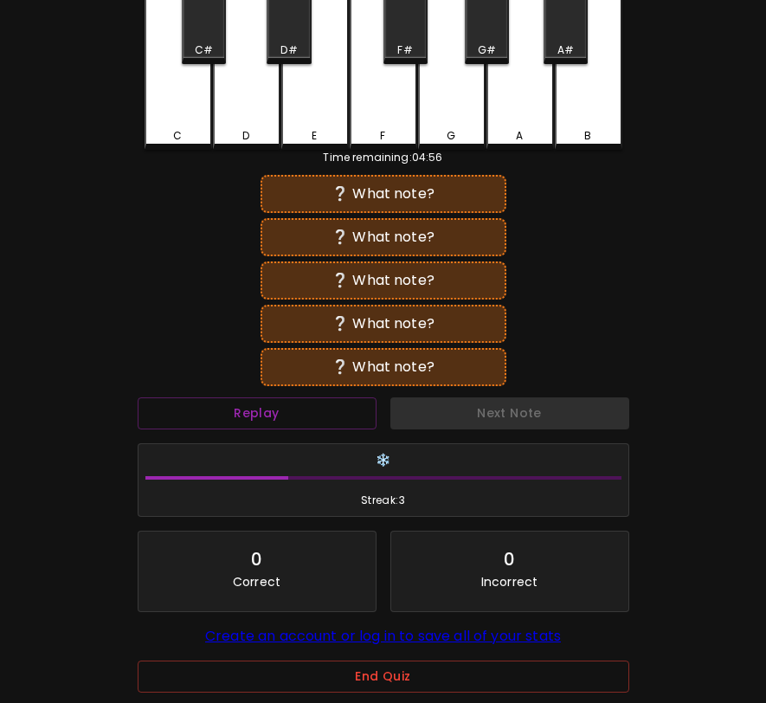
scroll to position [294, 0]
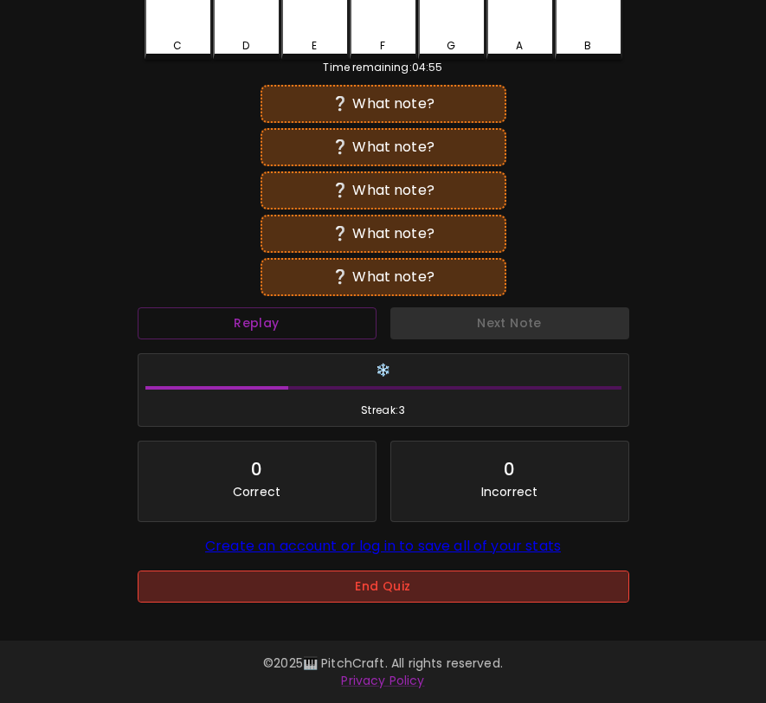
click at [372, 577] on button "End Quiz" at bounding box center [384, 587] width 492 height 32
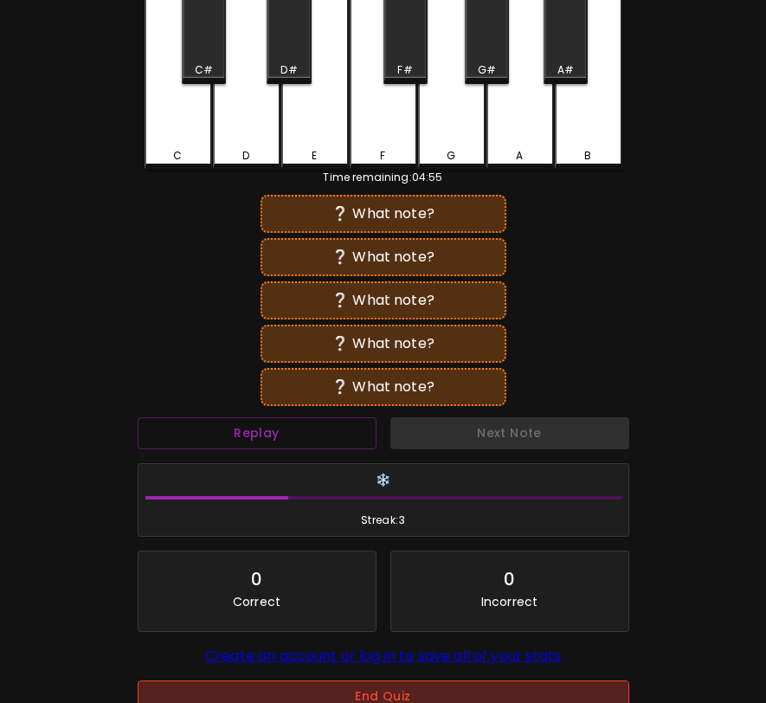
scroll to position [0, 0]
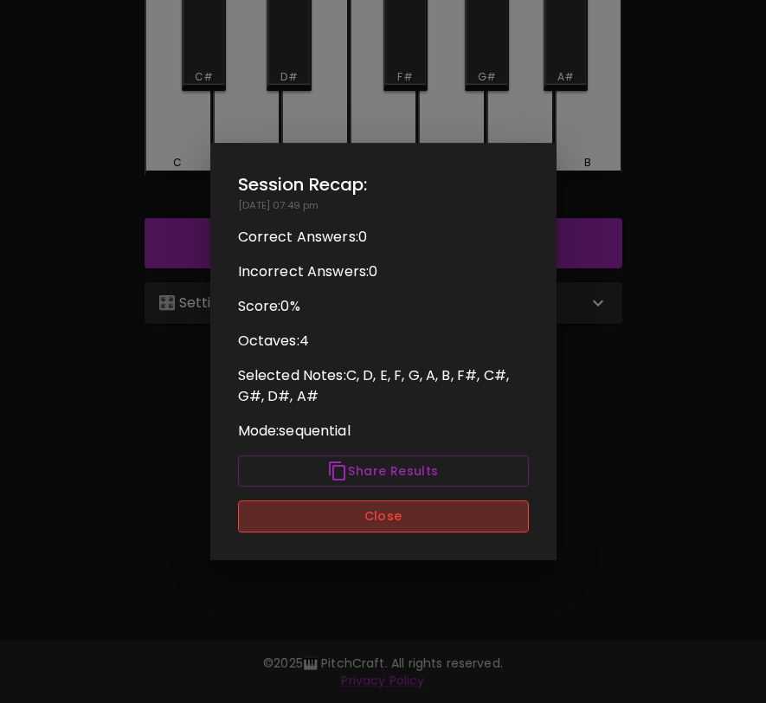
click at [371, 512] on button "Close" at bounding box center [383, 517] width 291 height 32
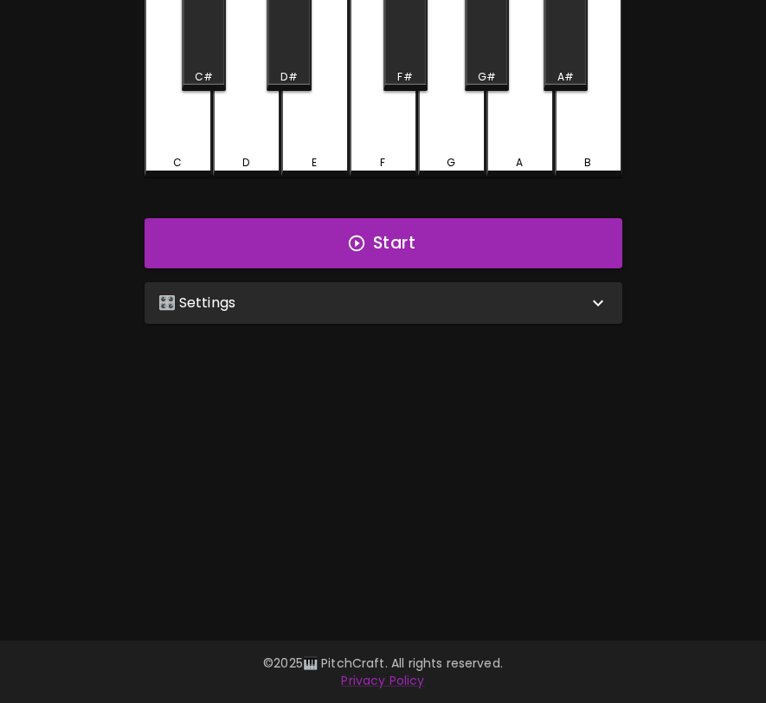
click at [357, 316] on div "🎛️ Settings" at bounding box center [384, 303] width 478 height 42
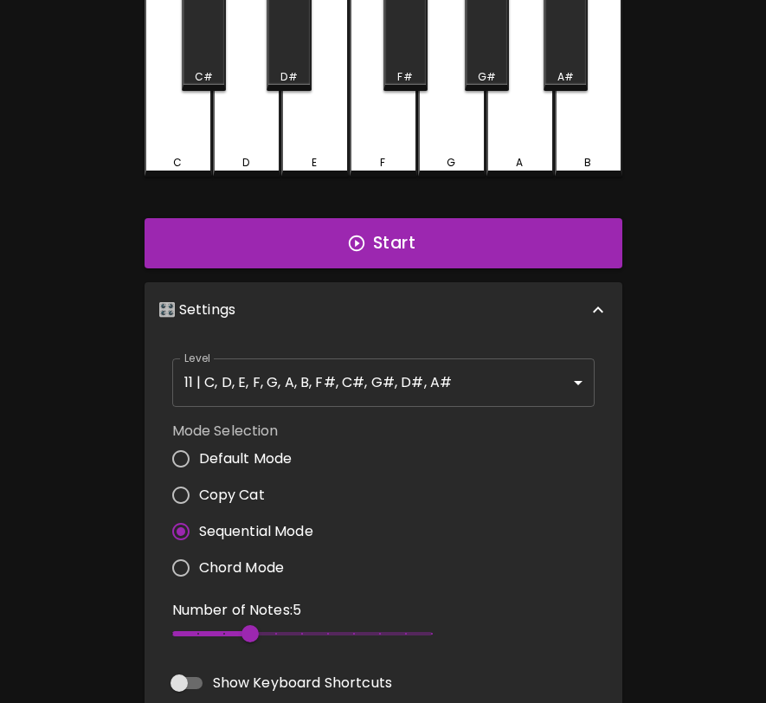
click at [204, 558] on span "Chord Mode" at bounding box center [242, 568] width 86 height 21
click at [199, 557] on input "Chord Mode" at bounding box center [181, 568] width 36 height 36
radio input "true"
type input "3"
click at [238, 631] on span at bounding box center [216, 633] width 88 height 5
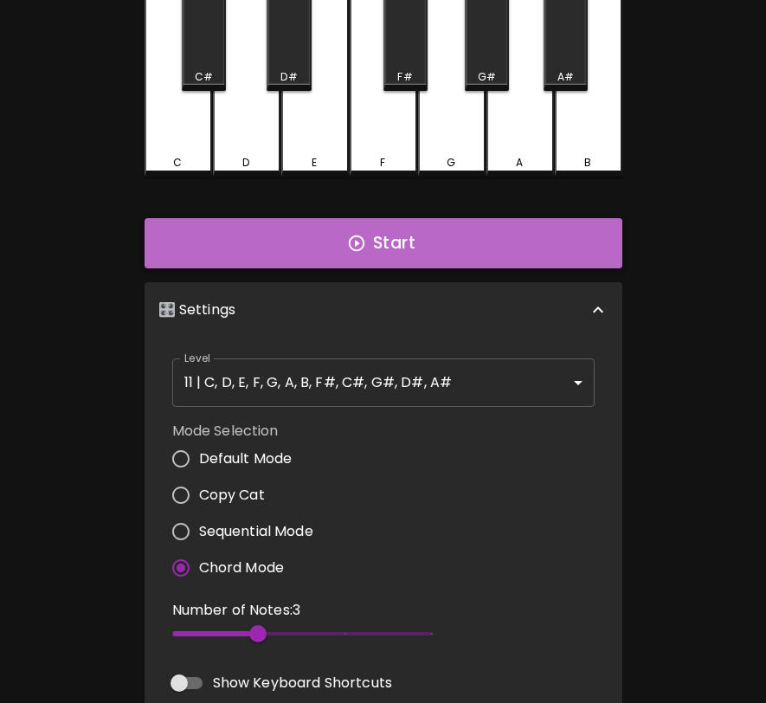
click at [413, 255] on button "Start" at bounding box center [384, 243] width 478 height 50
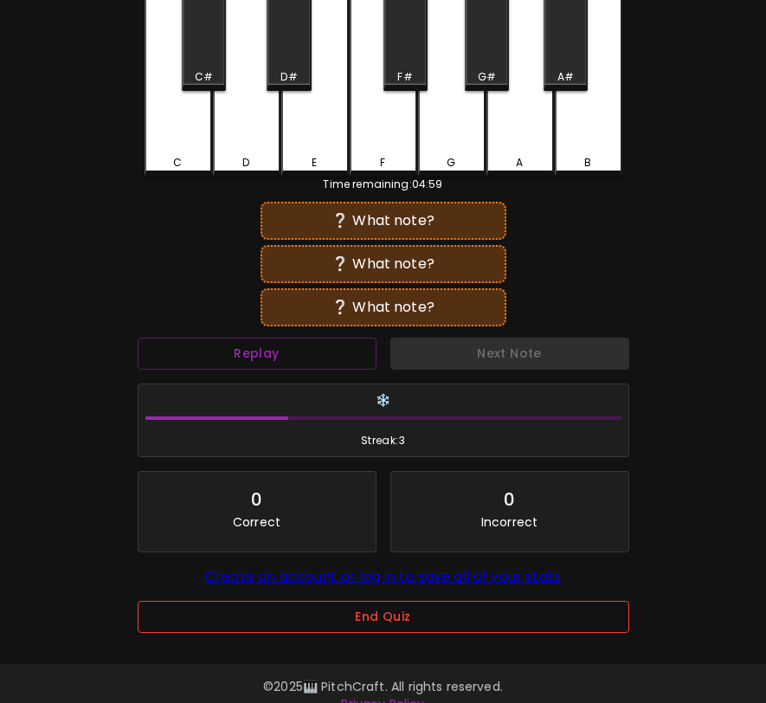
click at [340, 625] on button "End Quiz" at bounding box center [384, 617] width 492 height 32
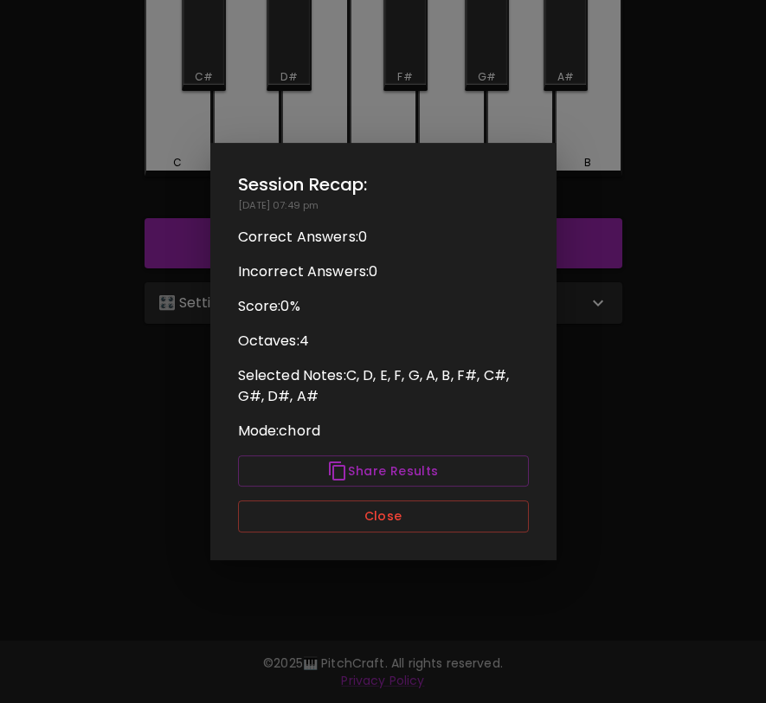
click at [404, 498] on div "Session Recap: 08/31/2025 - 07:49 pm Correct Answers: 0 Incorrect Answers: 0 Sc…" at bounding box center [383, 351] width 346 height 417
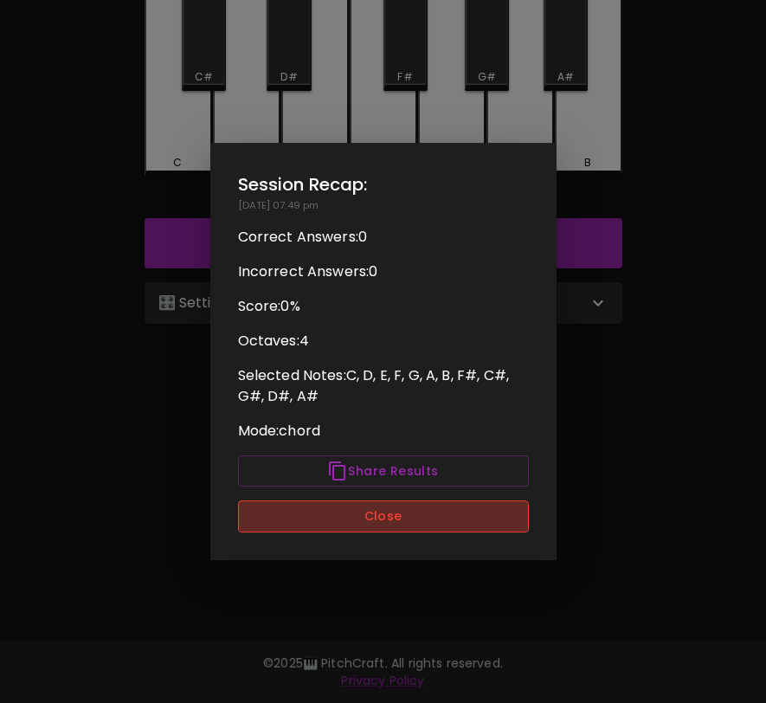
click at [397, 511] on button "Close" at bounding box center [383, 517] width 291 height 32
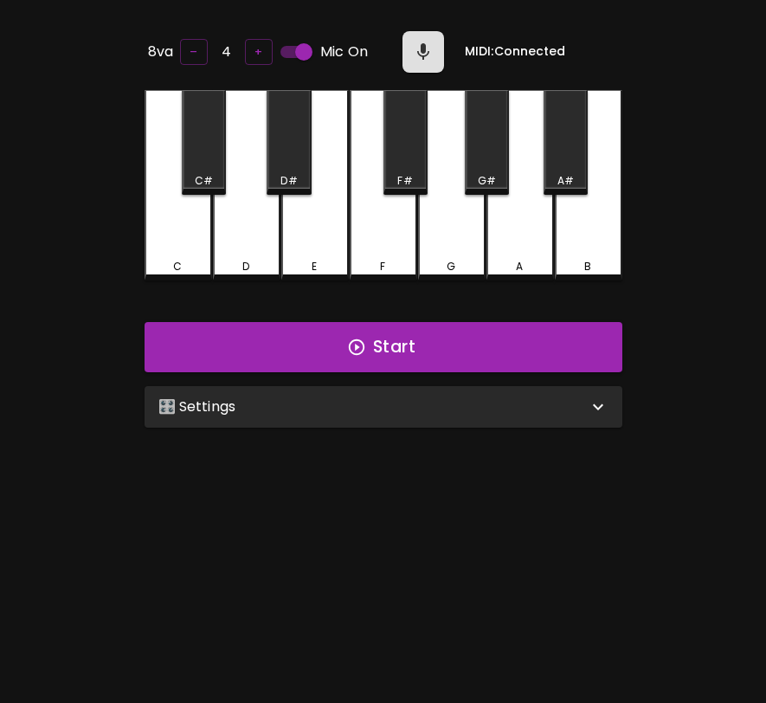
scroll to position [59, 0]
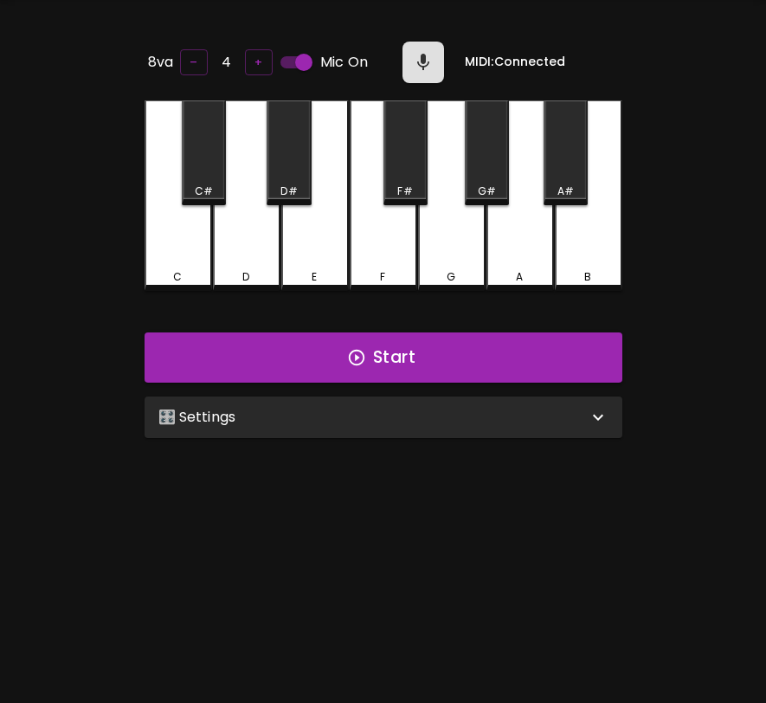
click at [417, 428] on div "🎛️ Settings" at bounding box center [384, 418] width 478 height 42
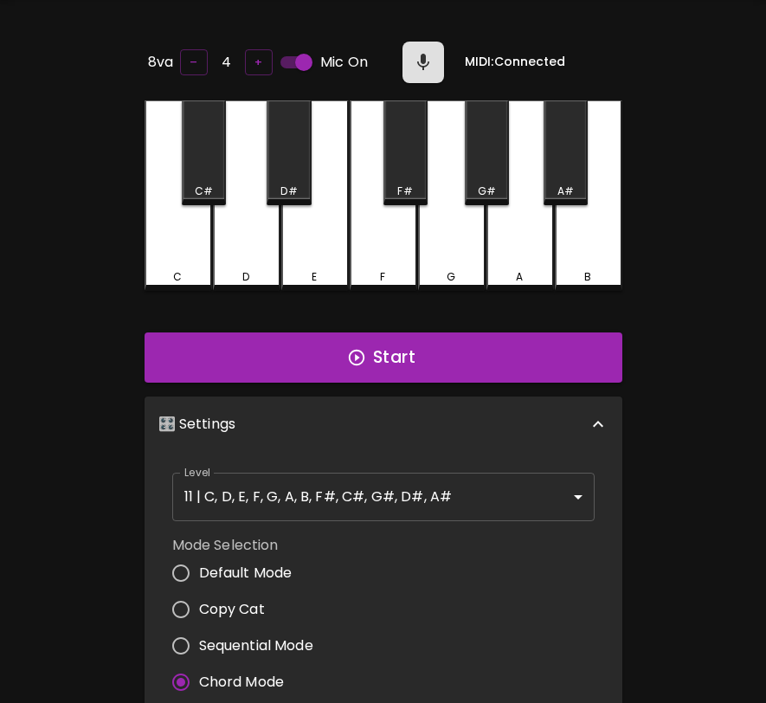
scroll to position [7, 0]
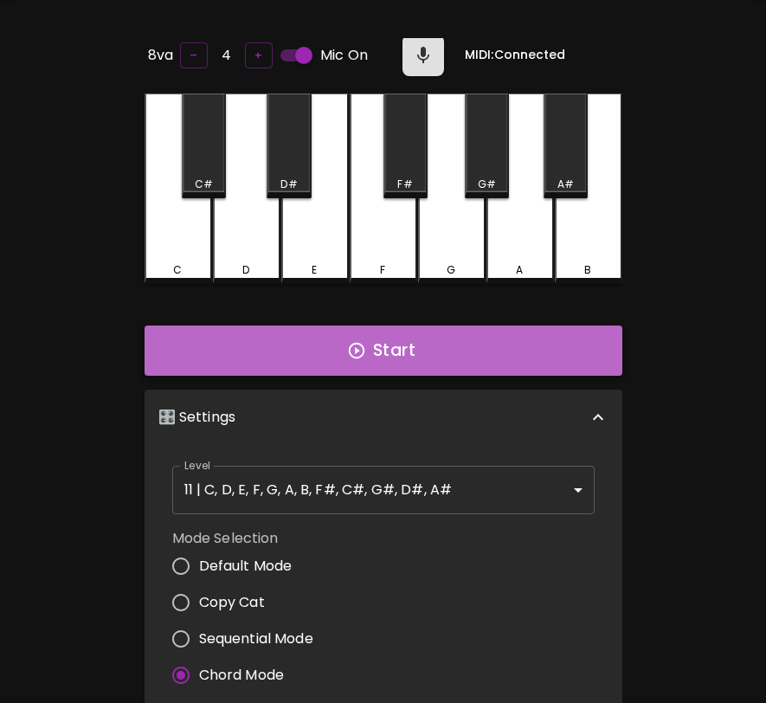
click at [382, 358] on button "Start" at bounding box center [384, 351] width 478 height 50
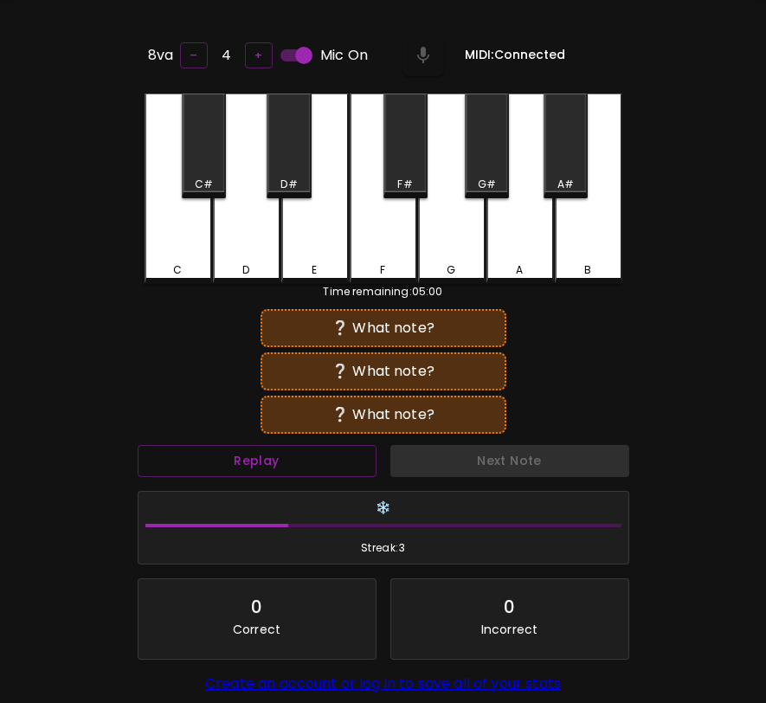
scroll to position [66, 0]
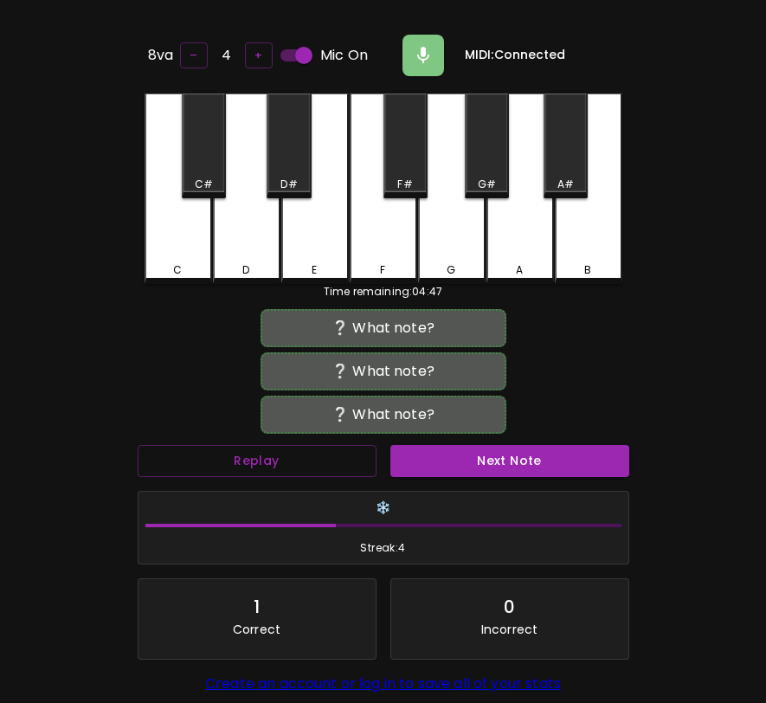
click at [256, 223] on div "D" at bounding box center [247, 189] width 68 height 191
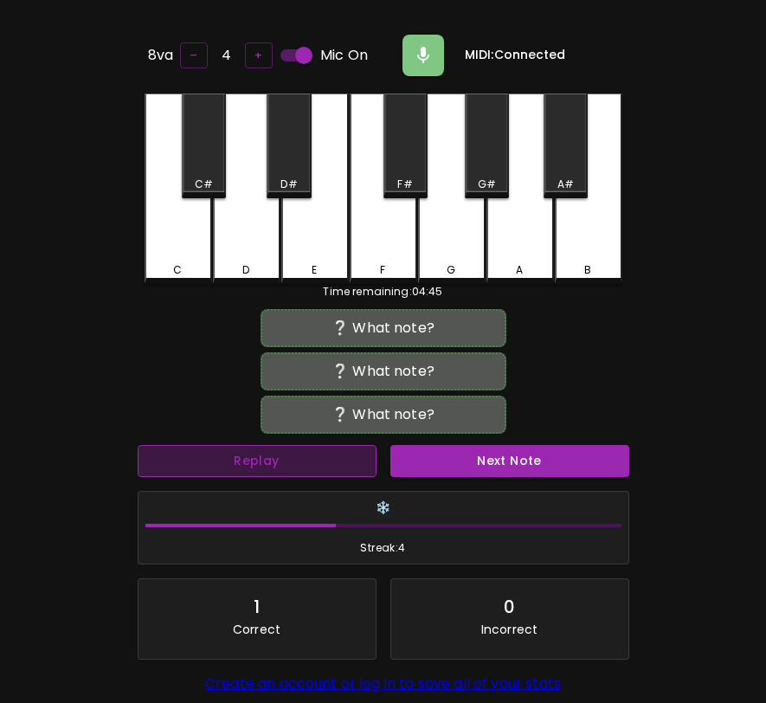
click at [325, 445] on button "Replay" at bounding box center [257, 461] width 239 height 32
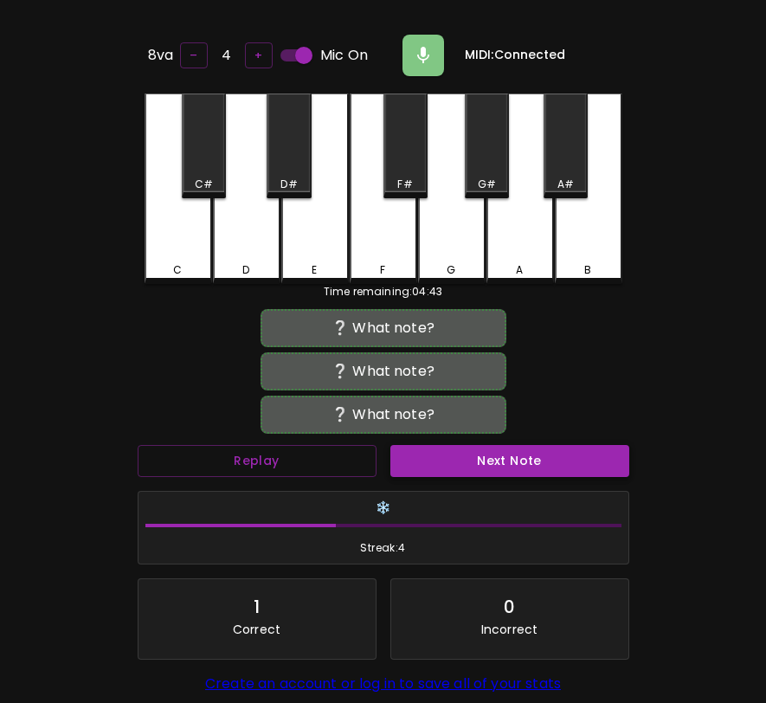
click at [422, 456] on button "Next Note" at bounding box center [510, 461] width 239 height 32
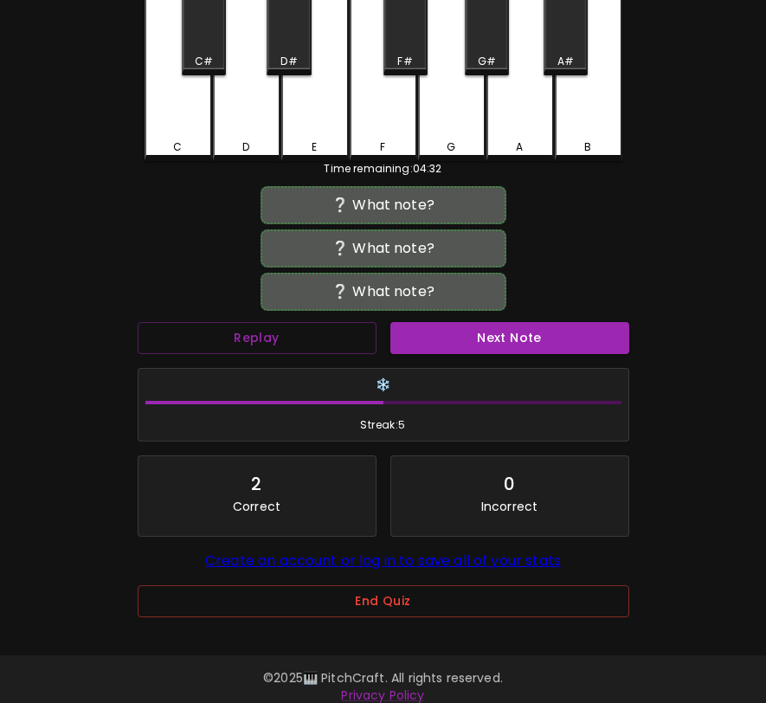
scroll to position [207, 0]
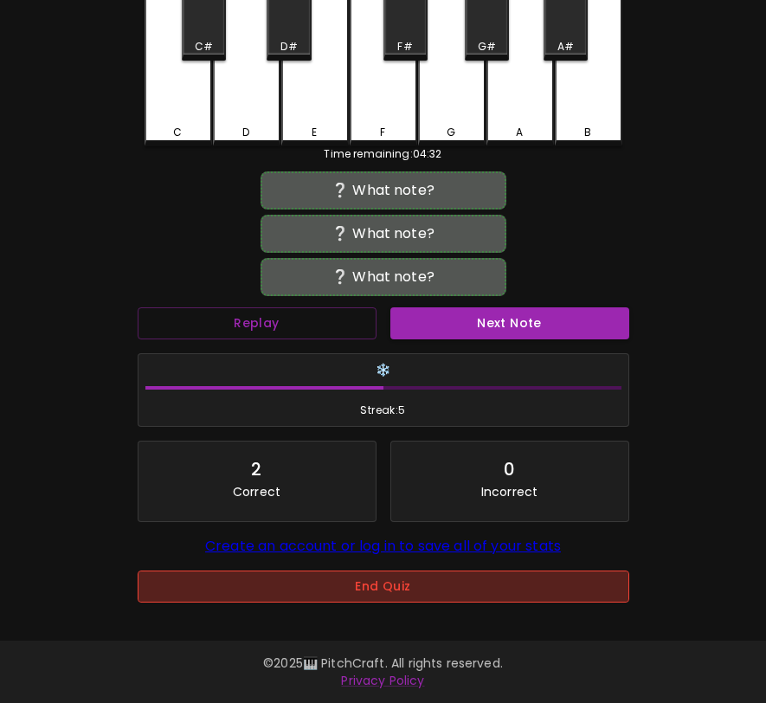
click at [346, 579] on button "End Quiz" at bounding box center [384, 587] width 492 height 32
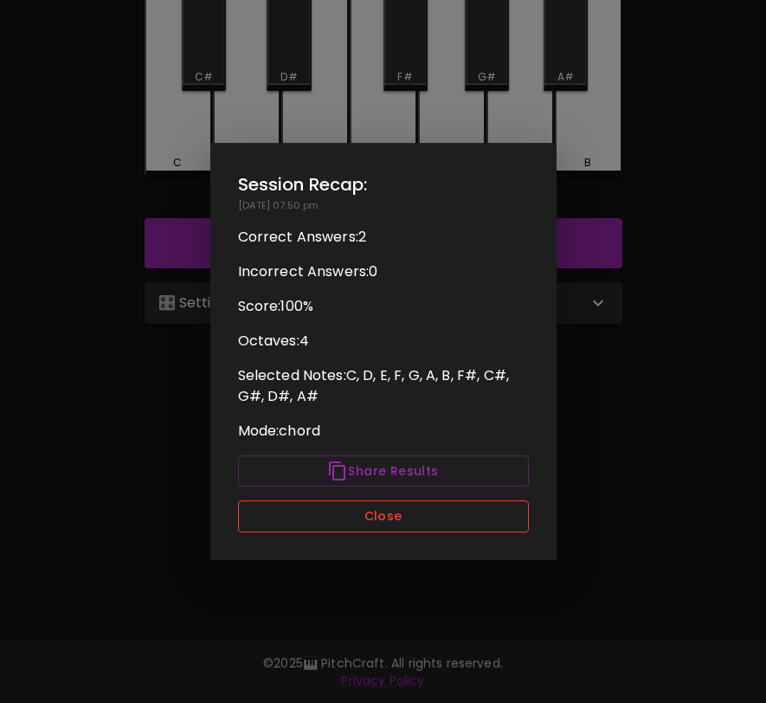
click at [355, 524] on button "Close" at bounding box center [383, 517] width 291 height 32
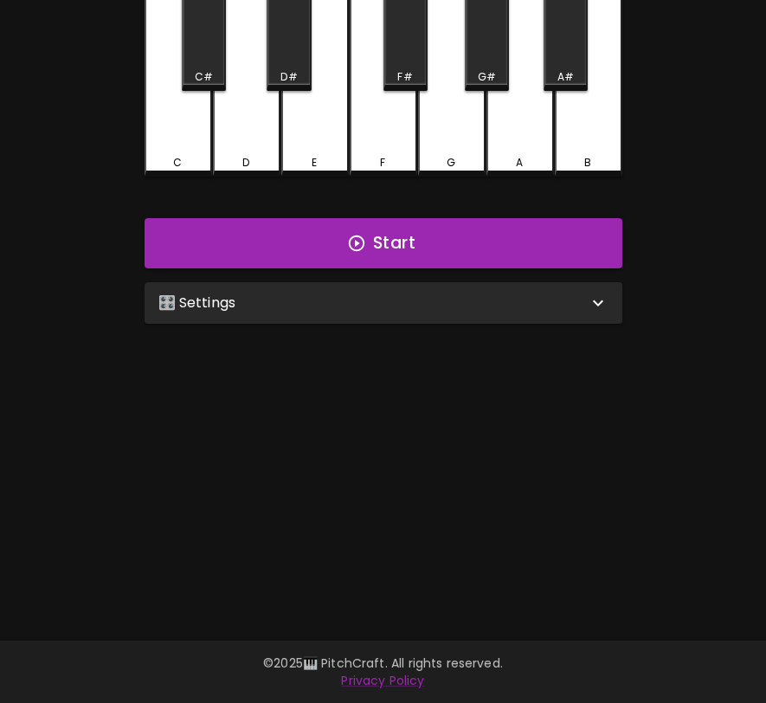
click at [392, 313] on div "🎛️ Settings" at bounding box center [384, 303] width 478 height 42
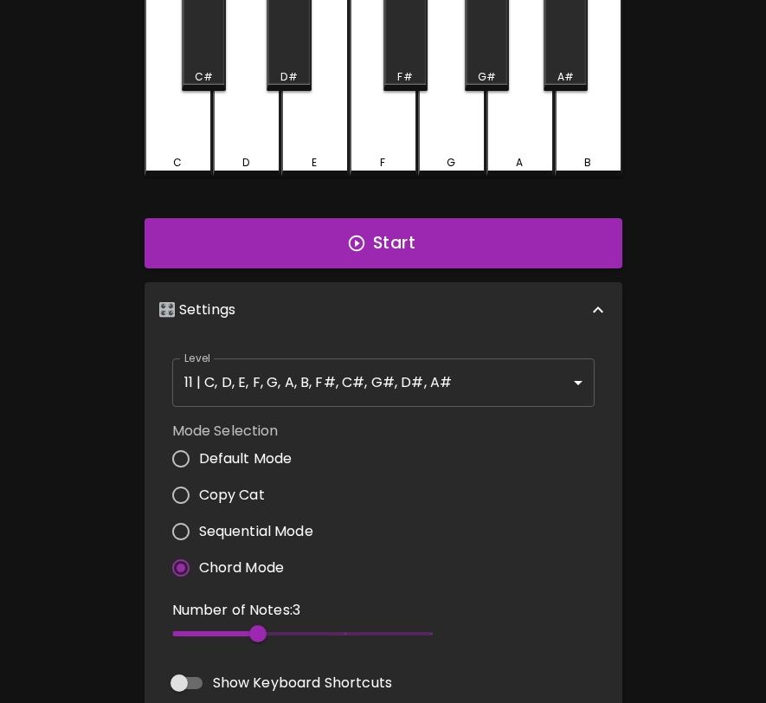
click at [237, 523] on span "Sequential Mode" at bounding box center [256, 531] width 114 height 21
click at [199, 523] on input "Sequential Mode" at bounding box center [181, 532] width 36 height 36
radio input "true"
click at [249, 625] on span "5" at bounding box center [302, 634] width 260 height 26
type input "4"
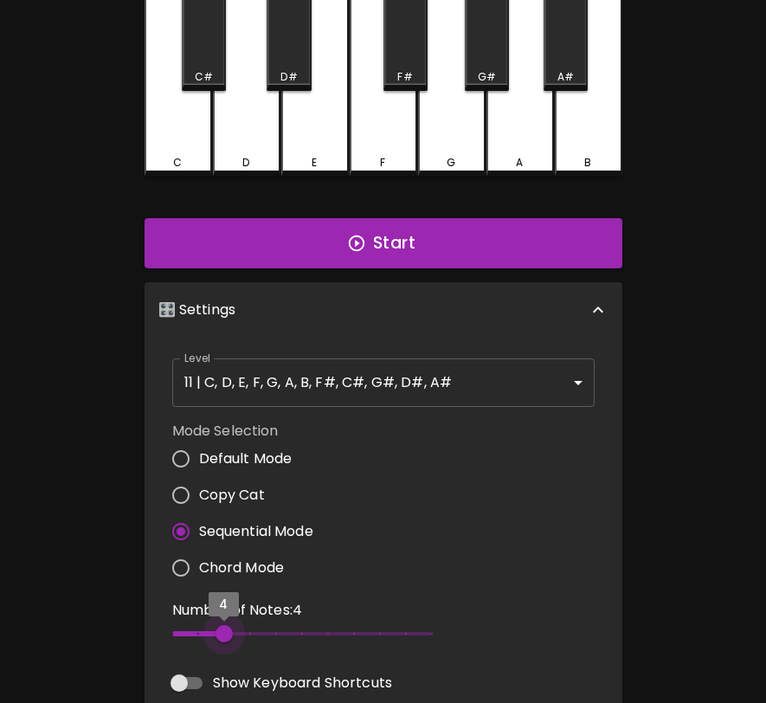
click at [212, 624] on span "4" at bounding box center [302, 634] width 260 height 26
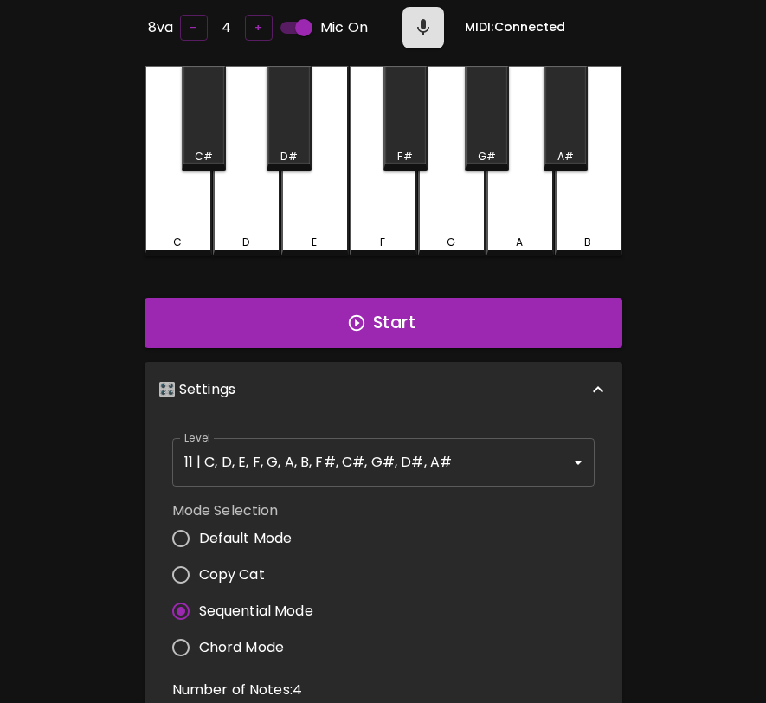
scroll to position [0, 0]
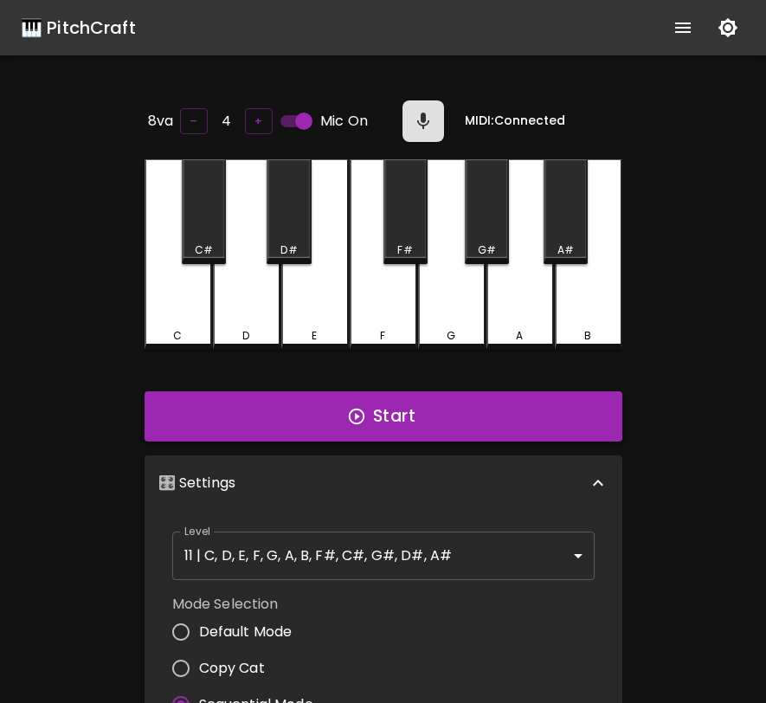
click at [422, 417] on button "Start" at bounding box center [384, 416] width 478 height 50
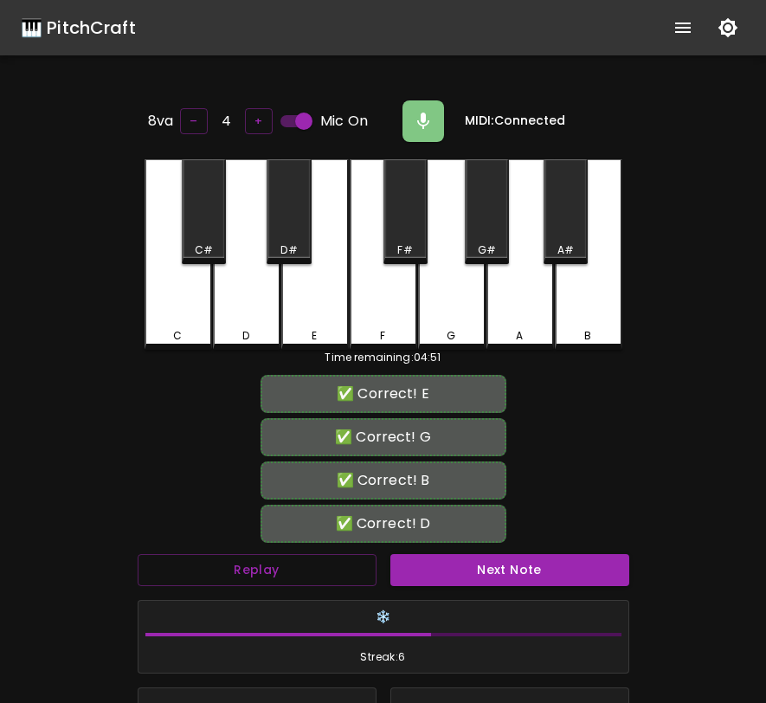
click at [298, 121] on input "Mic On" at bounding box center [304, 121] width 99 height 33
checkbox input "false"
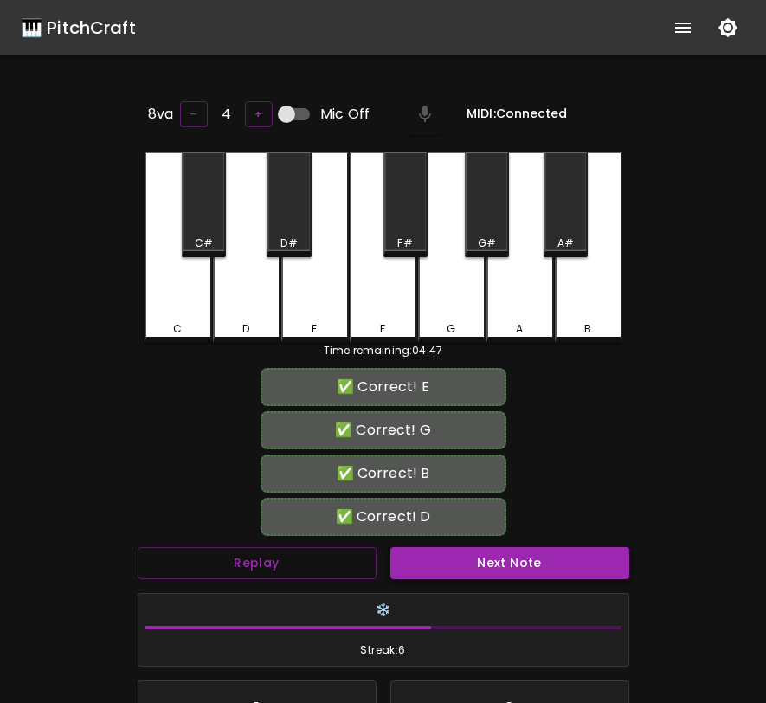
click at [458, 574] on button "Next Note" at bounding box center [510, 563] width 239 height 32
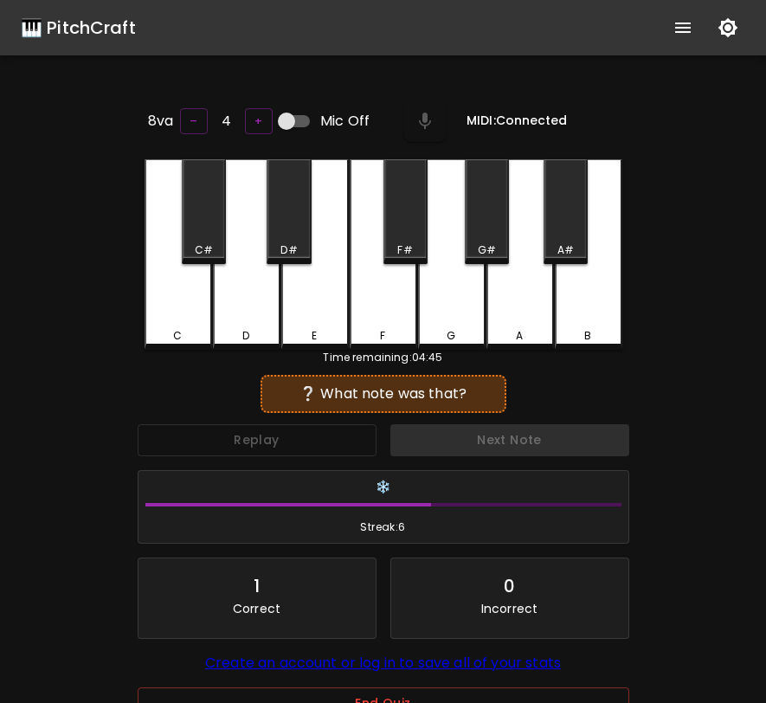
scroll to position [0, 0]
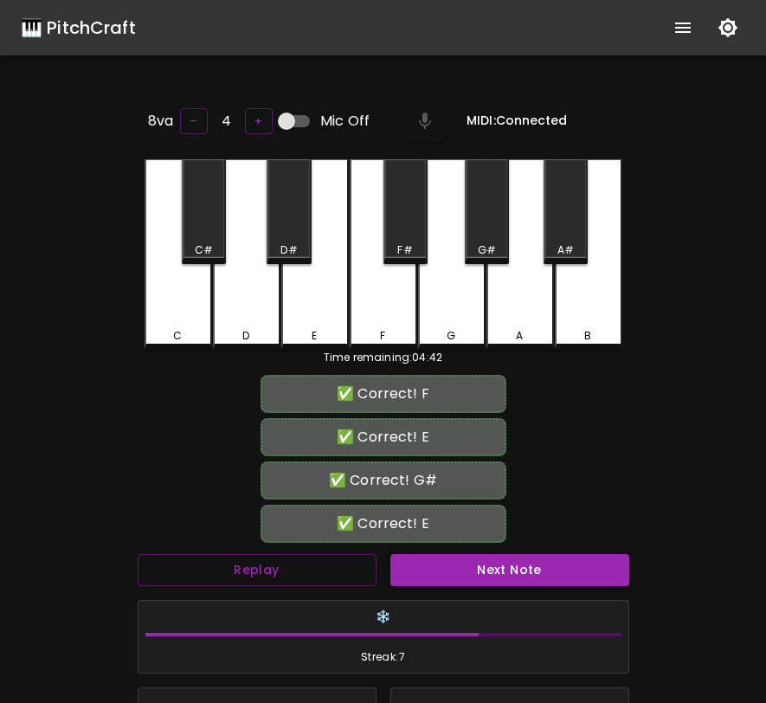
click at [420, 566] on button "Next Note" at bounding box center [510, 570] width 239 height 32
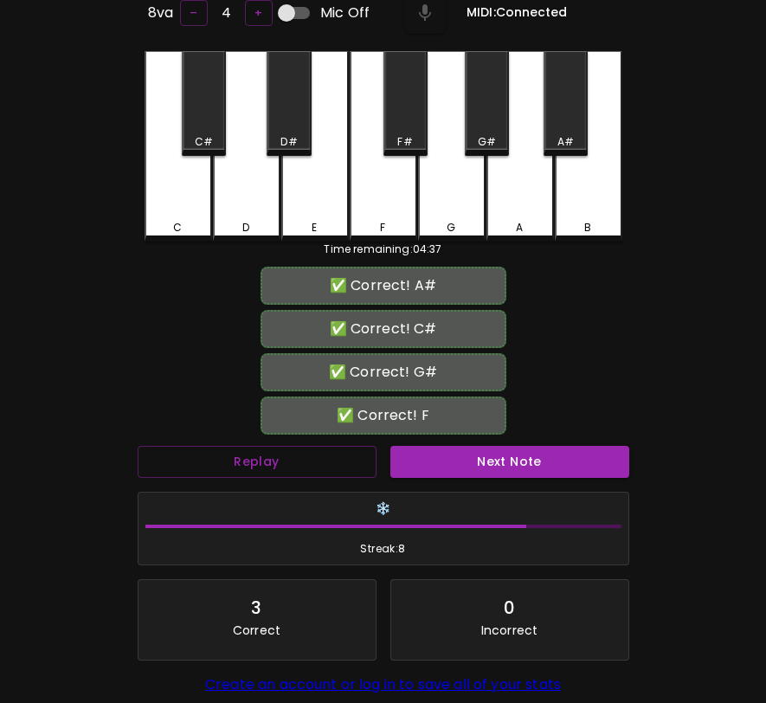
scroll to position [250, 0]
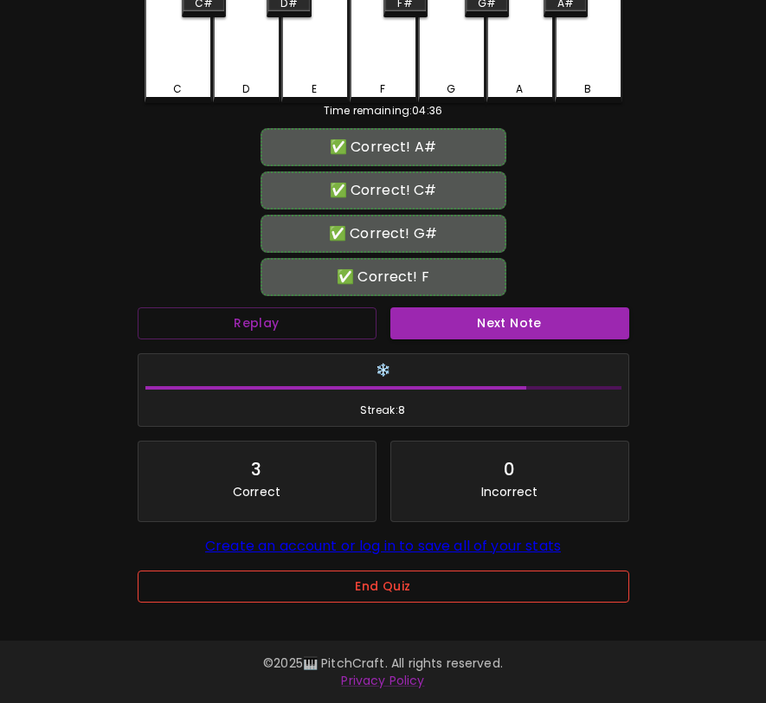
click at [414, 571] on button "End Quiz" at bounding box center [384, 587] width 492 height 32
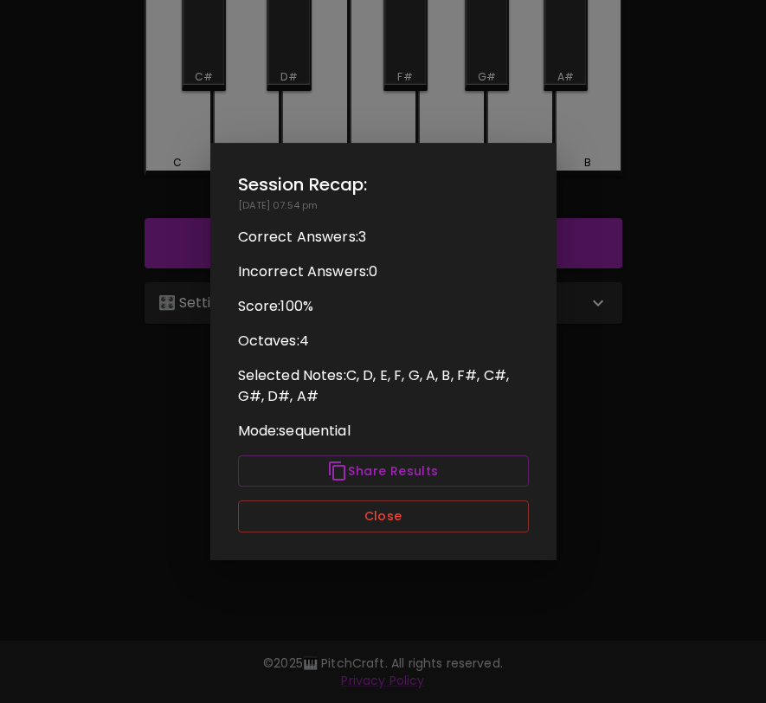
scroll to position [0, 0]
click at [398, 529] on button "Close" at bounding box center [383, 517] width 291 height 32
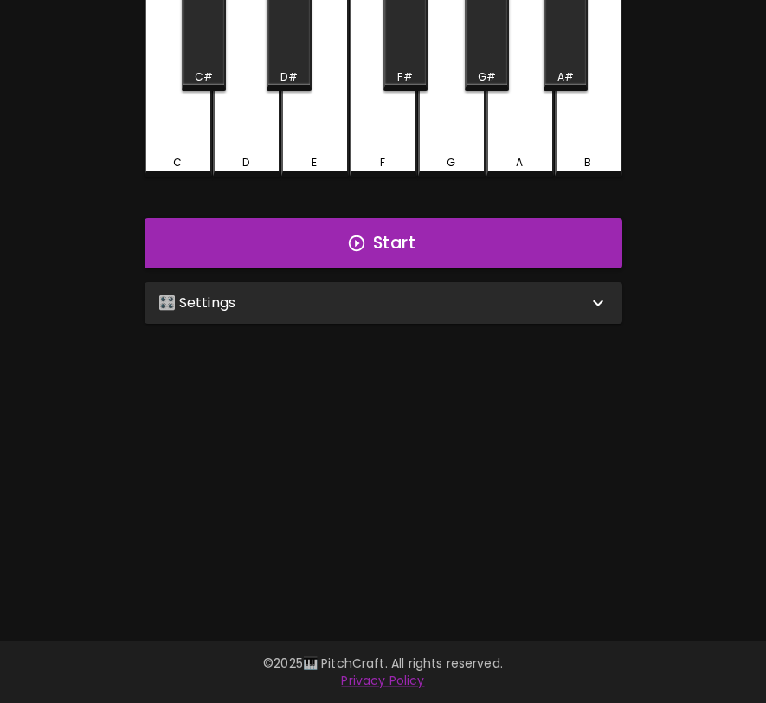
click at [412, 305] on div "🎛️ Settings" at bounding box center [373, 303] width 430 height 21
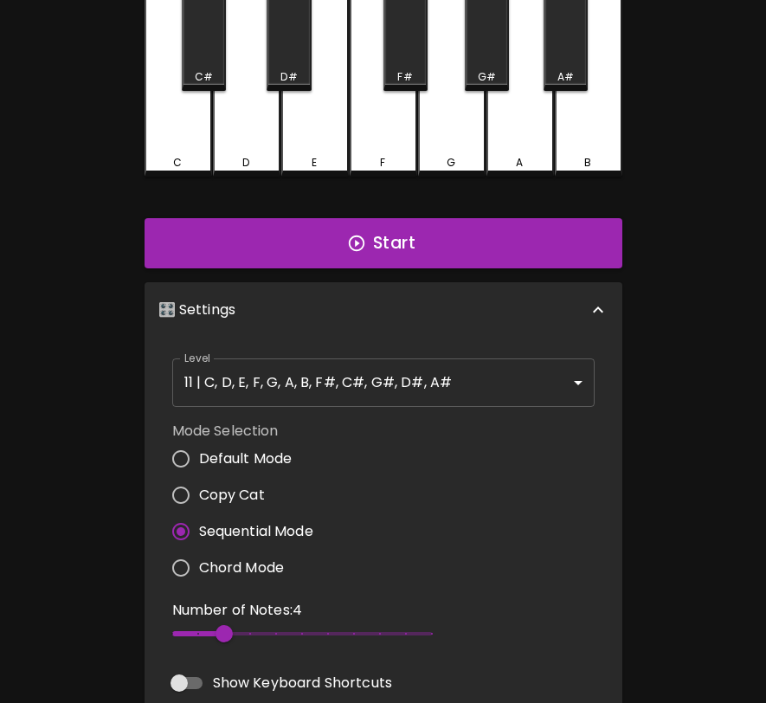
click at [236, 455] on span "Default Mode" at bounding box center [246, 459] width 94 height 21
click at [199, 455] on input "Default Mode" at bounding box center [181, 459] width 36 height 36
radio input "true"
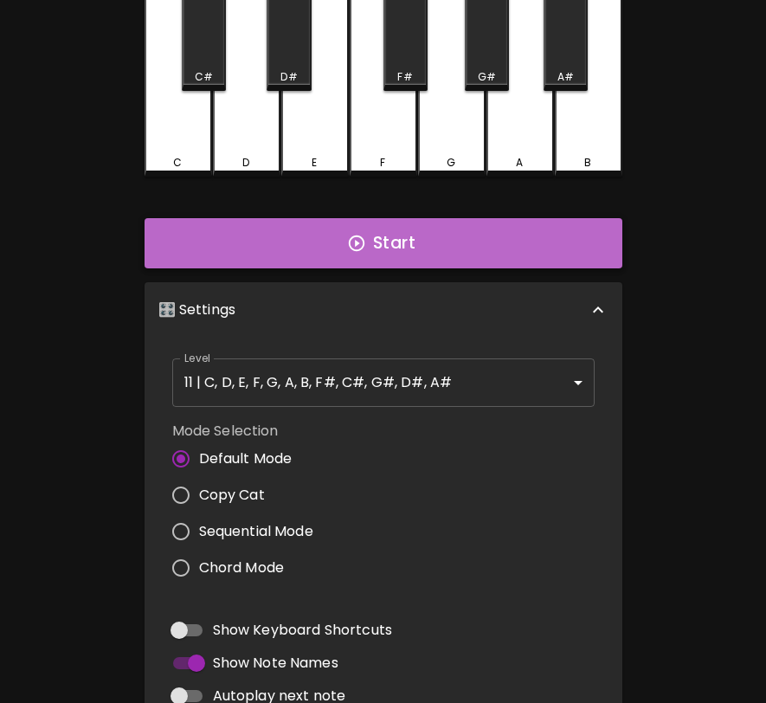
click at [407, 229] on button "Start" at bounding box center [384, 243] width 478 height 50
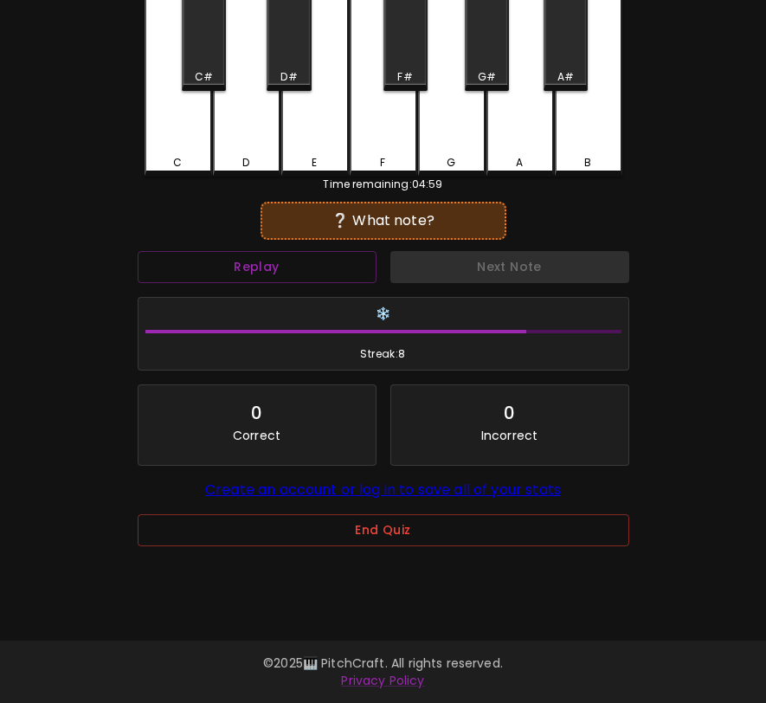
click at [313, 140] on div "E" at bounding box center [315, 81] width 68 height 191
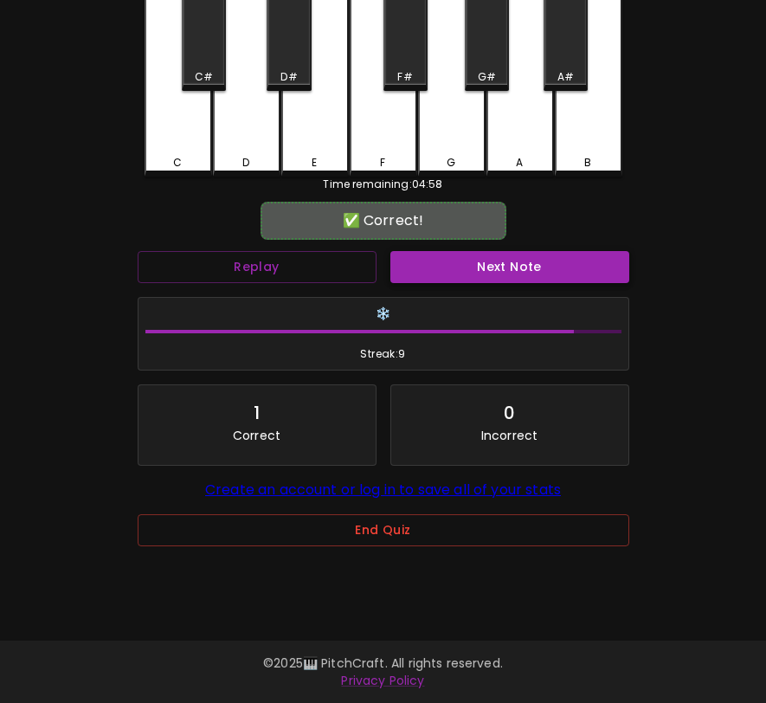
click at [457, 260] on button "Next Note" at bounding box center [510, 267] width 239 height 32
click at [284, 61] on div "D#" at bounding box center [289, 38] width 44 height 105
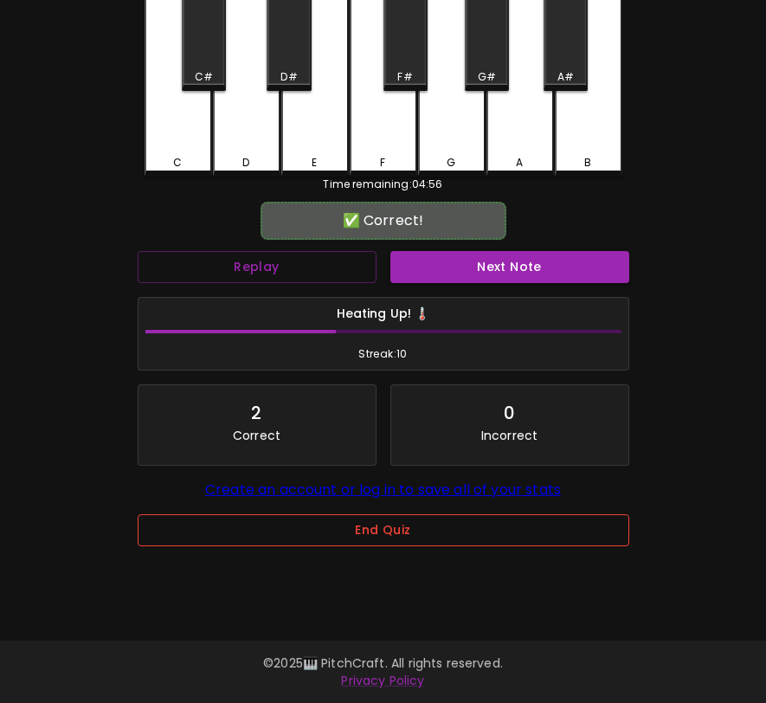
click at [395, 538] on button "End Quiz" at bounding box center [384, 530] width 492 height 32
